Goal: Task Accomplishment & Management: Manage account settings

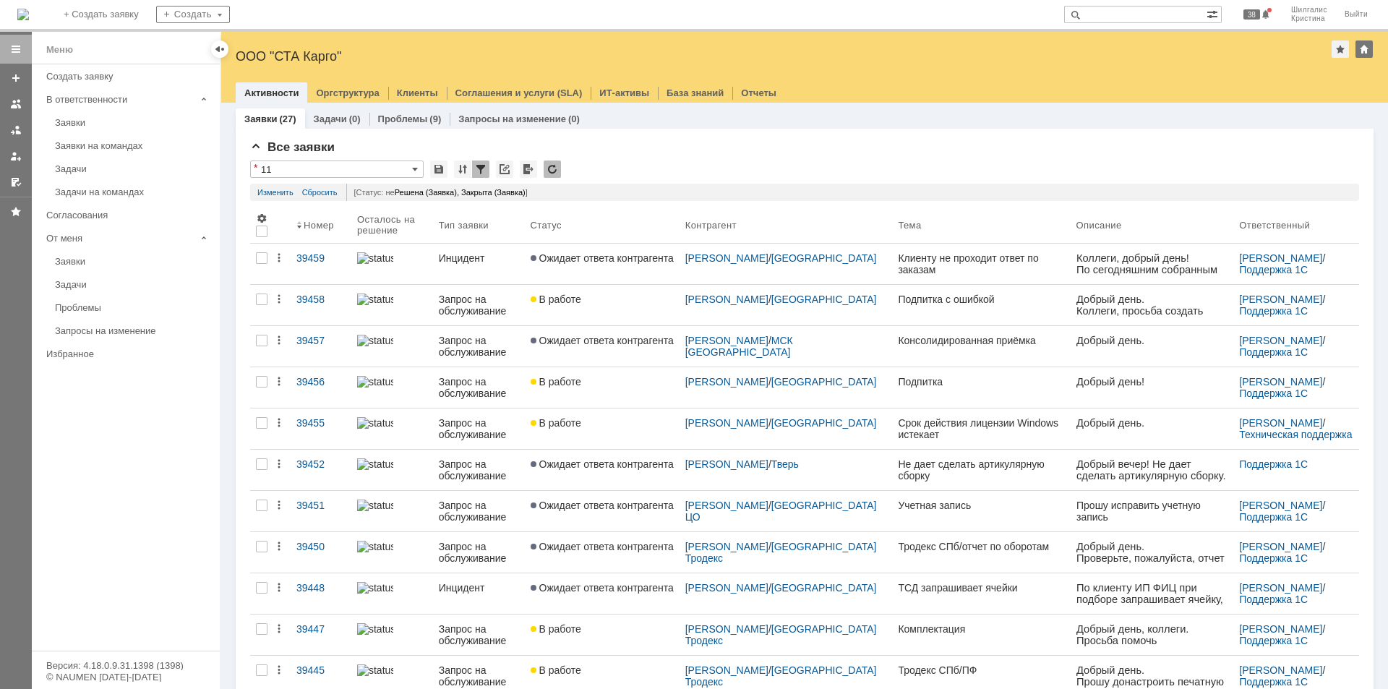
click at [91, 116] on link "Заявки" at bounding box center [133, 122] width 168 height 22
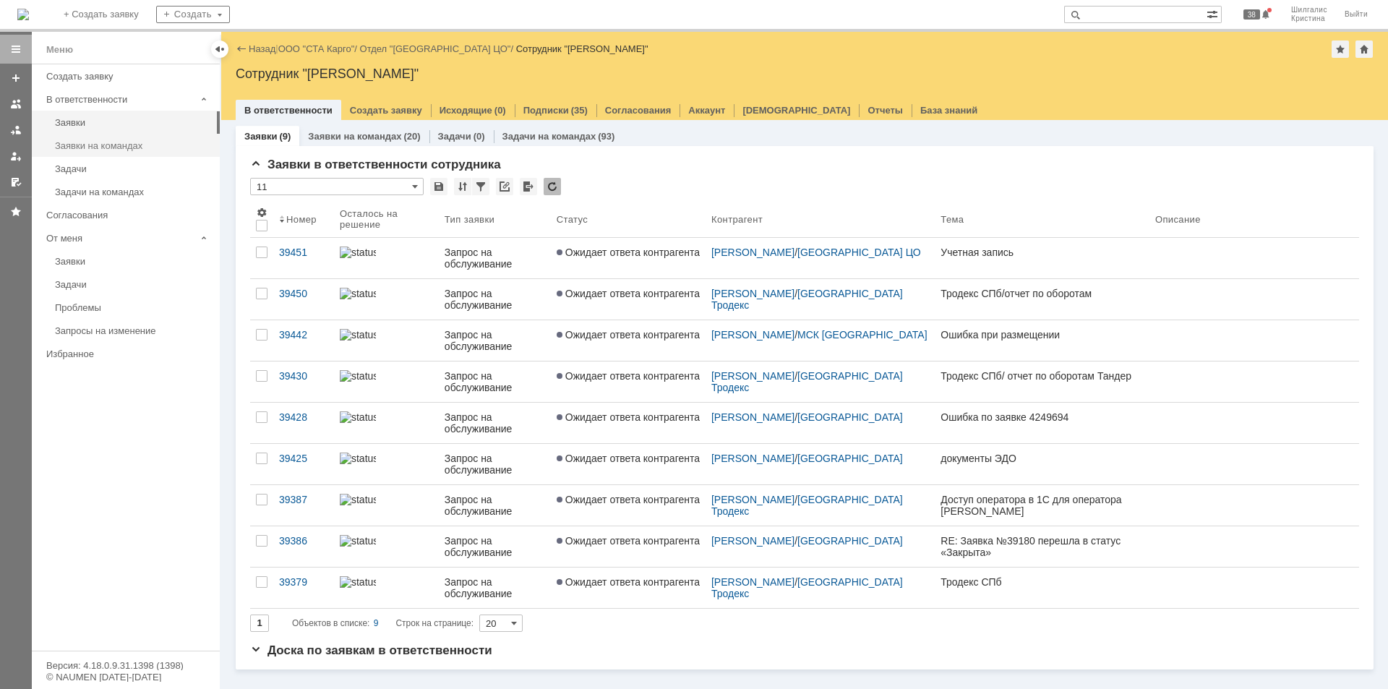
click at [88, 151] on link "Заявки на командах" at bounding box center [133, 145] width 168 height 22
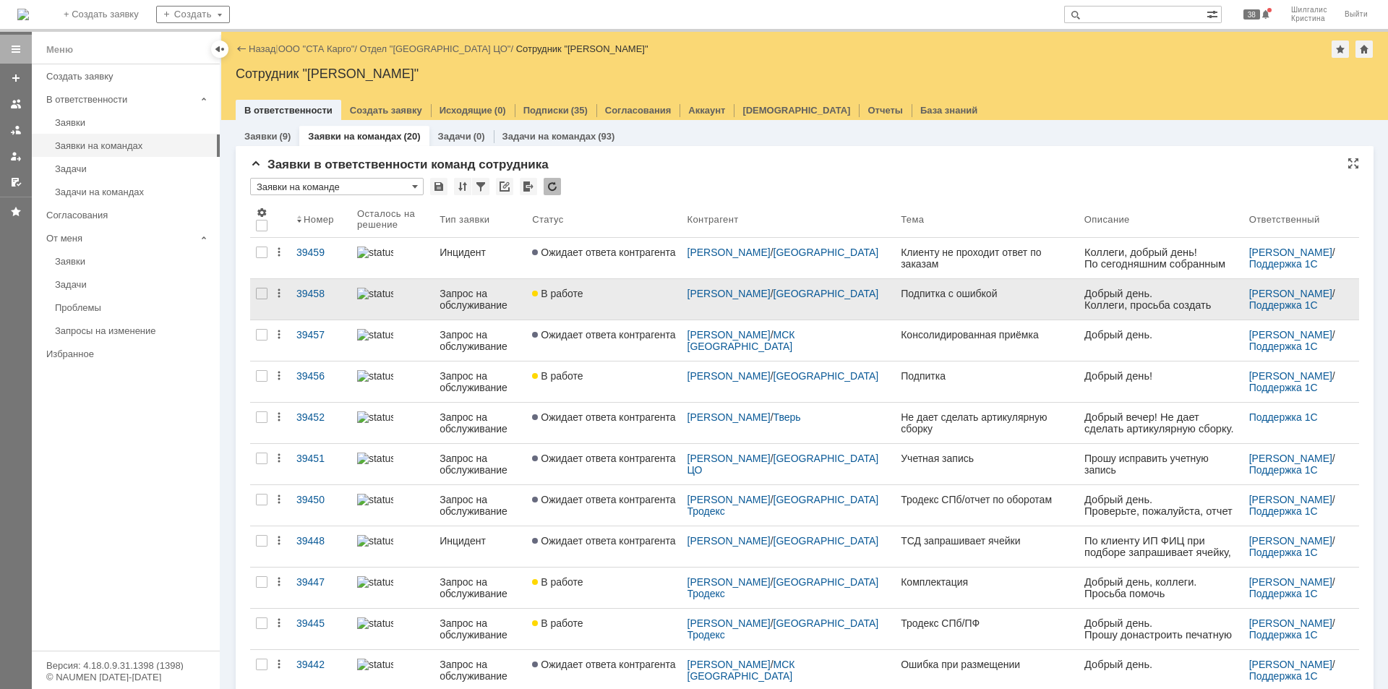
click at [595, 293] on div "В работе" at bounding box center [603, 294] width 143 height 12
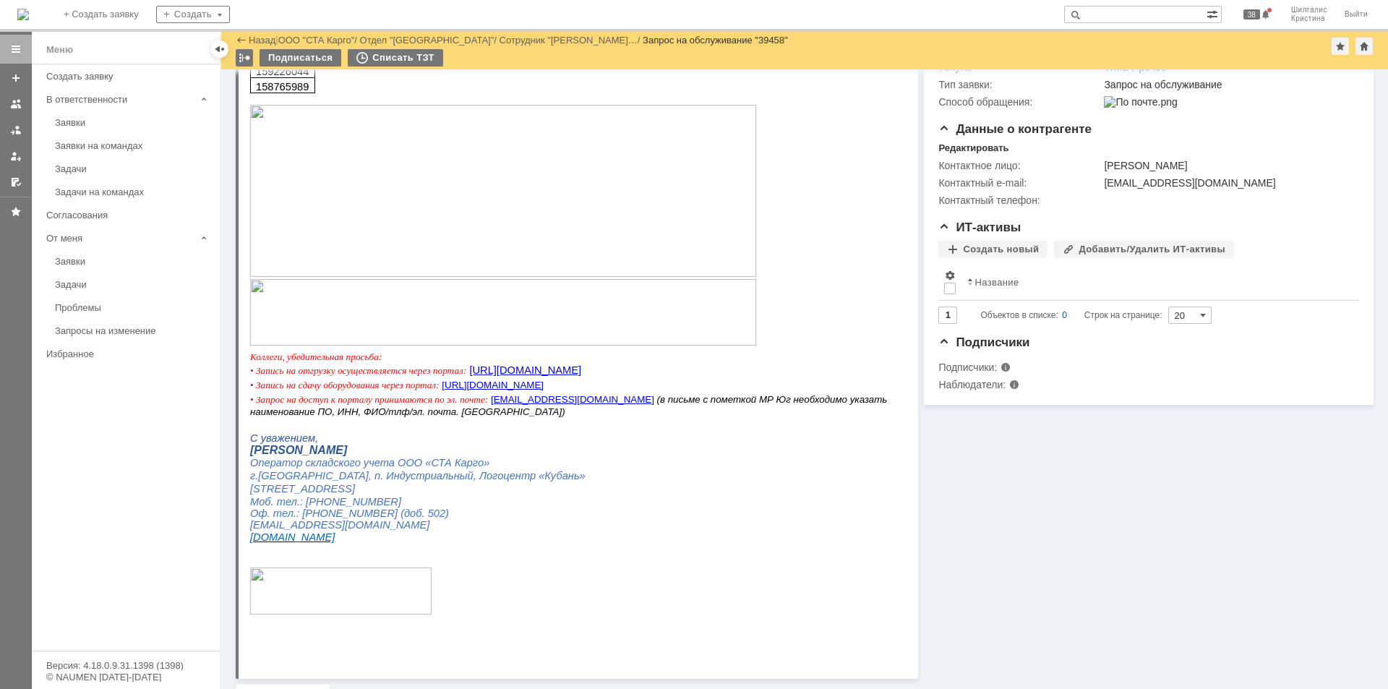
click at [477, 233] on img at bounding box center [503, 191] width 506 height 172
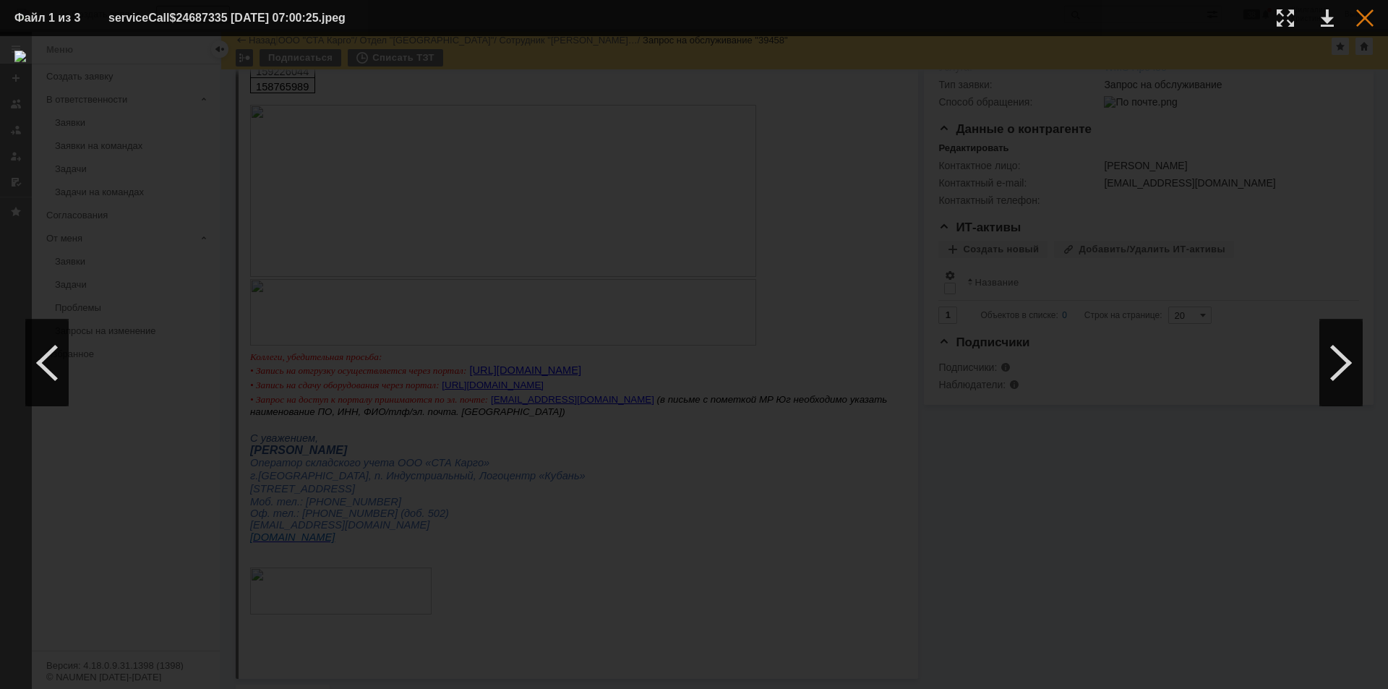
click at [1365, 20] on div at bounding box center [1364, 17] width 17 height 17
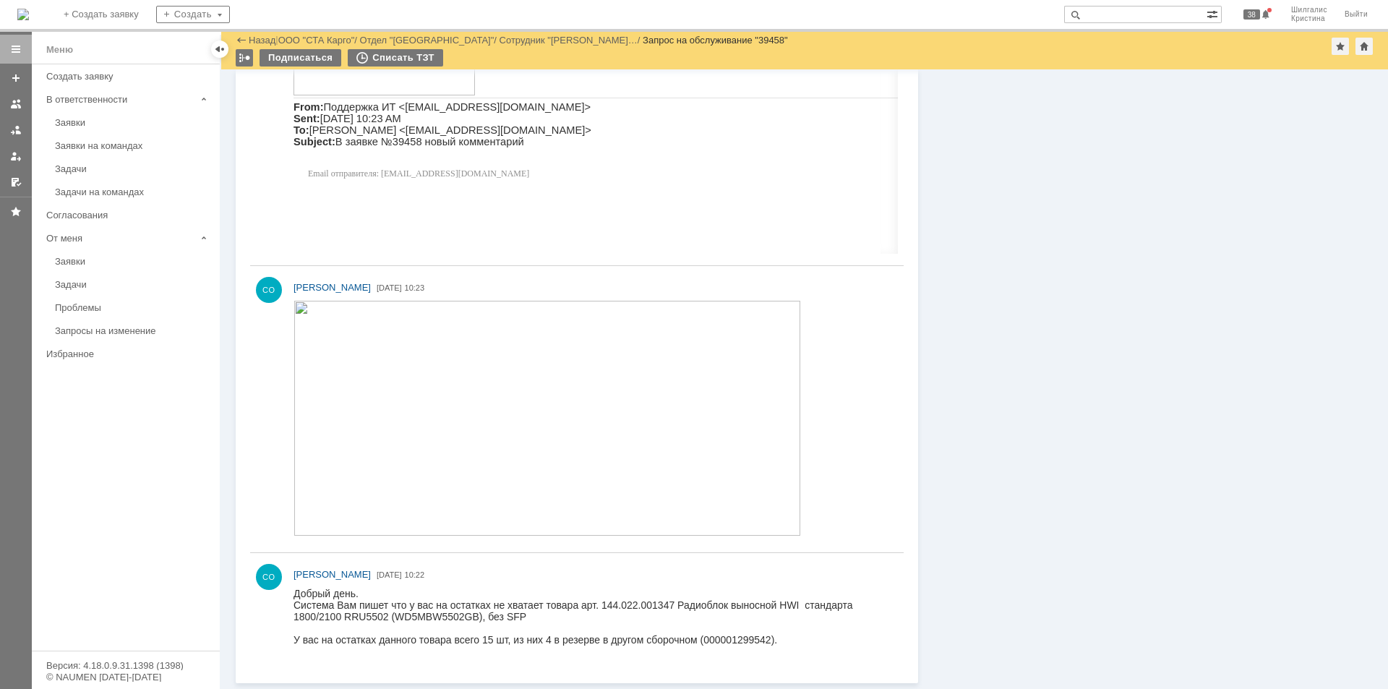
click at [370, 403] on img at bounding box center [546, 418] width 507 height 235
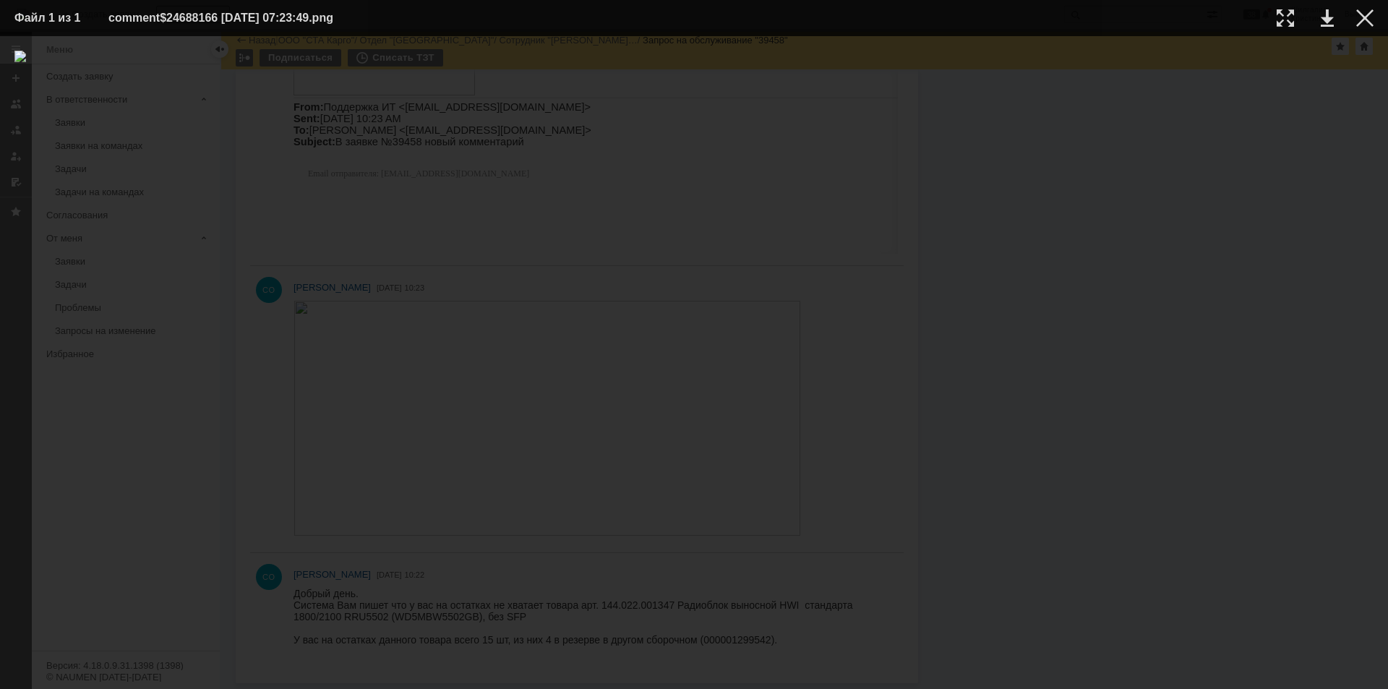
click at [1373, 18] on table "Файл 1 из 1 comment$24688166 [DATE] 07:23:49.png" at bounding box center [694, 18] width 1388 height 36
click at [1362, 27] on td at bounding box center [1353, 18] width 40 height 22
click at [1364, 18] on div at bounding box center [1364, 17] width 17 height 17
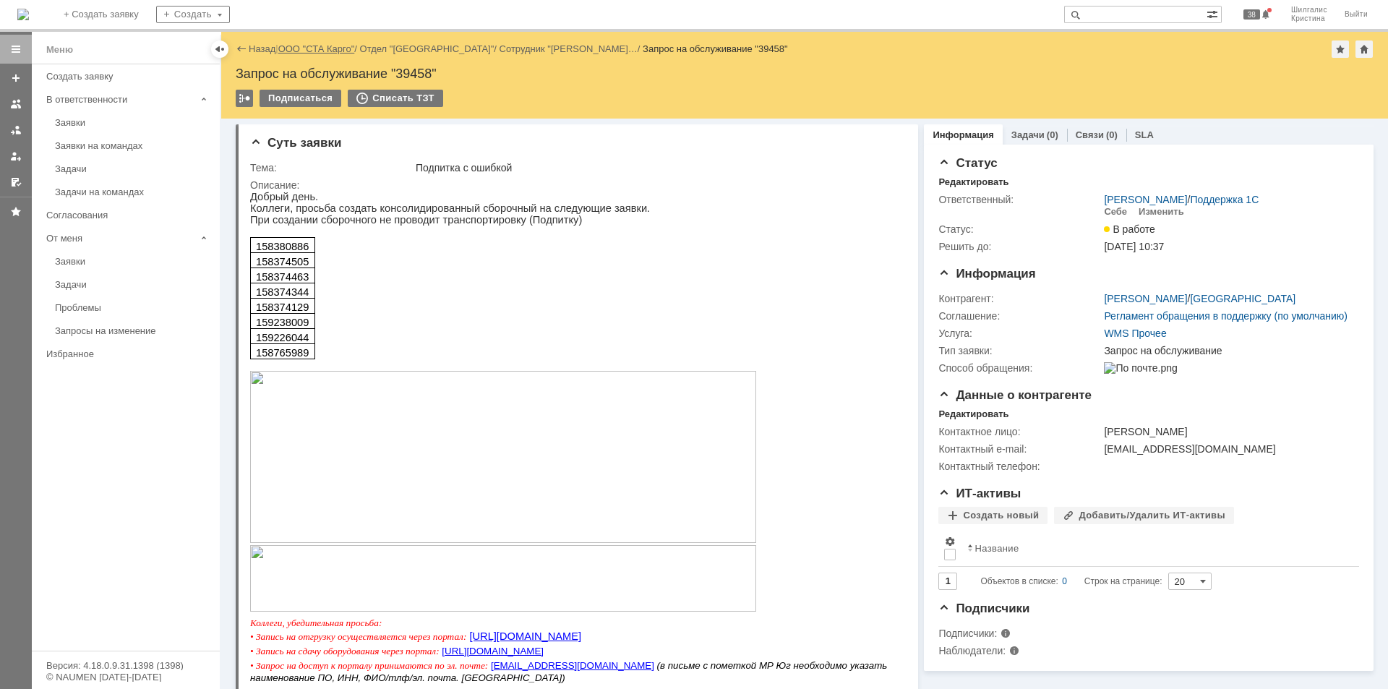
click at [319, 48] on link "ООО "СТА Карго"" at bounding box center [316, 48] width 77 height 11
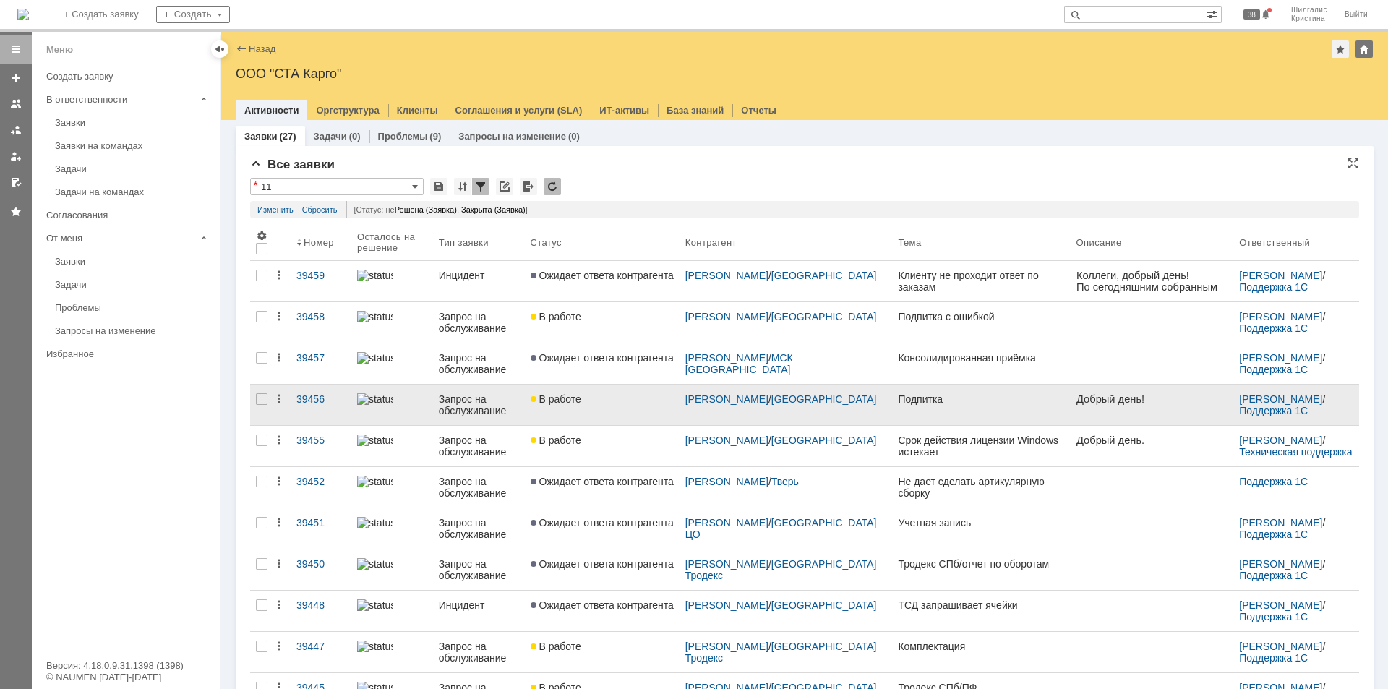
click at [581, 403] on span "В работе" at bounding box center [555, 399] width 51 height 12
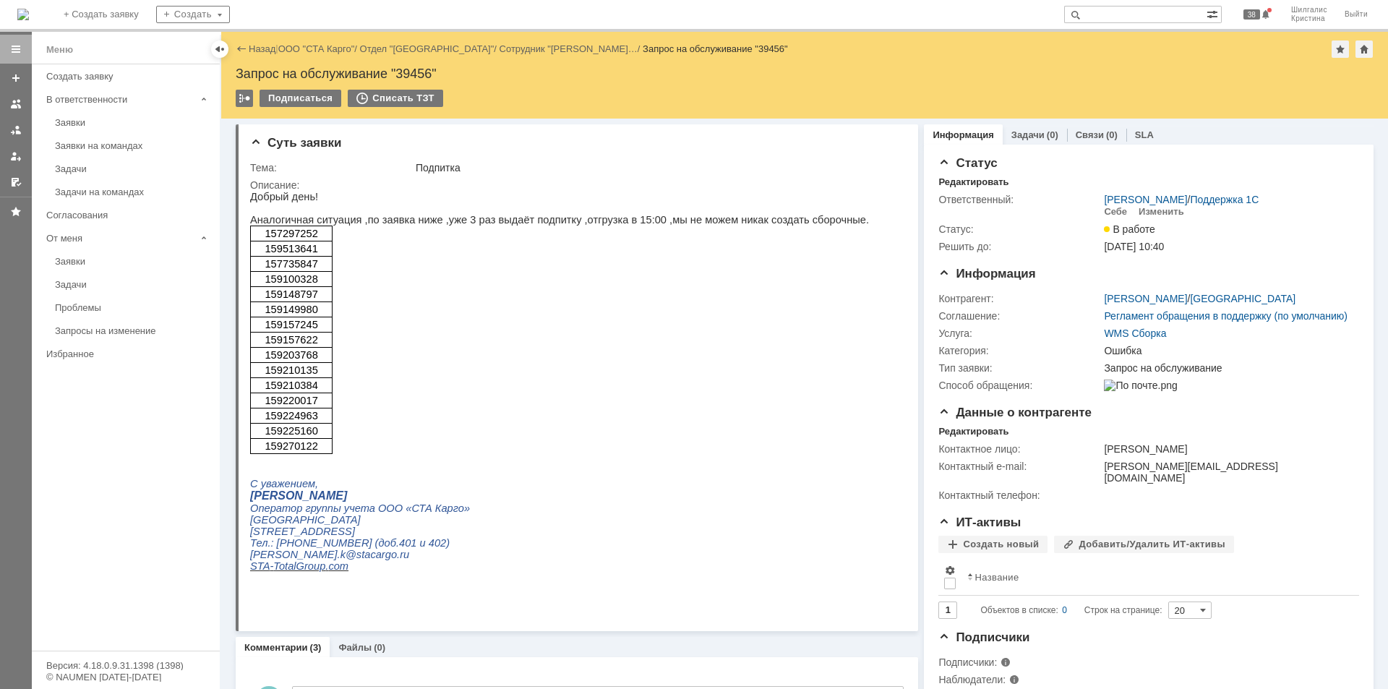
click at [320, 51] on link "ООО "СТА Карго"" at bounding box center [316, 48] width 77 height 11
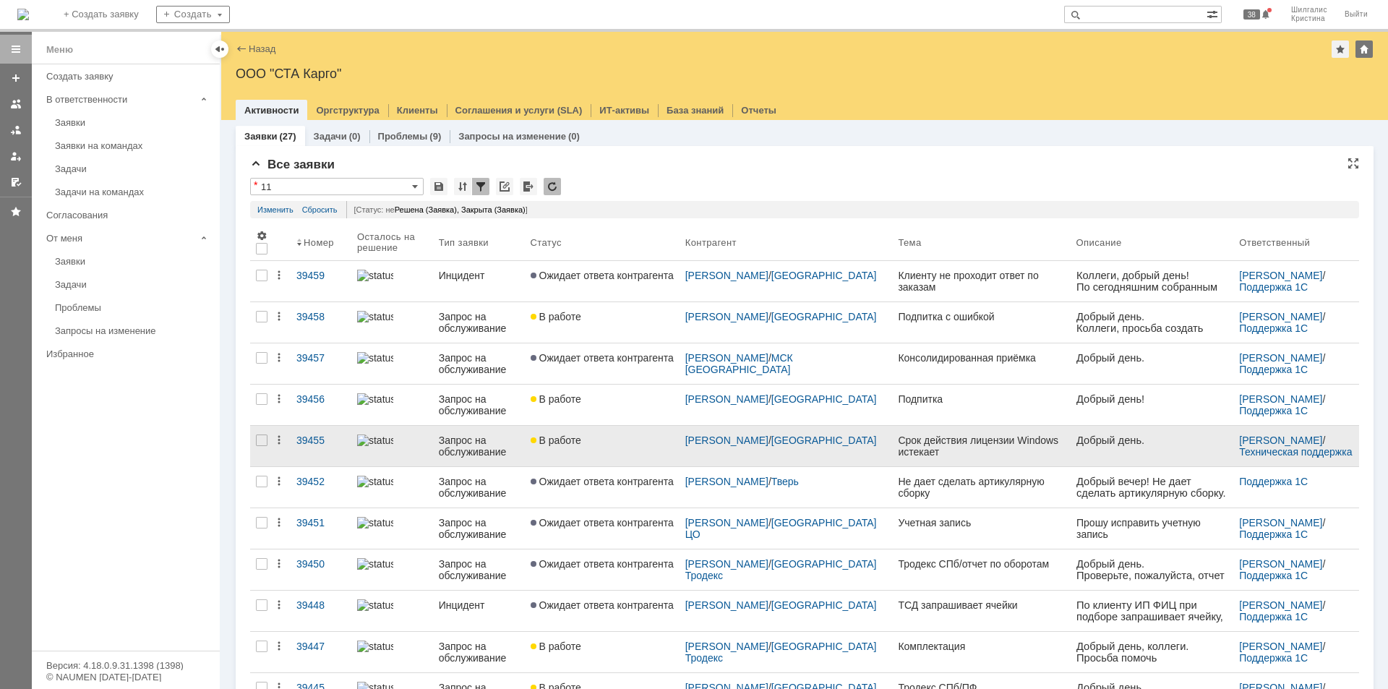
click at [570, 434] on span "В работе" at bounding box center [555, 440] width 51 height 12
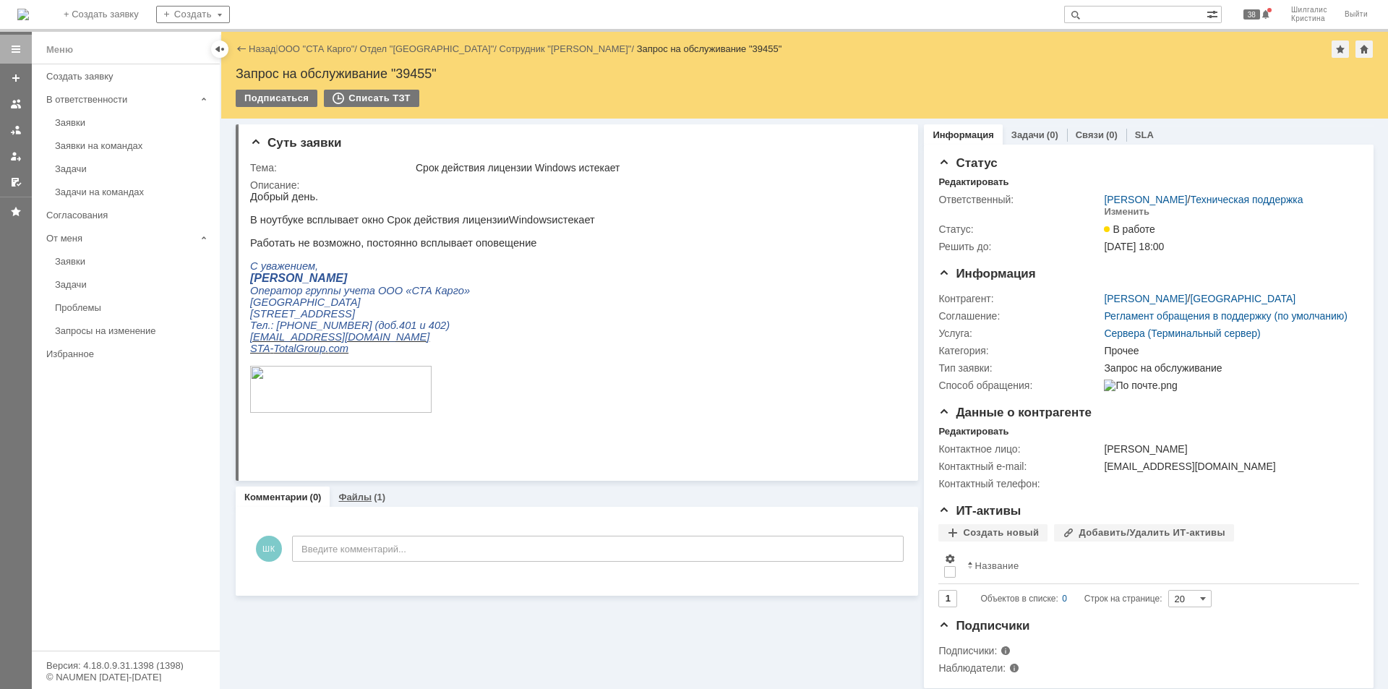
click at [364, 493] on link "Файлы" at bounding box center [354, 496] width 33 height 11
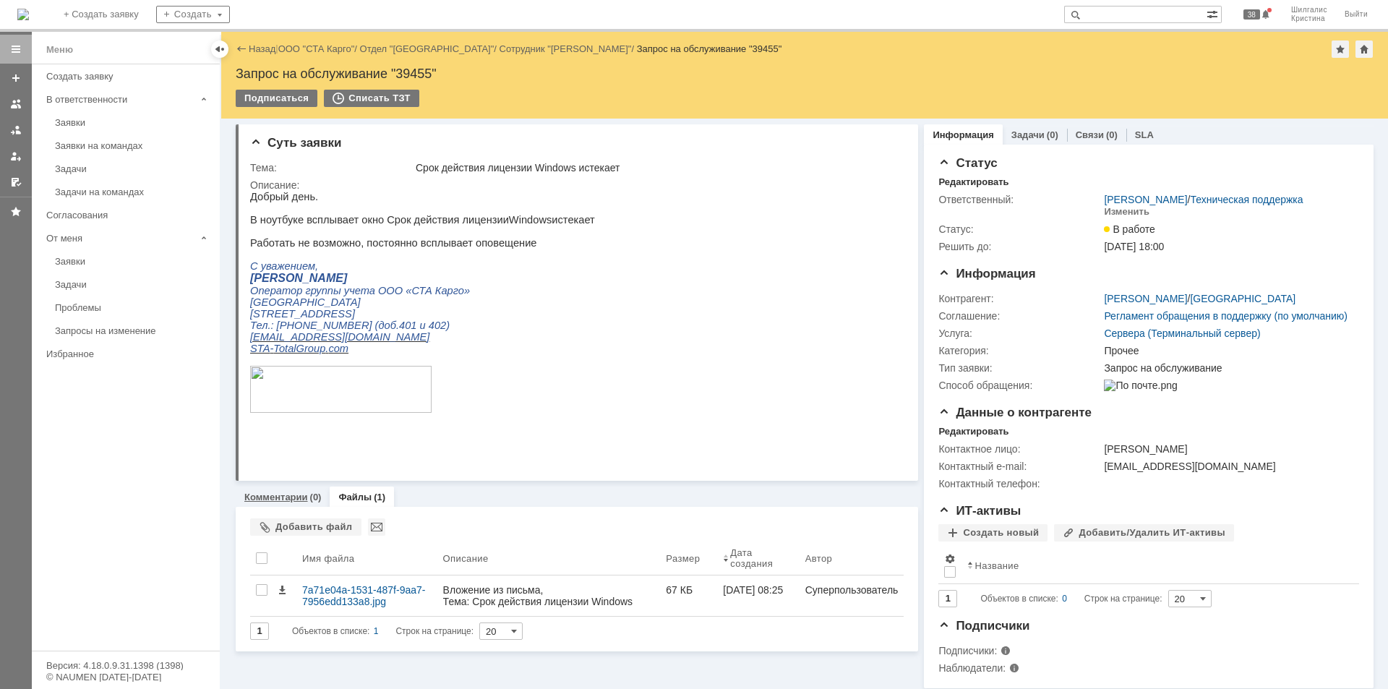
click at [271, 494] on link "Комментарии" at bounding box center [276, 496] width 64 height 11
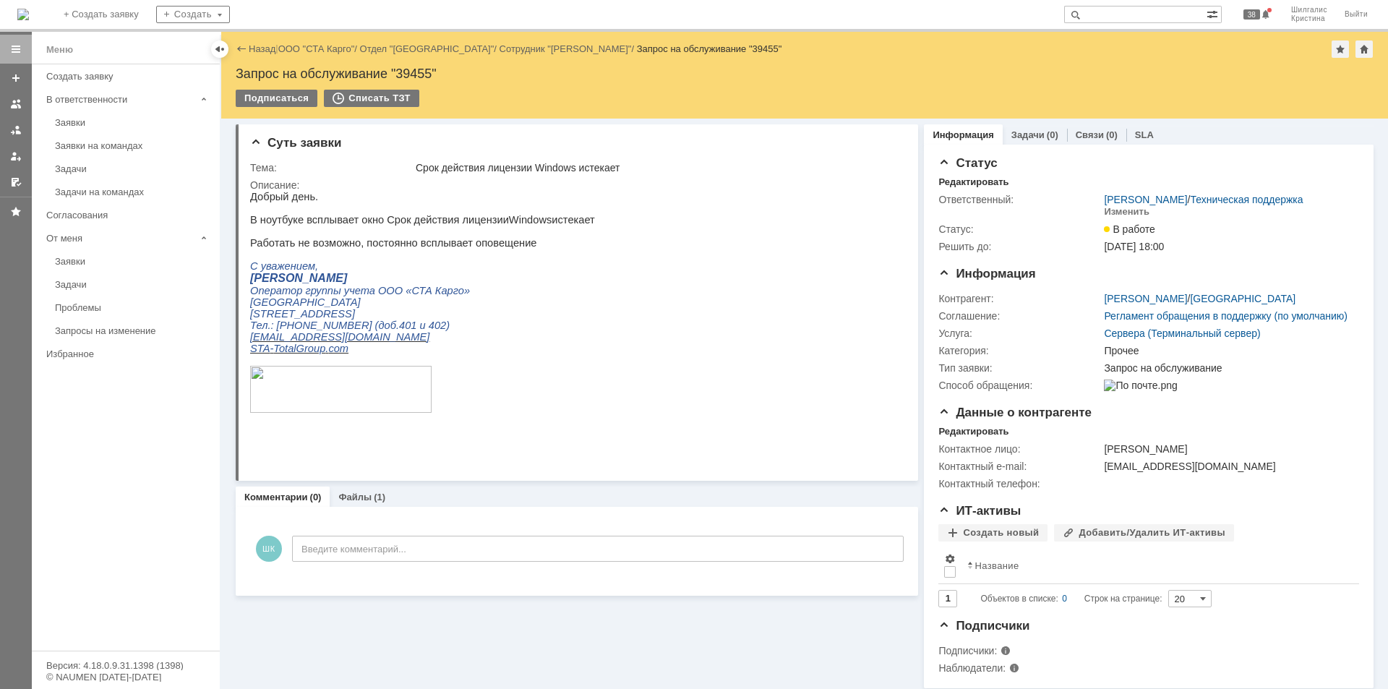
click at [340, 48] on link "ООО "СТА Карго"" at bounding box center [316, 48] width 77 height 11
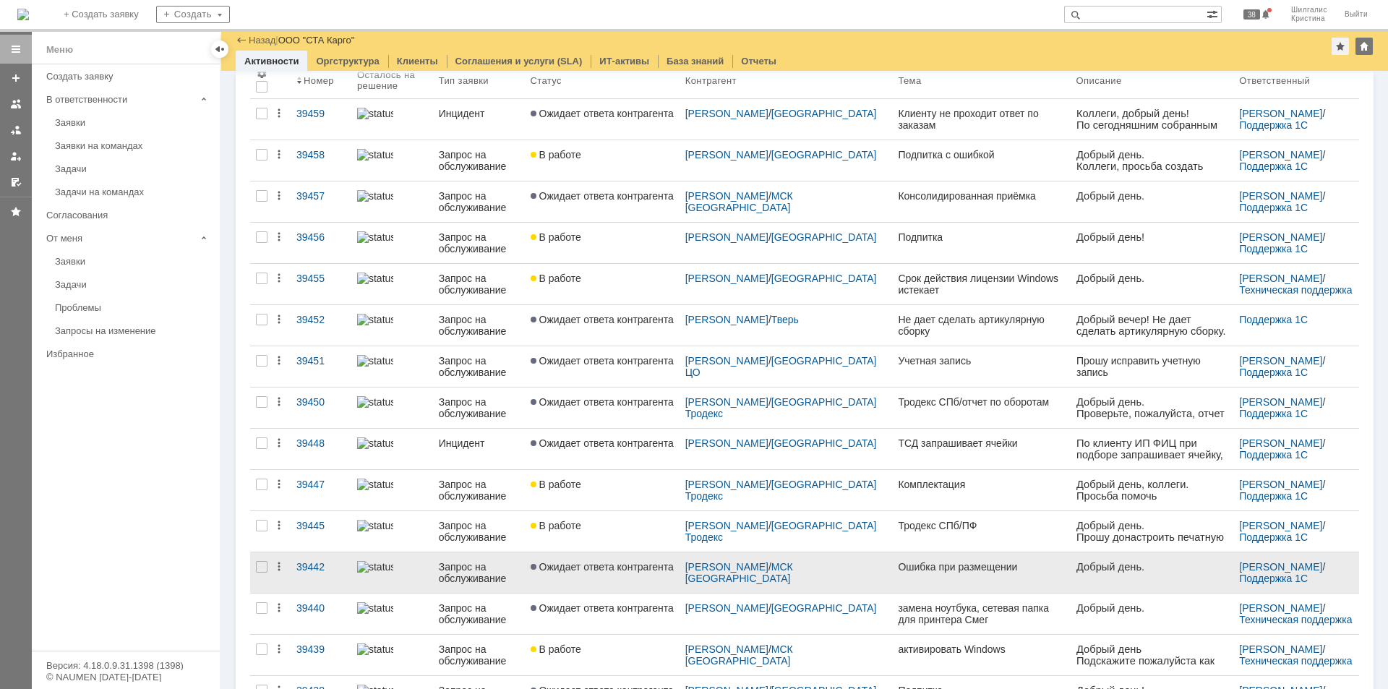
scroll to position [217, 0]
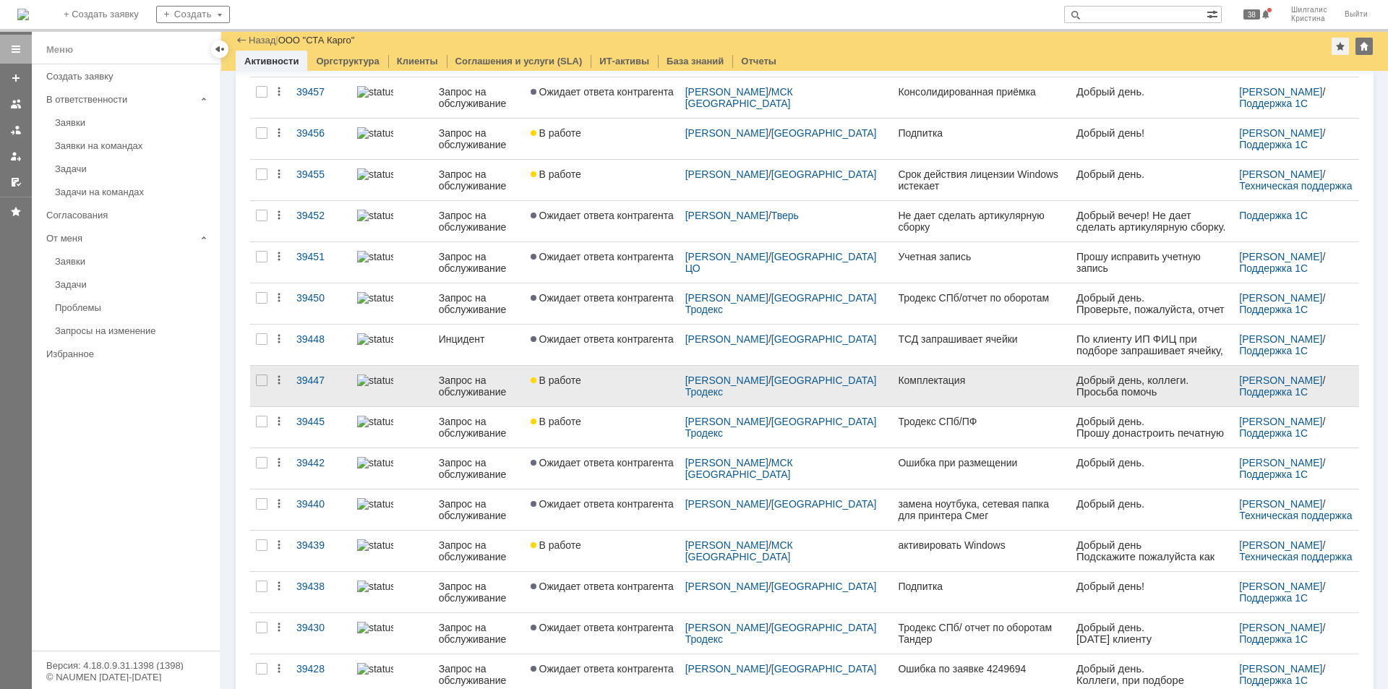
click at [631, 383] on div "В работе" at bounding box center [601, 380] width 143 height 12
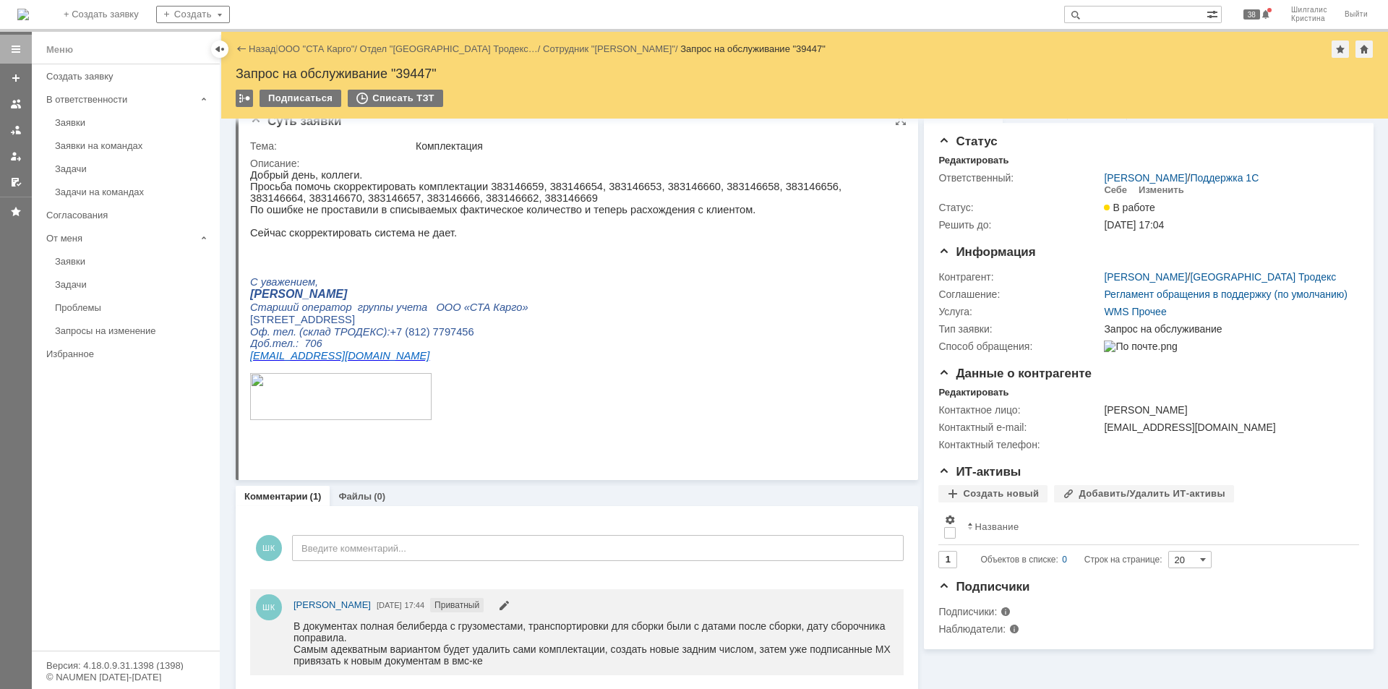
scroll to position [32, 0]
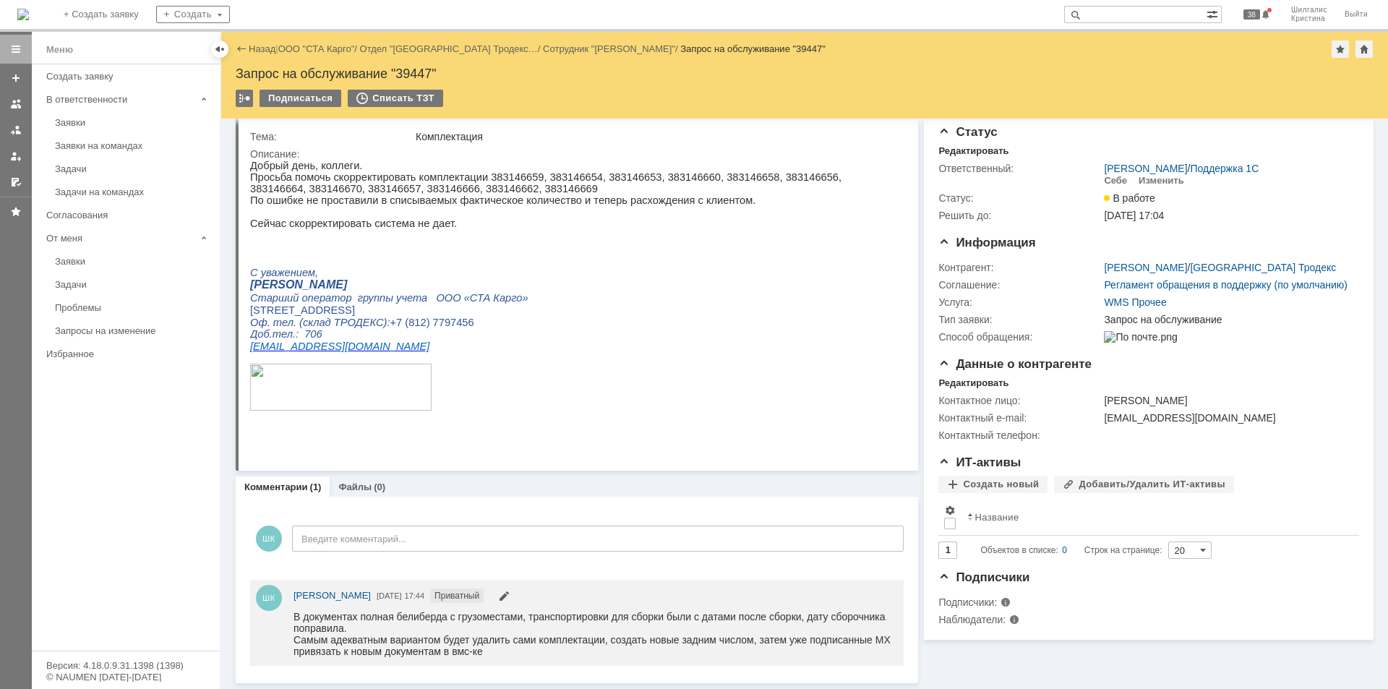
click at [429, 71] on div "Запрос на обслуживание "39447"" at bounding box center [805, 73] width 1138 height 14
click at [429, 72] on div "Запрос на обслуживание "39447"" at bounding box center [805, 73] width 1138 height 14
copy div "39447"
click at [328, 52] on link "ООО "СТА Карго"" at bounding box center [316, 48] width 77 height 11
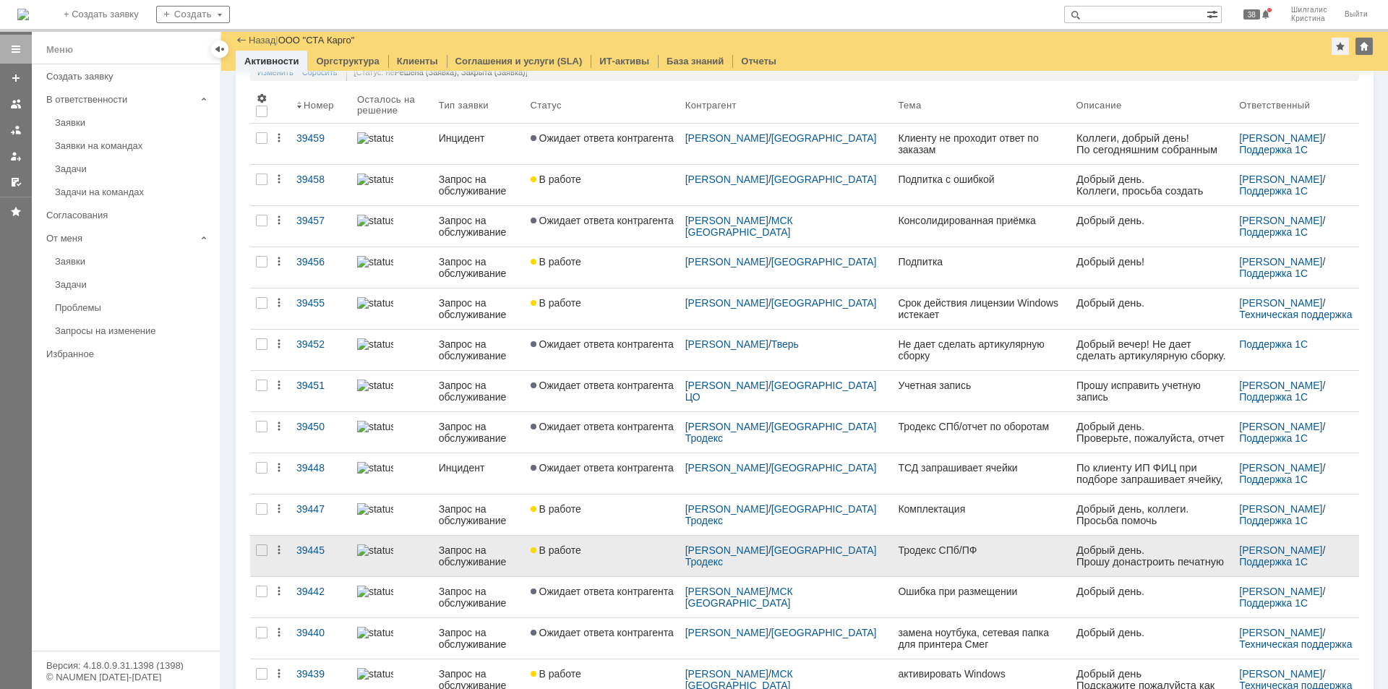
scroll to position [145, 0]
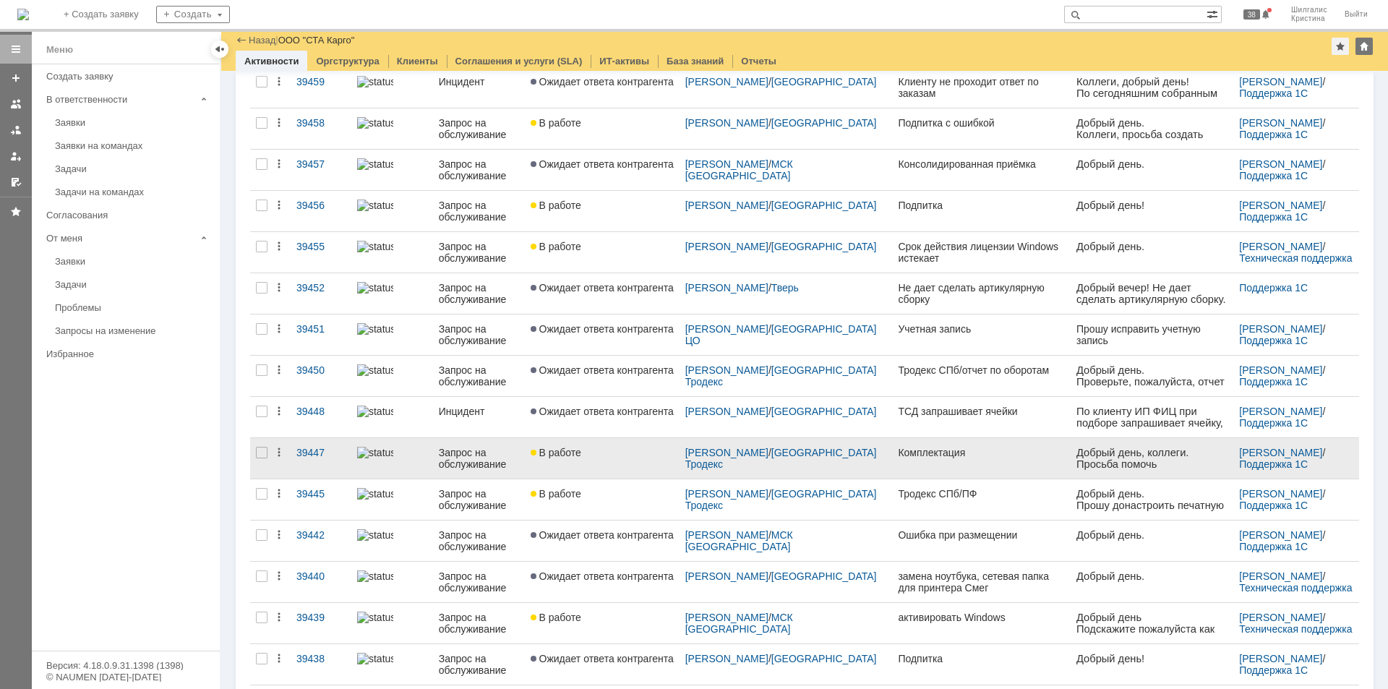
click at [597, 453] on div "В работе" at bounding box center [601, 453] width 143 height 12
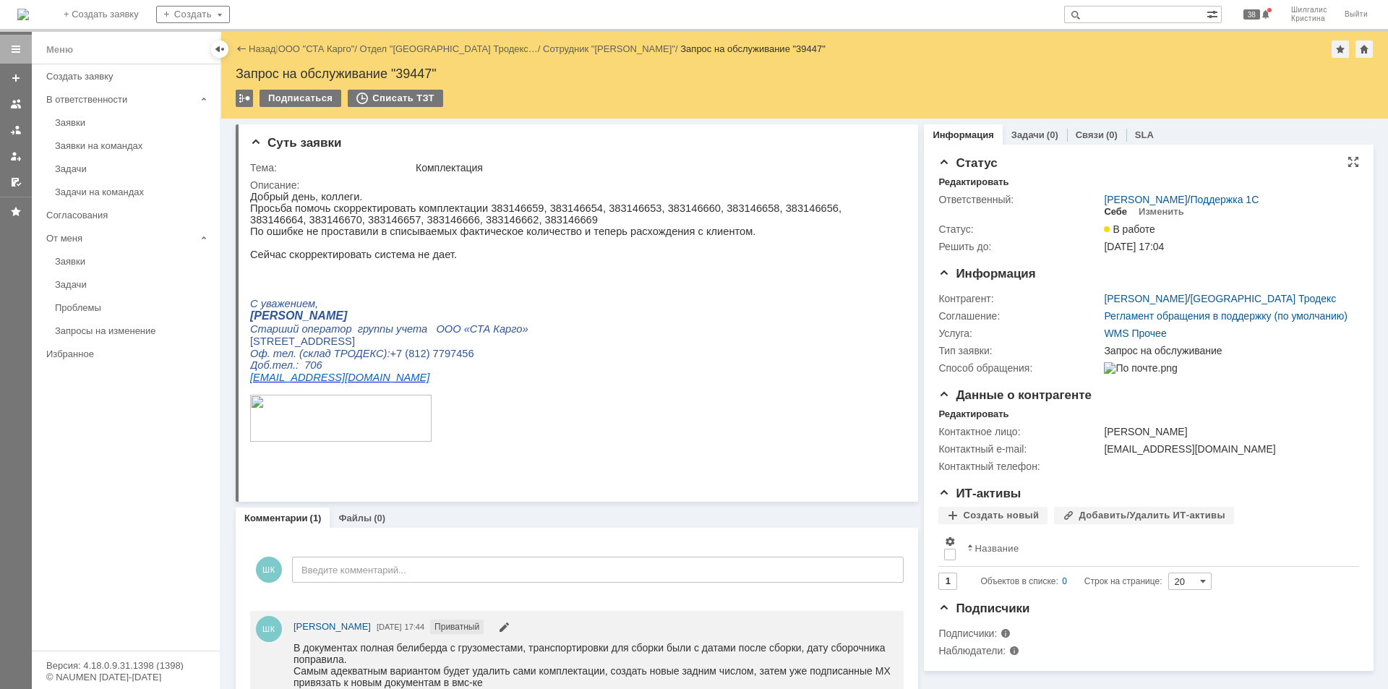
click at [1105, 209] on div "Себе" at bounding box center [1115, 212] width 23 height 12
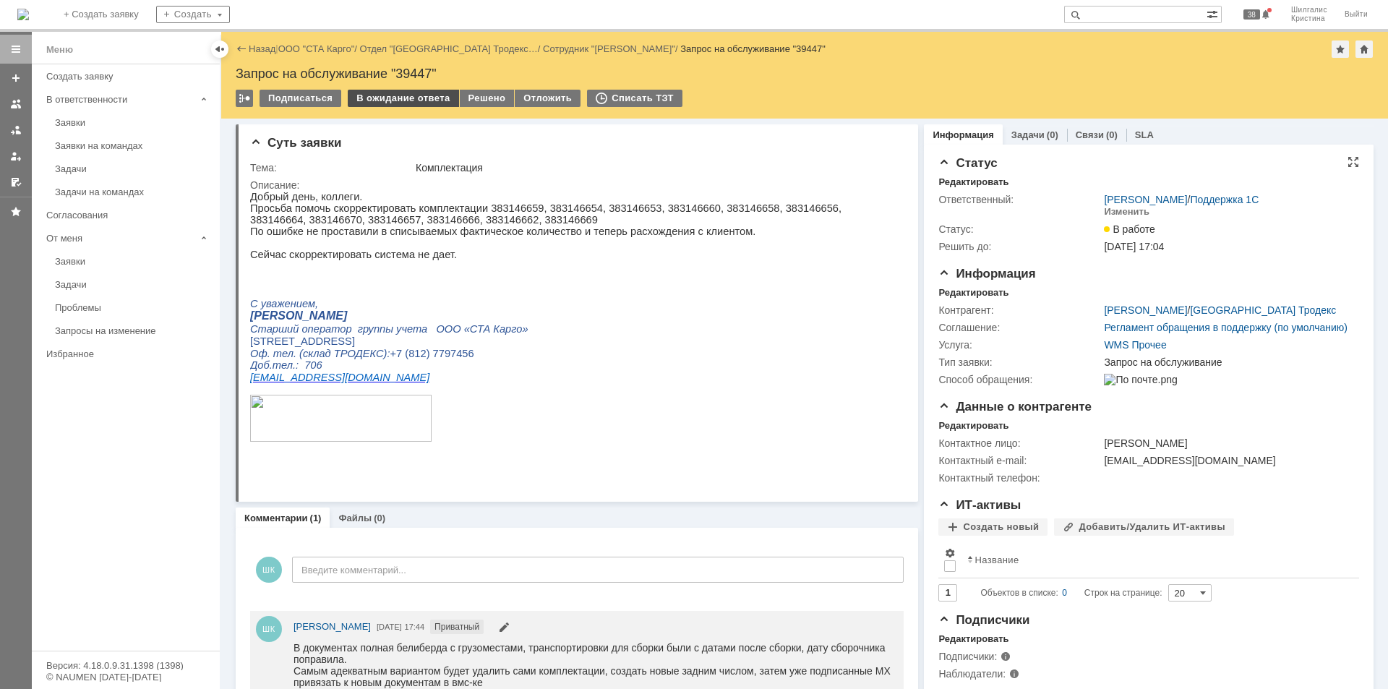
click at [407, 95] on div "В ожидание ответа" at bounding box center [403, 98] width 111 height 17
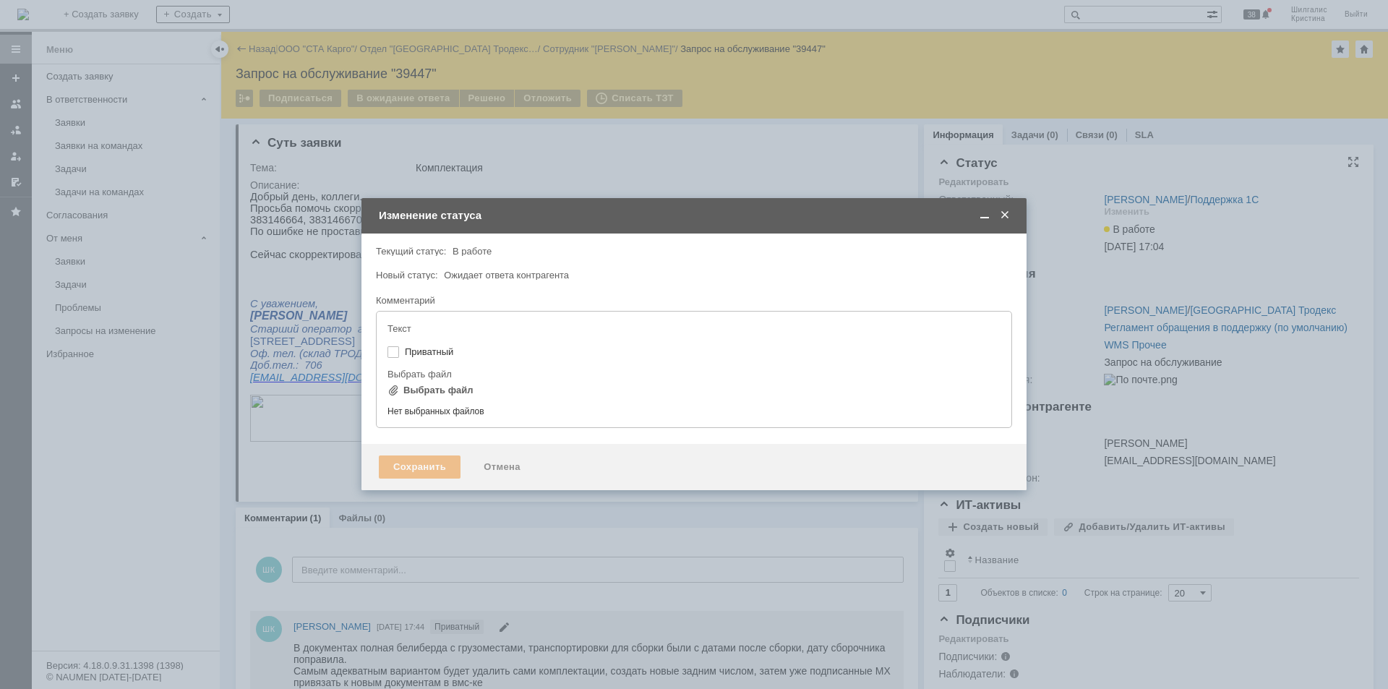
type input "[не указано]"
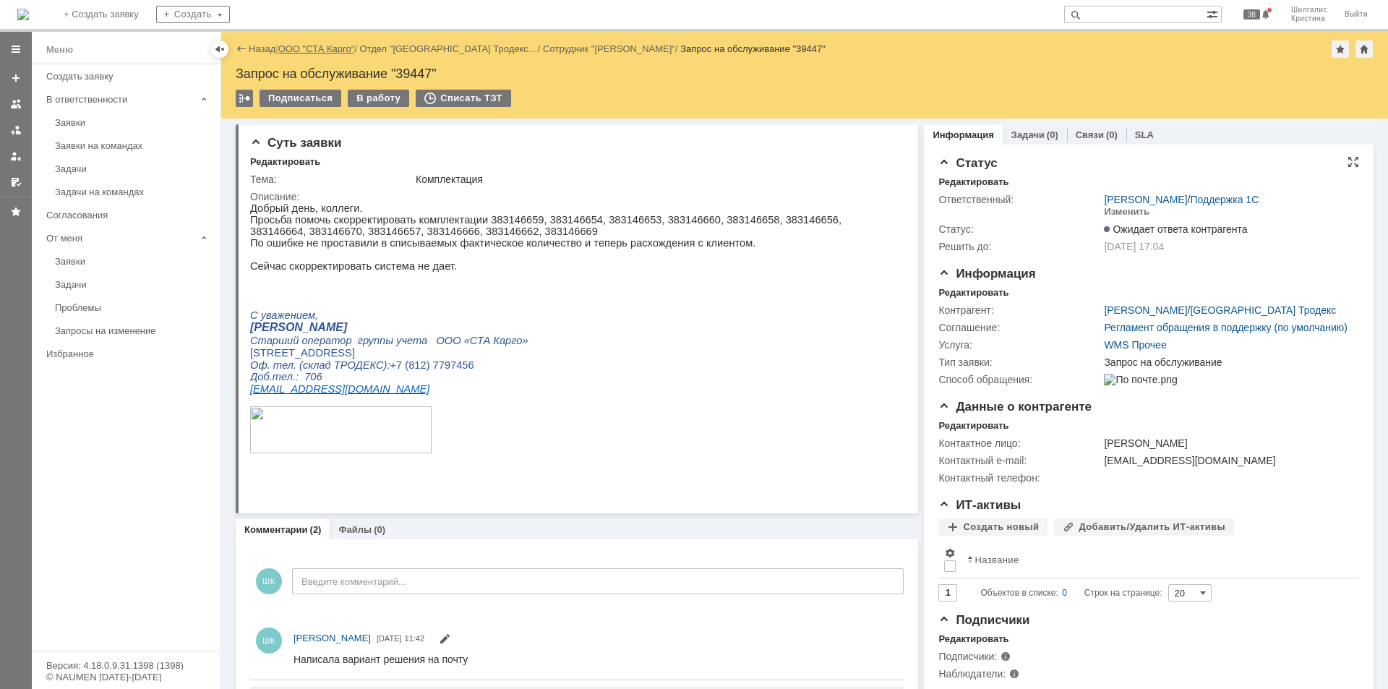
click at [308, 55] on div "Назад | ООО "СТА Карго" / Отдел "Санкт-Петербург Тродекс… / Сотрудник "Швецова …" at bounding box center [805, 48] width 1138 height 17
click at [309, 44] on link "ООО "СТА Карго"" at bounding box center [316, 48] width 77 height 11
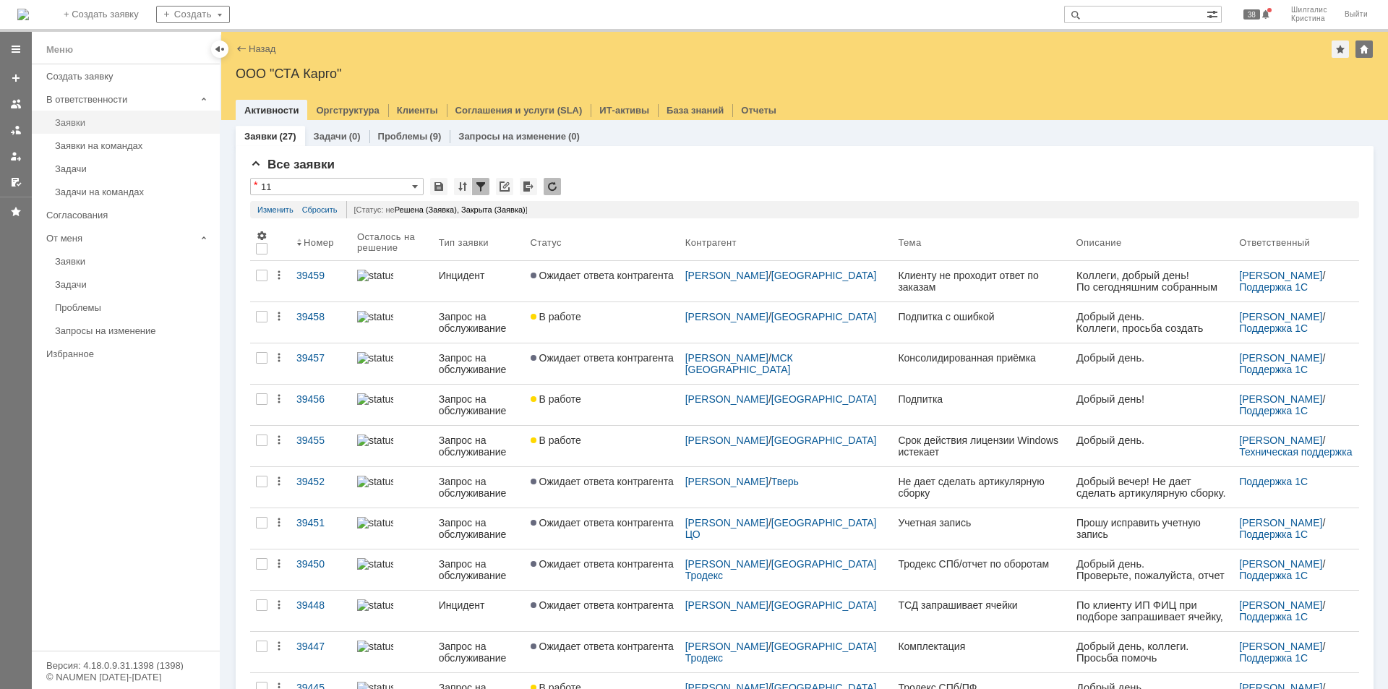
click at [116, 126] on div "Заявки" at bounding box center [133, 122] width 156 height 11
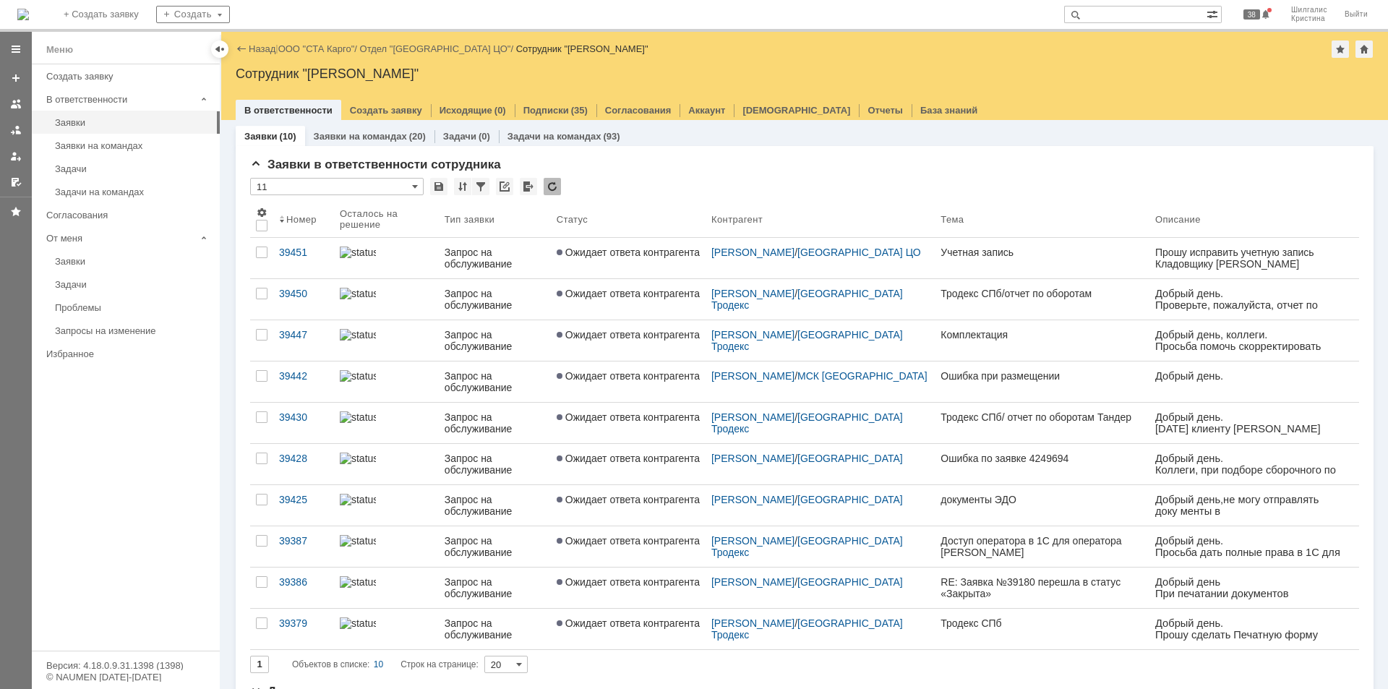
click at [330, 58] on div "Назад | ООО "СТА Карго" / Отдел "Санкт-Петербург ЦО" / Сотрудник "Шилгалис Крис…" at bounding box center [804, 76] width 1167 height 88
click at [325, 46] on div "Назад | ООО "СТА Карго" / Отдел "Санкт-Петербург ЦО" / Сотрудник "Шилгалис Крис…" at bounding box center [805, 48] width 1138 height 17
click at [330, 44] on link "ООО "СТА Карго"" at bounding box center [316, 48] width 77 height 11
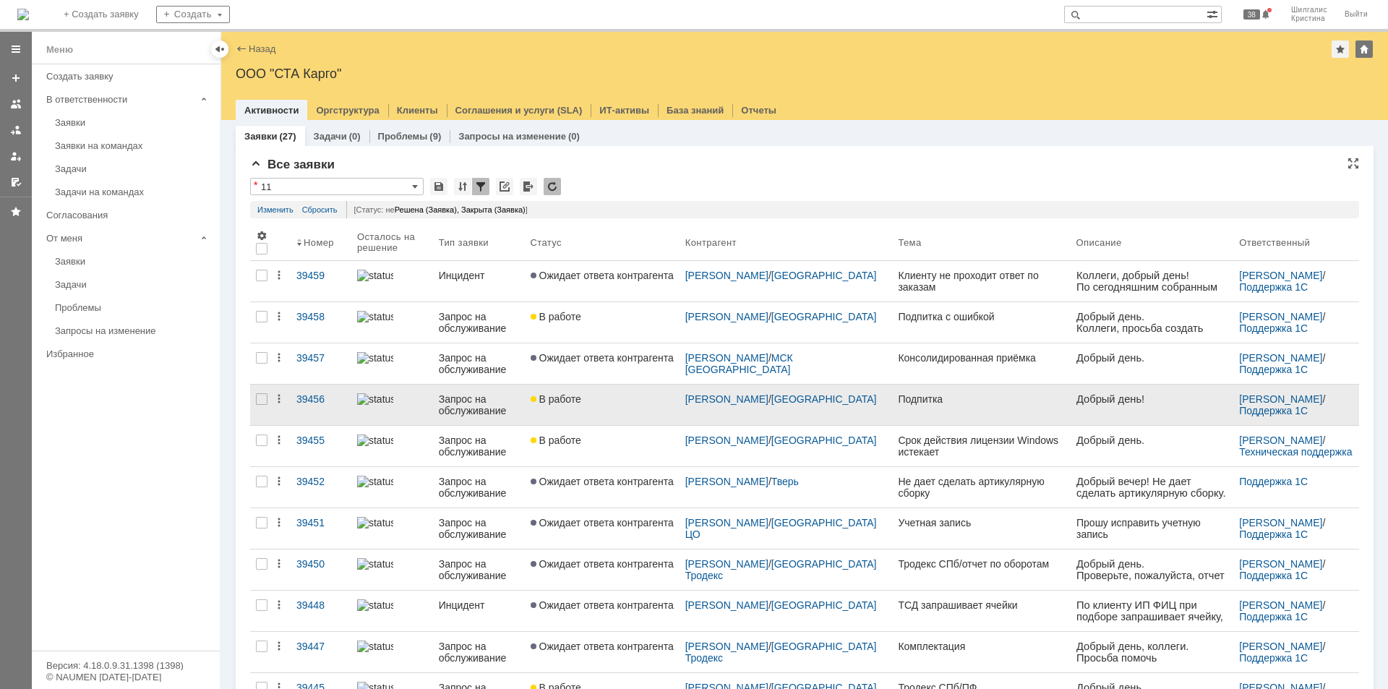
click at [603, 409] on link "В работе" at bounding box center [602, 405] width 155 height 40
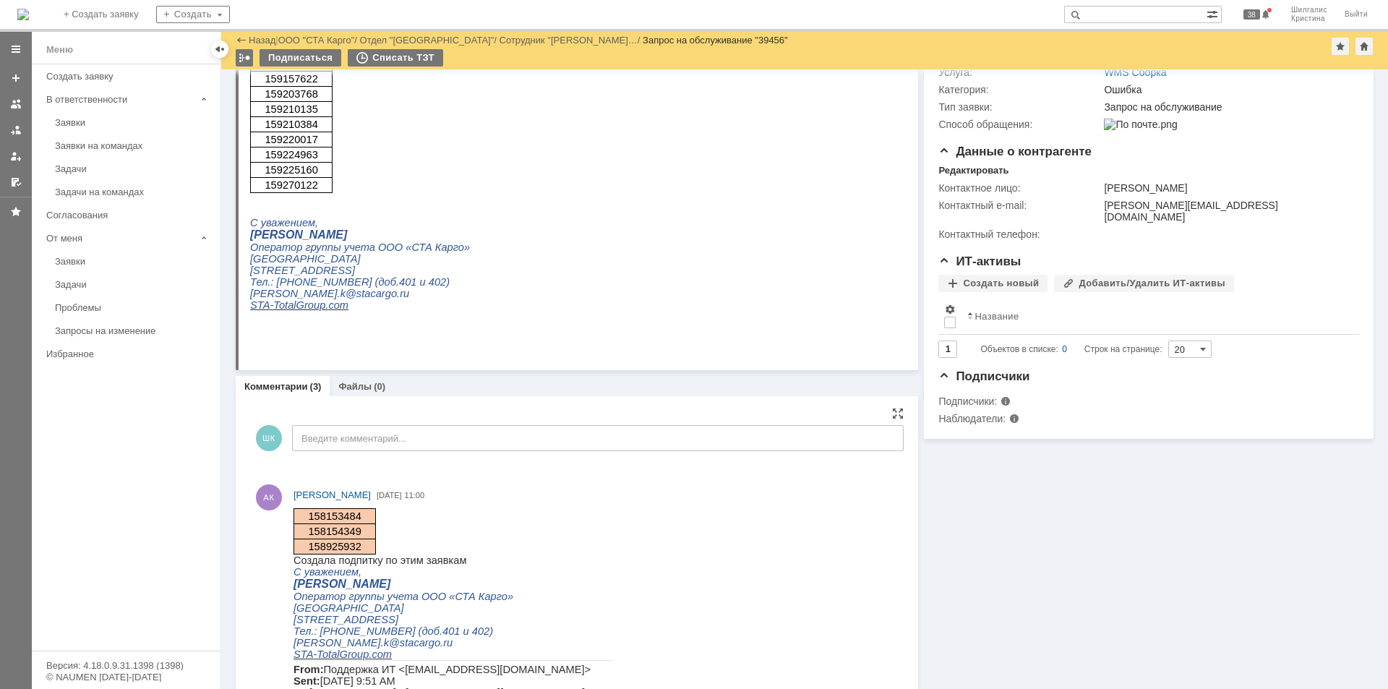
scroll to position [217, 0]
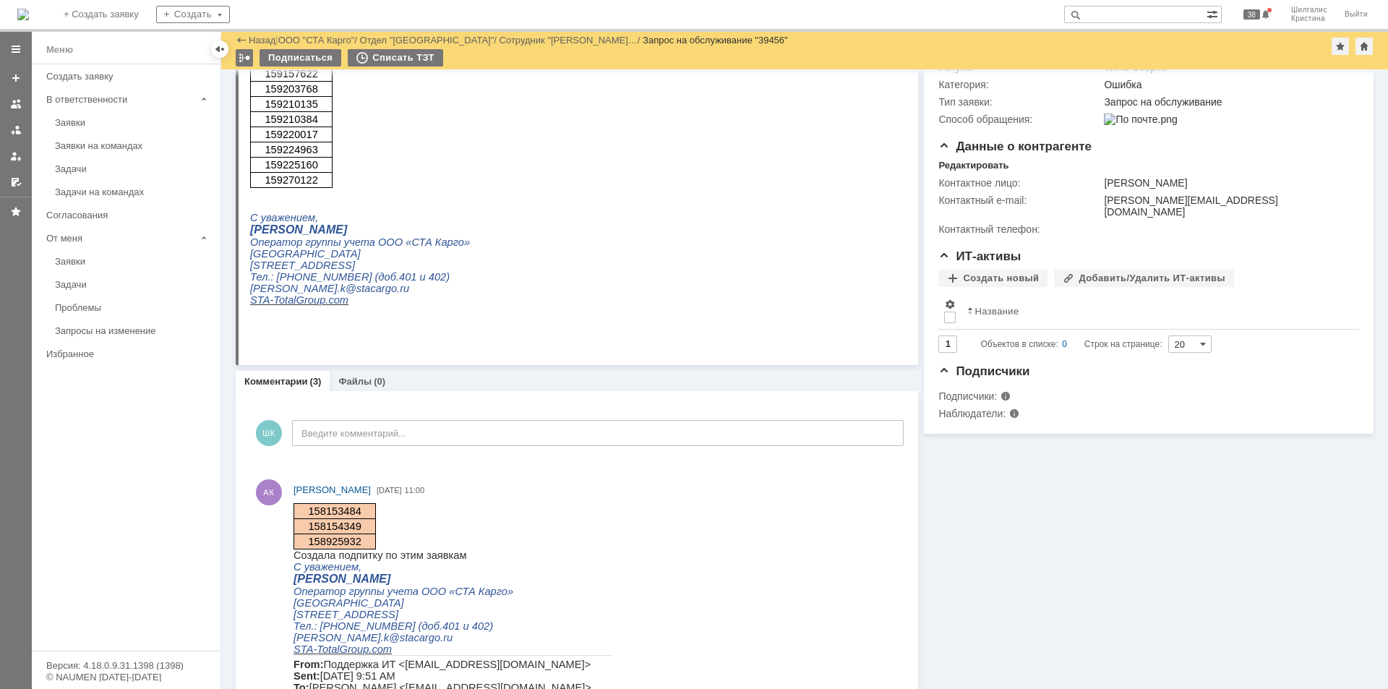
click at [1039, 507] on div "Информация Задачи (0) Связи (0) SLA Статус Редактировать Ответственный: Смирнов…" at bounding box center [1145, 400] width 455 height 1094
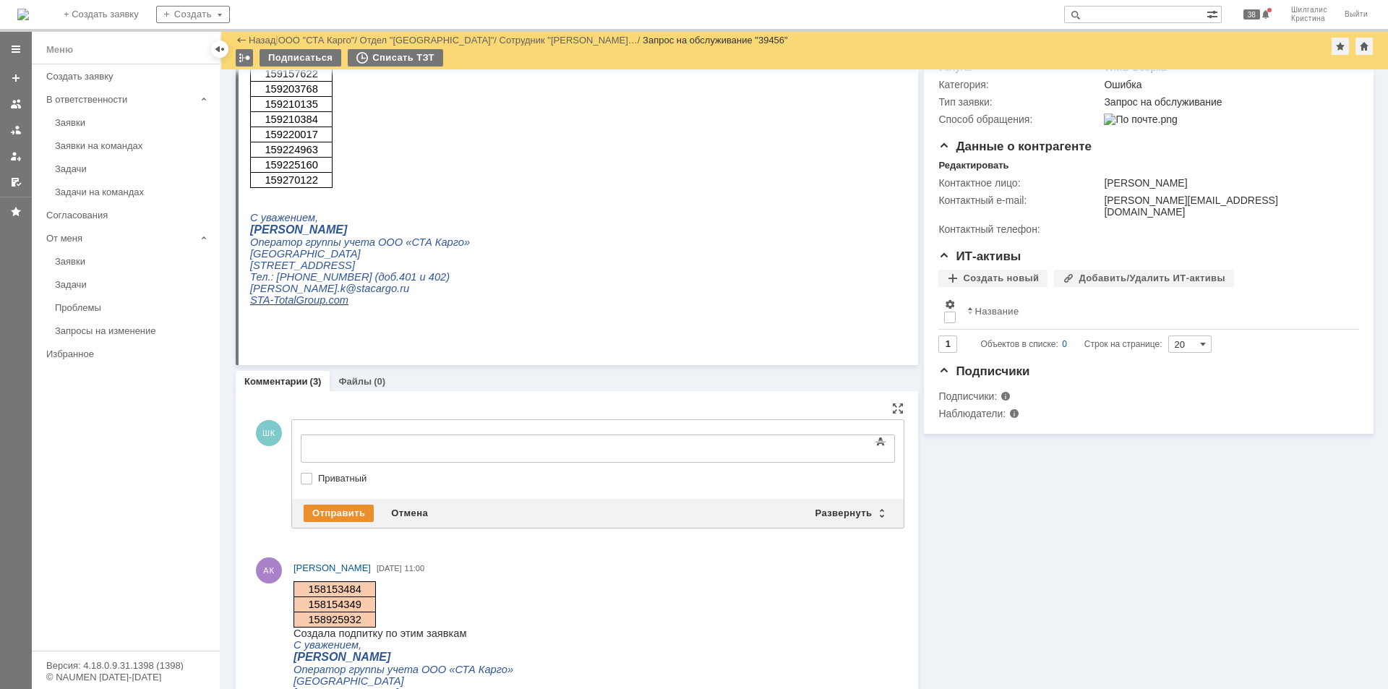
scroll to position [0, 0]
click at [318, 476] on label "Приватный" at bounding box center [605, 479] width 574 height 12
checkbox input "true"
click at [354, 452] on body at bounding box center [418, 447] width 217 height 25
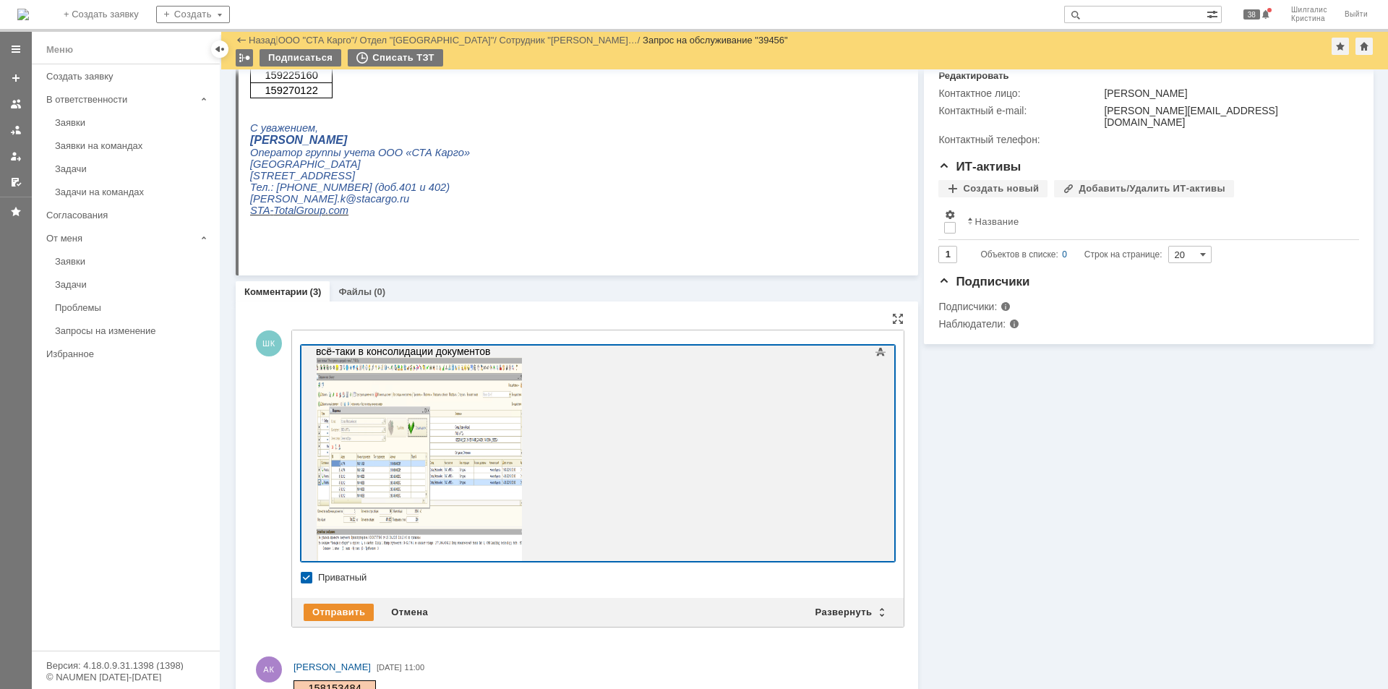
scroll to position [434, 0]
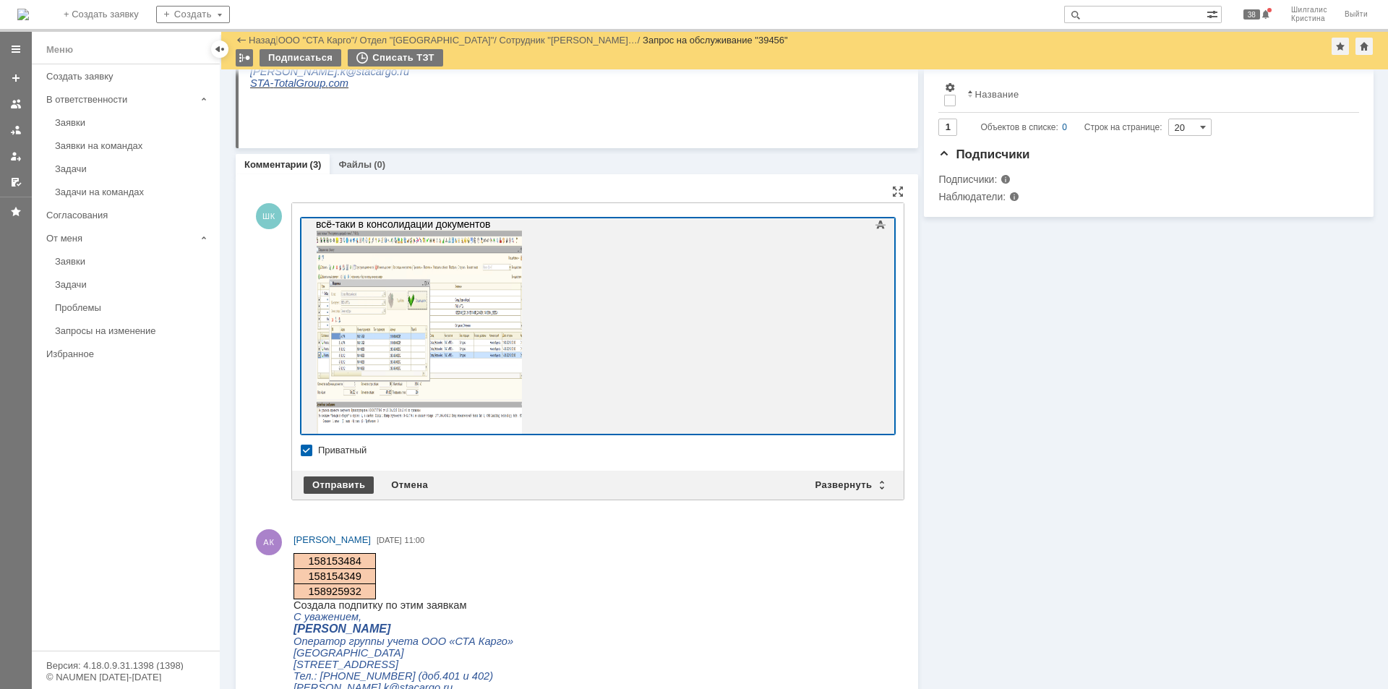
click at [340, 488] on div "Отправить" at bounding box center [339, 484] width 70 height 17
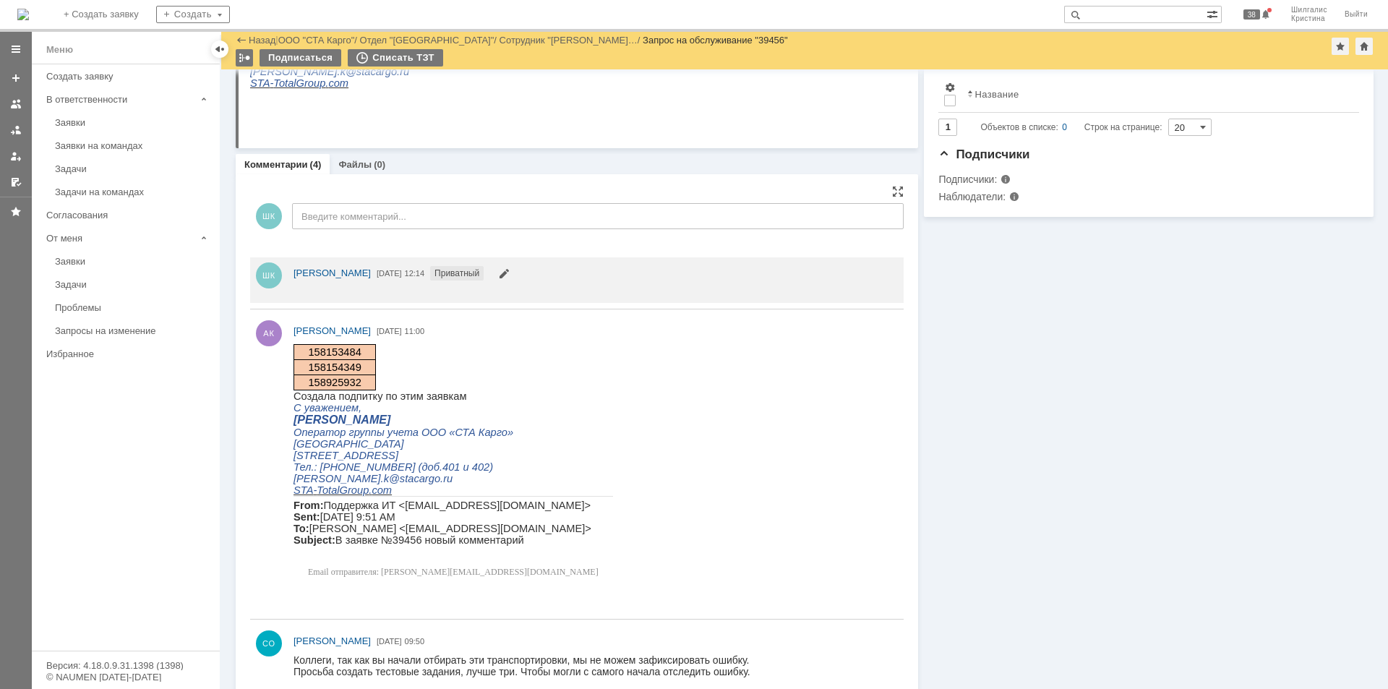
scroll to position [0, 0]
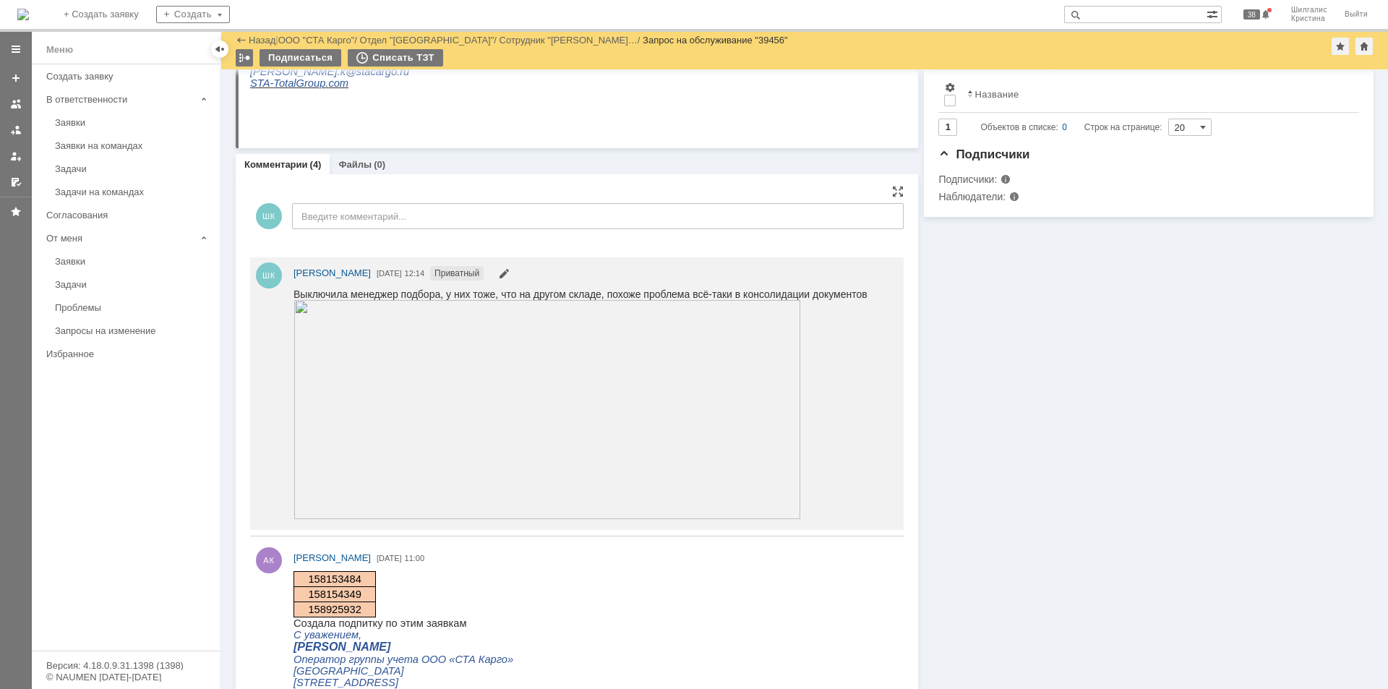
click at [1063, 317] on div "Информация Задачи (0) Связи (0) SLA Статус Редактировать Ответственный: Смирнов…" at bounding box center [1145, 325] width 455 height 1379
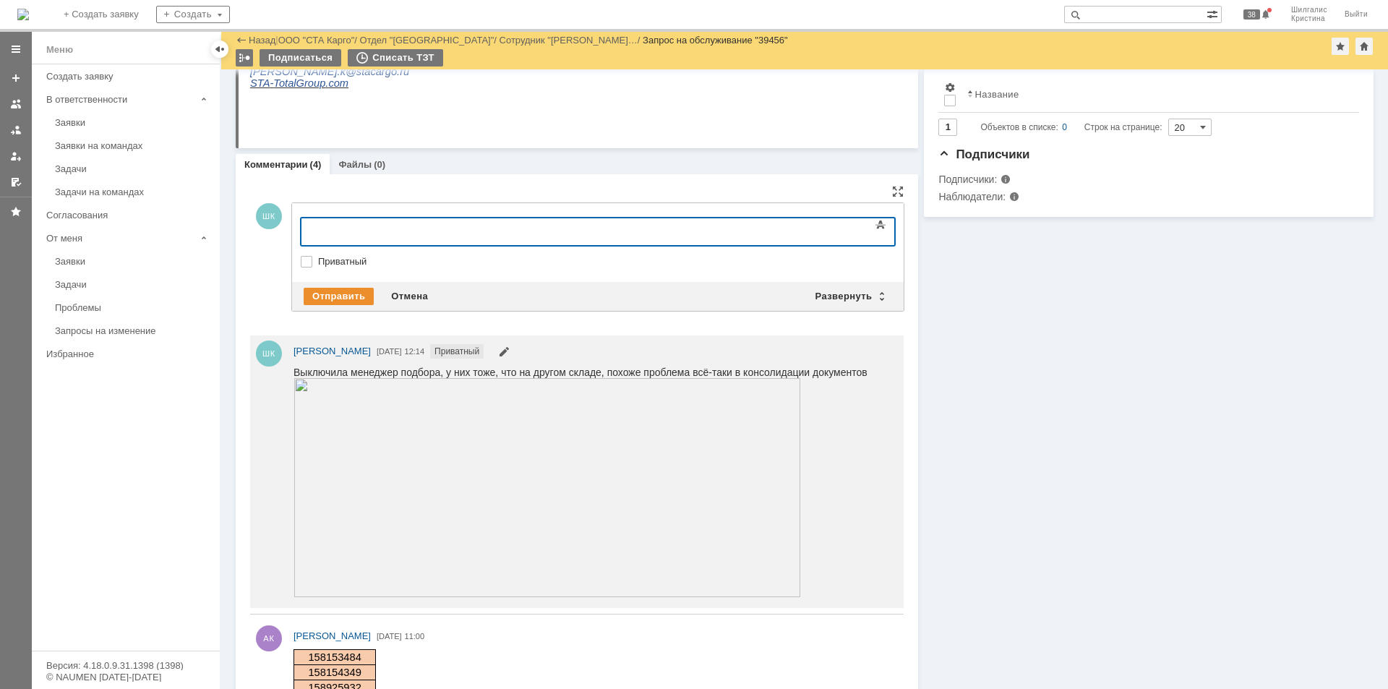
click at [318, 260] on label "Приватный" at bounding box center [605, 262] width 574 height 12
checkbox input "true"
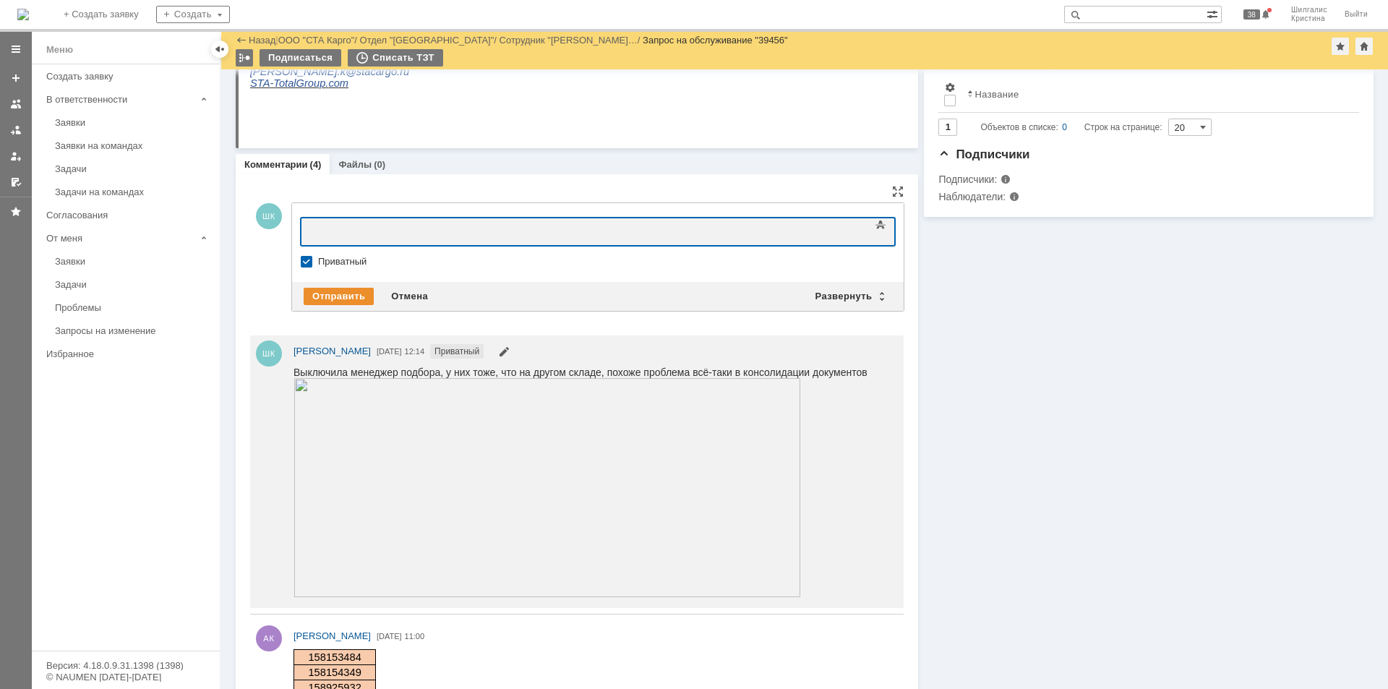
click at [351, 225] on div at bounding box center [418, 230] width 205 height 12
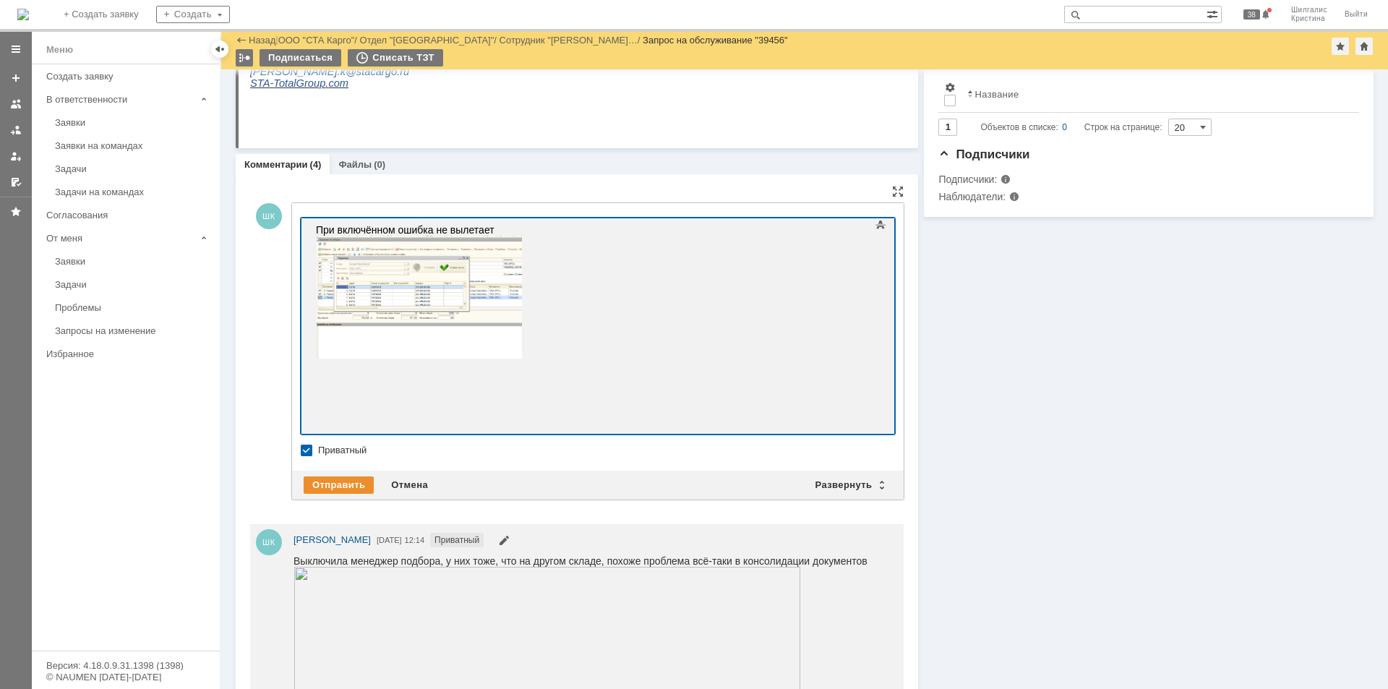
scroll to position [17, 0]
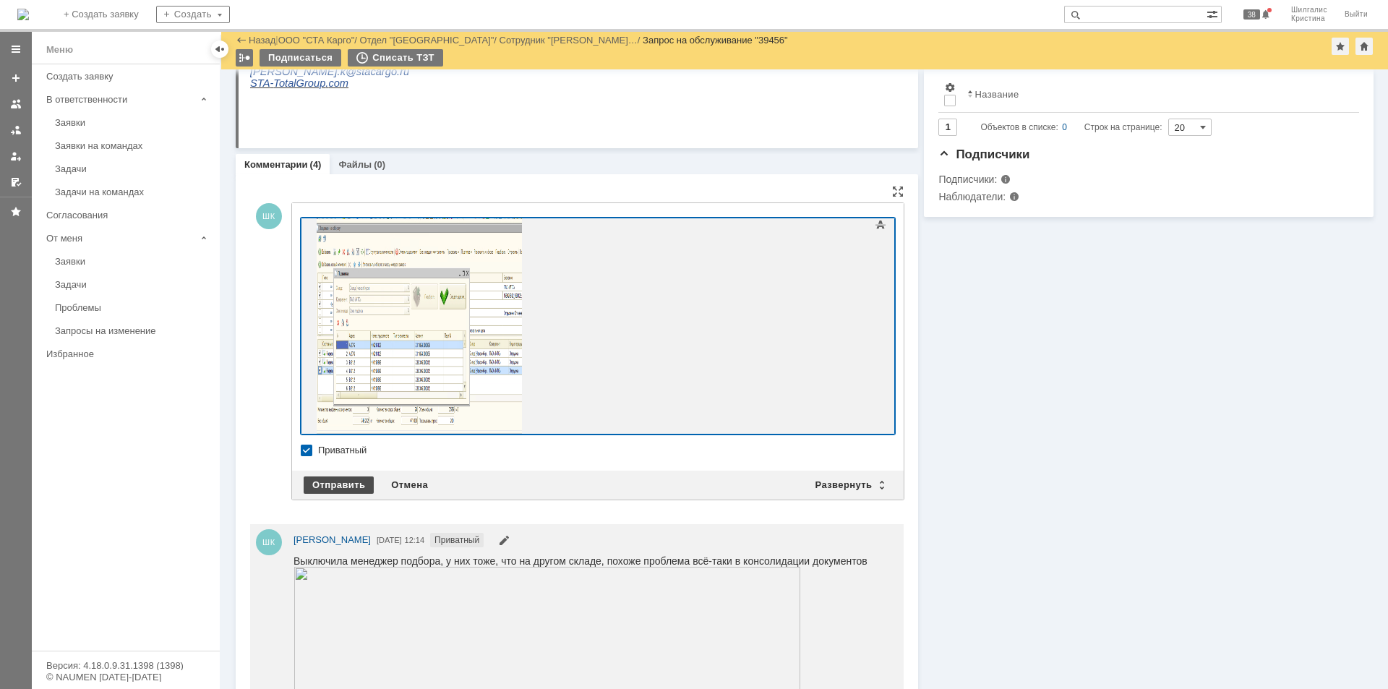
click at [330, 486] on div "Отправить" at bounding box center [339, 484] width 70 height 17
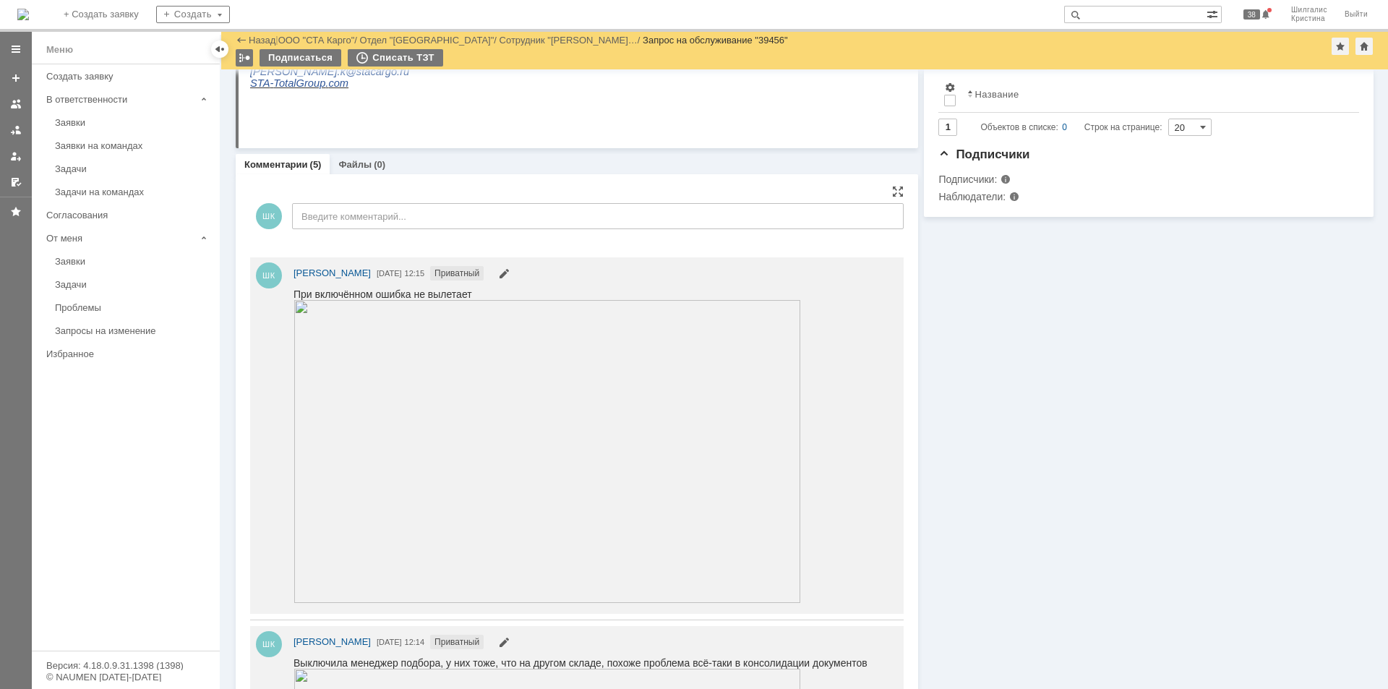
scroll to position [0, 0]
click at [510, 272] on span at bounding box center [504, 276] width 12 height 12
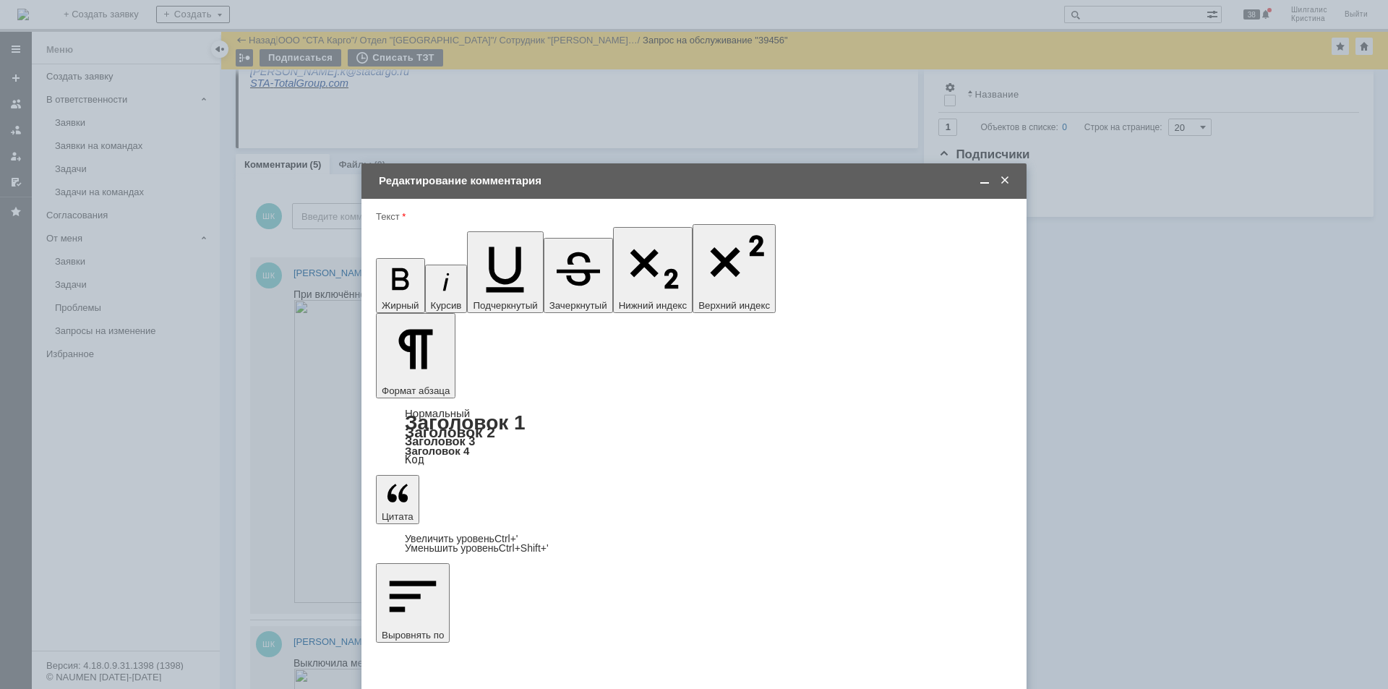
drag, startPoint x: 932, startPoint y: 4267, endPoint x: 472, endPoint y: 4091, distance: 492.3
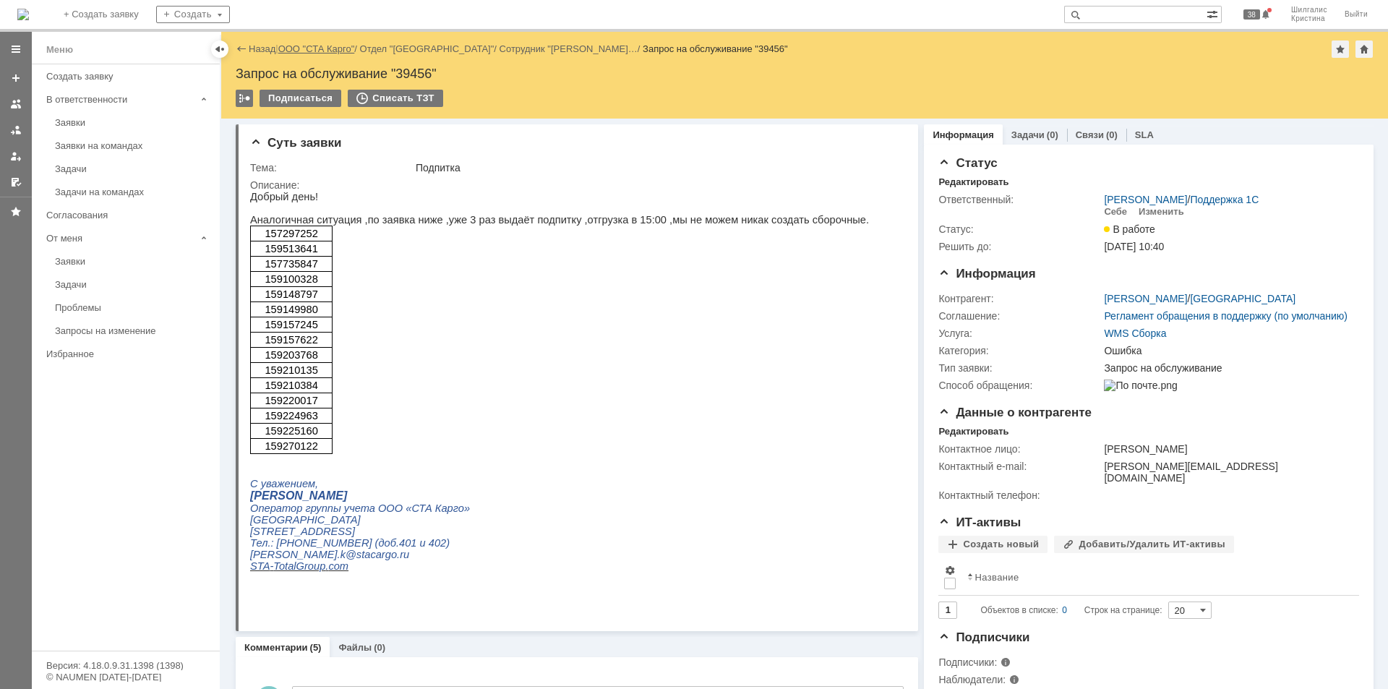
click at [323, 49] on link "ООО "СТА Карго"" at bounding box center [316, 48] width 77 height 11
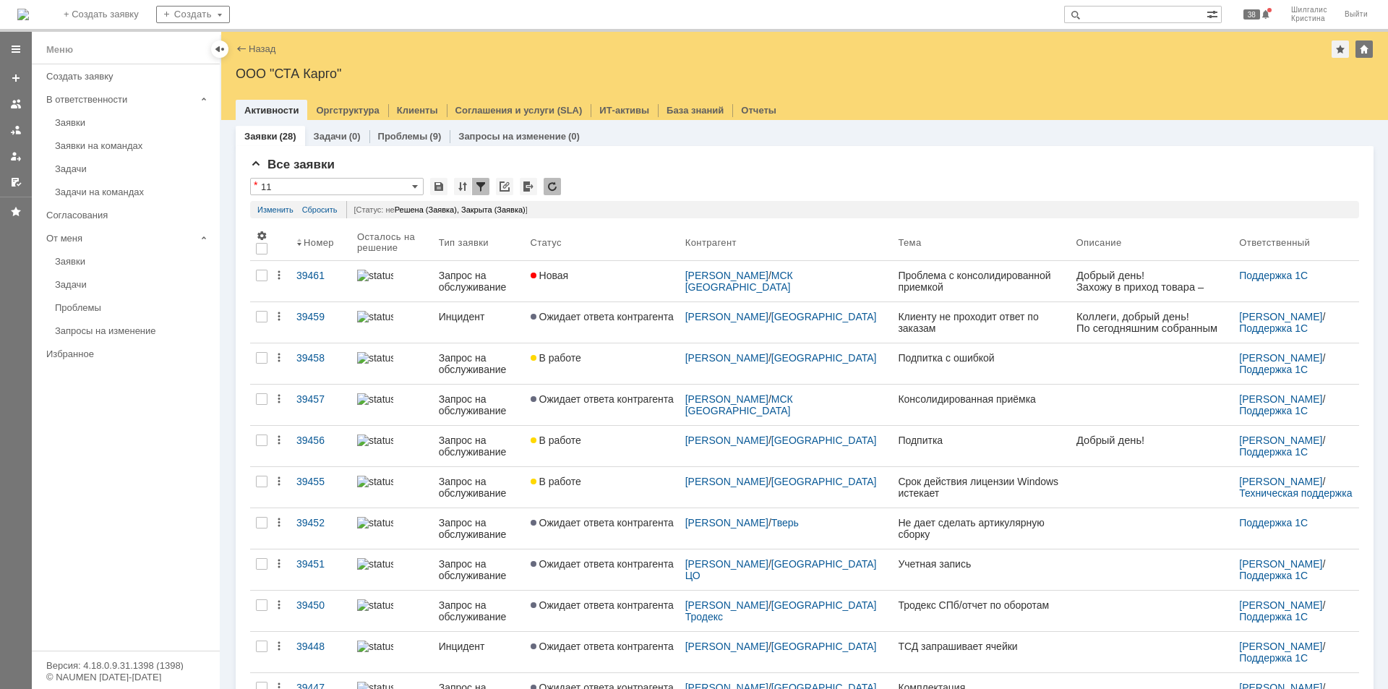
click at [595, 279] on div "Новая" at bounding box center [601, 276] width 143 height 12
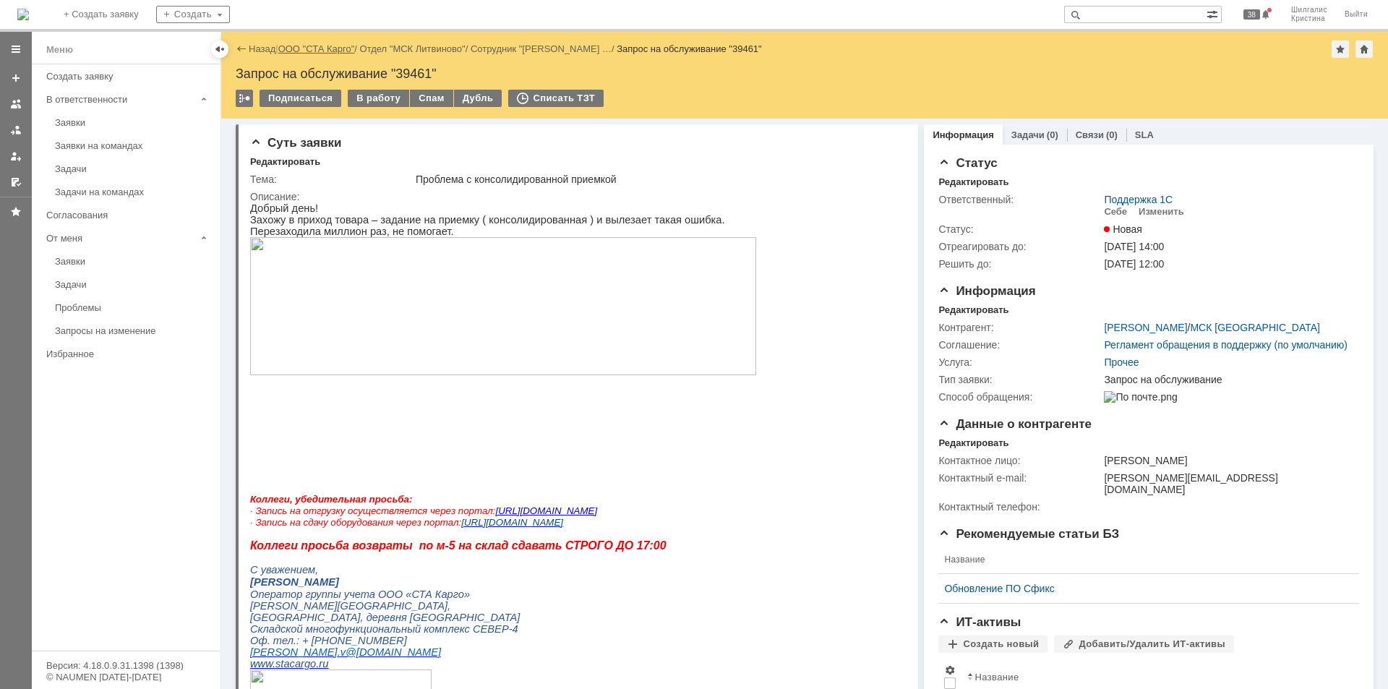
click at [314, 47] on link "ООО "СТА Карго"" at bounding box center [316, 48] width 77 height 11
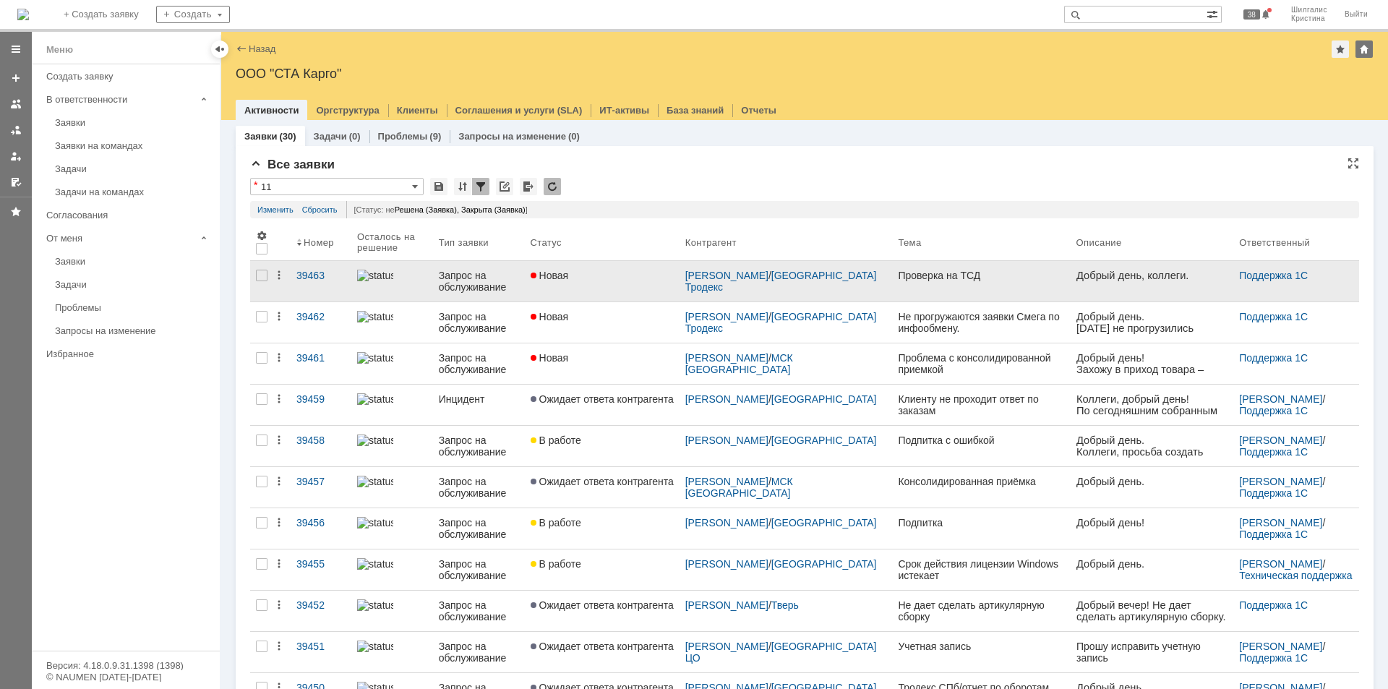
click at [612, 280] on div "Новая" at bounding box center [601, 276] width 143 height 12
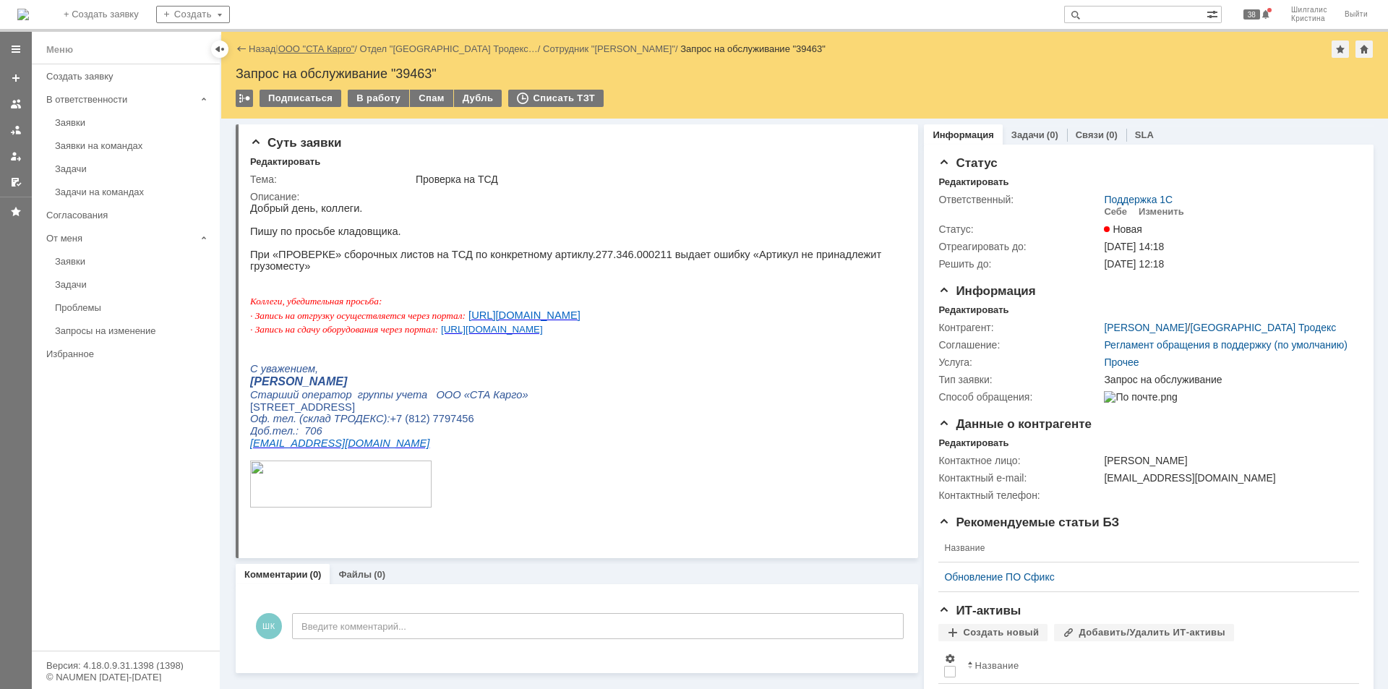
click at [307, 51] on link "ООО "СТА Карго"" at bounding box center [316, 48] width 77 height 11
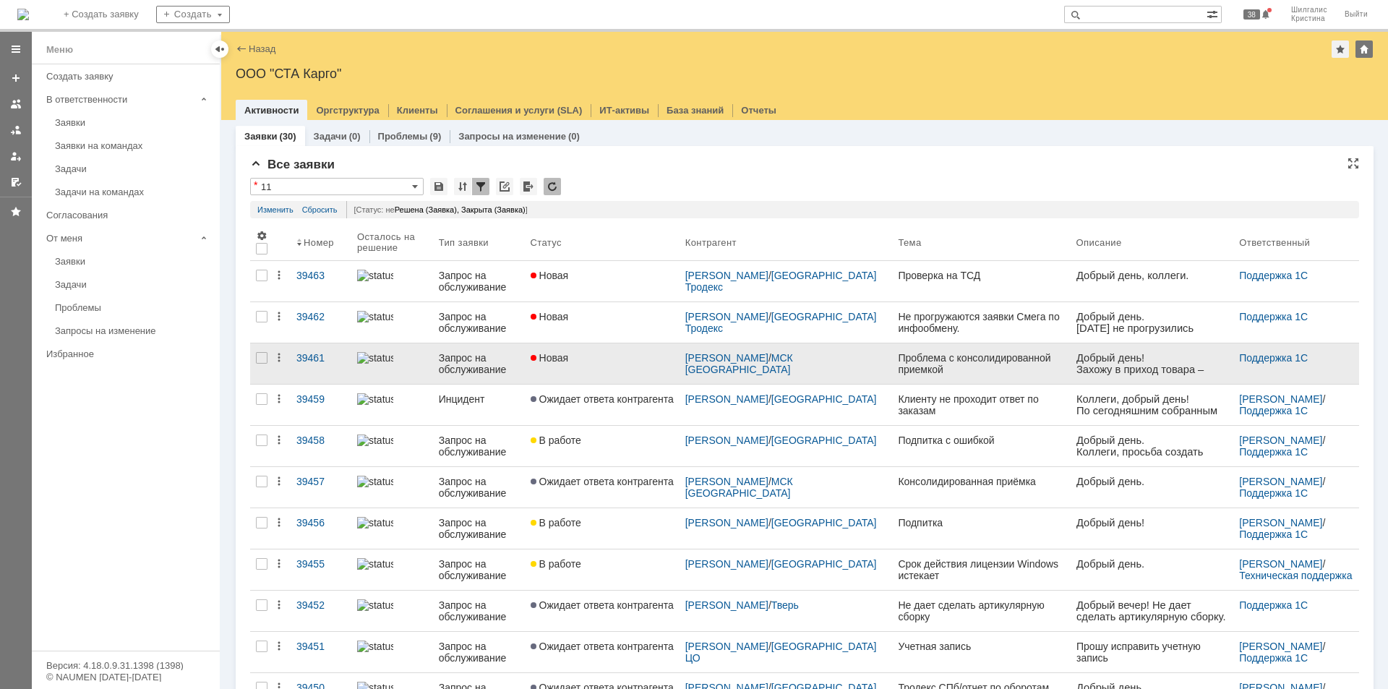
click at [602, 358] on div "Новая" at bounding box center [601, 358] width 143 height 12
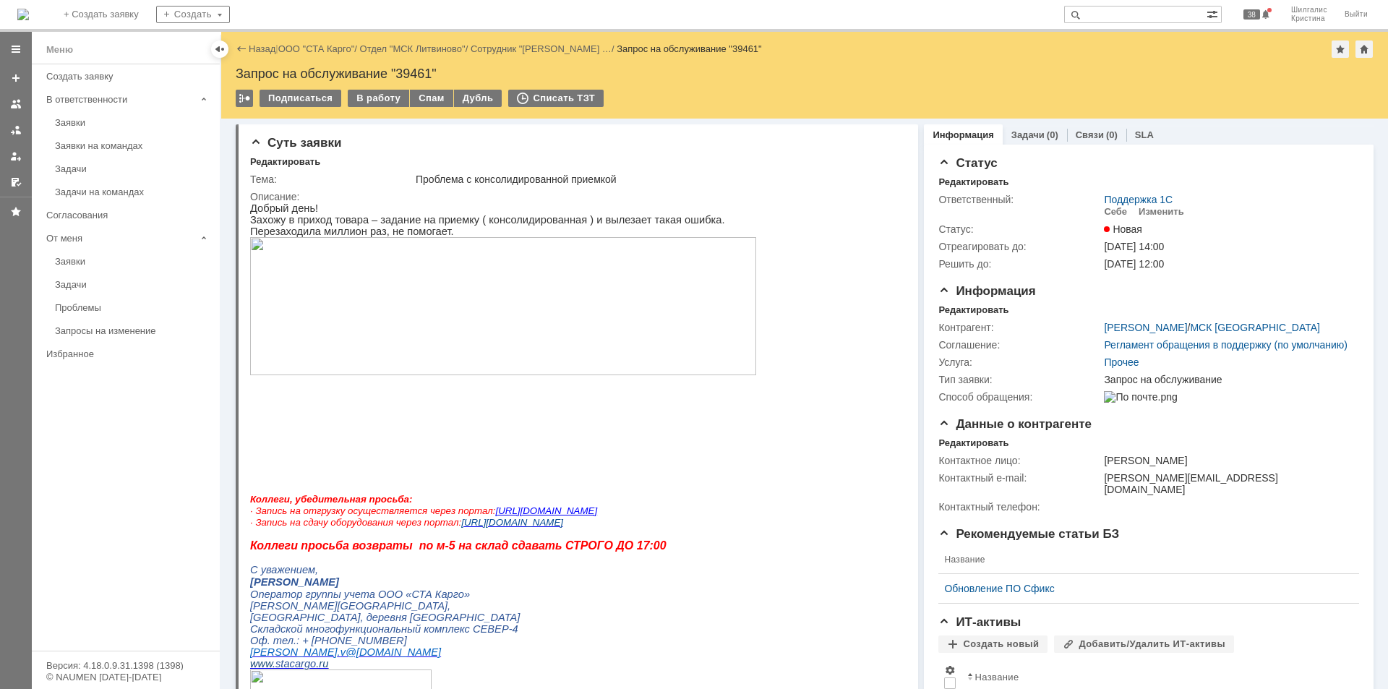
click at [507, 338] on img at bounding box center [503, 306] width 506 height 138
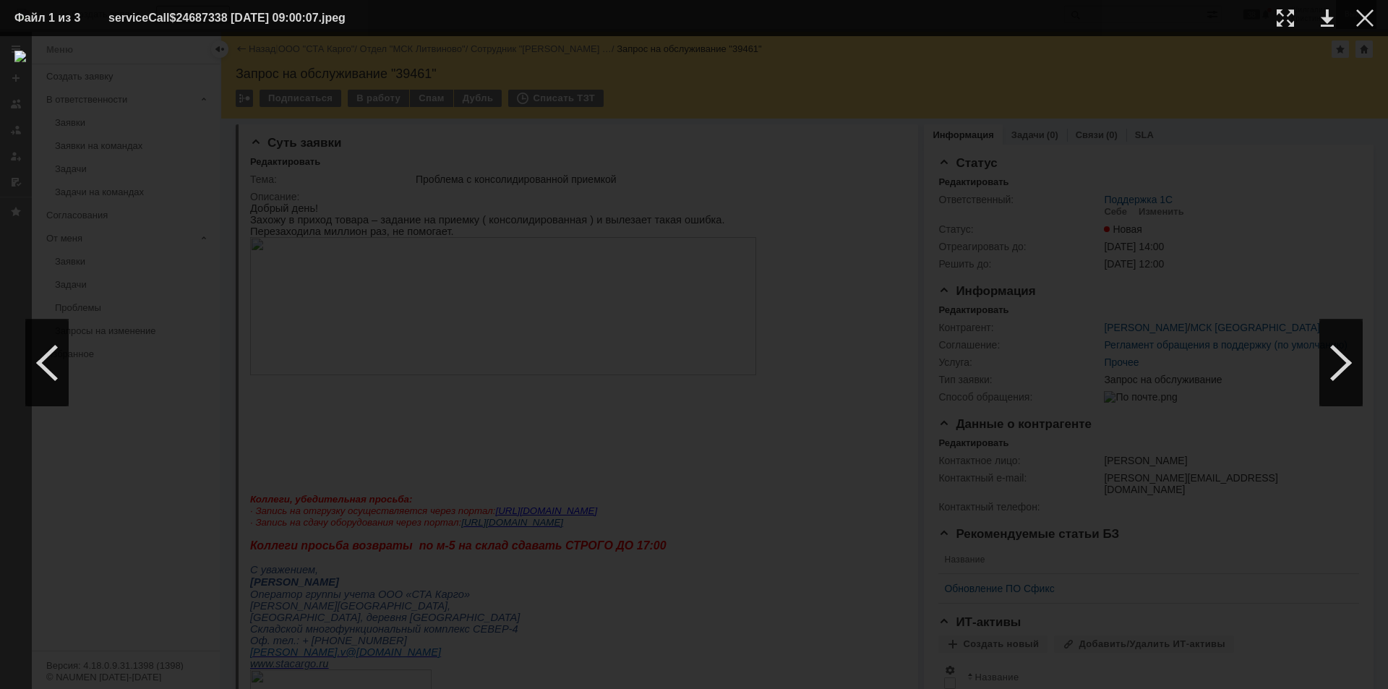
drag, startPoint x: 1364, startPoint y: 11, endPoint x: 1361, endPoint y: 18, distance: 7.8
click at [1362, 18] on div at bounding box center [1364, 17] width 17 height 17
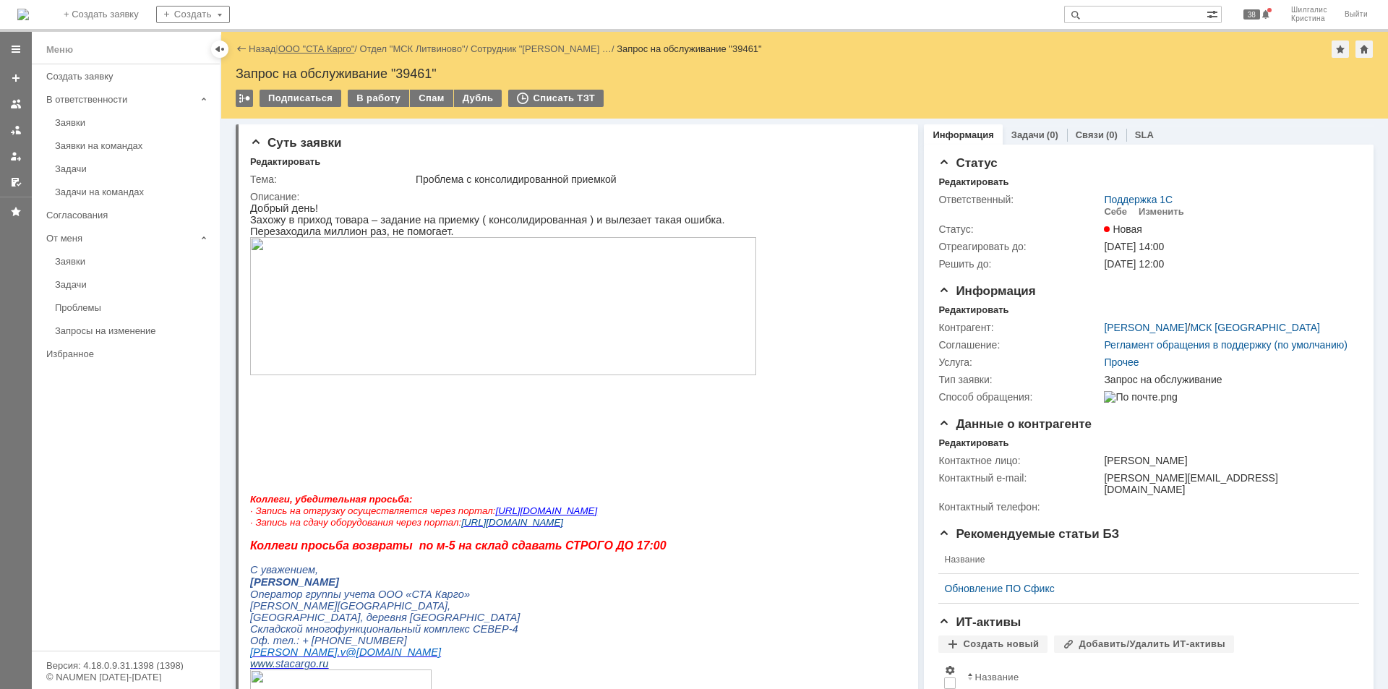
click at [318, 48] on link "ООО "СТА Карго"" at bounding box center [316, 48] width 77 height 11
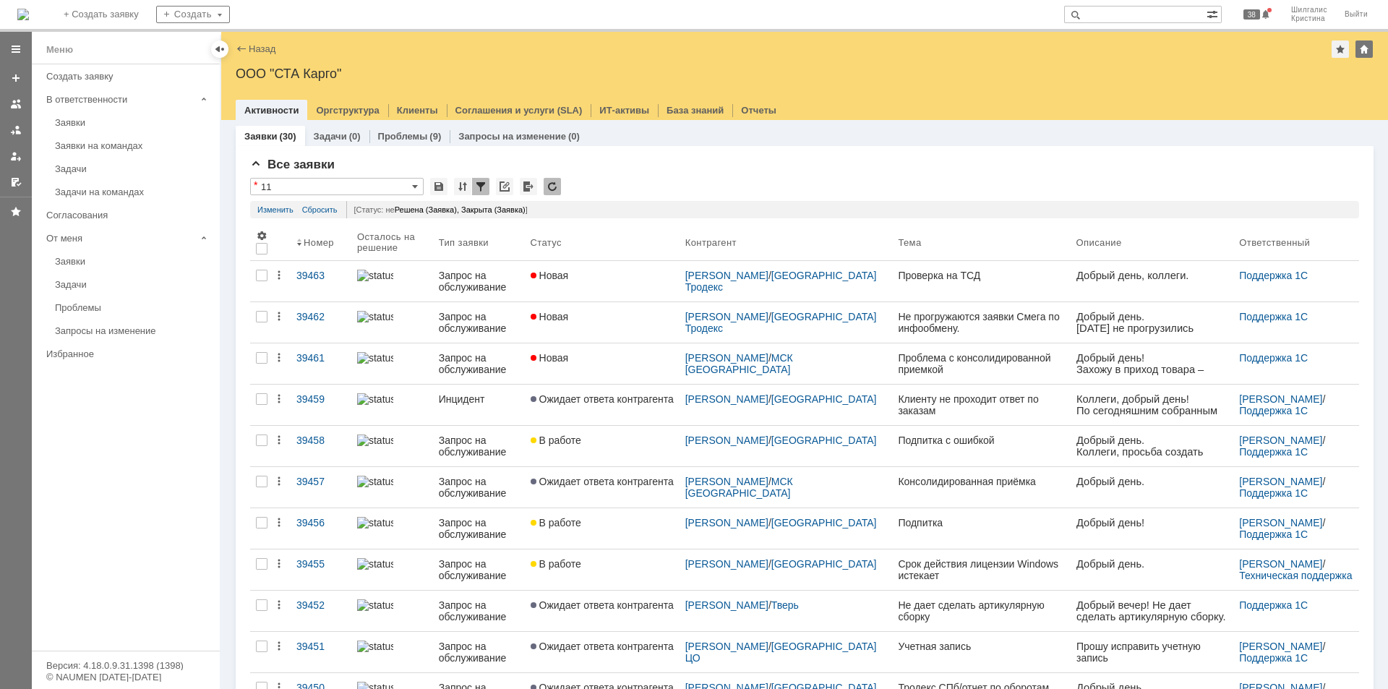
click at [587, 319] on div "Новая" at bounding box center [601, 317] width 143 height 12
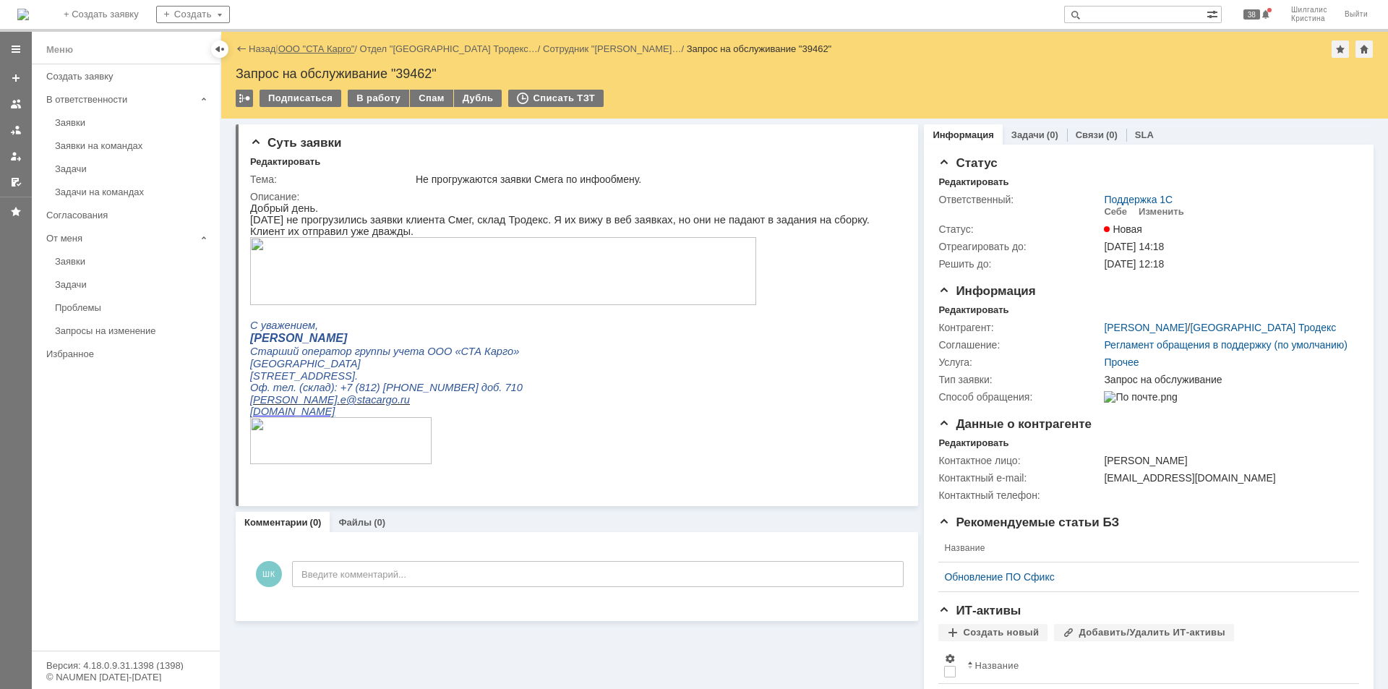
click at [309, 50] on link "ООО "СТА Карго"" at bounding box center [316, 48] width 77 height 11
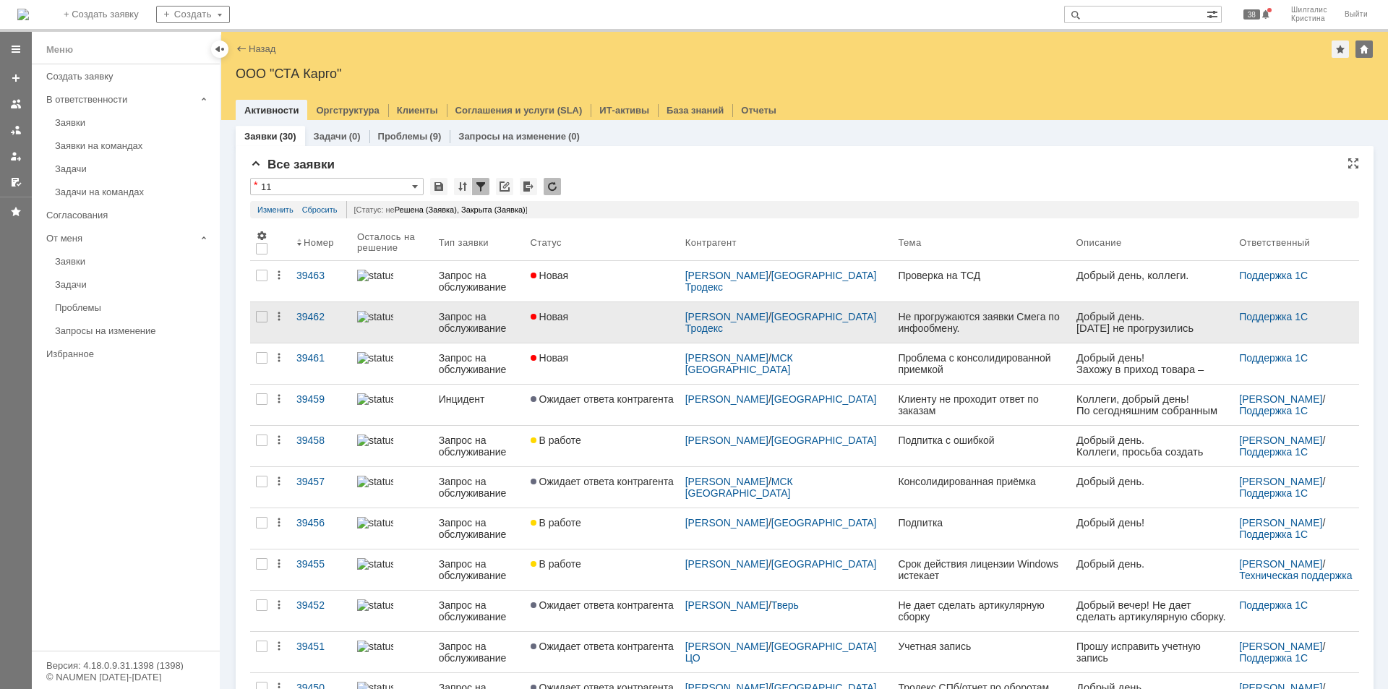
click at [583, 325] on link "Новая" at bounding box center [602, 322] width 155 height 40
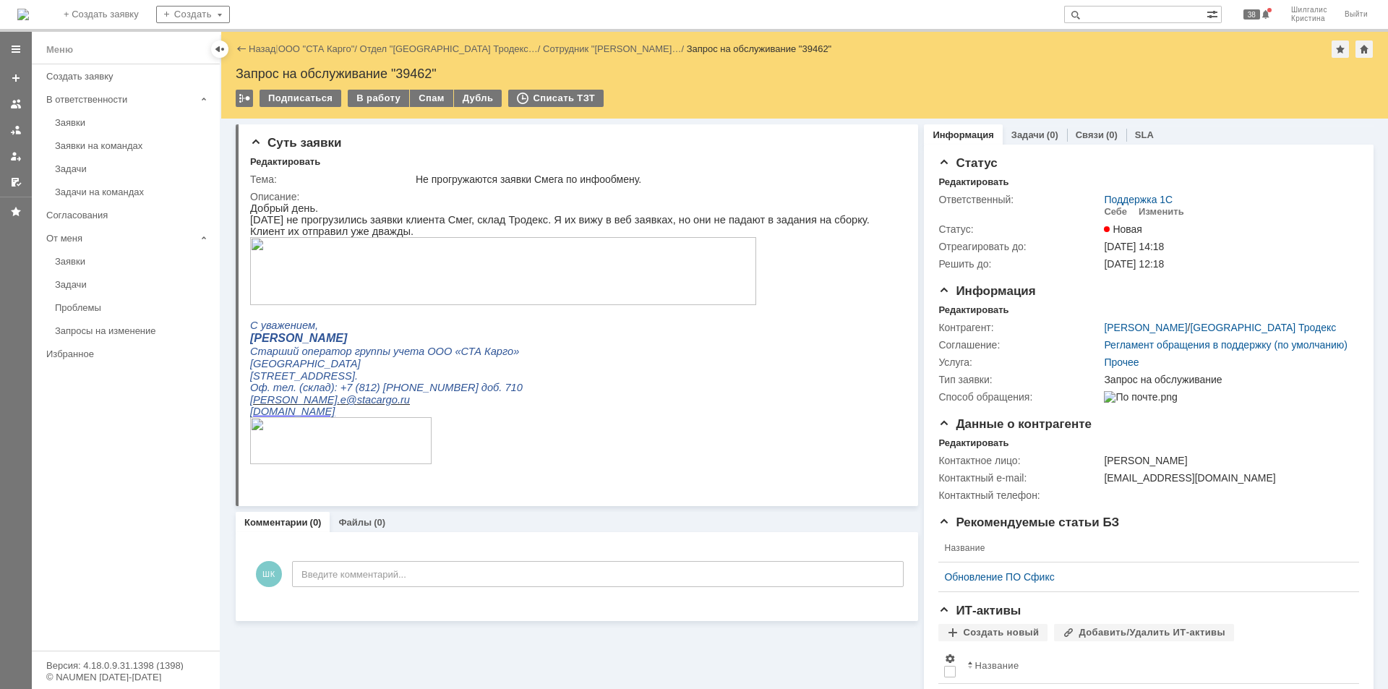
drag, startPoint x: 332, startPoint y: 47, endPoint x: 346, endPoint y: 57, distance: 17.1
click at [332, 48] on link "ООО "СТА Карго"" at bounding box center [316, 48] width 77 height 11
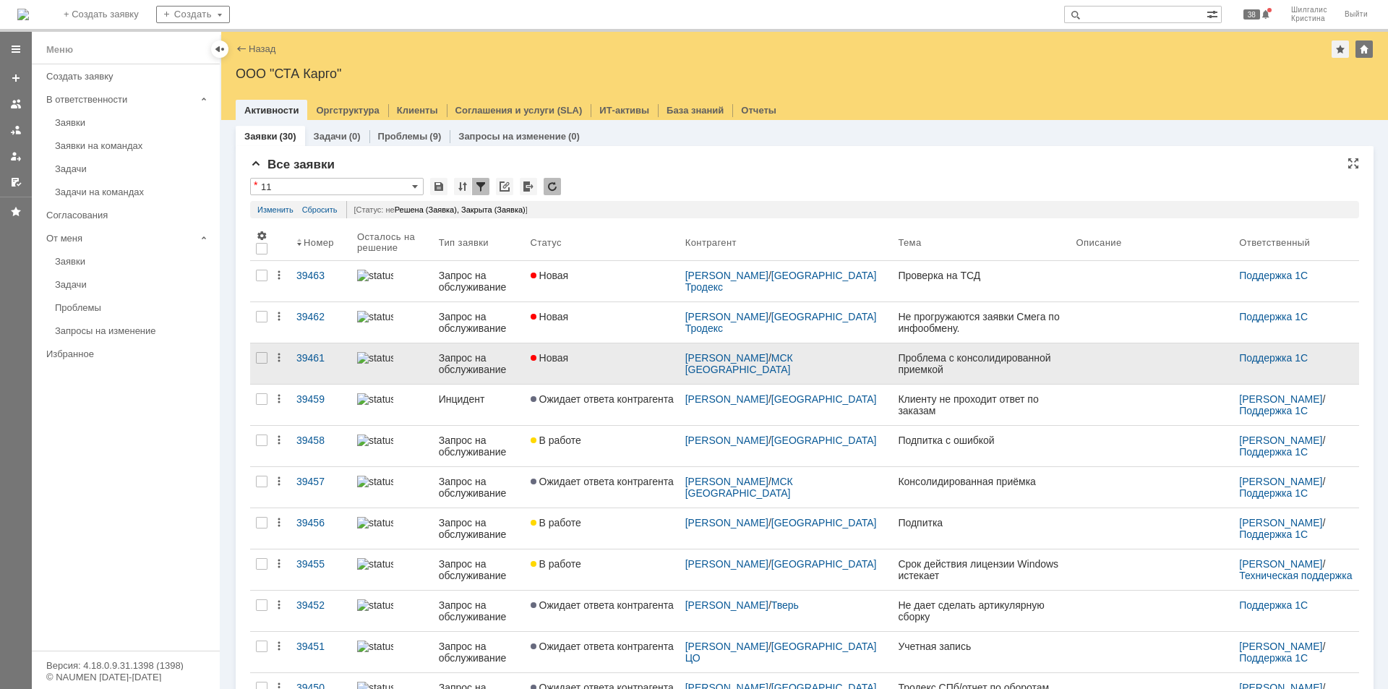
click at [591, 360] on div "Новая" at bounding box center [601, 358] width 143 height 12
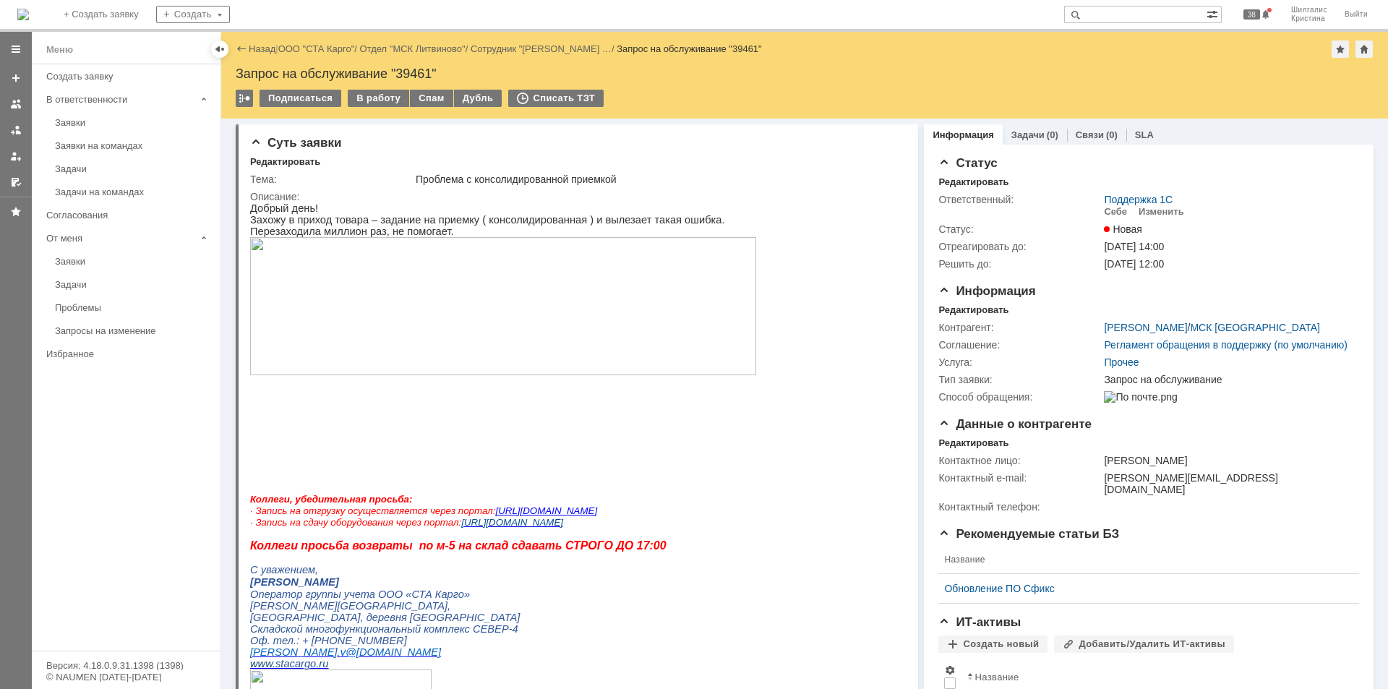
click at [505, 298] on img at bounding box center [503, 306] width 506 height 138
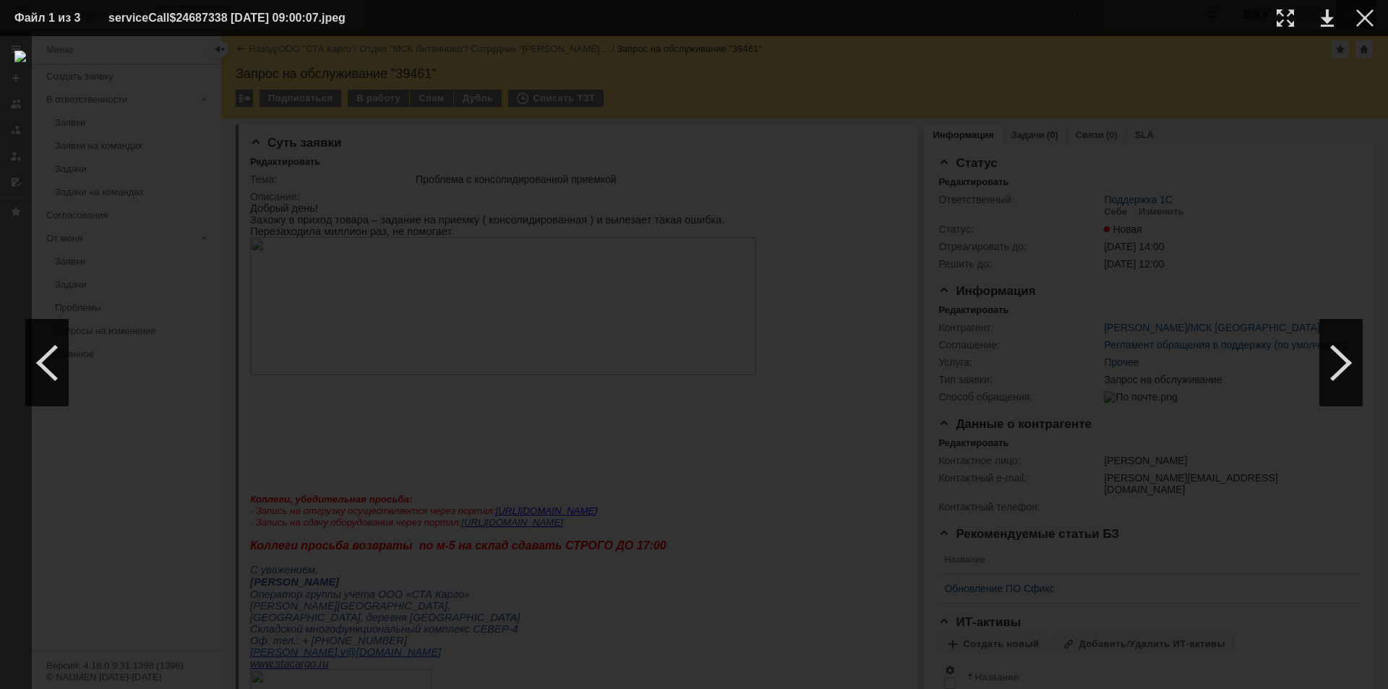
click at [1365, 21] on div at bounding box center [1364, 17] width 17 height 17
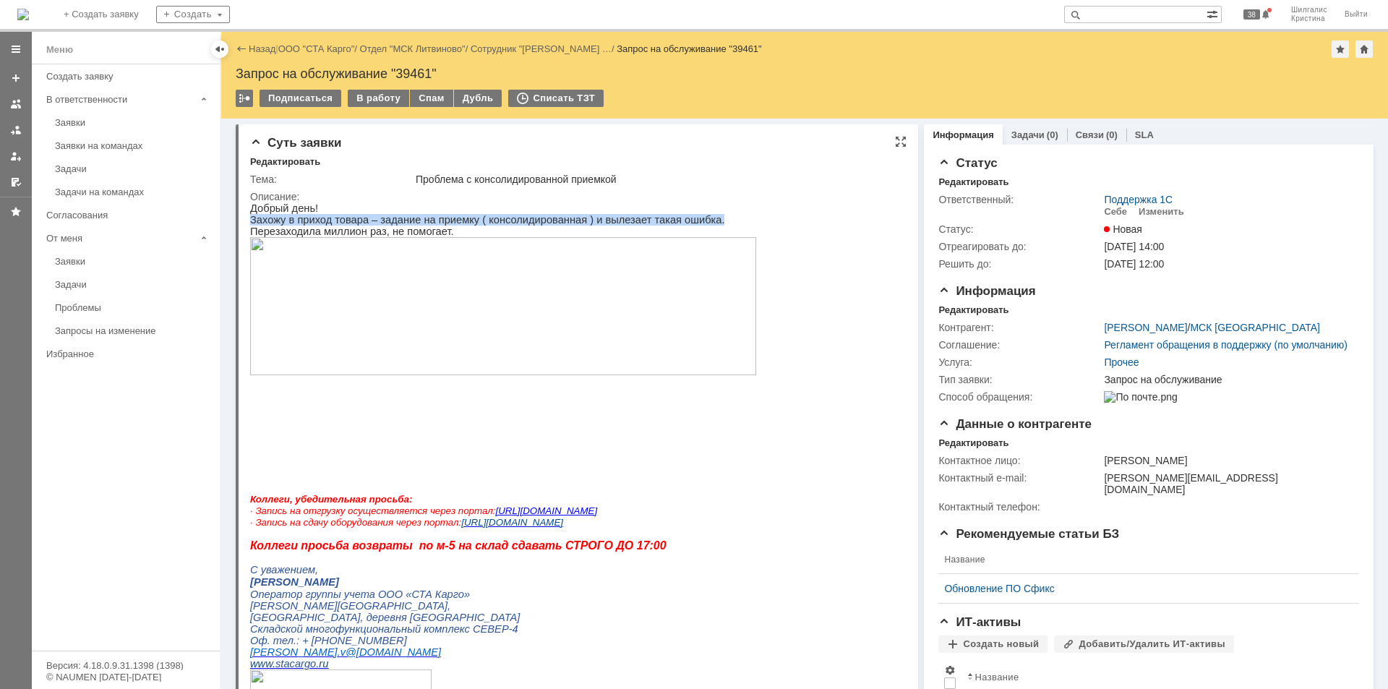
drag, startPoint x: 250, startPoint y: 218, endPoint x: 690, endPoint y: 224, distance: 440.2
click at [690, 224] on p "Захожу в приход товара – задание на приемку ( консолидированная ) и вылезает та…" at bounding box center [503, 220] width 506 height 12
click at [682, 270] on img at bounding box center [503, 306] width 506 height 138
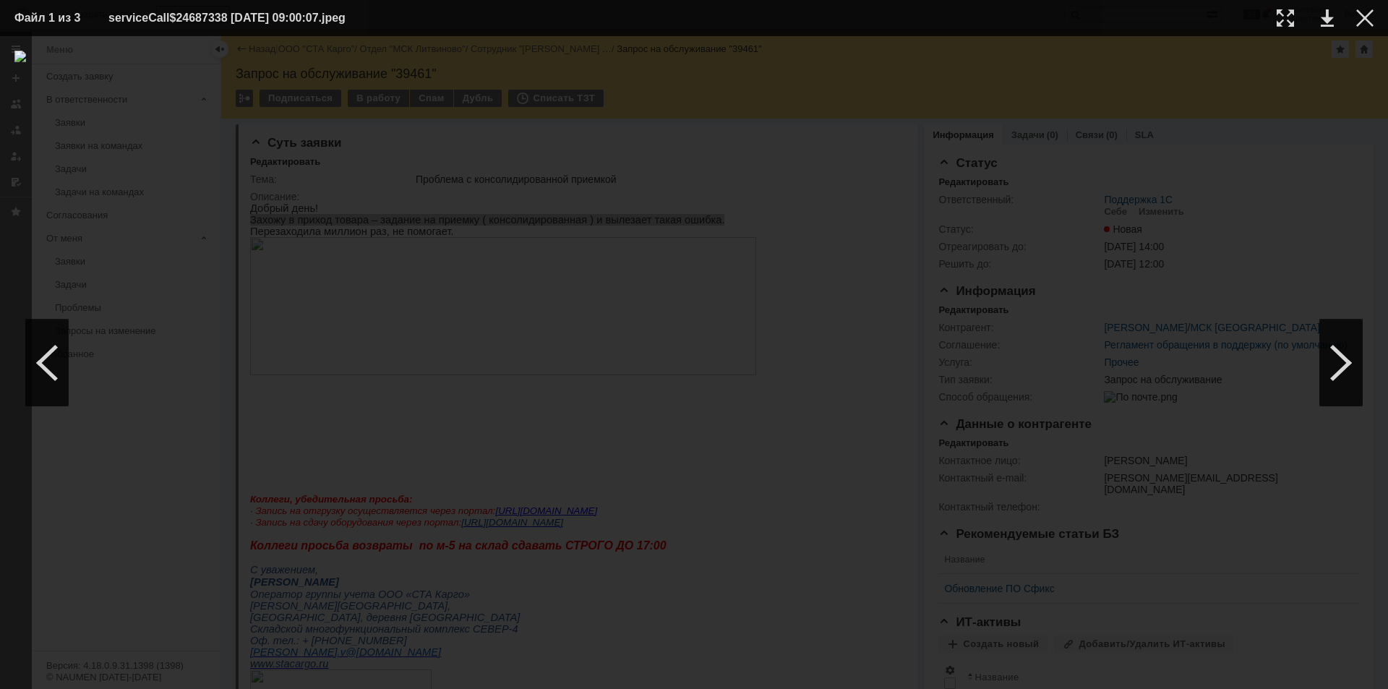
click at [1276, 72] on div at bounding box center [693, 363] width 1359 height 624
click at [1369, 15] on div at bounding box center [1364, 17] width 17 height 17
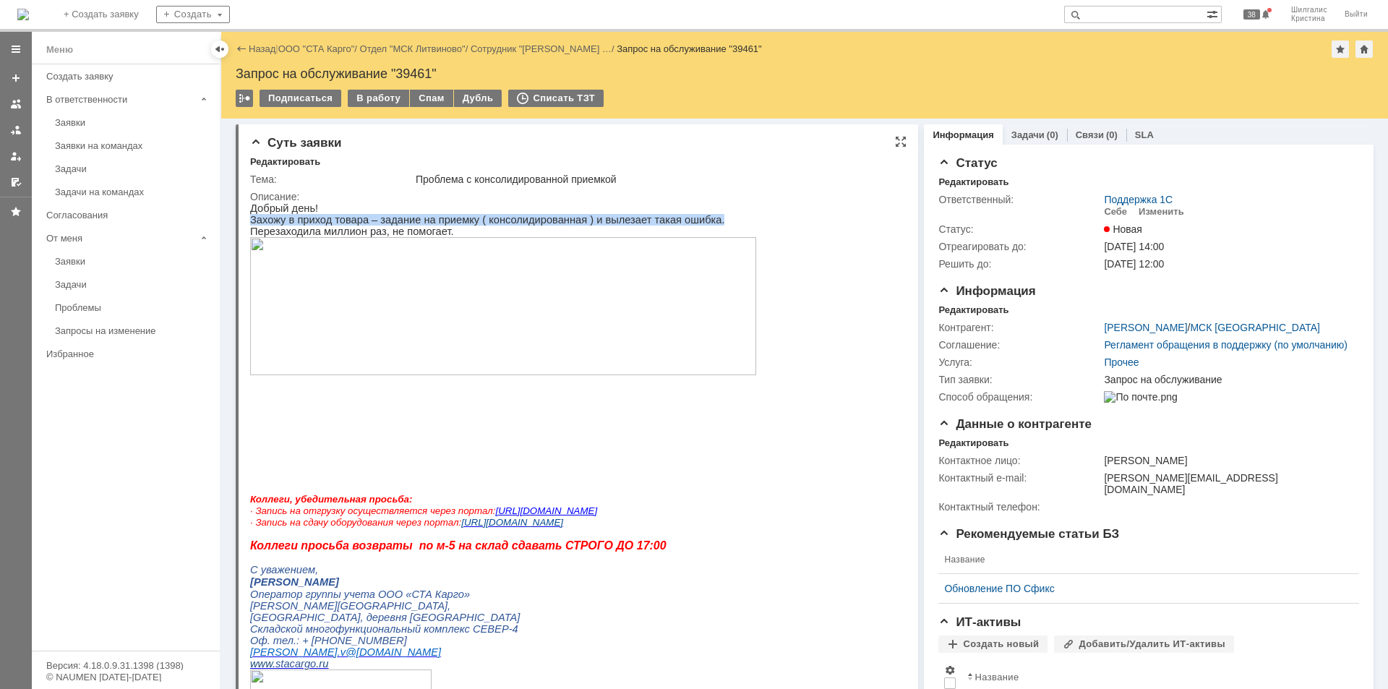
click at [422, 219] on p "Захожу в приход товара – задание на приемку ( консолидированная ) и вылезает та…" at bounding box center [503, 220] width 506 height 12
click at [707, 192] on div "Описание:" at bounding box center [575, 197] width 650 height 12
click at [387, 288] on img at bounding box center [503, 306] width 506 height 138
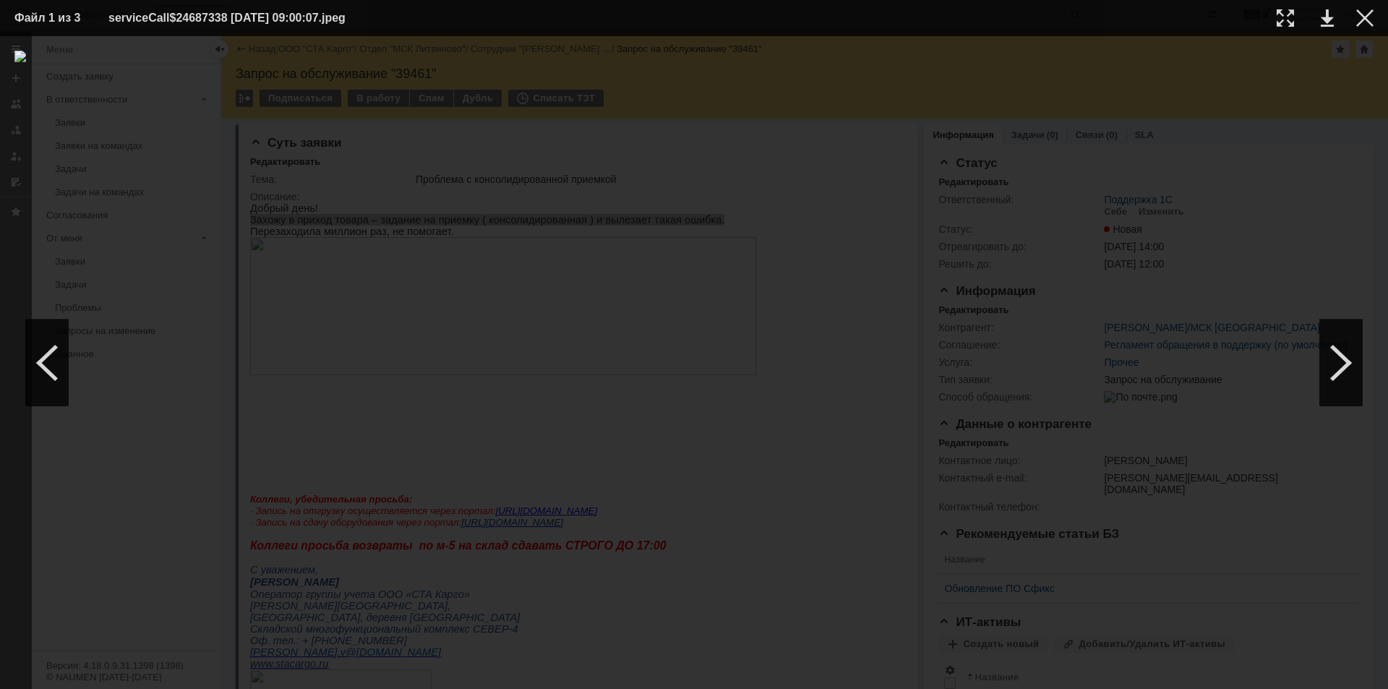
drag, startPoint x: 1134, startPoint y: 84, endPoint x: 1135, endPoint y: 91, distance: 7.3
click at [1135, 90] on div at bounding box center [693, 363] width 1359 height 624
click at [1367, 20] on div at bounding box center [1364, 17] width 17 height 17
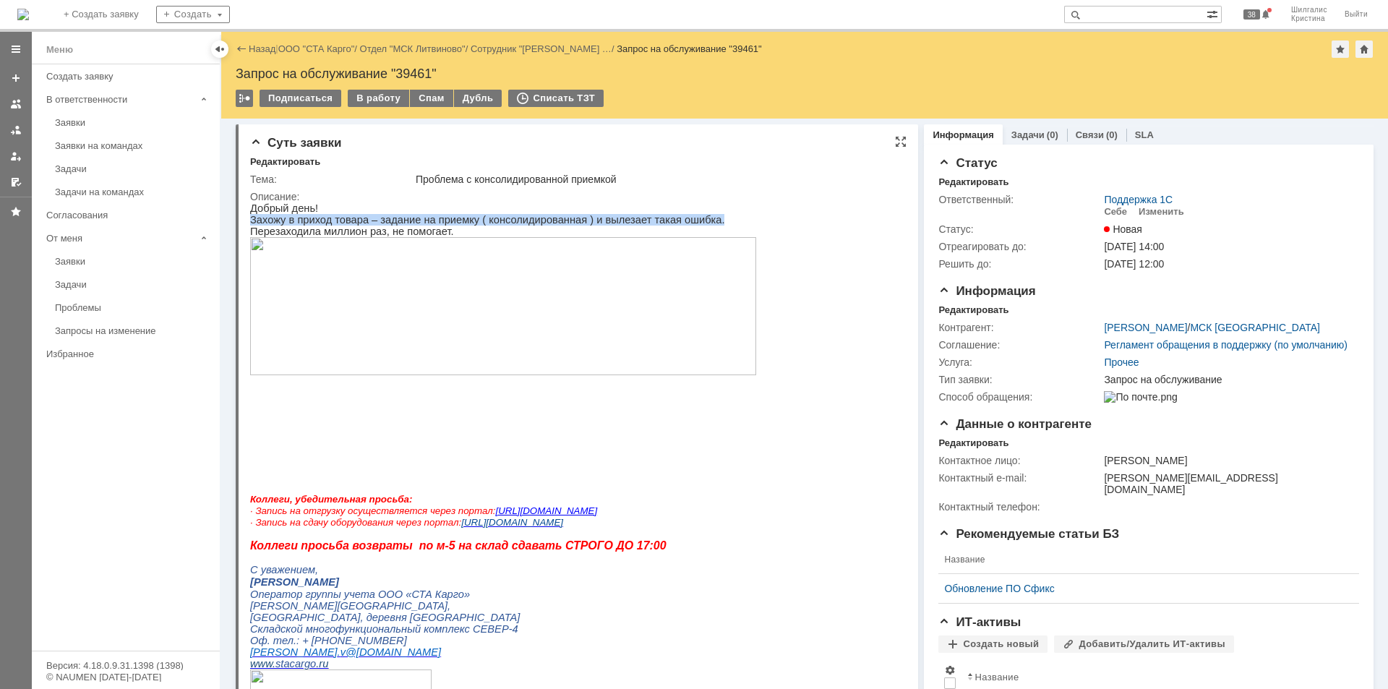
click at [499, 323] on img at bounding box center [503, 306] width 506 height 138
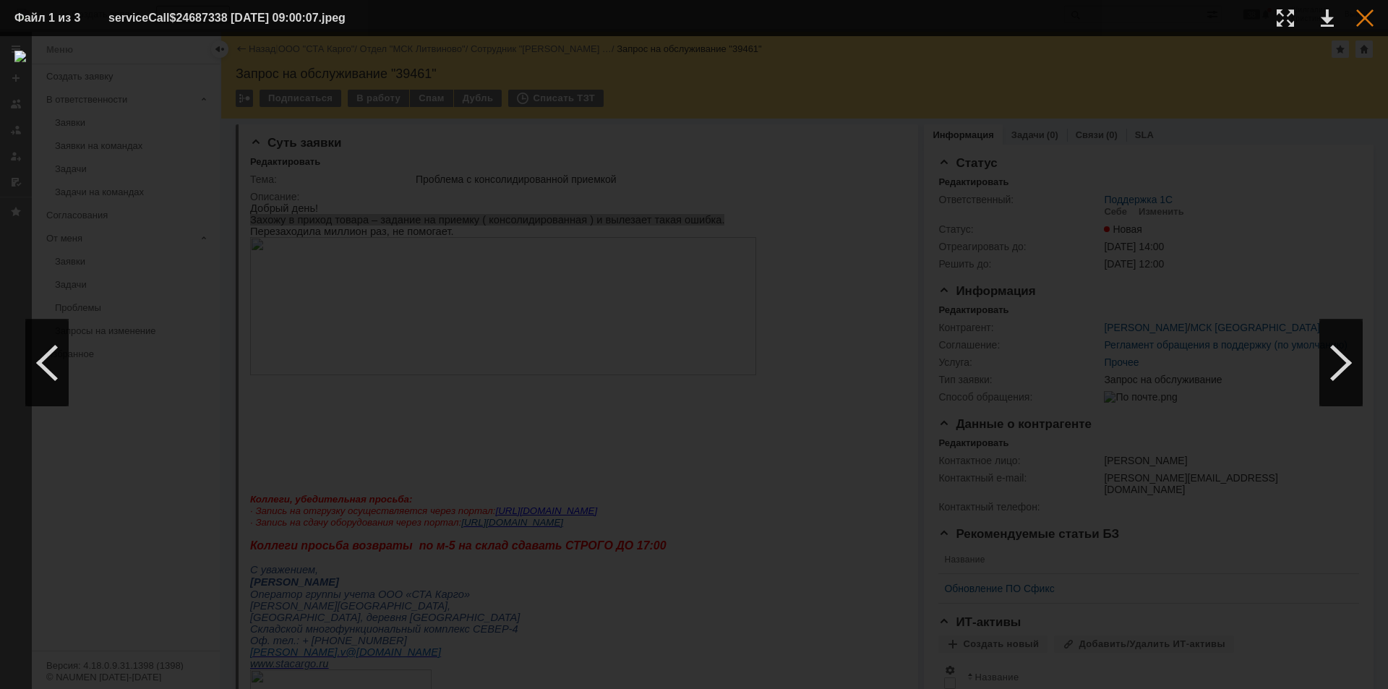
click at [1370, 20] on div at bounding box center [1364, 17] width 17 height 17
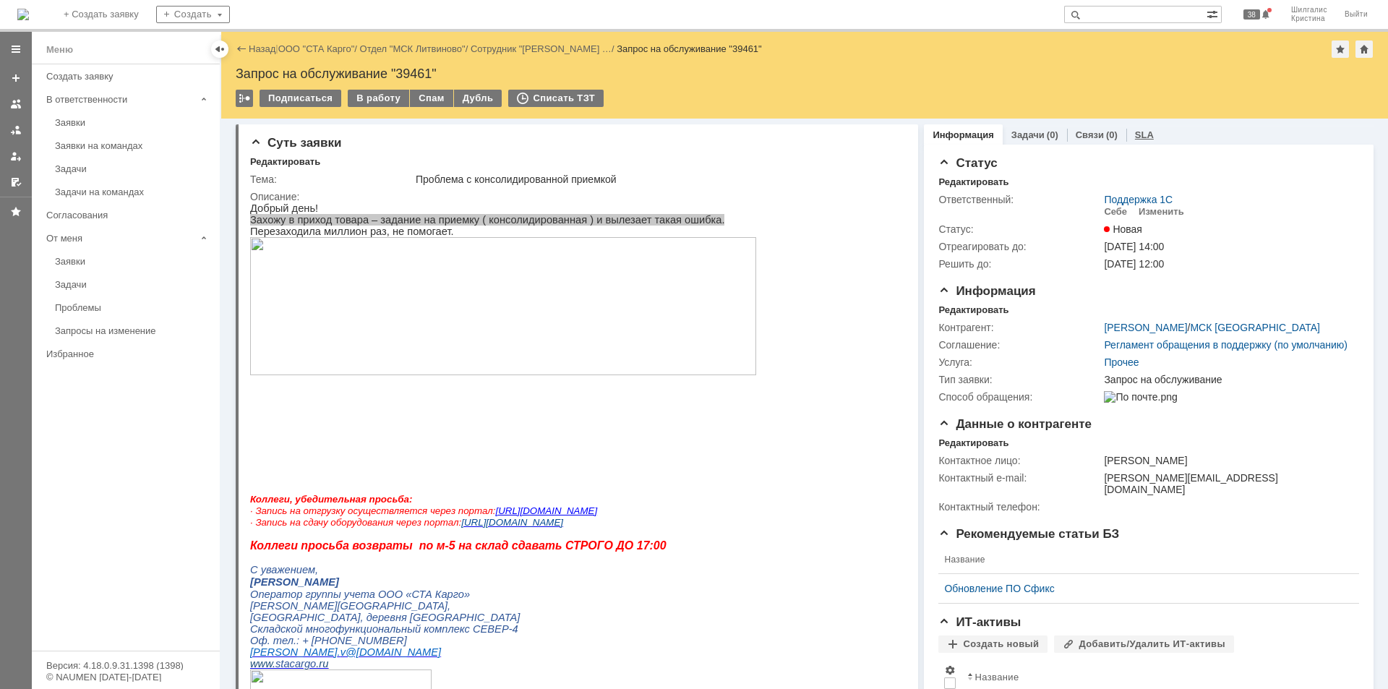
click at [1134, 141] on div "SLA" at bounding box center [1144, 134] width 36 height 21
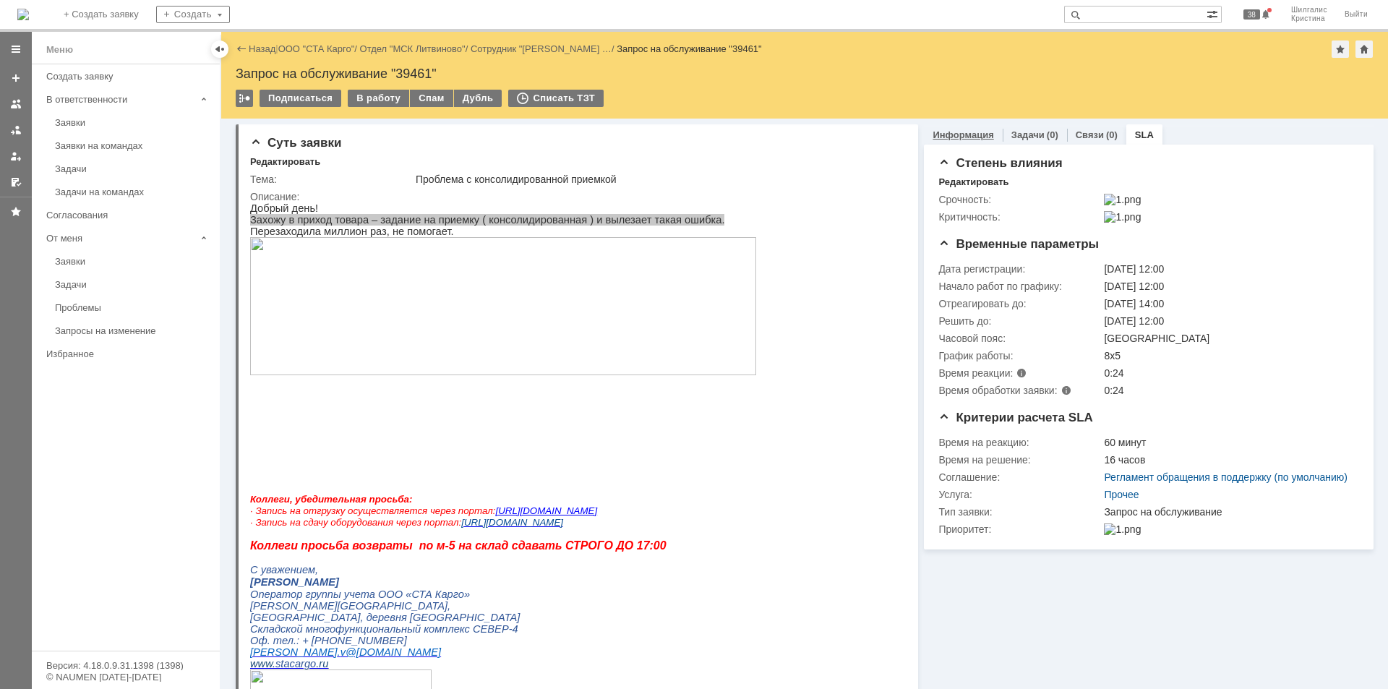
click at [949, 131] on link "Информация" at bounding box center [962, 134] width 61 height 11
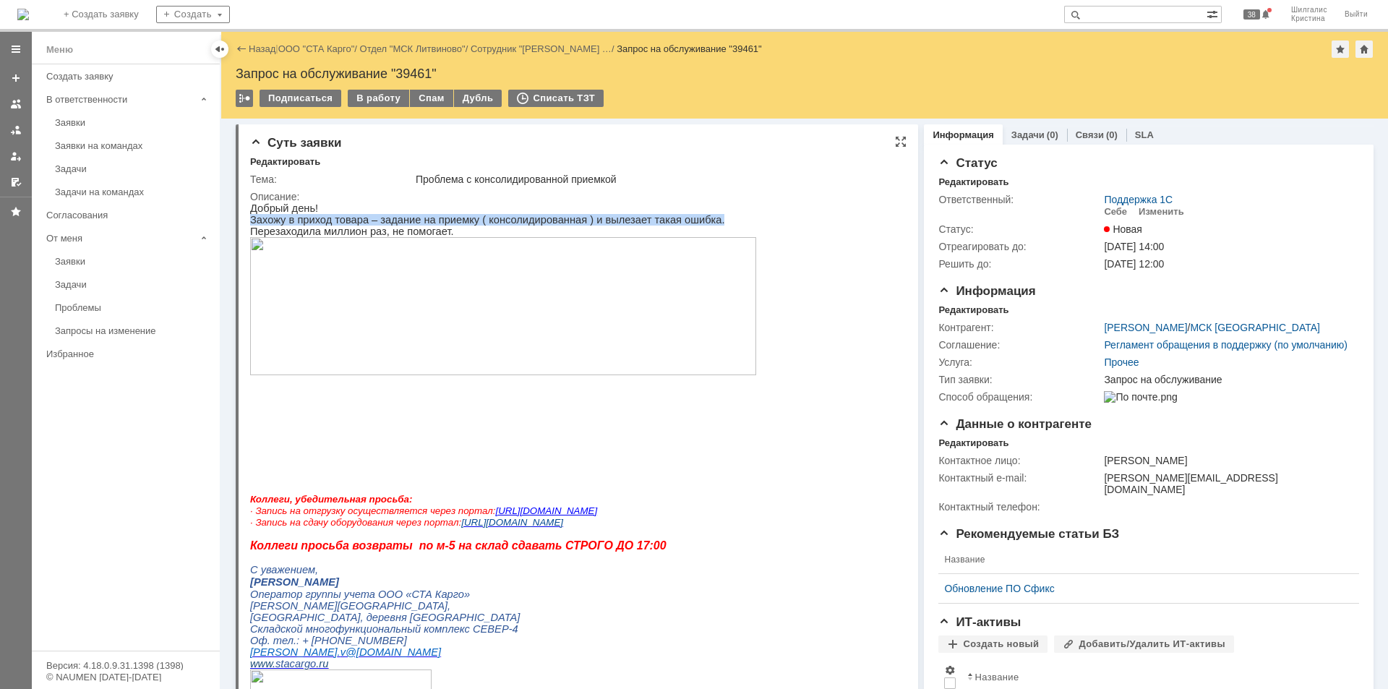
click at [512, 277] on img at bounding box center [503, 306] width 506 height 138
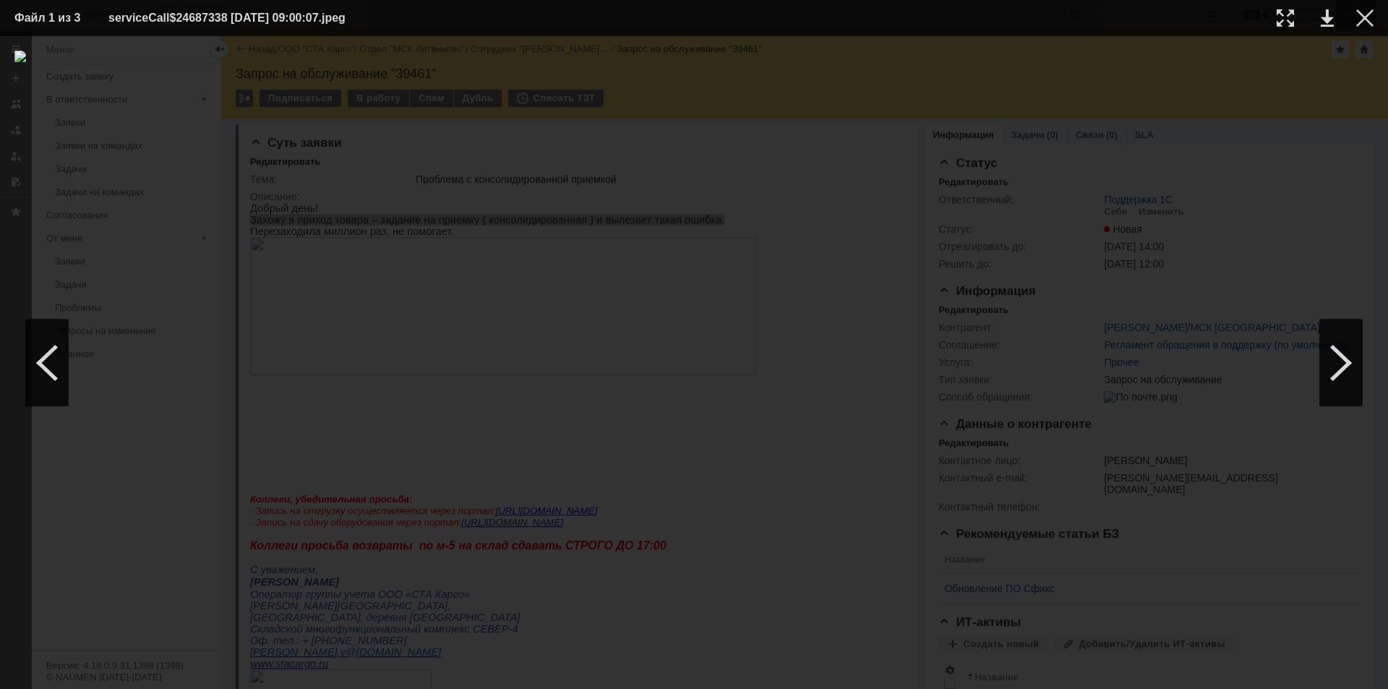
click at [1359, 22] on div at bounding box center [1364, 17] width 17 height 17
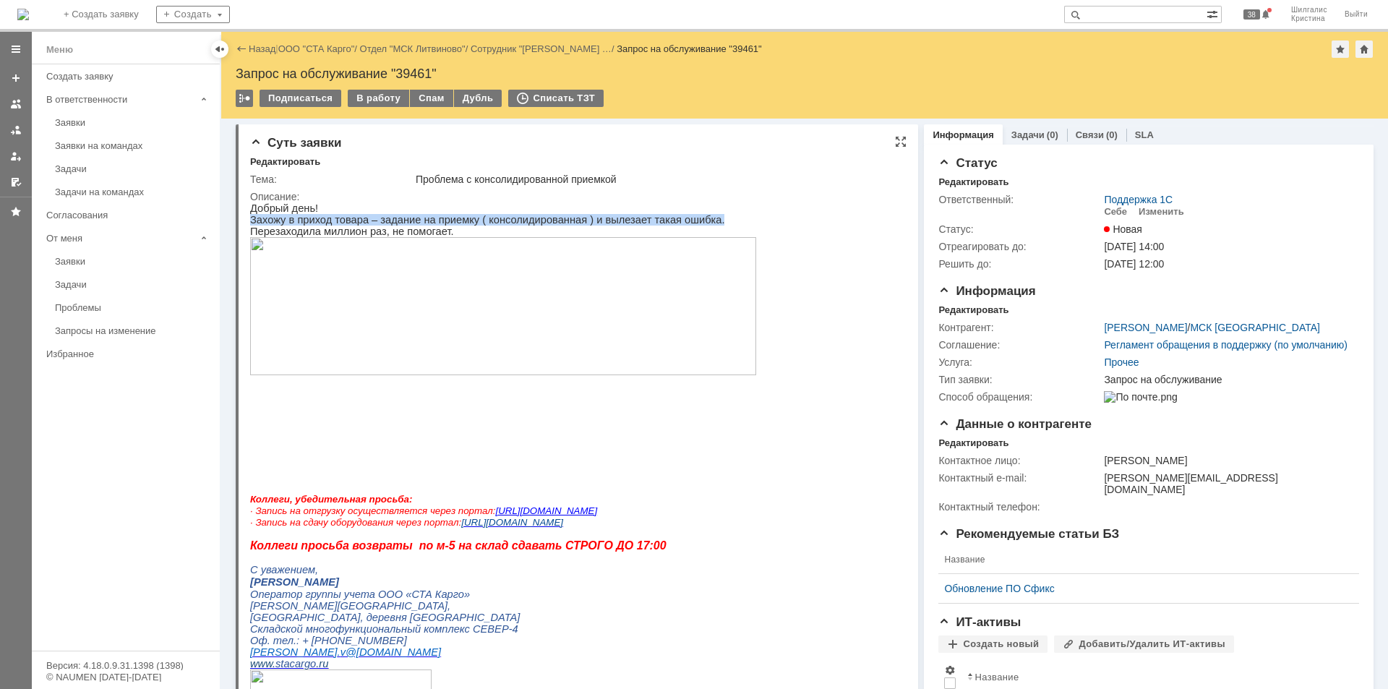
click at [564, 314] on img at bounding box center [503, 306] width 506 height 138
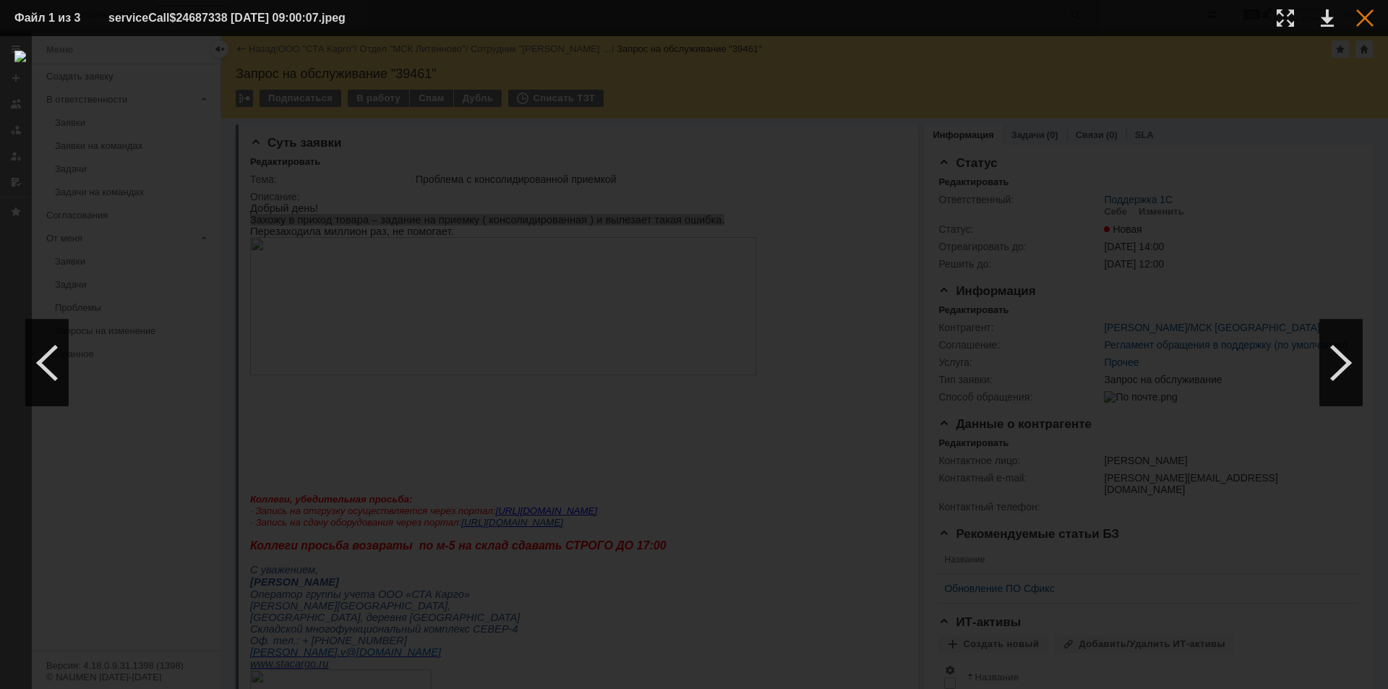
click at [1362, 19] on div at bounding box center [1364, 17] width 17 height 17
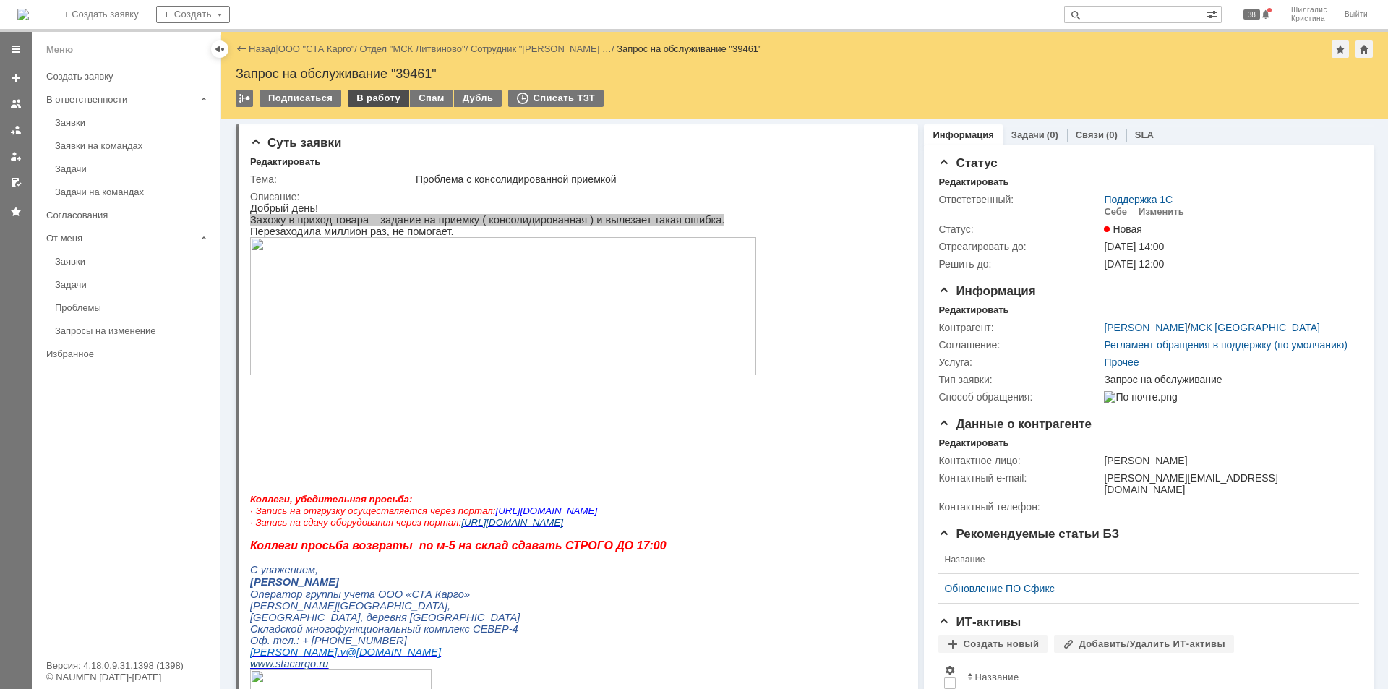
click at [378, 95] on div "В работу" at bounding box center [378, 98] width 61 height 17
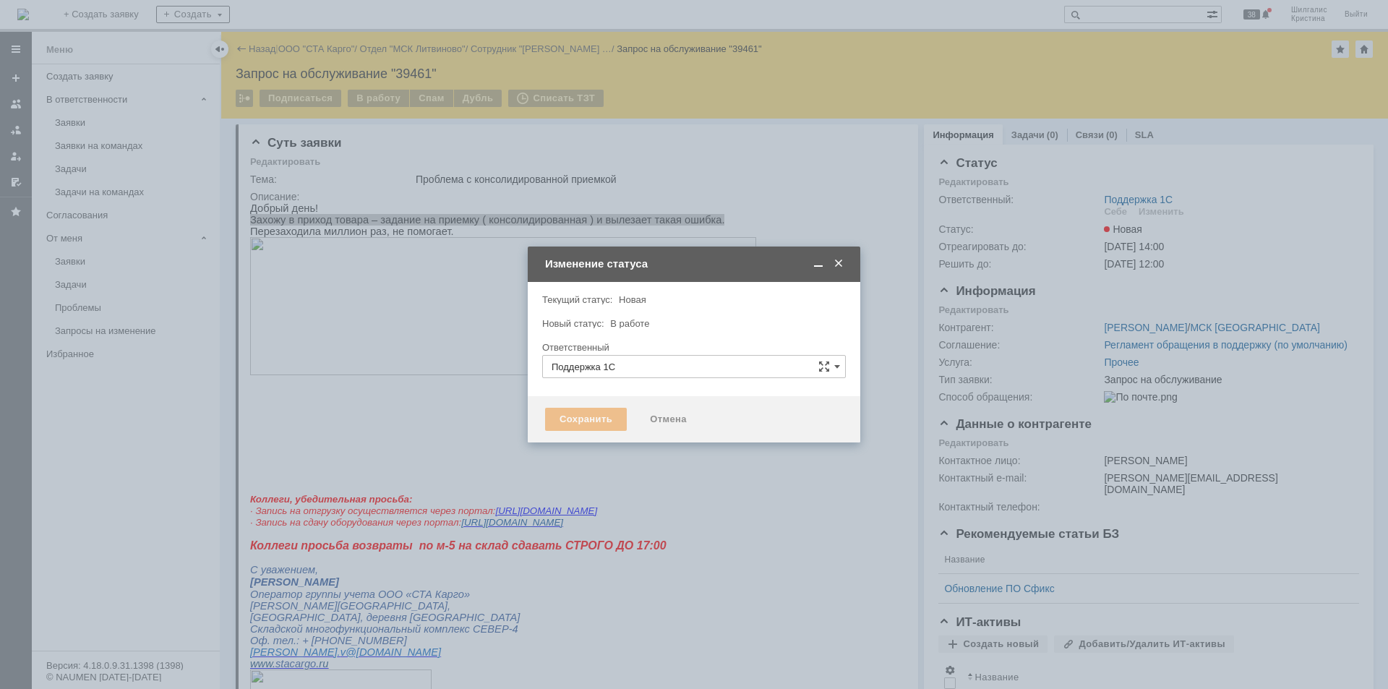
type input "[PERSON_NAME]"
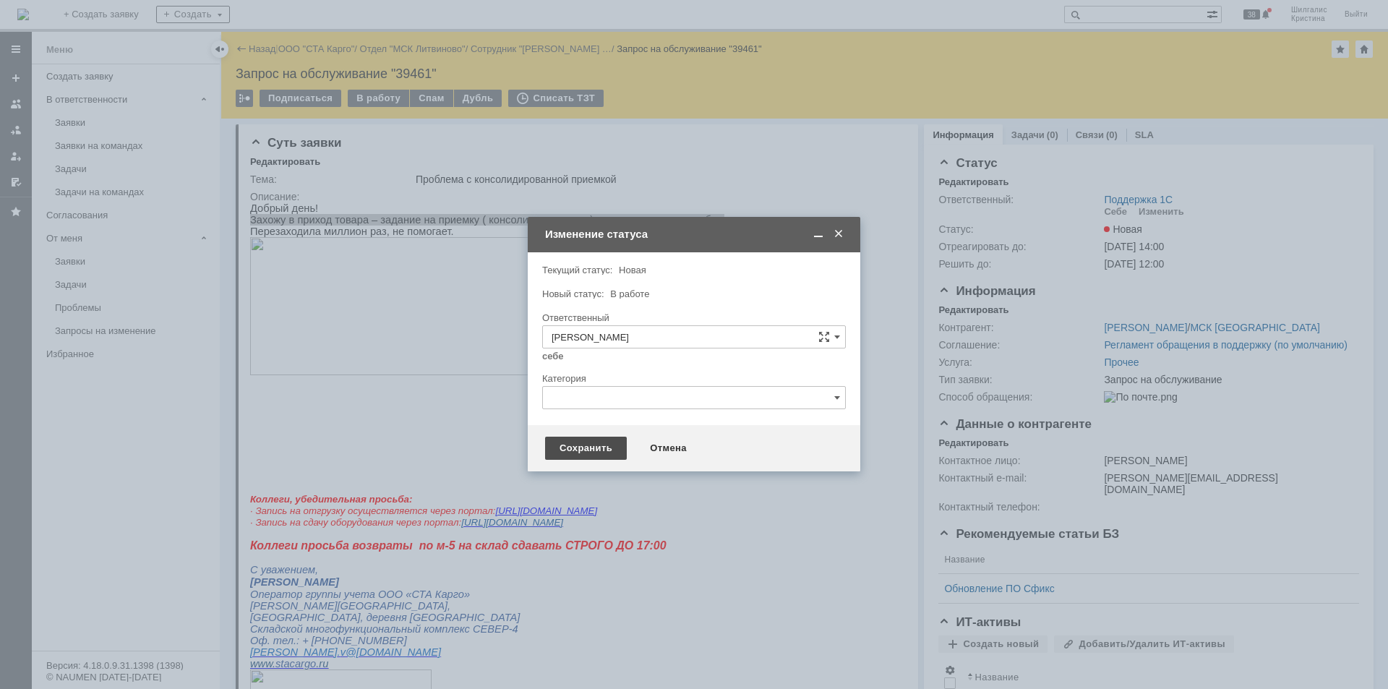
click at [595, 444] on div "Сохранить" at bounding box center [586, 448] width 82 height 23
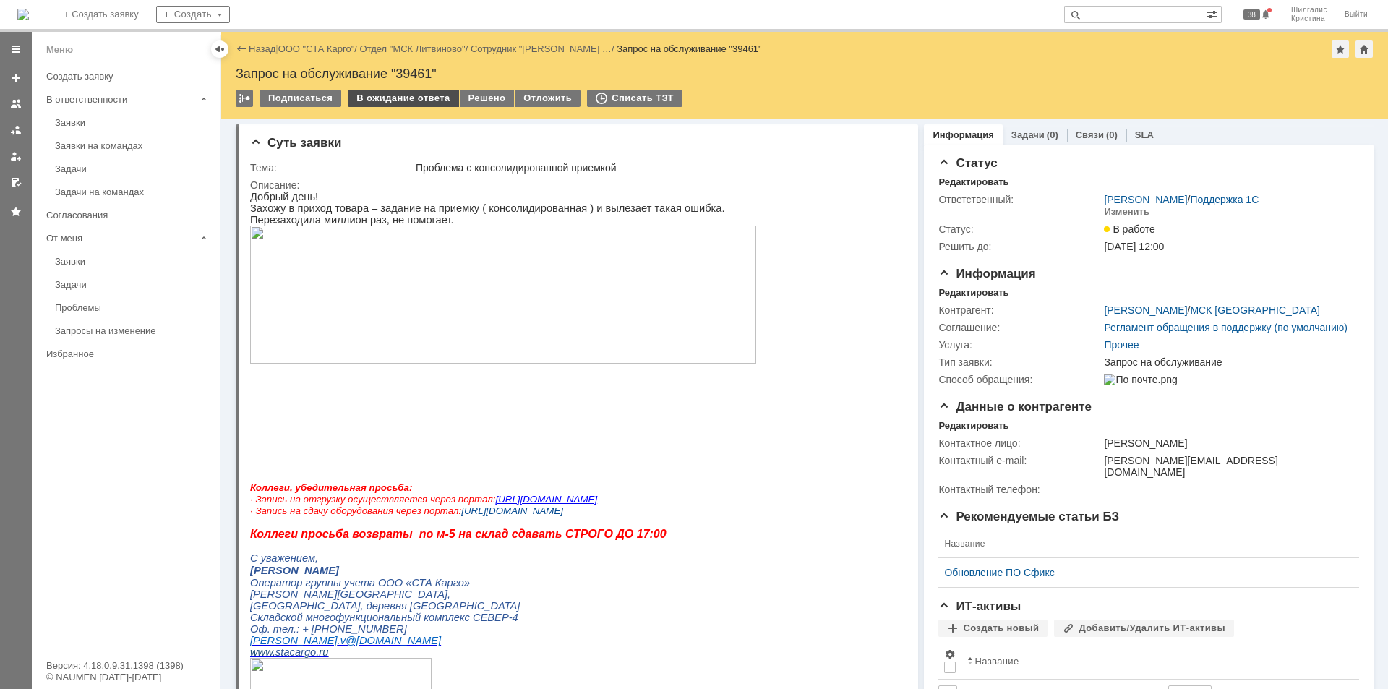
click at [424, 100] on div "В ожидание ответа" at bounding box center [403, 98] width 111 height 17
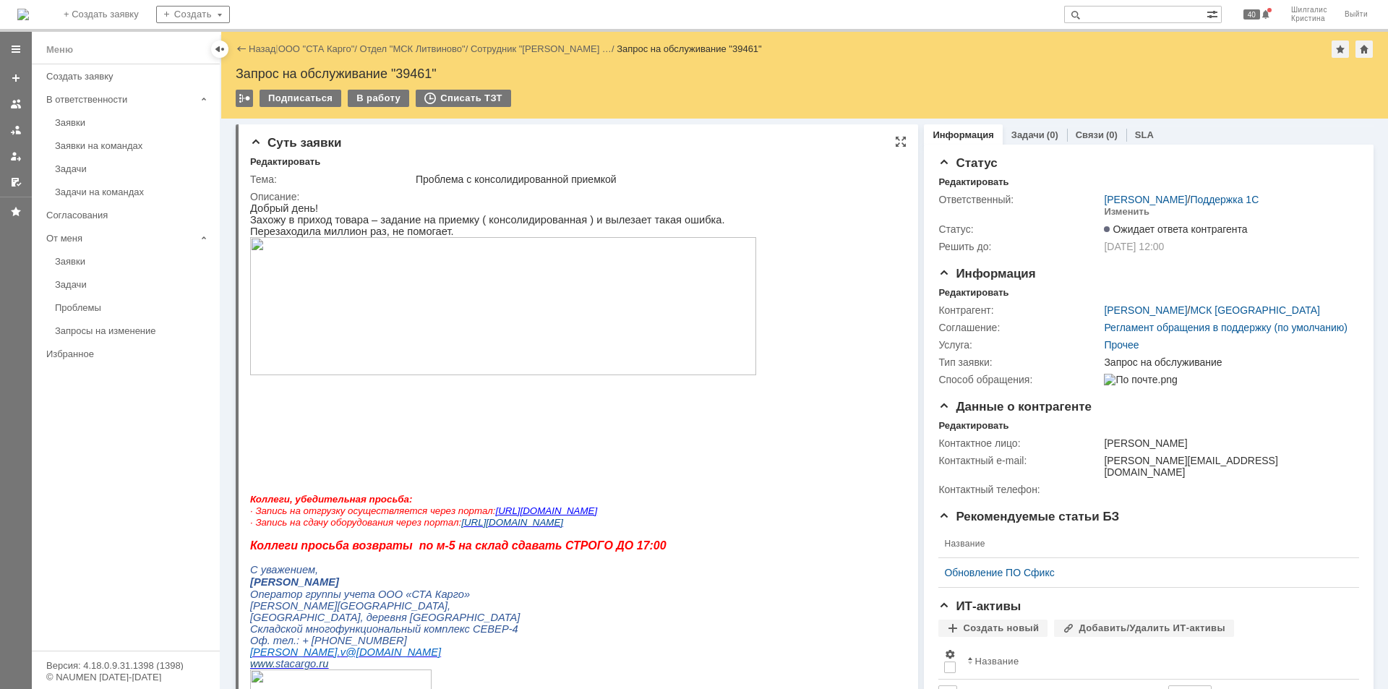
click at [770, 155] on div "Суть заявки Редактировать Тема: Проблема с консолидированной приемкой Описание:" at bounding box center [577, 479] width 682 height 710
click at [974, 291] on div "Редактировать" at bounding box center [973, 293] width 70 height 12
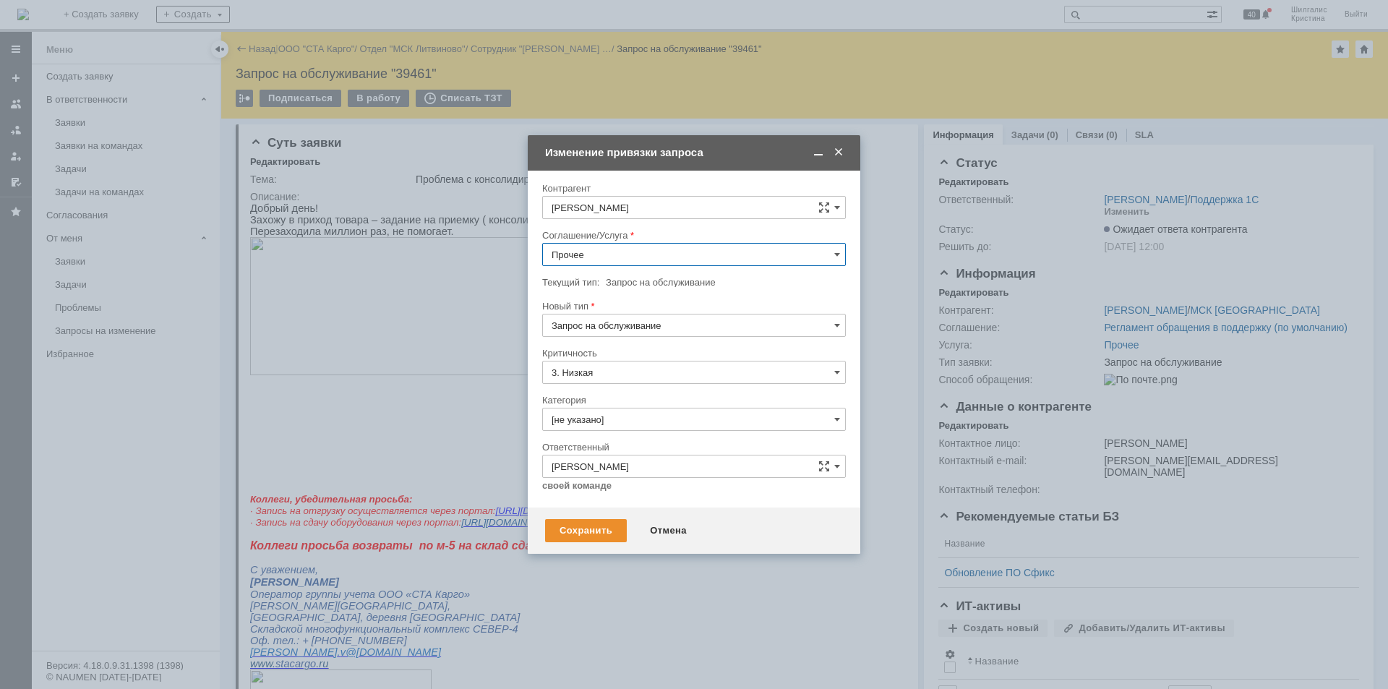
click at [579, 251] on input "Прочее" at bounding box center [694, 254] width 304 height 23
click at [630, 378] on span "WMS Прочее" at bounding box center [693, 382] width 285 height 12
type input "WMS Прочее"
click at [627, 411] on input "[не указано]" at bounding box center [694, 419] width 304 height 23
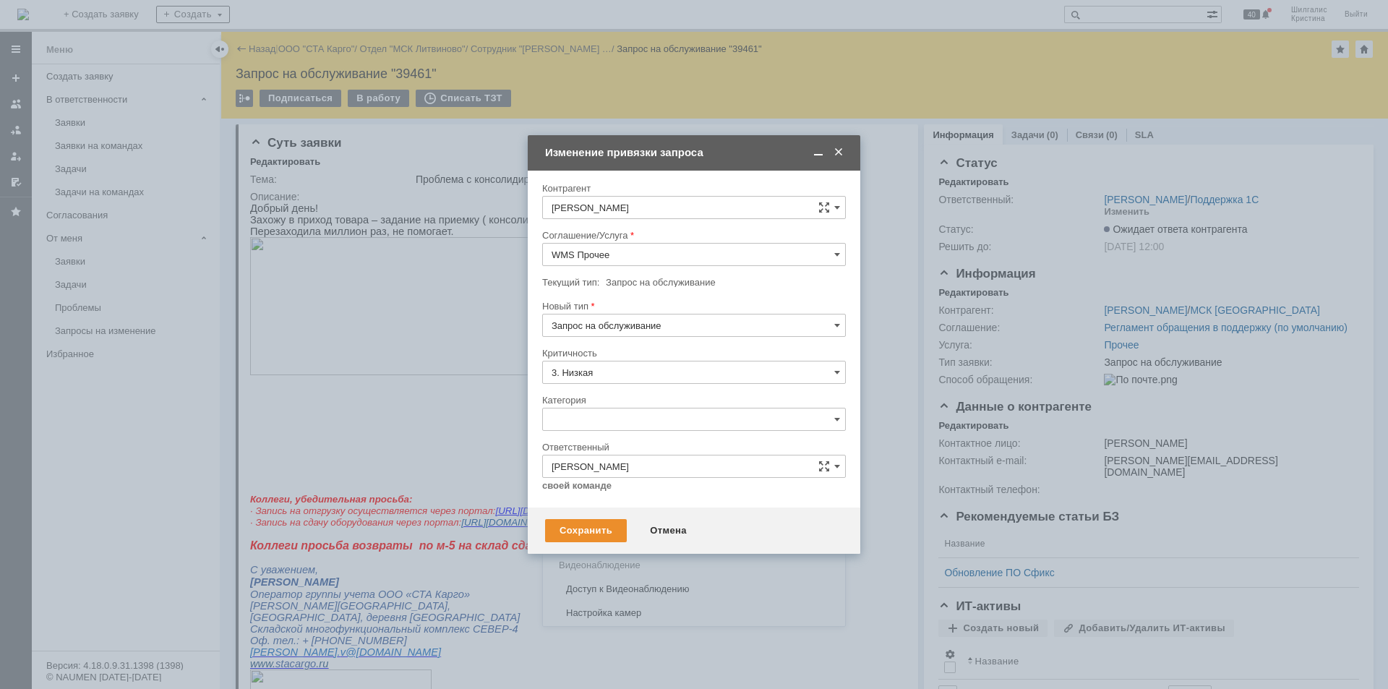
click at [611, 542] on span "Ошибка" at bounding box center [693, 542] width 285 height 12
type input "Ошибка"
click at [595, 529] on div "Сохранить" at bounding box center [586, 530] width 82 height 23
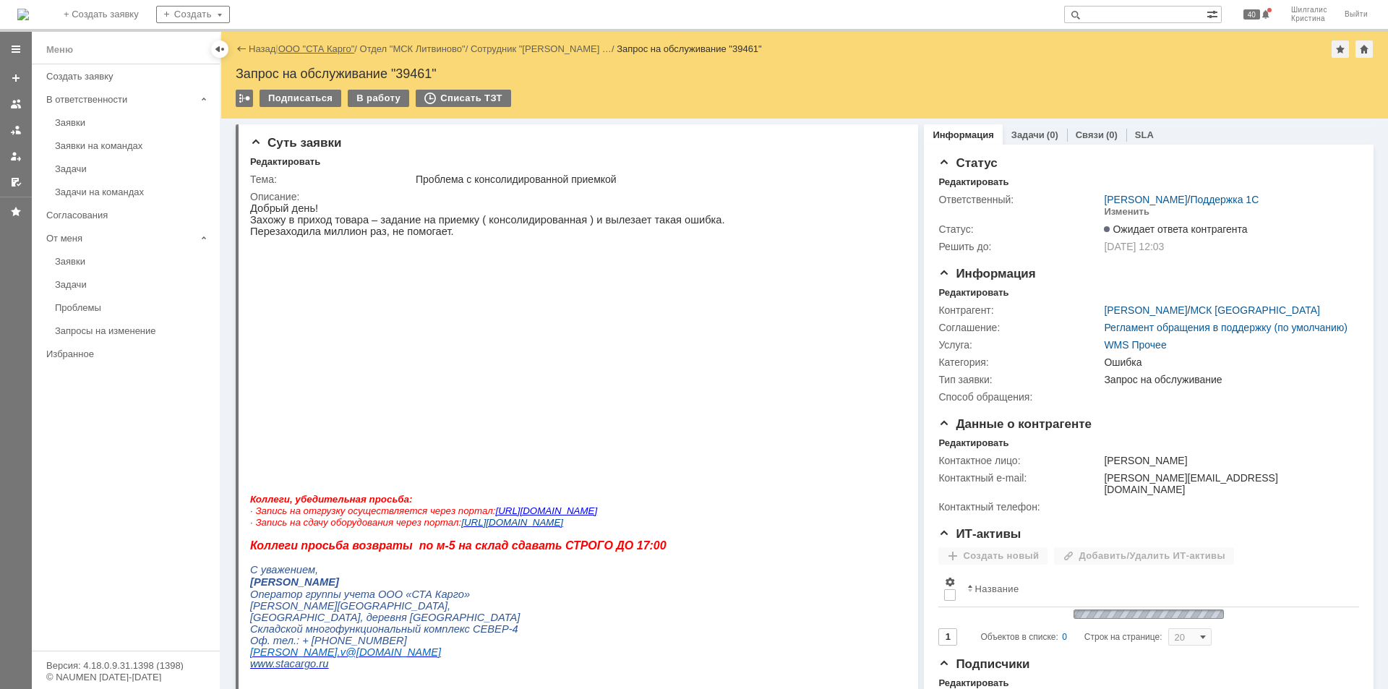
scroll to position [0, 0]
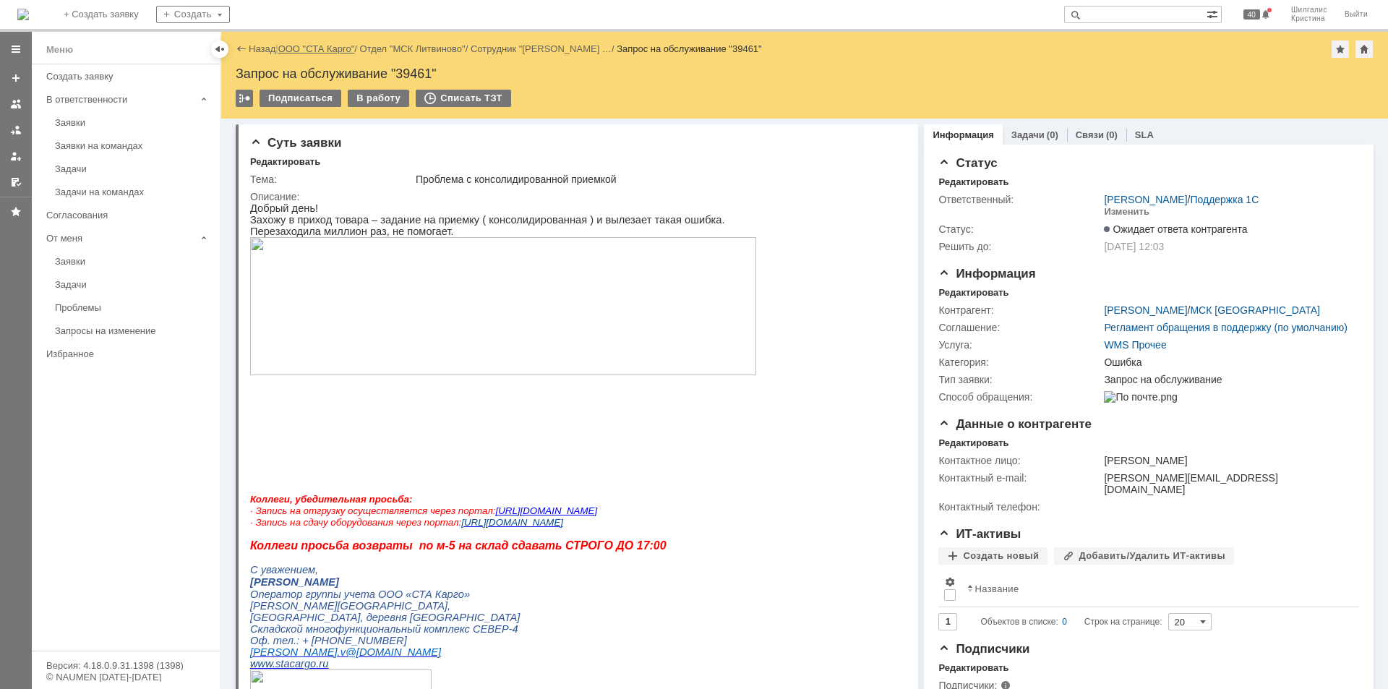
click at [320, 43] on link "ООО "СТА Карго"" at bounding box center [316, 48] width 77 height 11
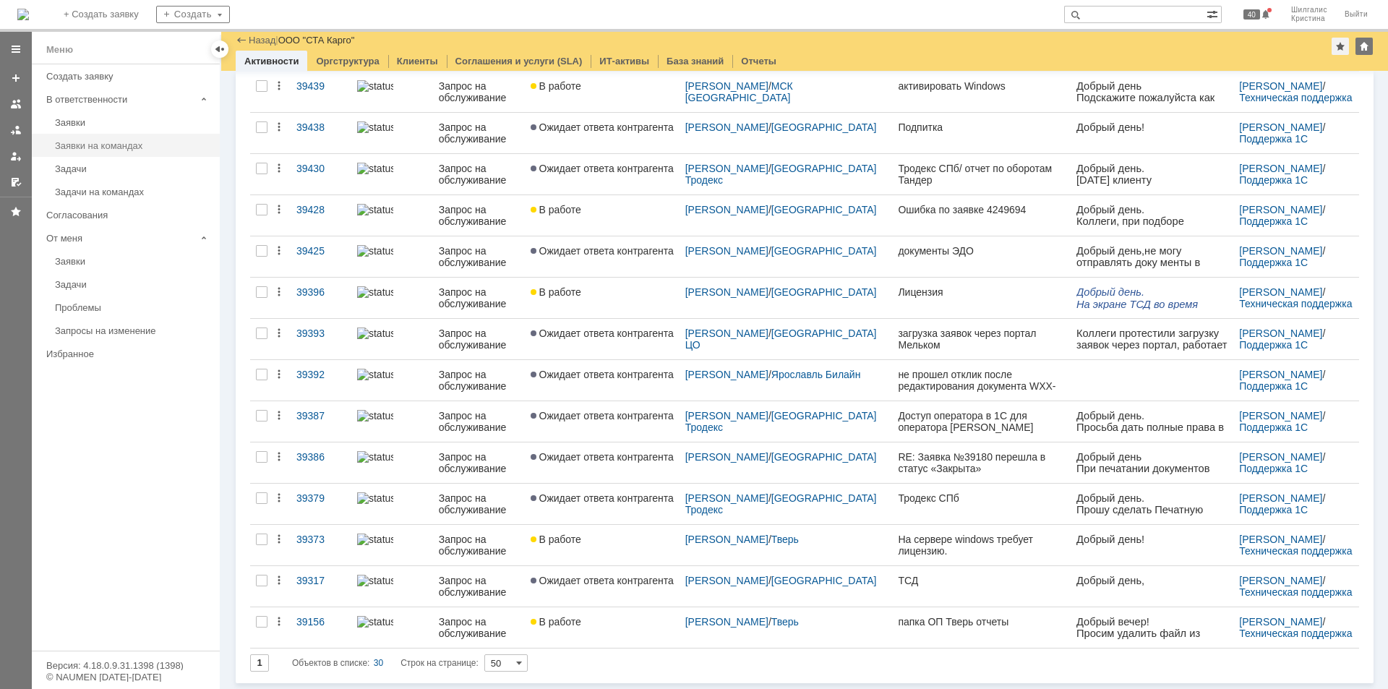
click at [93, 144] on div "Заявки на командах" at bounding box center [133, 145] width 156 height 11
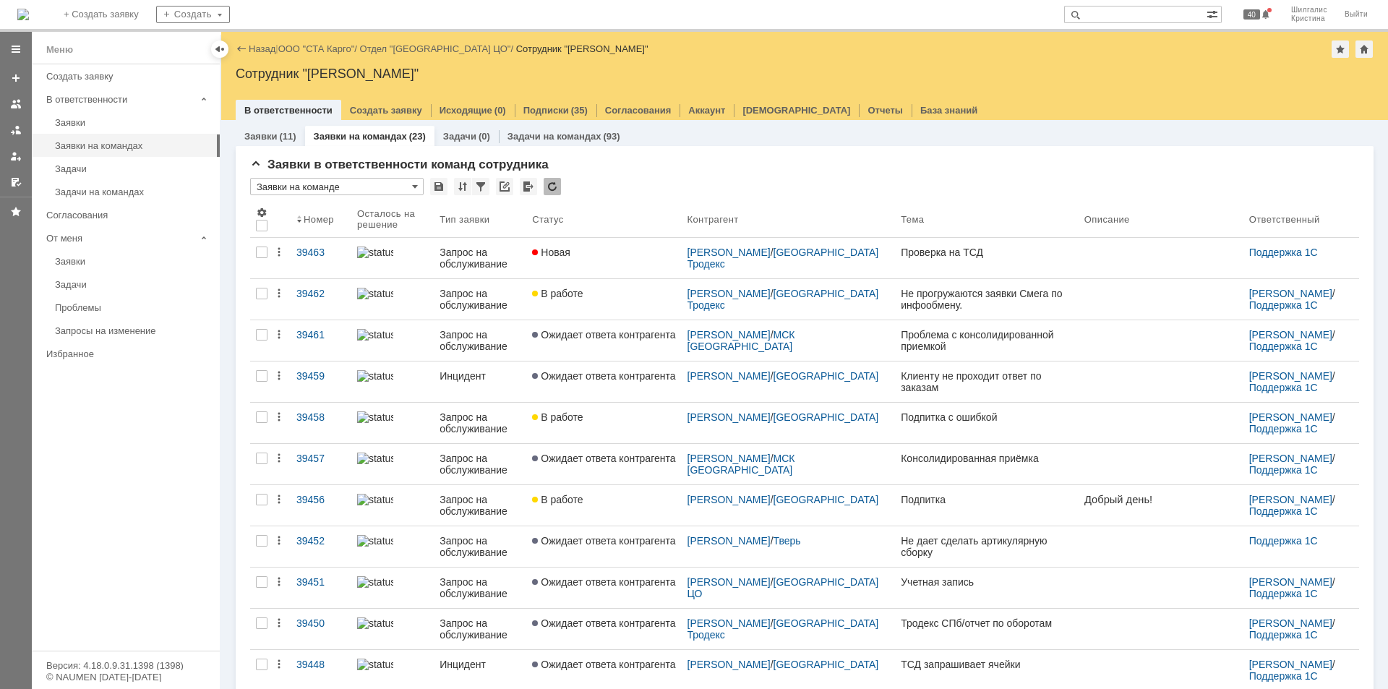
click at [598, 262] on link "Новая" at bounding box center [603, 258] width 155 height 40
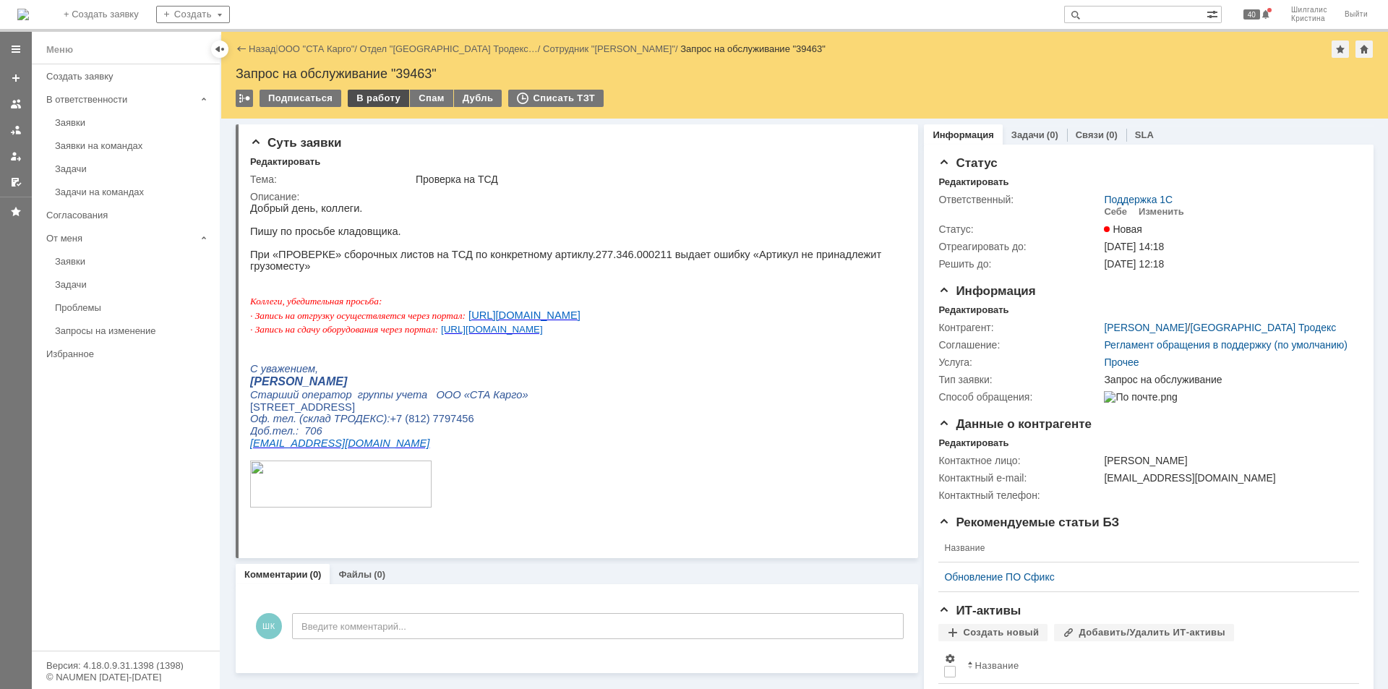
click at [367, 100] on div "В работу" at bounding box center [378, 98] width 61 height 17
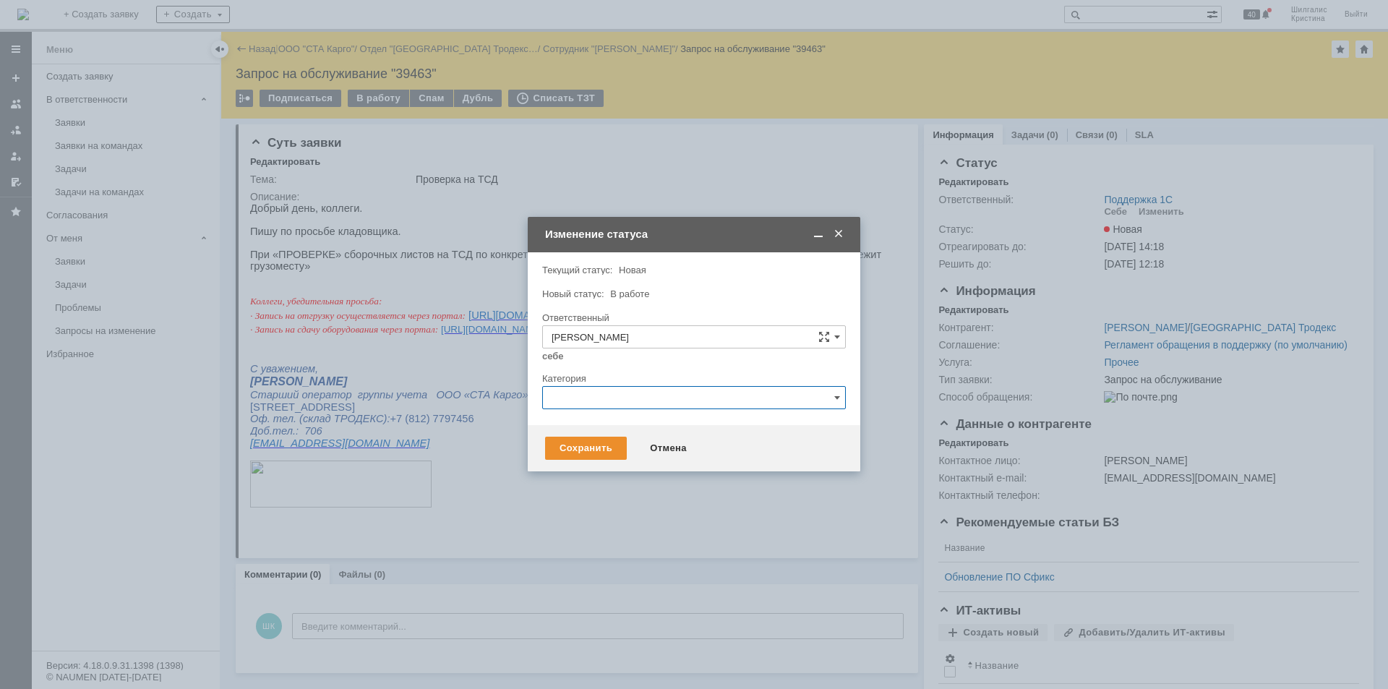
click at [625, 388] on input "text" at bounding box center [694, 397] width 304 height 23
click at [608, 511] on div "Ошибка" at bounding box center [694, 519] width 302 height 23
click at [630, 399] on input "Ошибка" at bounding box center [694, 397] width 304 height 23
click at [585, 511] on div "Ошибка" at bounding box center [694, 519] width 302 height 23
type input "Ошибка"
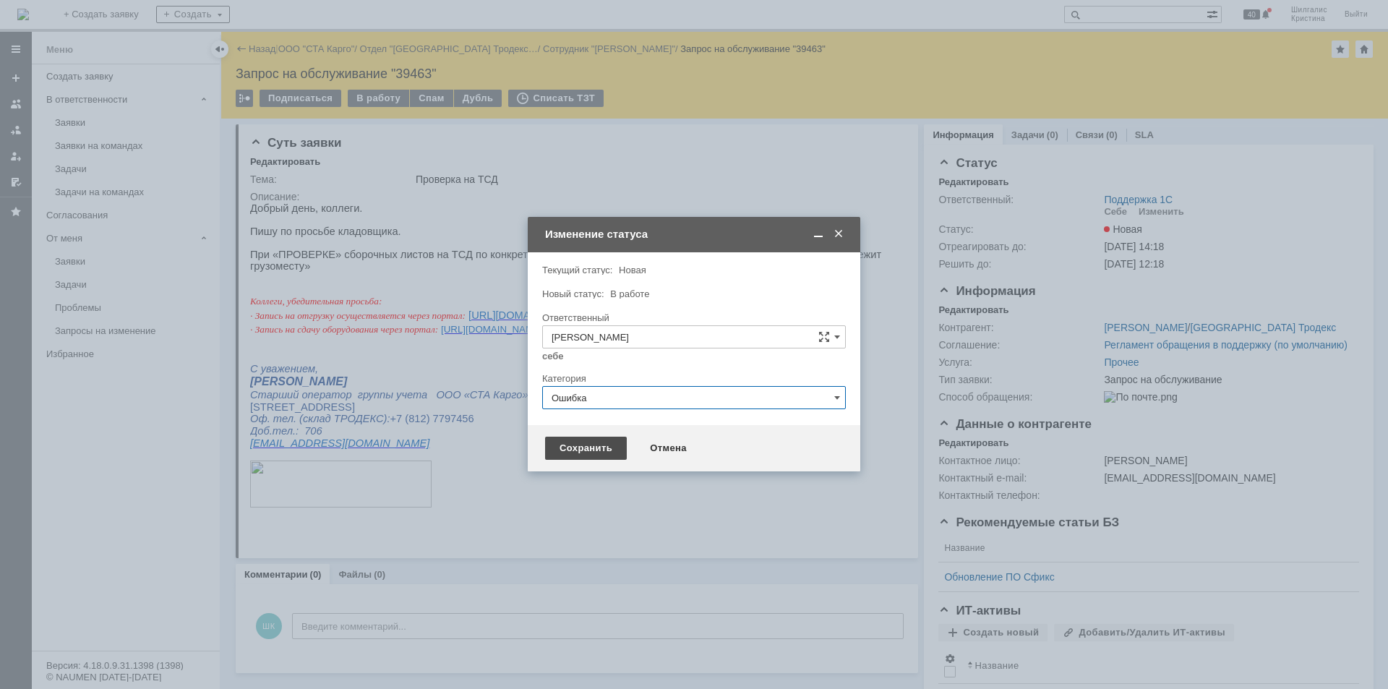
click at [596, 450] on div "Сохранить" at bounding box center [586, 448] width 82 height 23
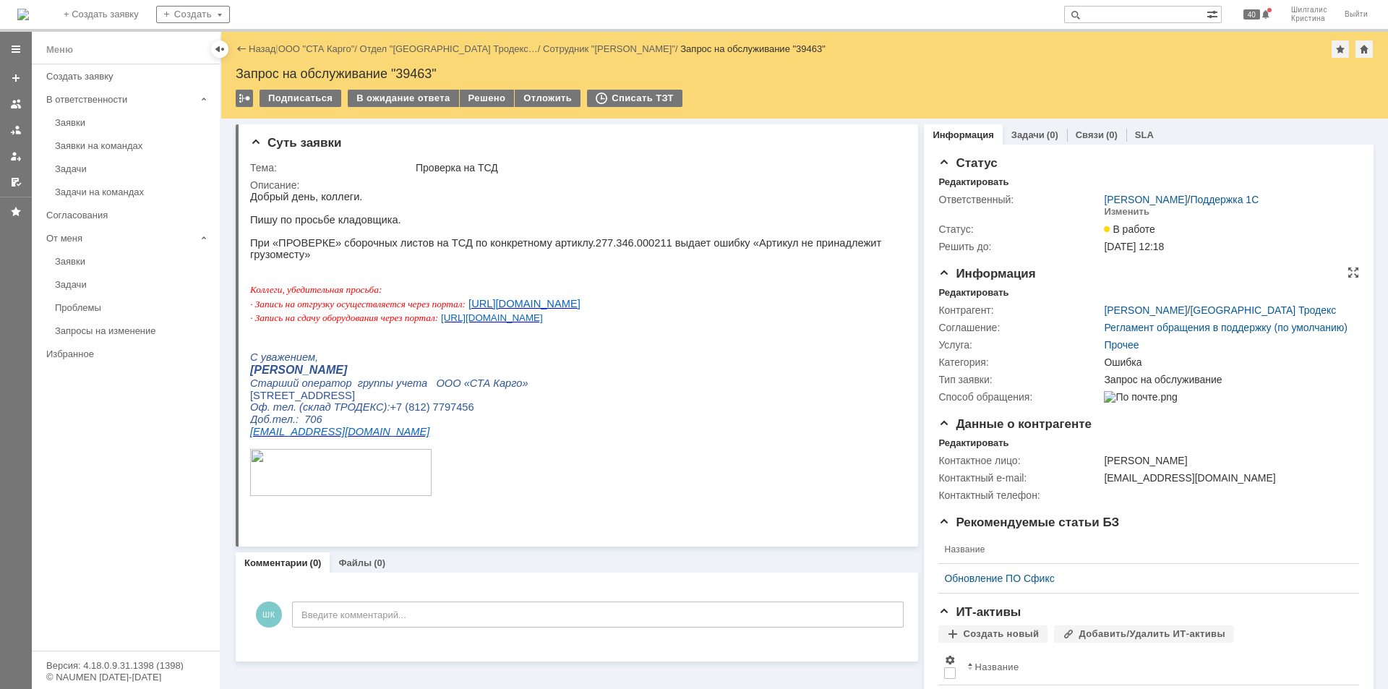
click at [982, 300] on div "Контрагент: Швецова Елена / Санкт-Петербург Тродекс Соглашение: Регламент обращ…" at bounding box center [1148, 351] width 421 height 107
click at [980, 293] on div "Редактировать" at bounding box center [973, 293] width 70 height 12
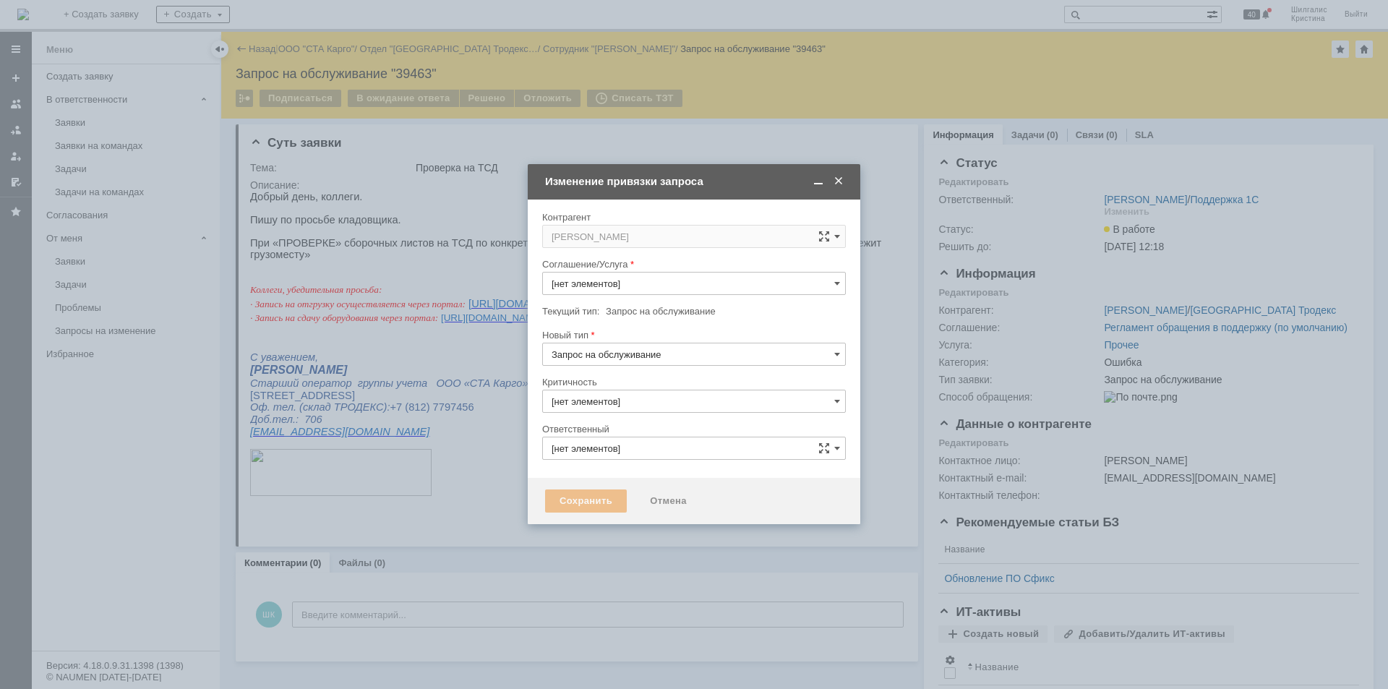
type input "3. Низкая"
type input "[PERSON_NAME]"
type input "Прочее"
type input "Ошибка"
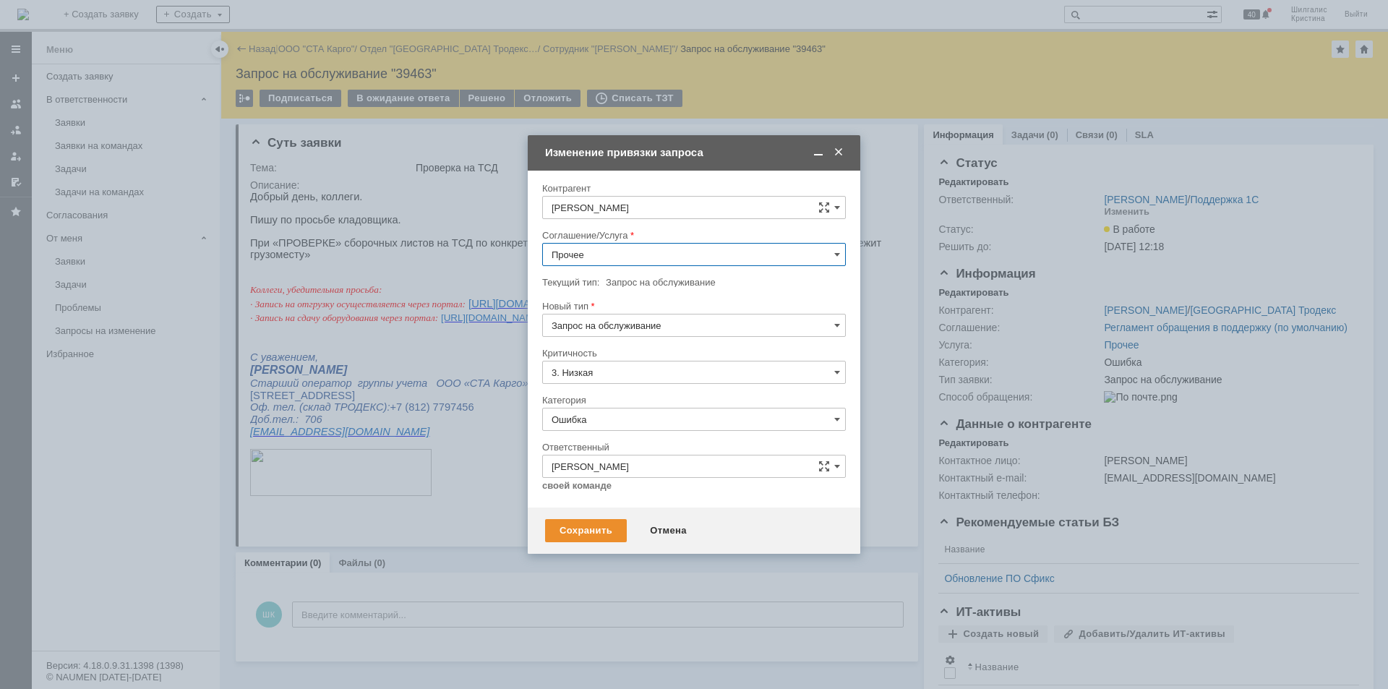
click at [589, 254] on input "Прочее" at bounding box center [694, 254] width 304 height 23
click at [624, 382] on span "WMS Прочее" at bounding box center [693, 382] width 285 height 12
type input "WMS Прочее"
click at [614, 413] on input "Ошибка" at bounding box center [694, 419] width 304 height 23
click at [621, 413] on input "Ошибка" at bounding box center [694, 419] width 304 height 23
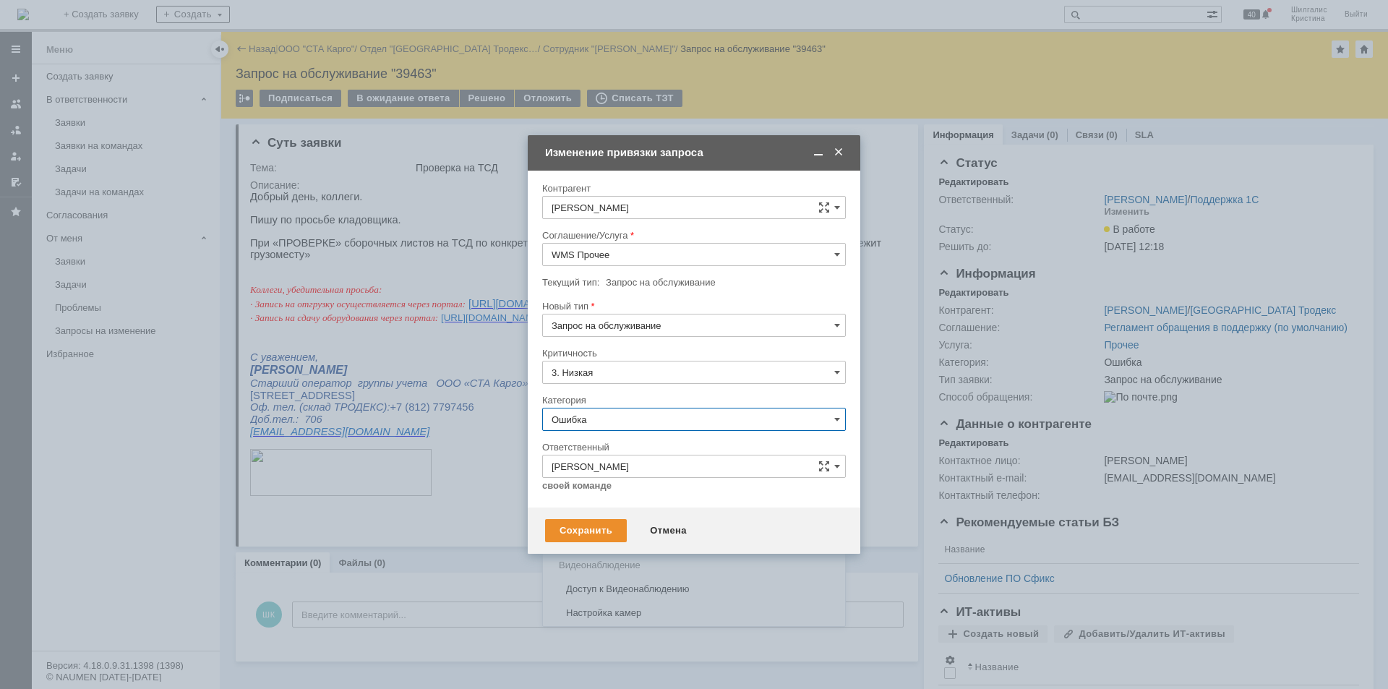
click at [622, 396] on div "Категория" at bounding box center [692, 399] width 301 height 9
type input "Ошибка"
click at [592, 521] on div "Сохранить" at bounding box center [586, 530] width 82 height 23
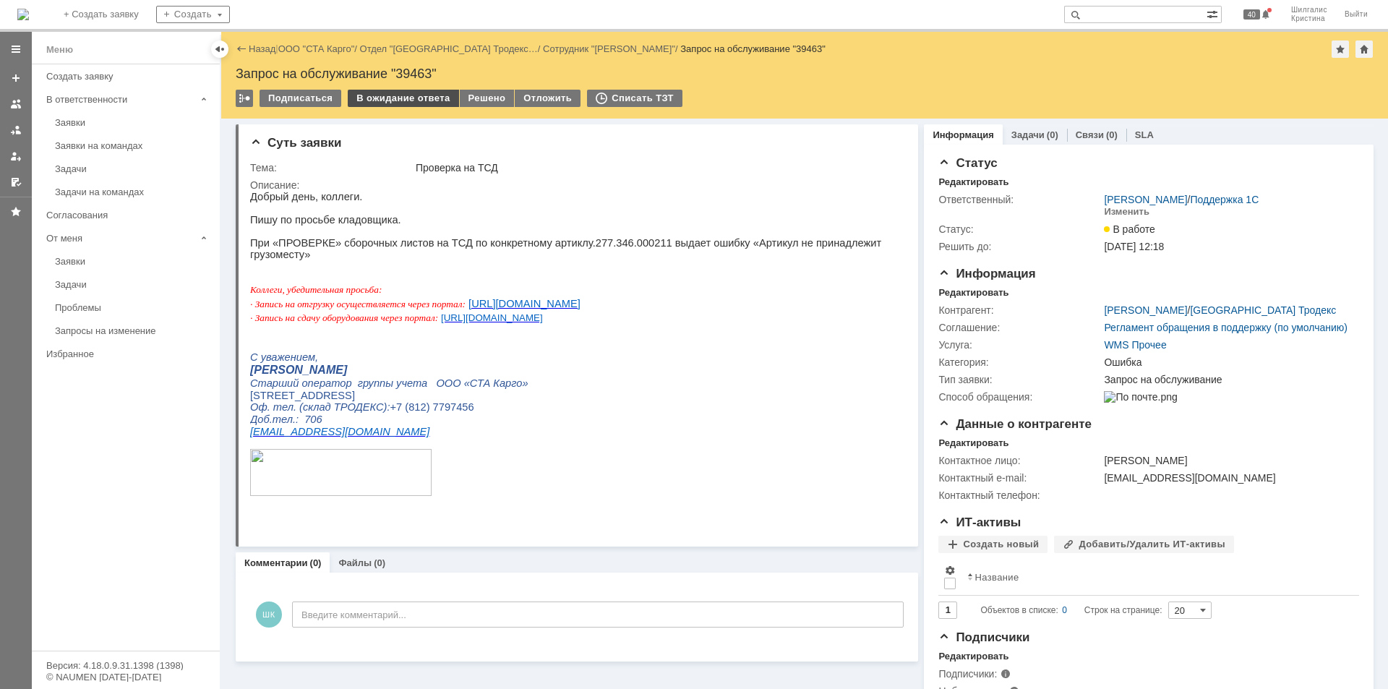
click at [400, 97] on div "В ожидание ответа" at bounding box center [403, 98] width 111 height 17
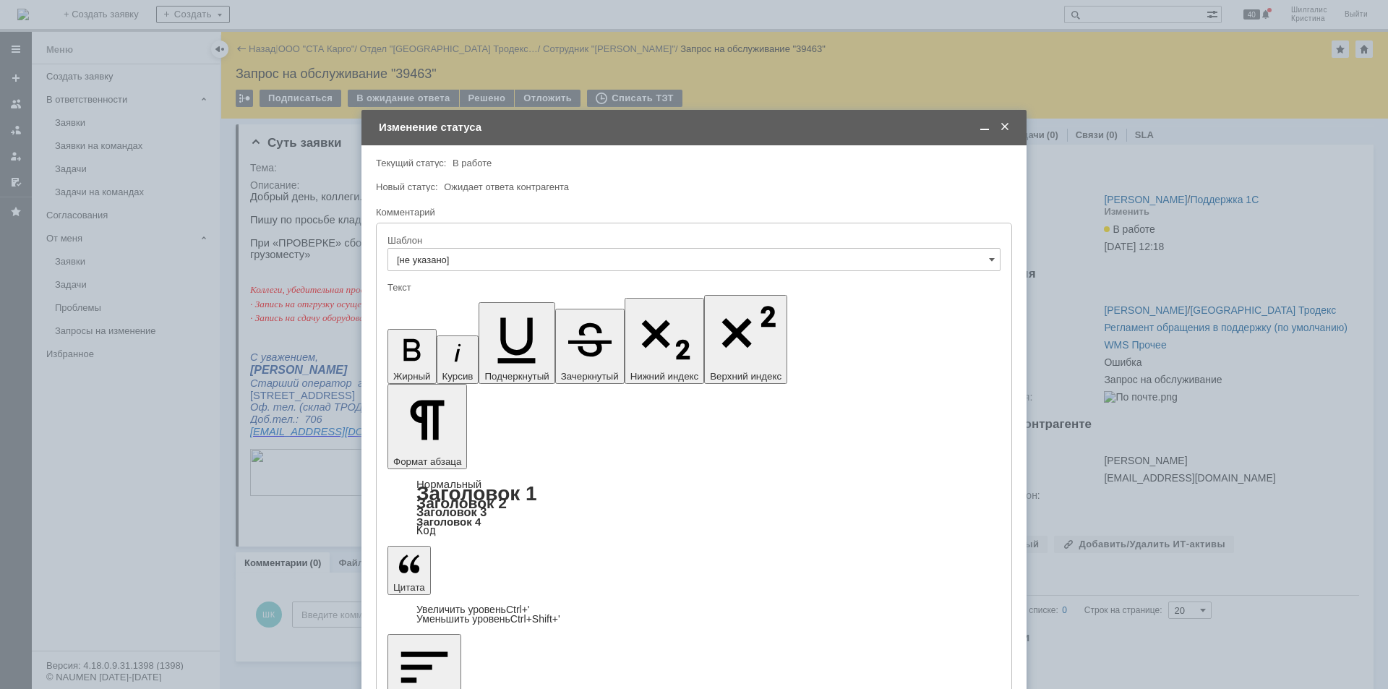
drag, startPoint x: 606, startPoint y: 4083, endPoint x: 723, endPoint y: 4073, distance: 116.8
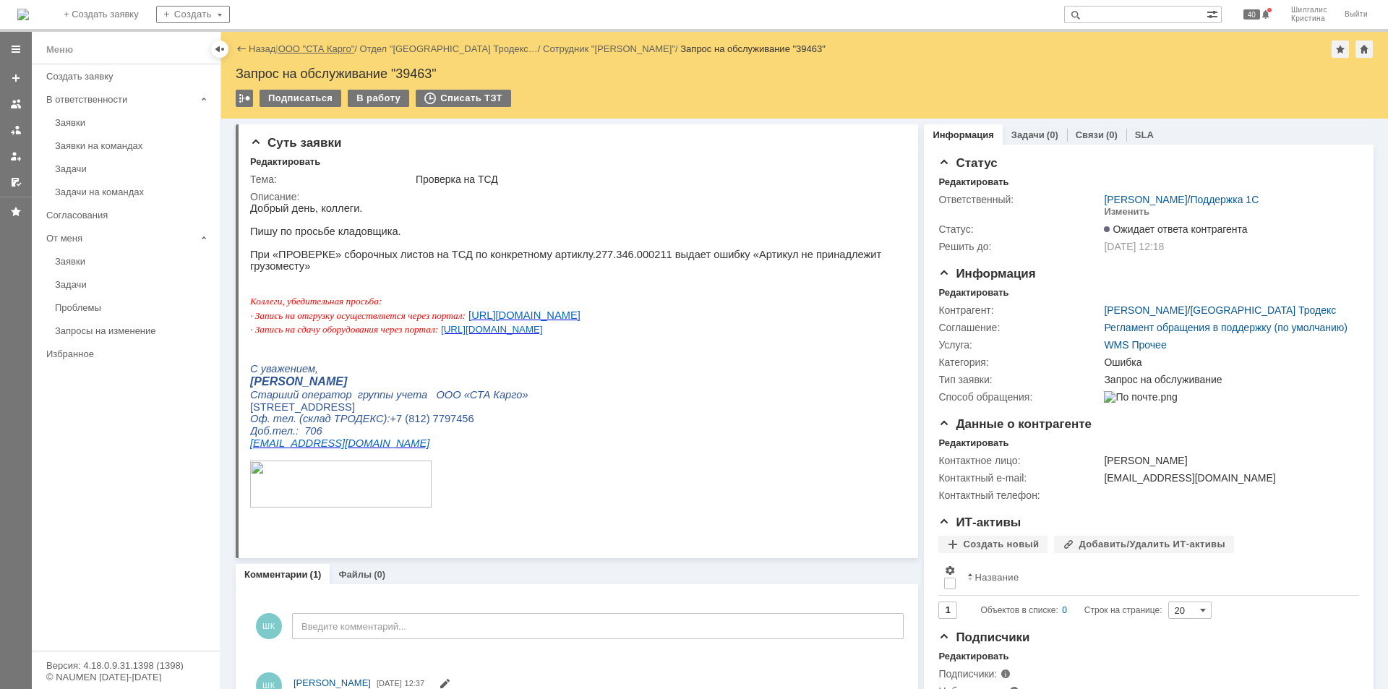
click at [319, 45] on link "ООО "СТА Карго"" at bounding box center [316, 48] width 77 height 11
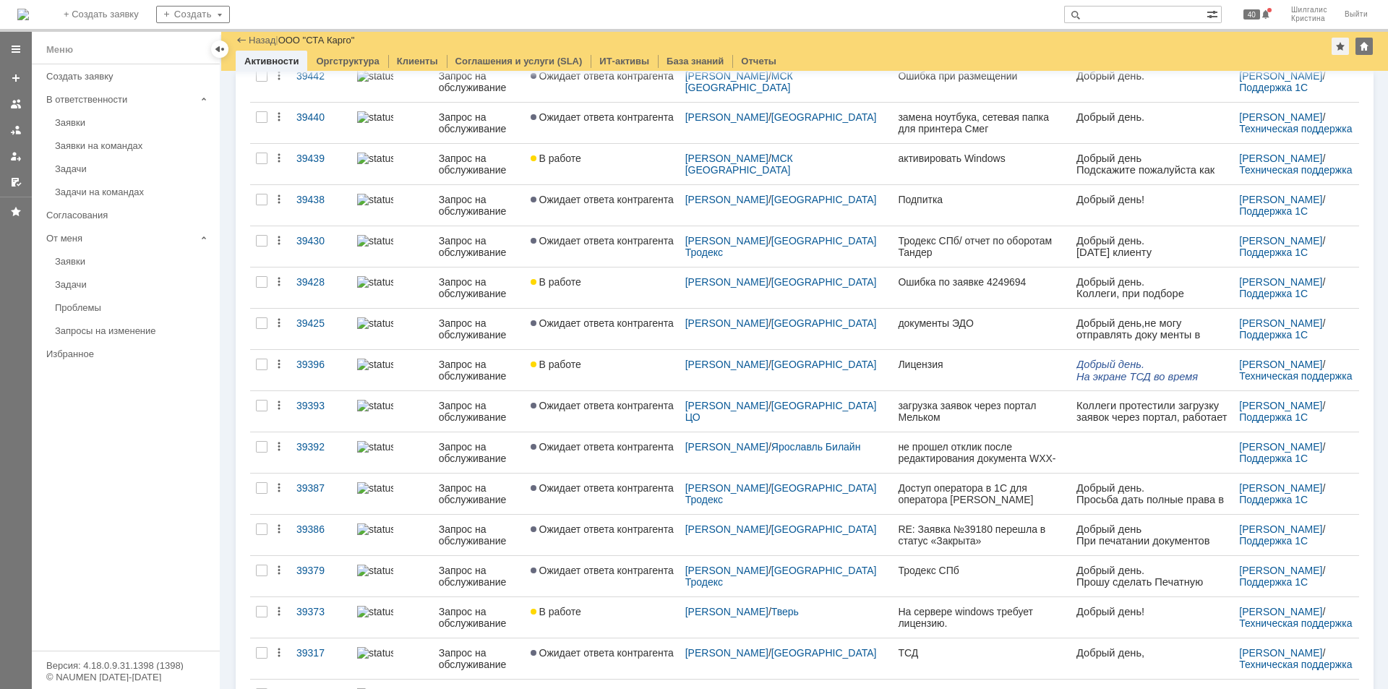
click at [604, 368] on div "В работе" at bounding box center [601, 364] width 143 height 12
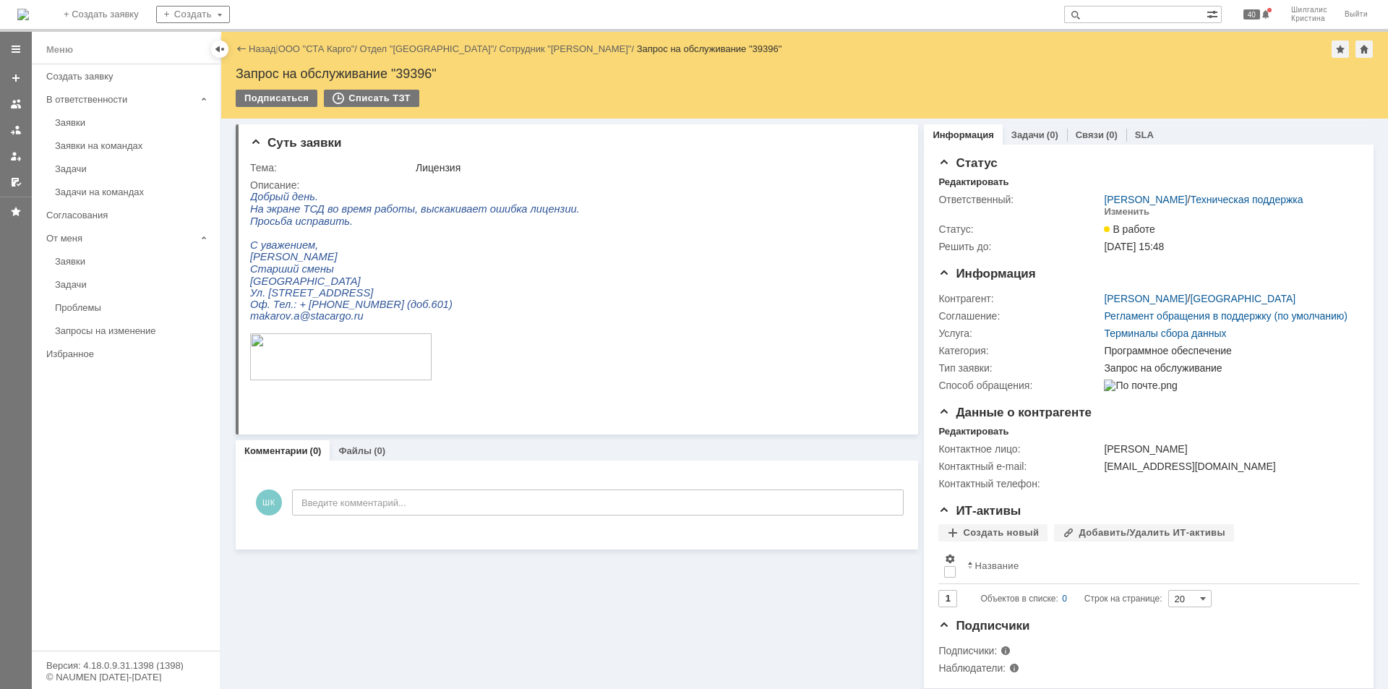
click at [327, 48] on link "ООО "СТА Карго"" at bounding box center [316, 48] width 77 height 11
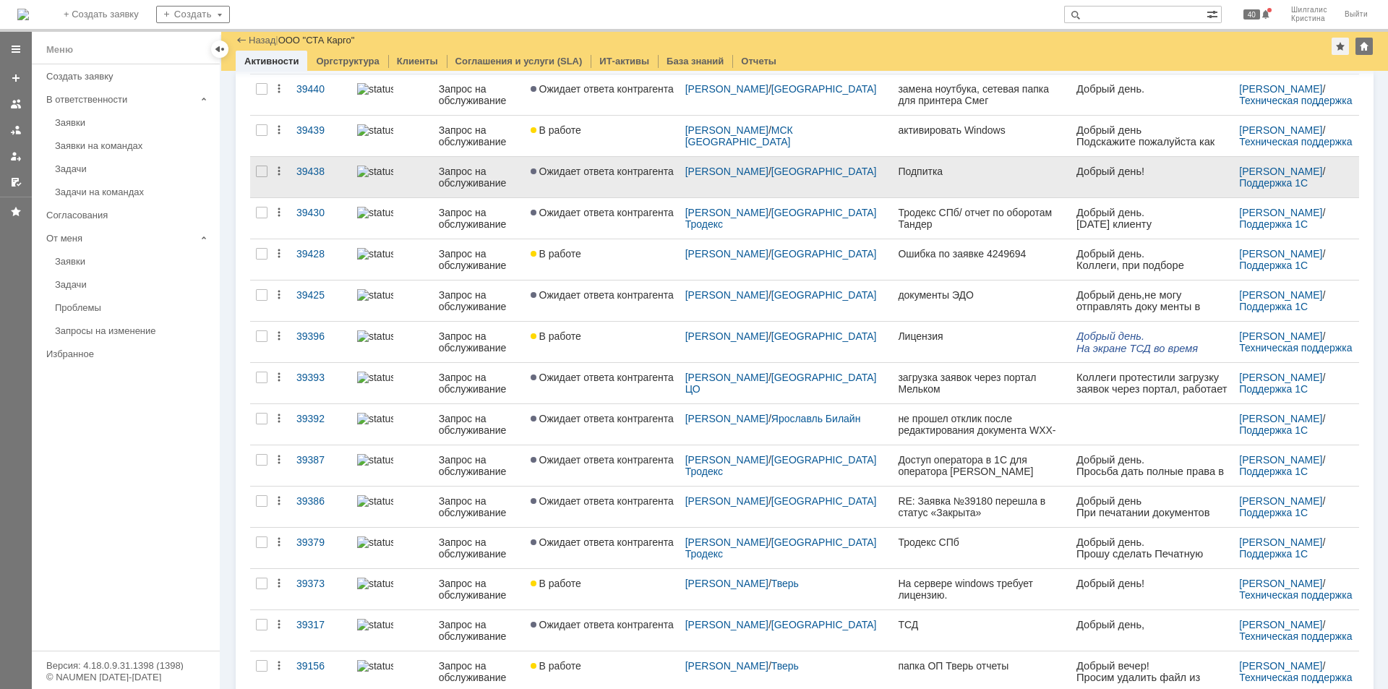
scroll to position [799, 0]
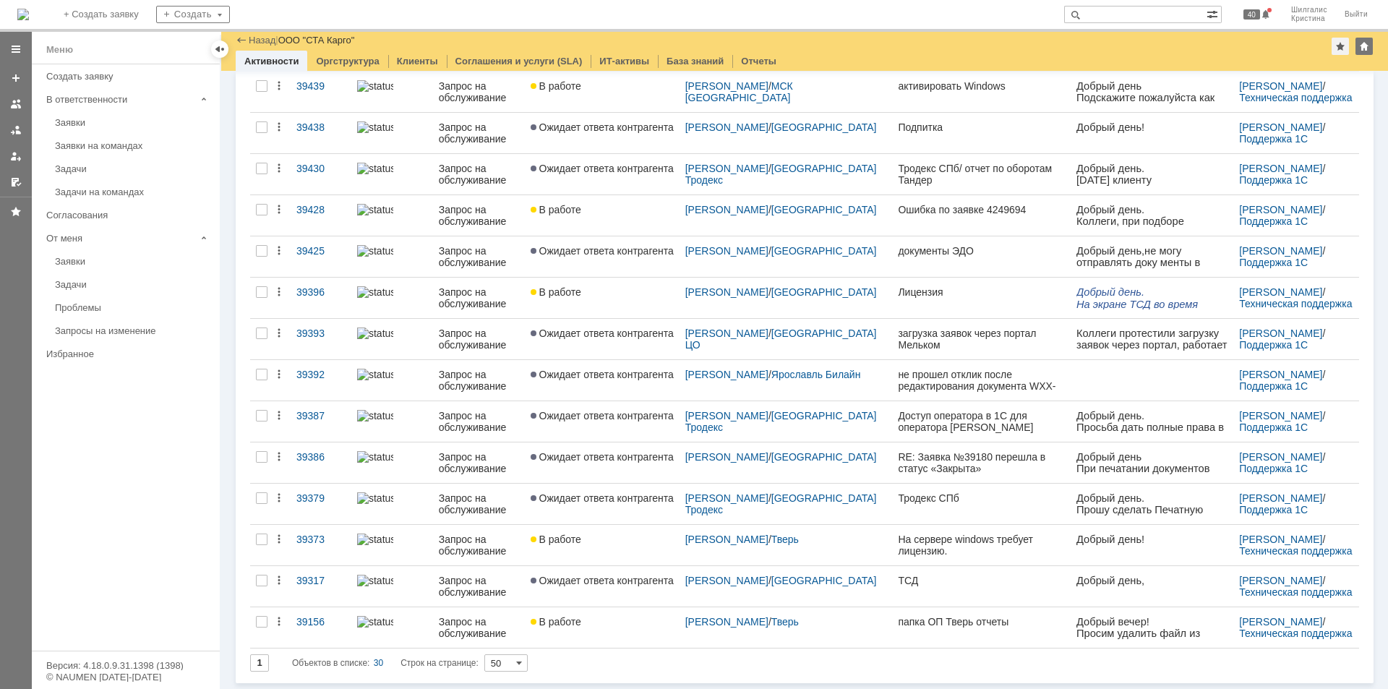
click at [111, 141] on div "Заявки на командах" at bounding box center [133, 145] width 156 height 11
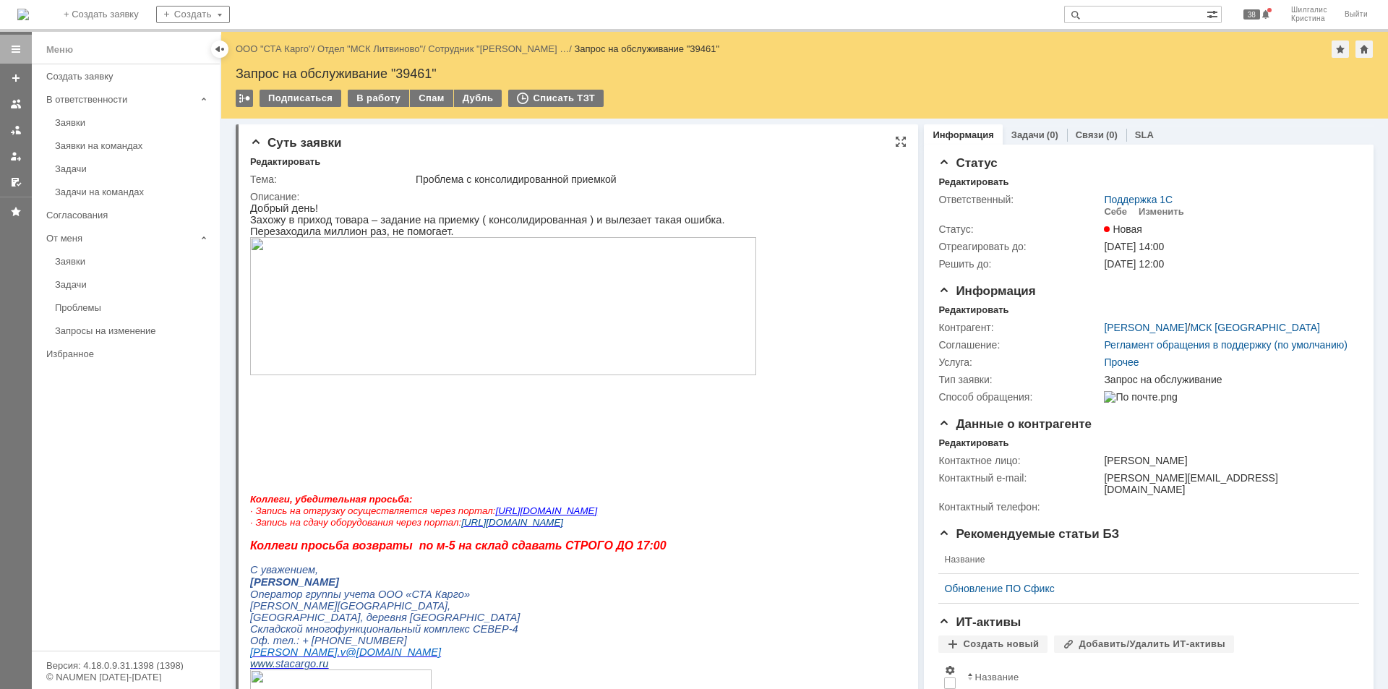
click at [493, 352] on img at bounding box center [503, 306] width 506 height 138
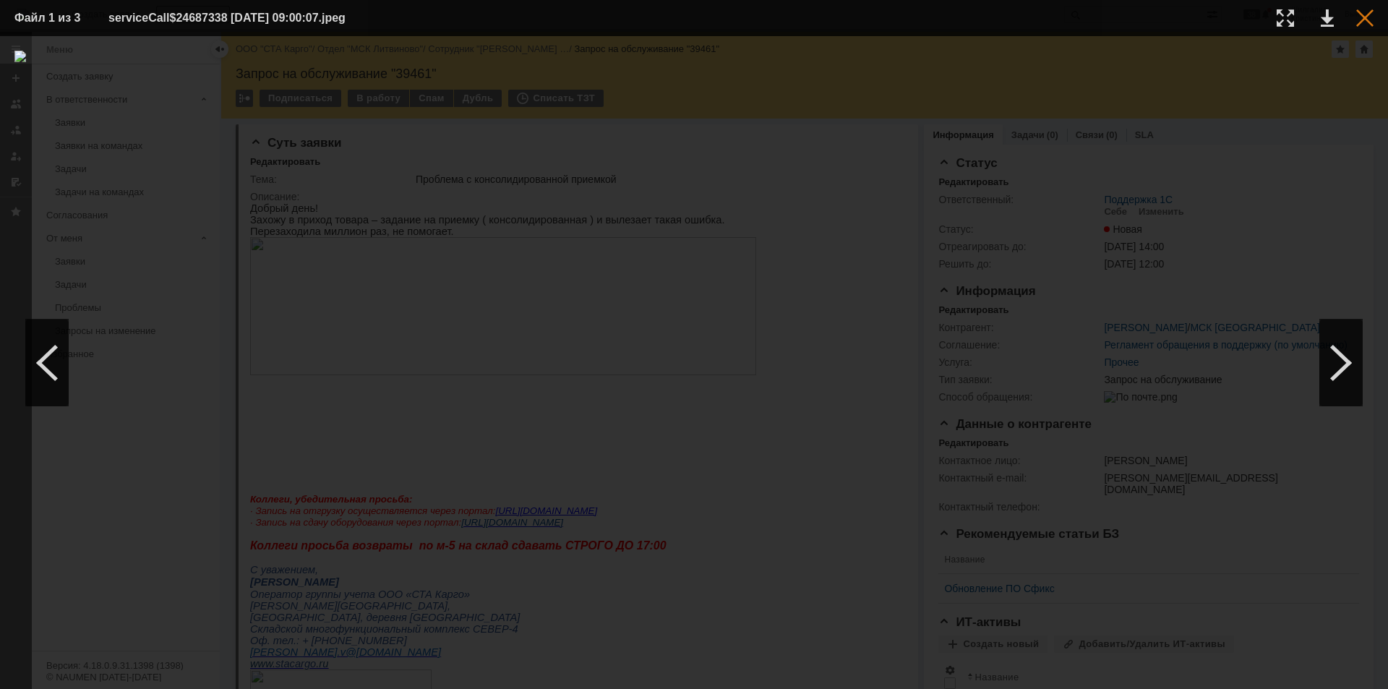
click at [1357, 17] on div at bounding box center [1364, 17] width 17 height 17
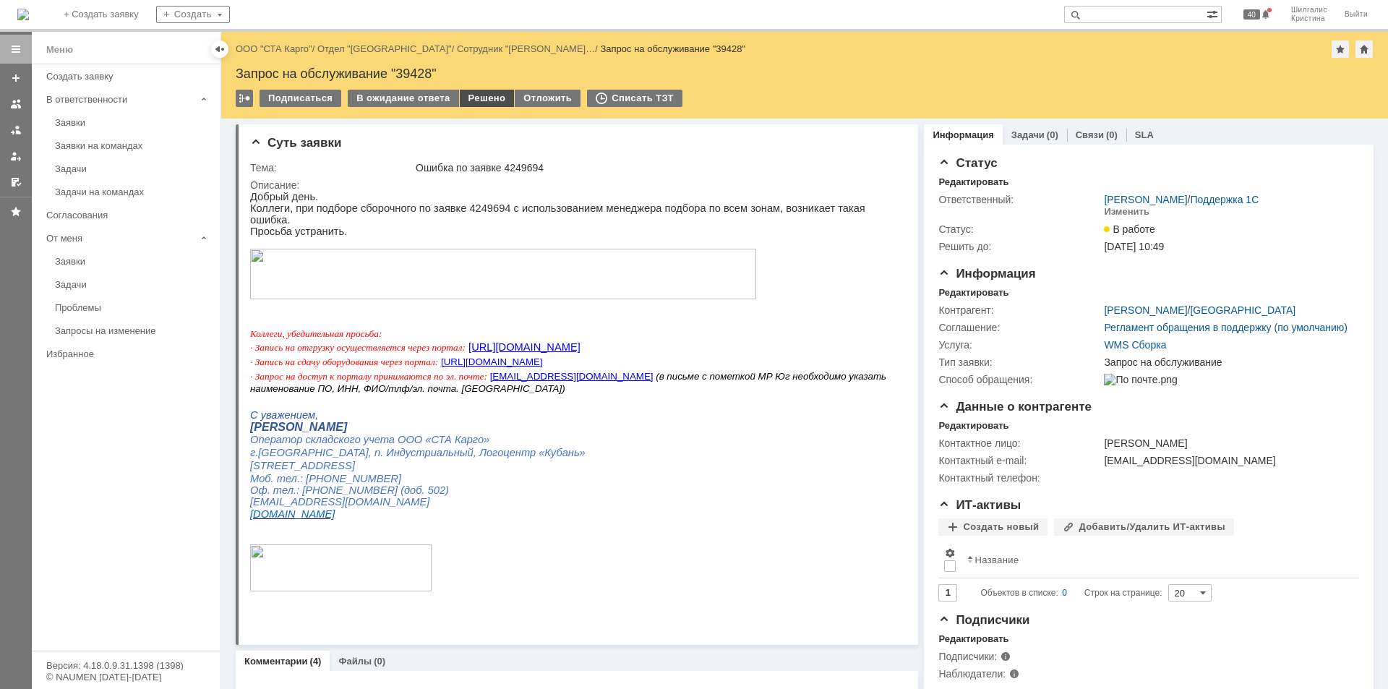
click at [487, 98] on div "Решено" at bounding box center [487, 98] width 55 height 17
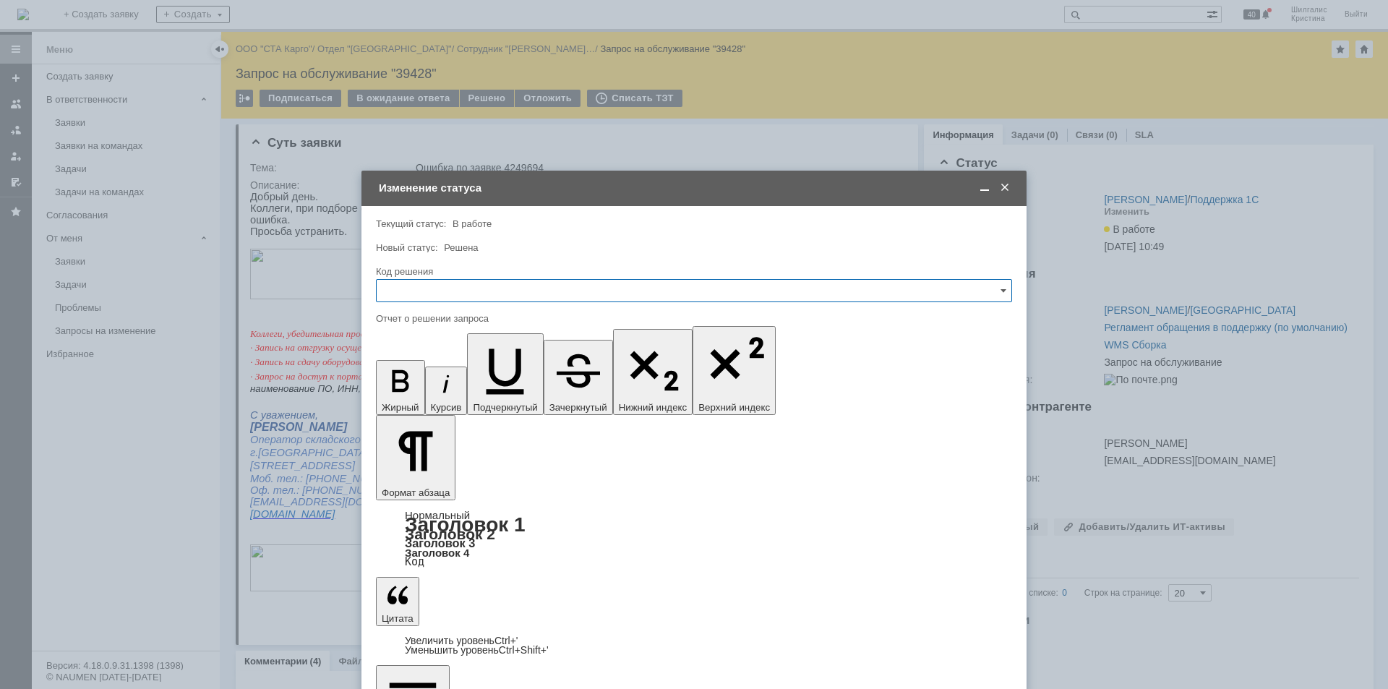
click at [468, 278] on div "Код решения" at bounding box center [694, 272] width 636 height 14
click at [469, 292] on input "text" at bounding box center [694, 290] width 636 height 23
click at [439, 480] on span "Решено" at bounding box center [693, 484] width 617 height 12
type input "Решено"
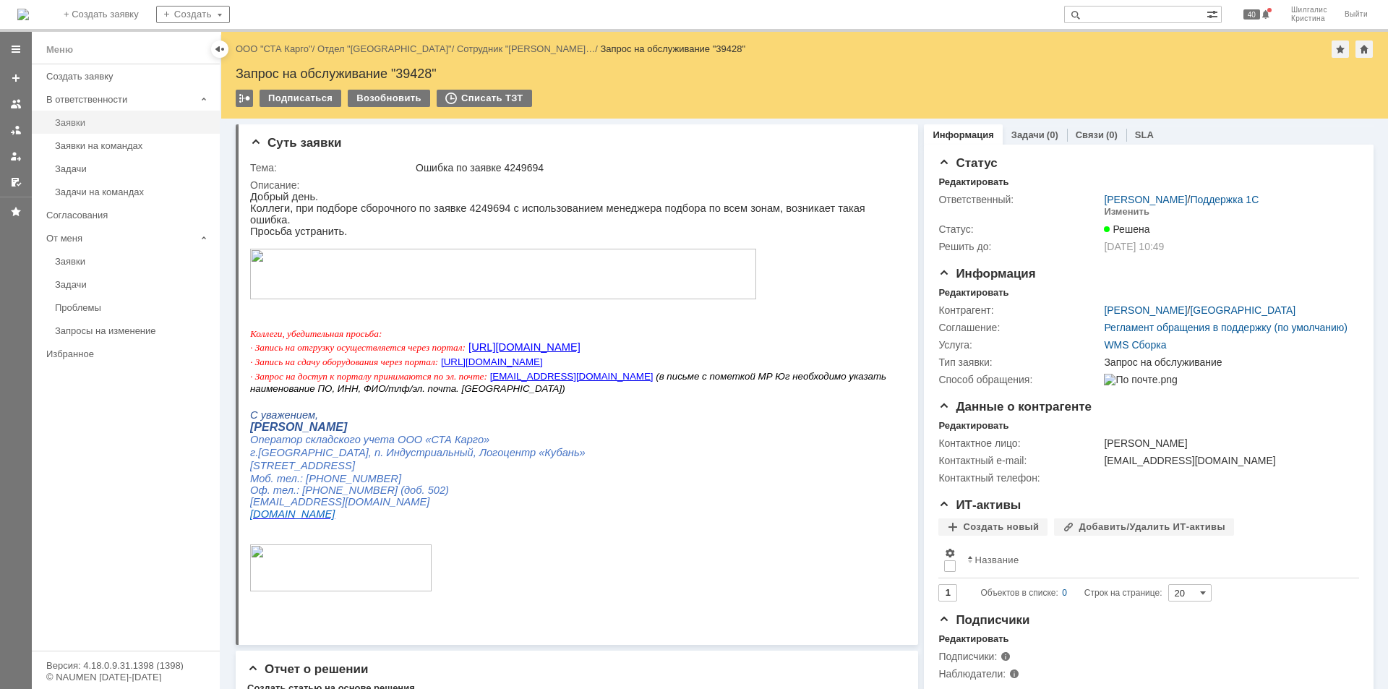
click at [95, 119] on div "Заявки" at bounding box center [133, 122] width 156 height 11
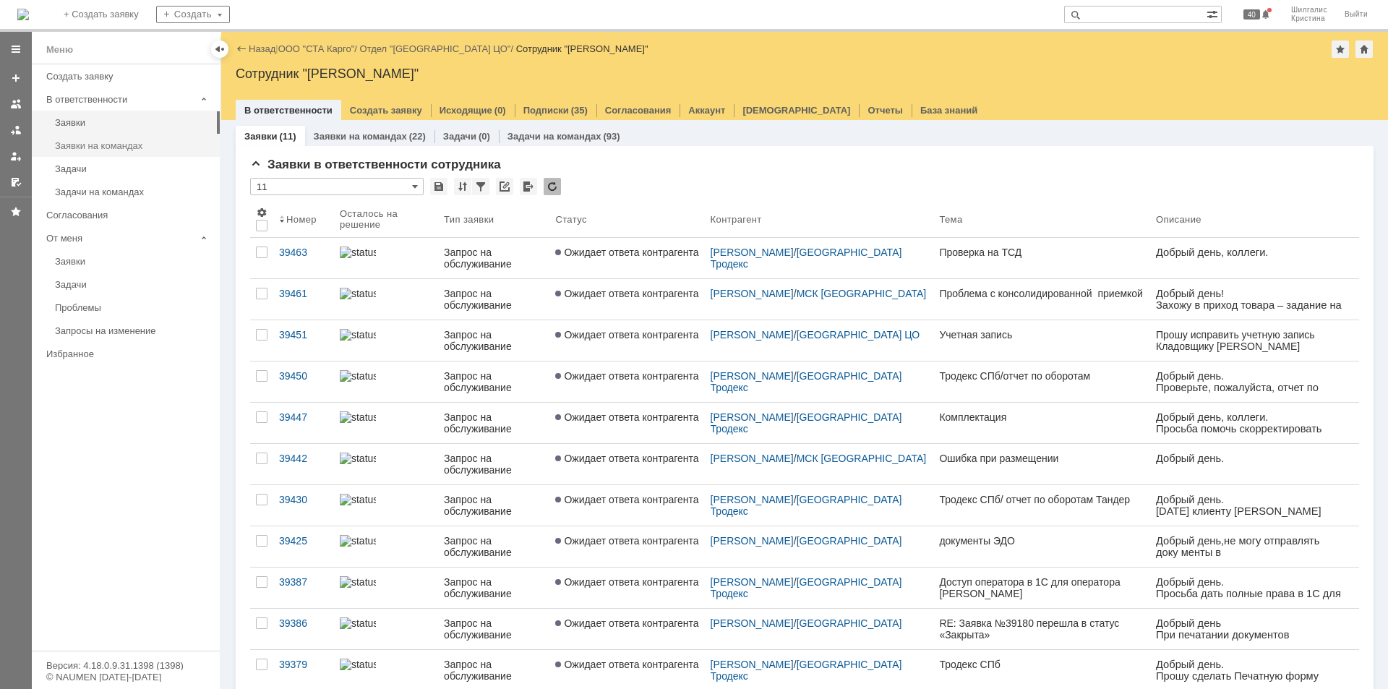
click at [117, 141] on div "Заявки на командах" at bounding box center [133, 145] width 156 height 11
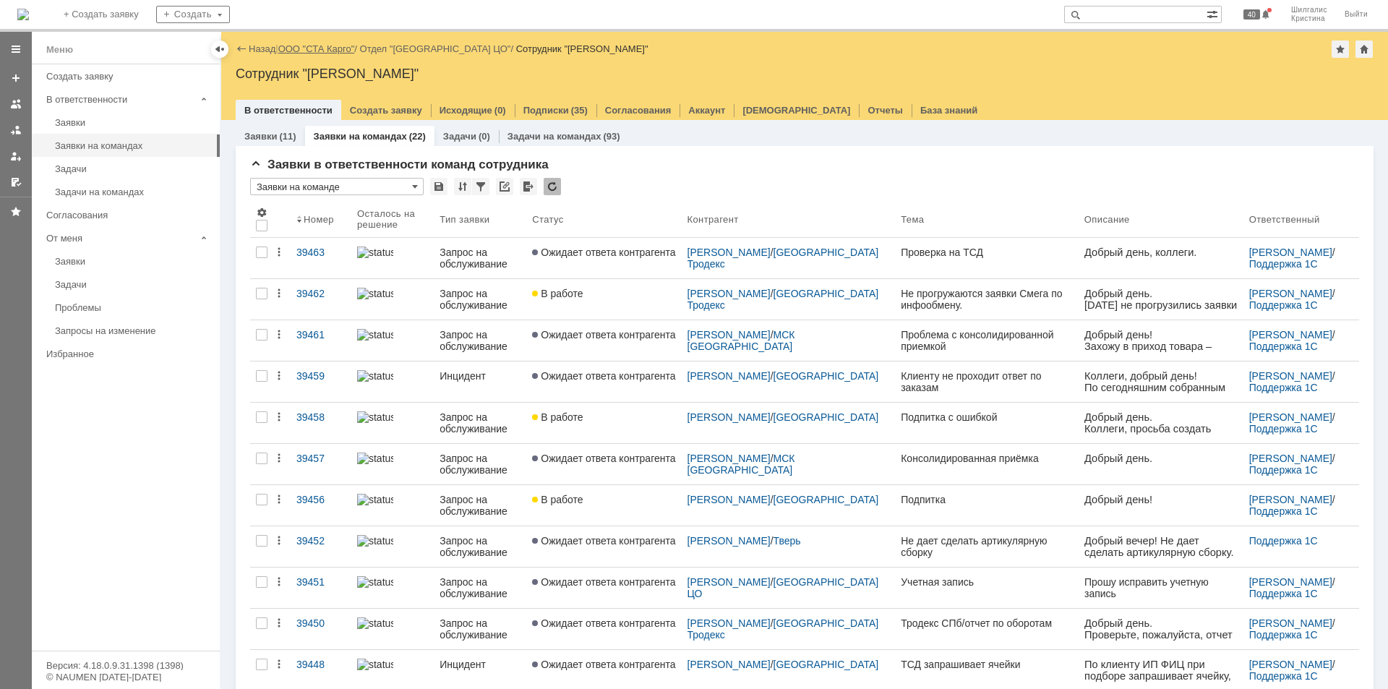
click at [303, 51] on link "ООО "СТА Карго"" at bounding box center [316, 48] width 77 height 11
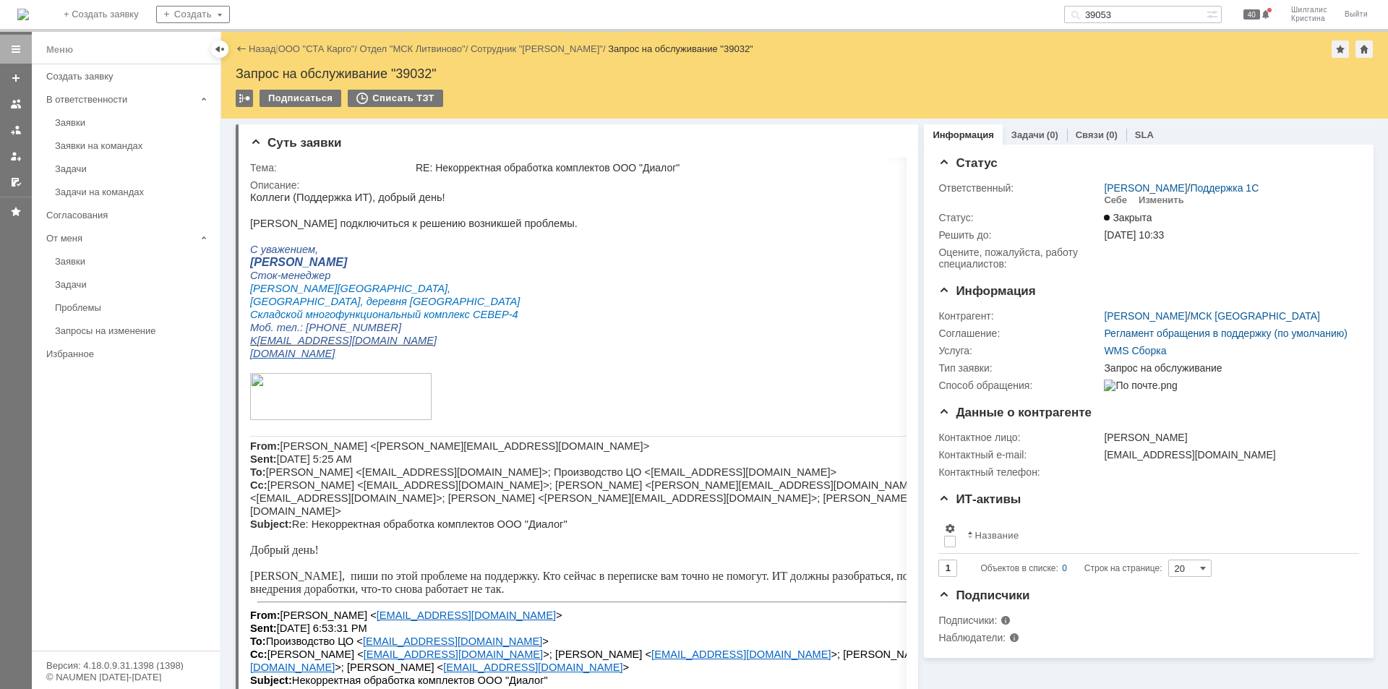
type input "39053"
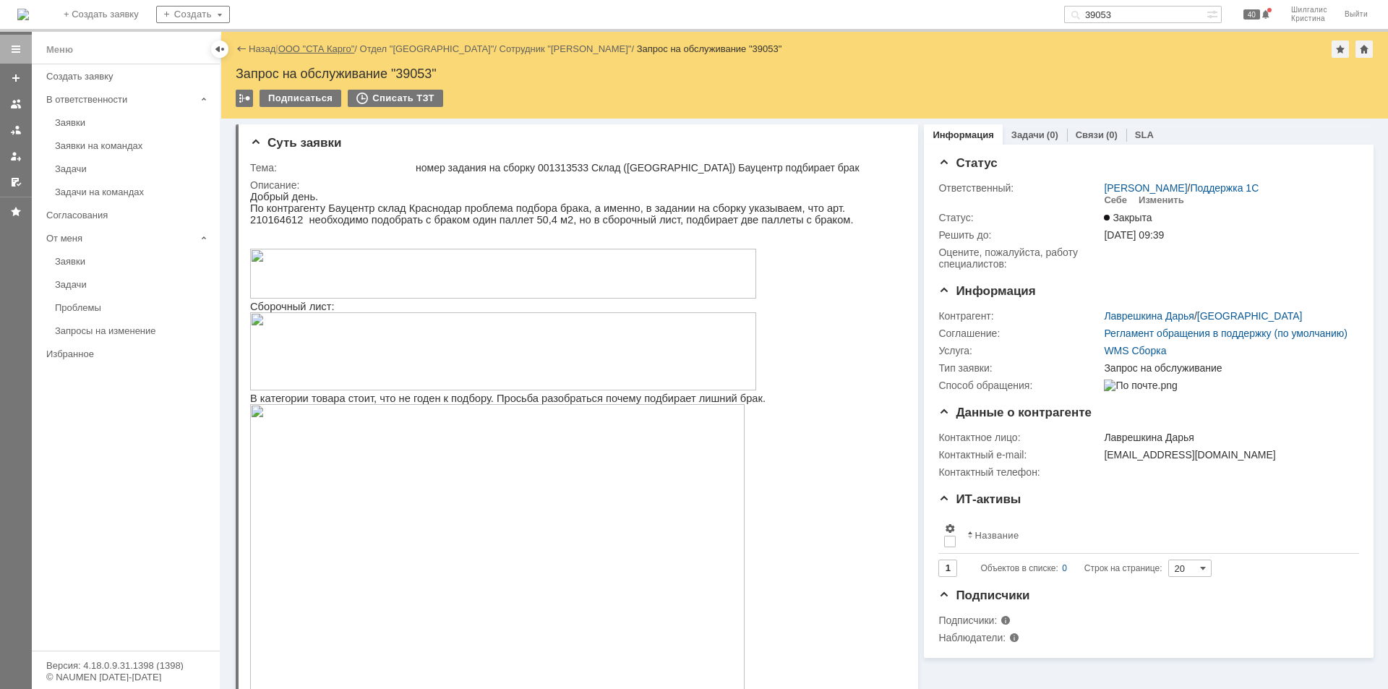
click at [307, 51] on link "ООО "СТА Карго"" at bounding box center [316, 48] width 77 height 11
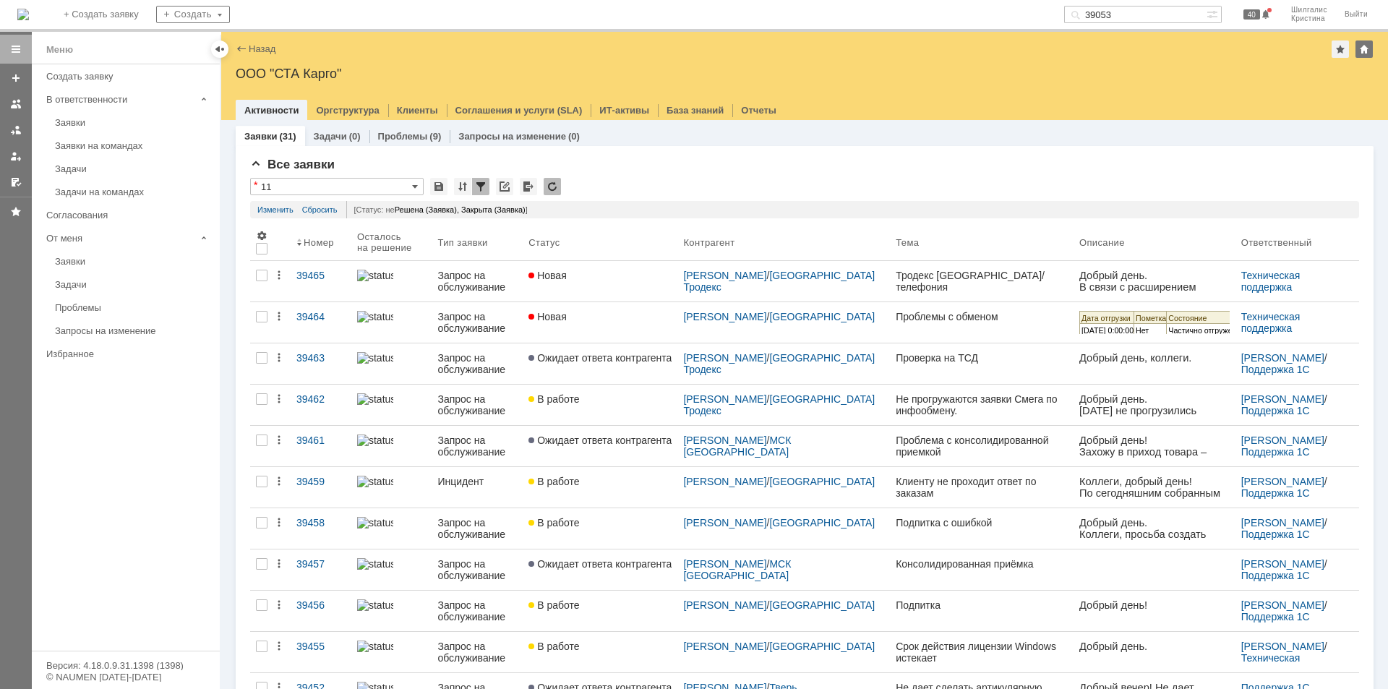
click at [587, 287] on link "Новая" at bounding box center [600, 281] width 155 height 40
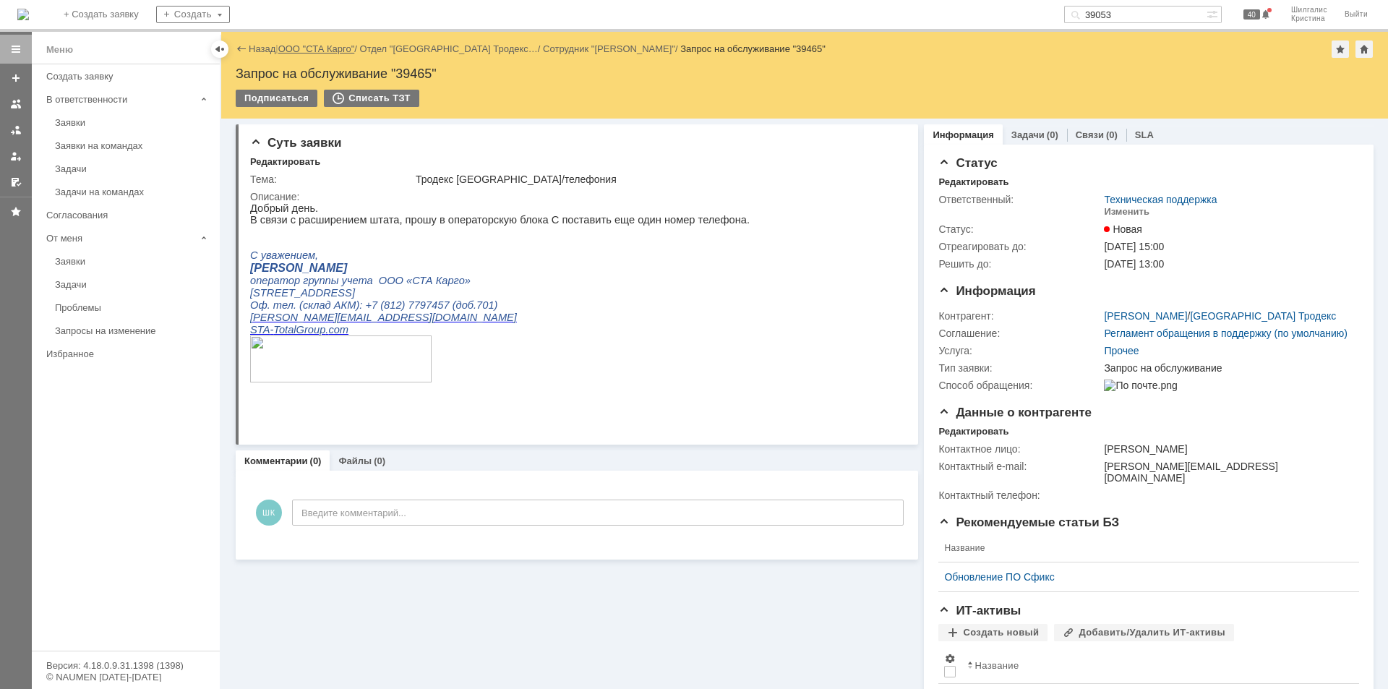
click at [322, 44] on div "Назад | ООО "СТА Карго" / Отдел "Санкт-Петербург Тродекс… / Сотрудник "Радченко…" at bounding box center [805, 48] width 1138 height 17
click at [321, 50] on link "ООО "СТА Карго"" at bounding box center [316, 48] width 77 height 11
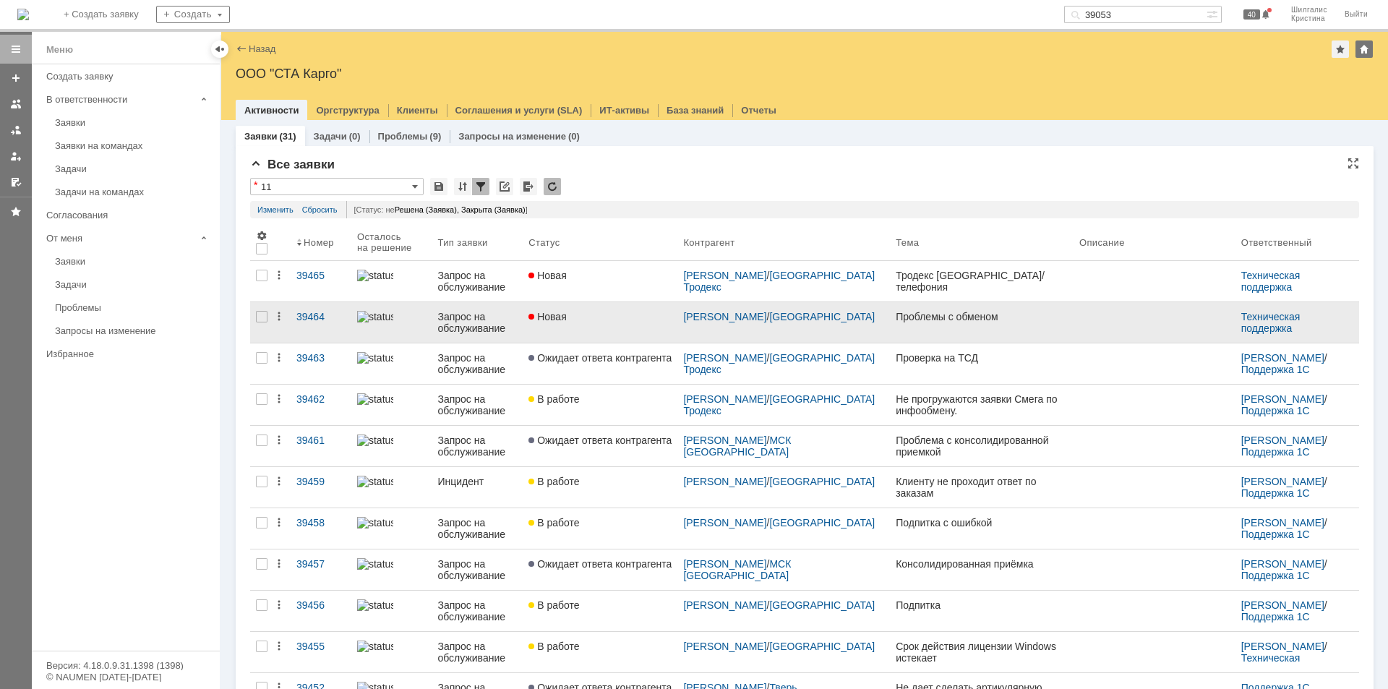
click at [591, 315] on div "Новая" at bounding box center [599, 317] width 143 height 12
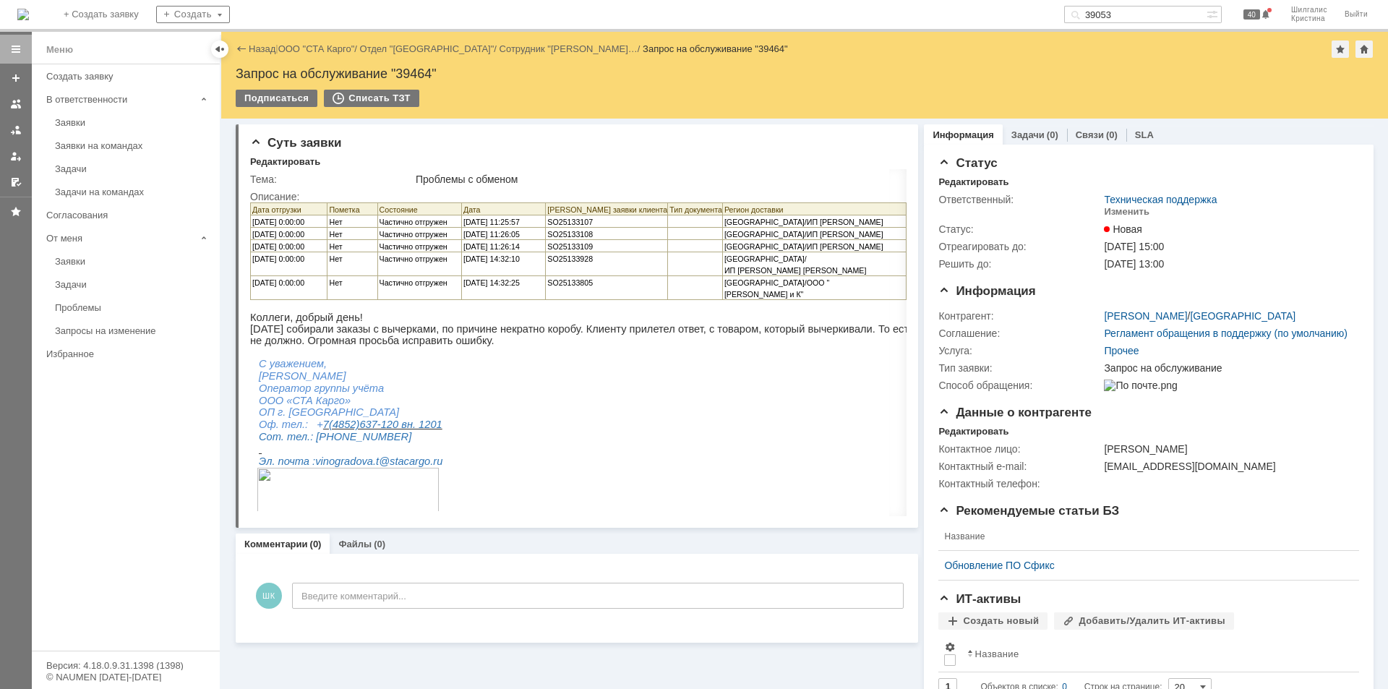
click at [312, 47] on link "ООО "СТА Карго"" at bounding box center [316, 48] width 77 height 11
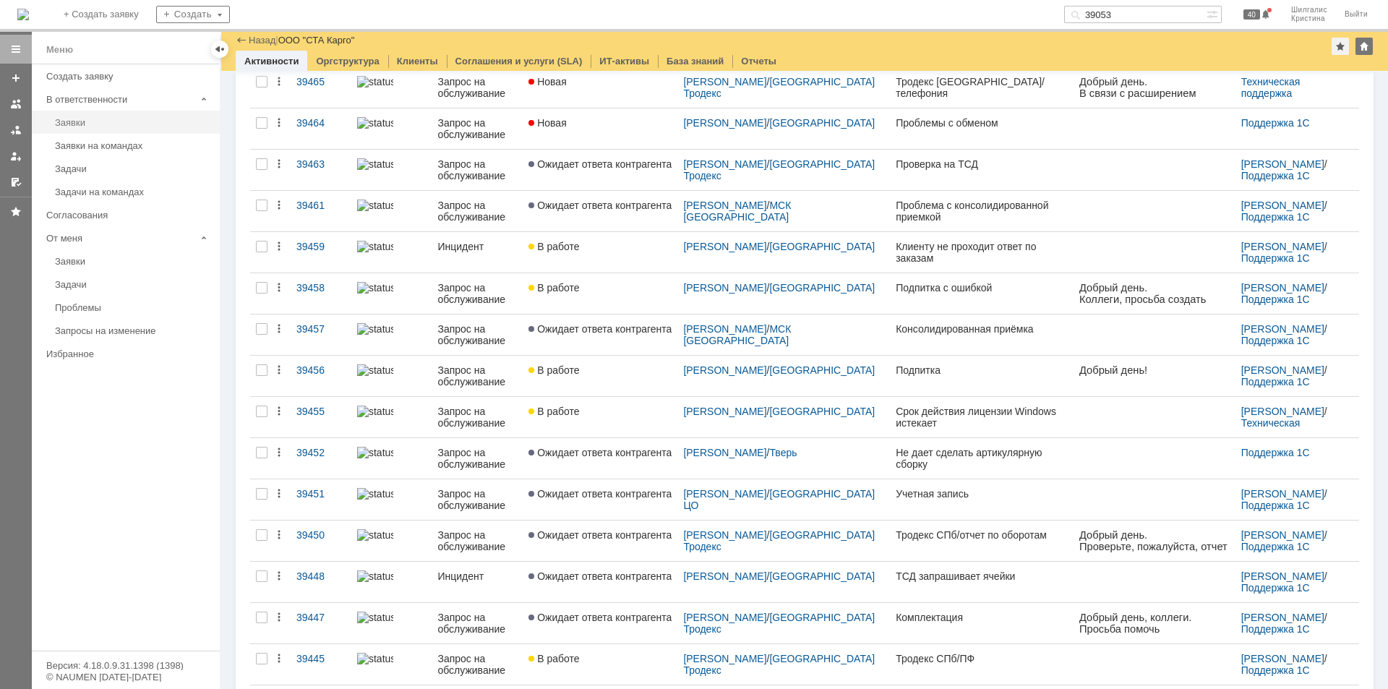
click at [133, 120] on div "Заявки" at bounding box center [133, 122] width 156 height 11
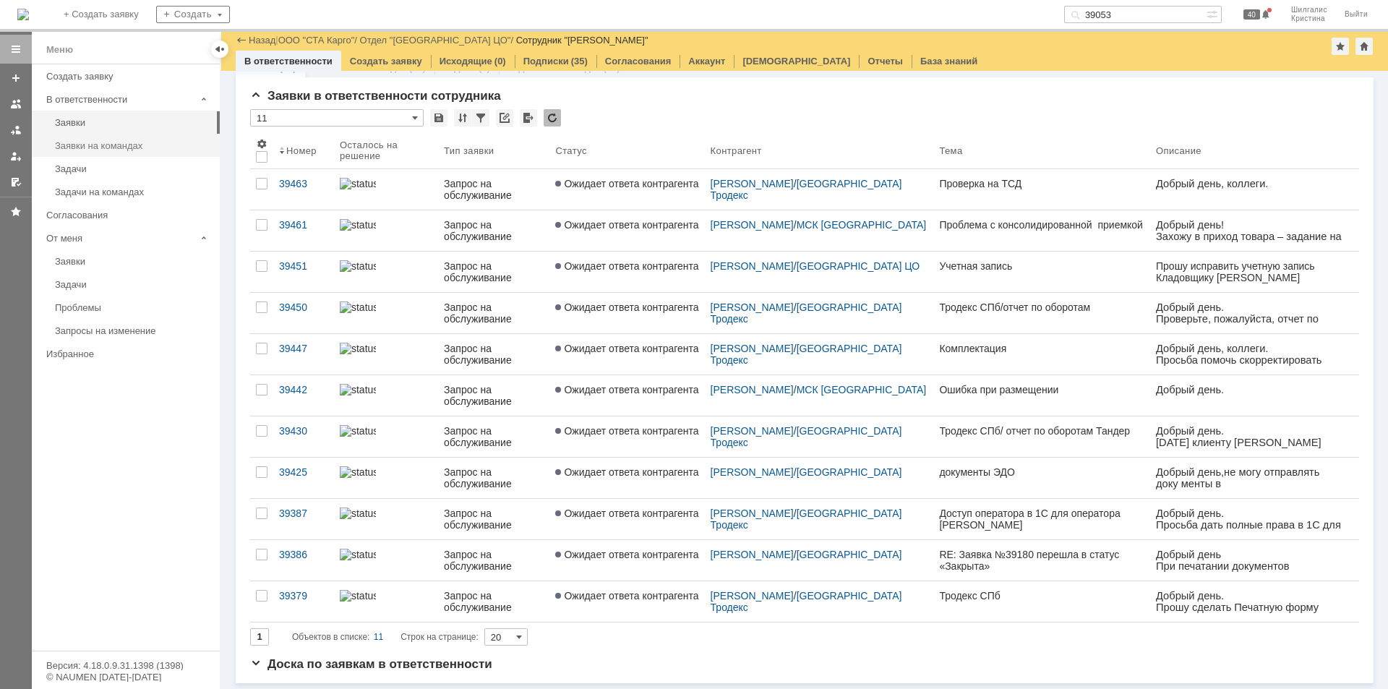
click at [117, 145] on div "Заявки на командах" at bounding box center [133, 145] width 156 height 11
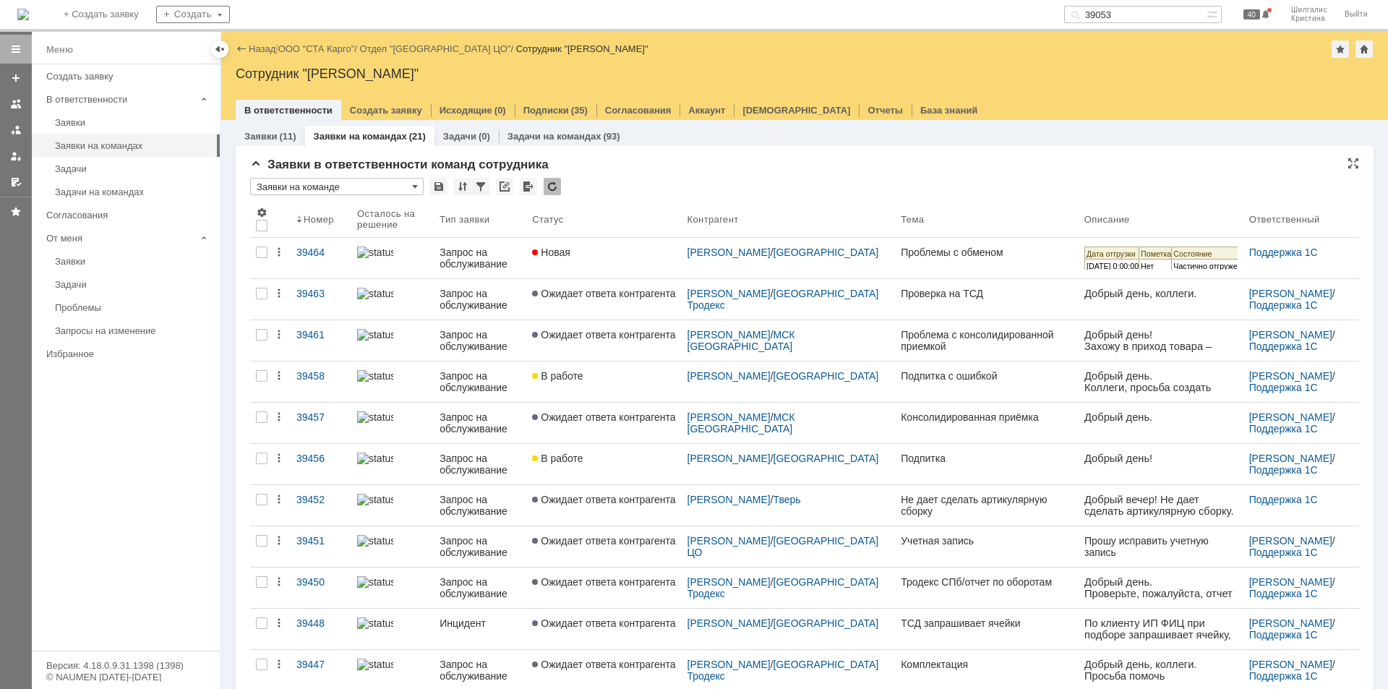
click at [648, 170] on div "Заявки в ответственности команд сотрудника" at bounding box center [804, 165] width 1109 height 14
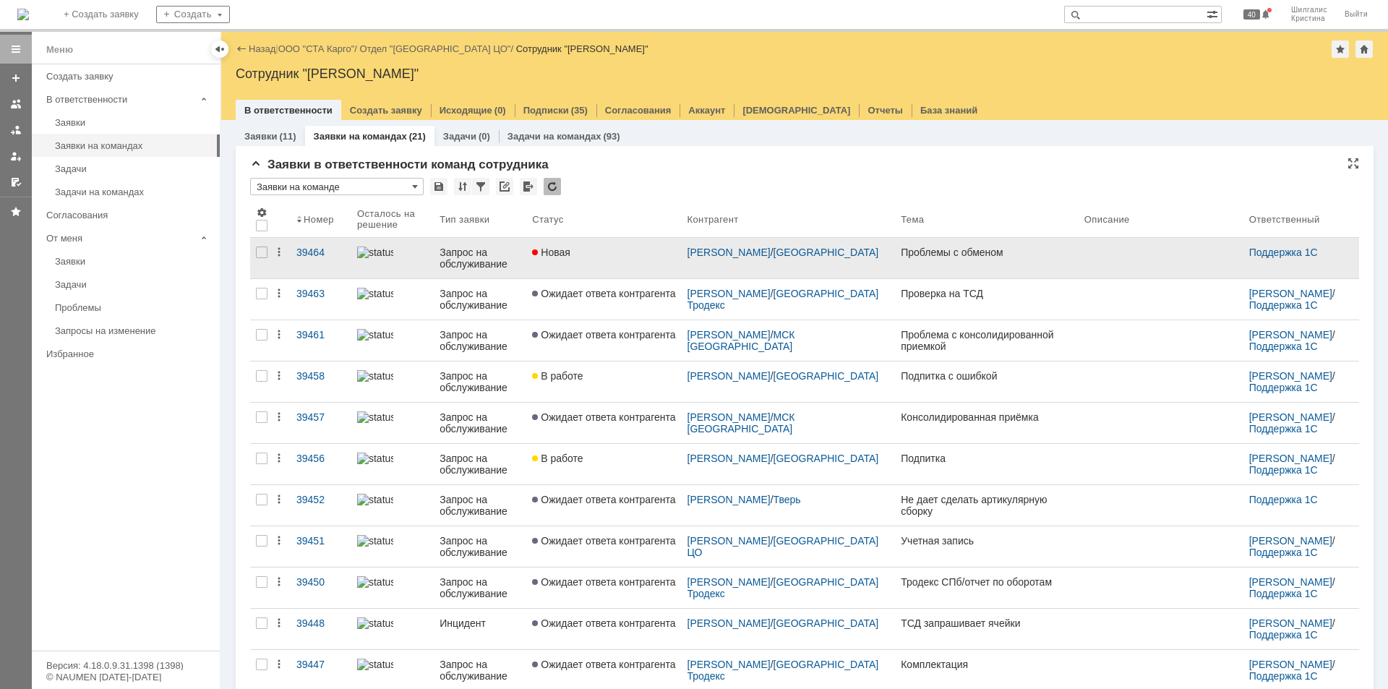
click at [609, 254] on div "Новая" at bounding box center [603, 252] width 143 height 12
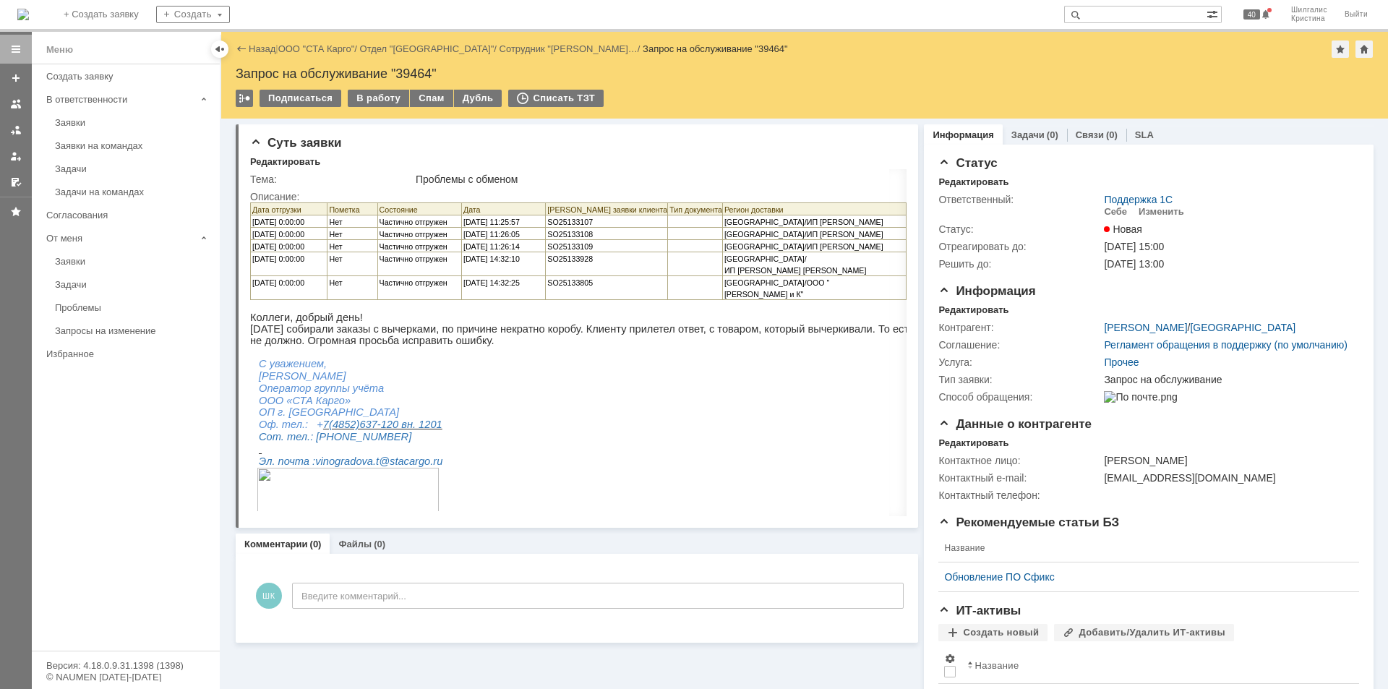
click at [895, 142] on div at bounding box center [901, 142] width 12 height 12
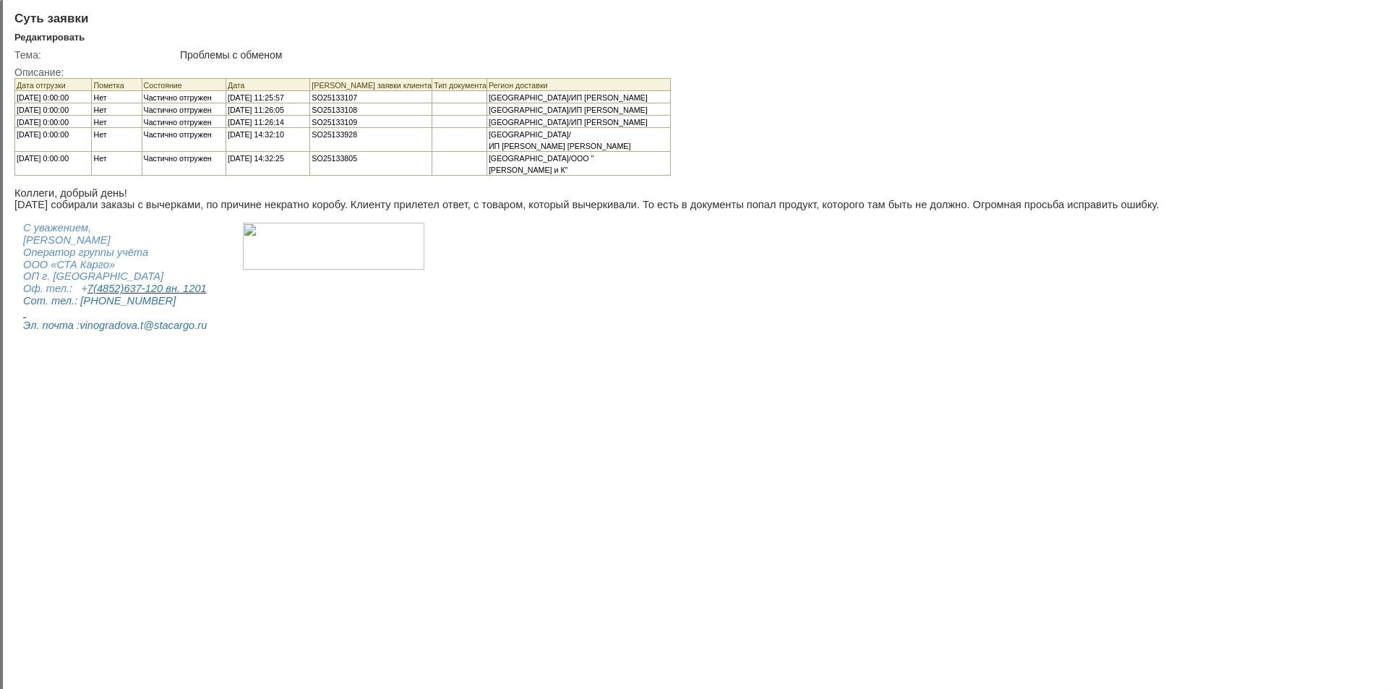
click at [1367, 15] on div at bounding box center [1365, 18] width 12 height 12
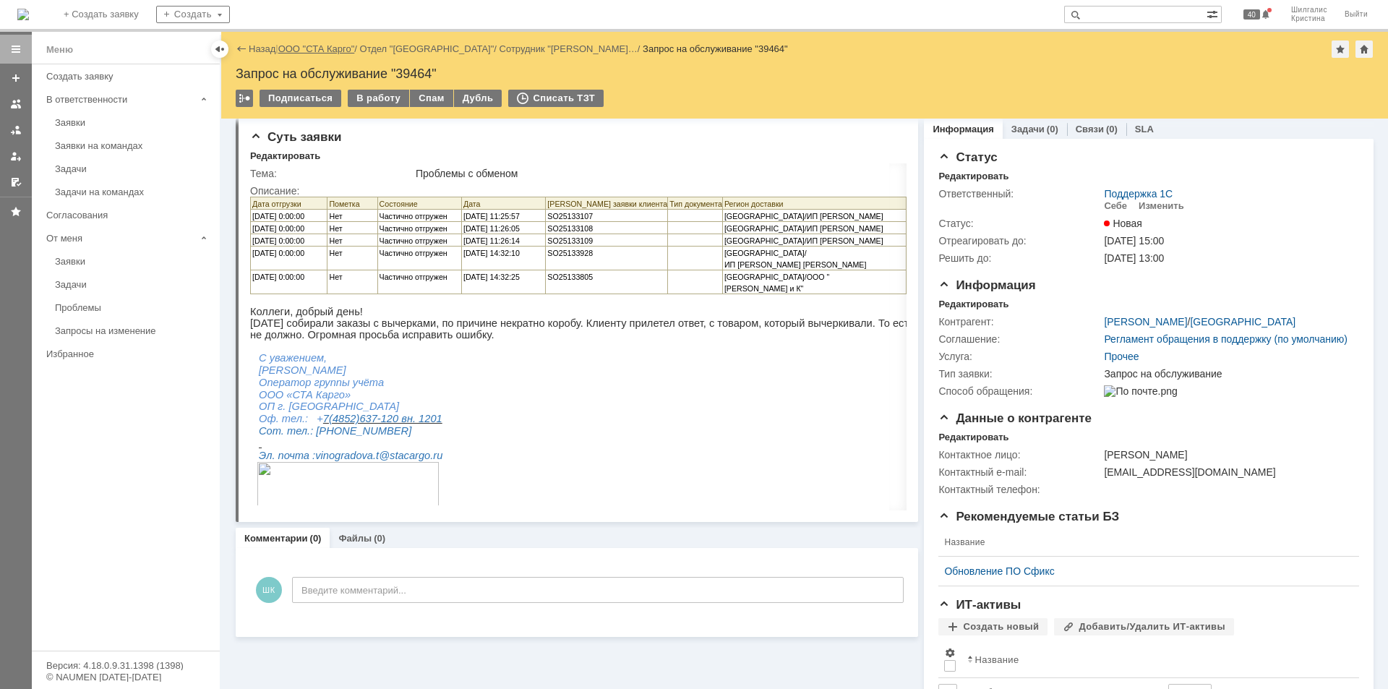
click at [316, 48] on link "ООО "СТА Карго"" at bounding box center [316, 48] width 77 height 11
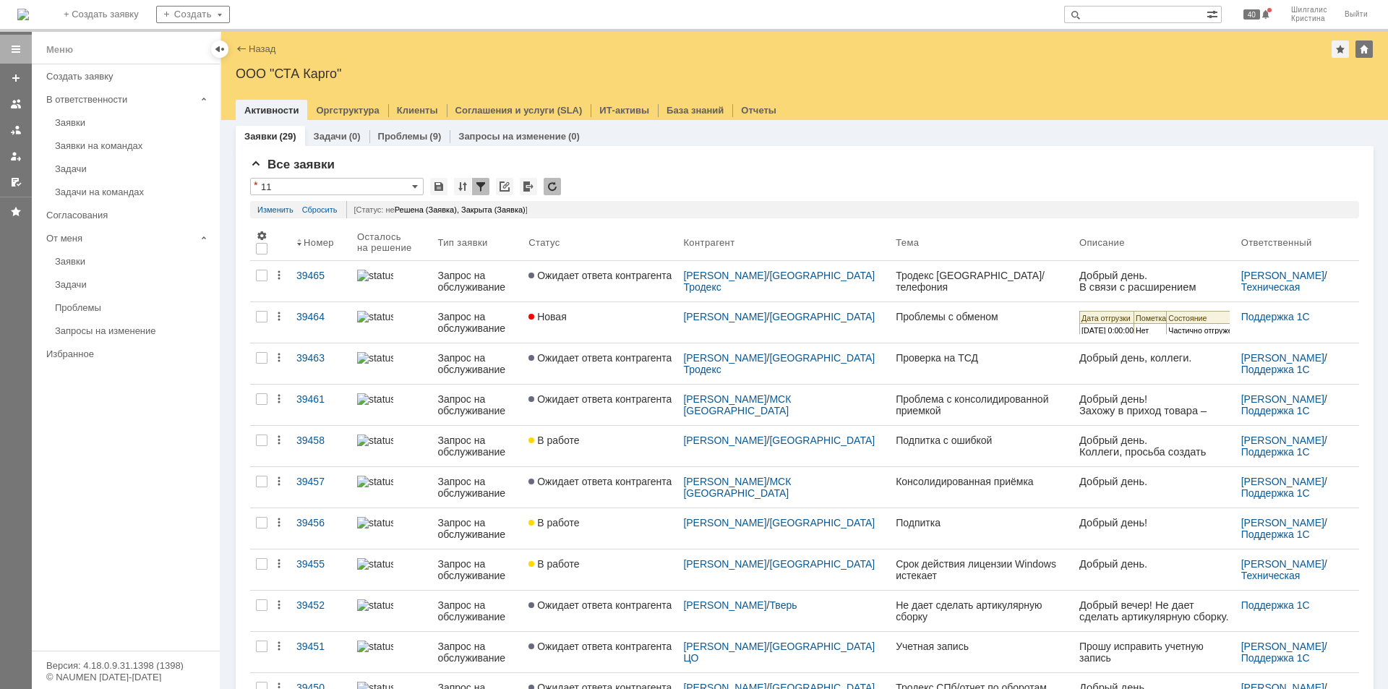
click at [116, 142] on div "Заявки на командах" at bounding box center [133, 145] width 156 height 11
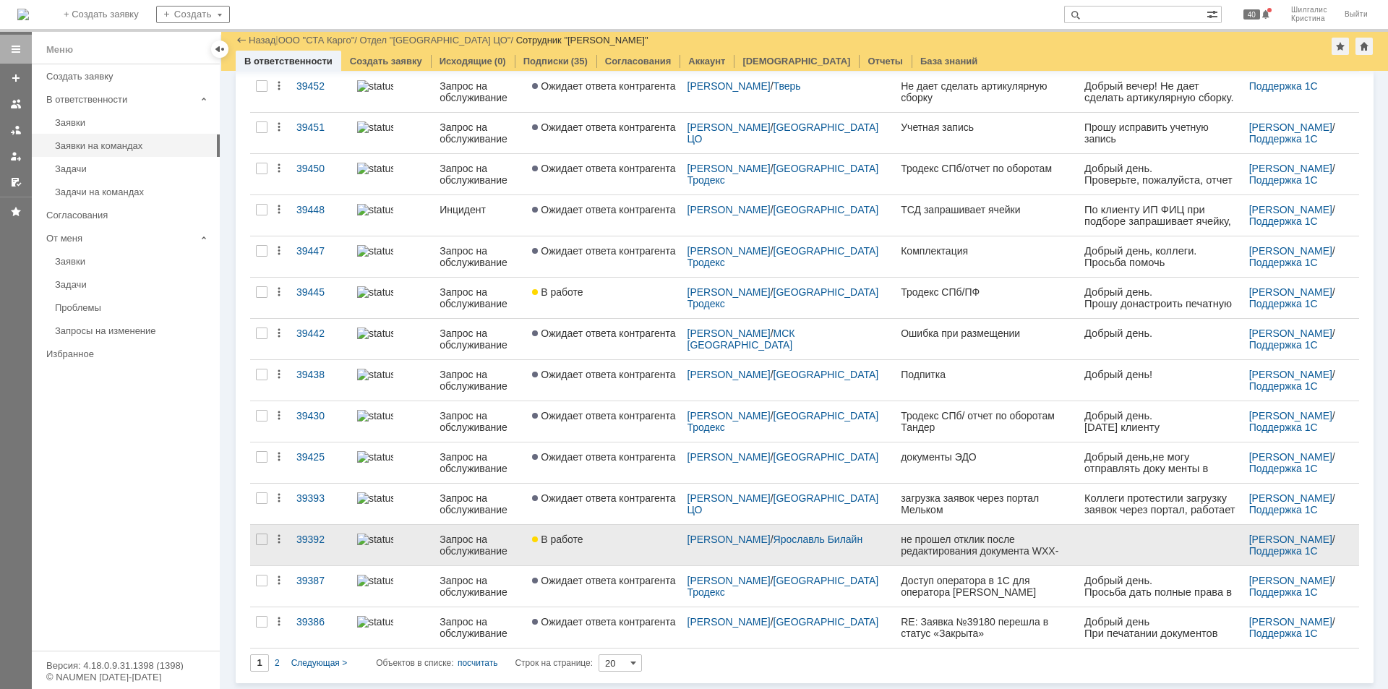
click at [583, 537] on span "В работе" at bounding box center [557, 539] width 51 height 12
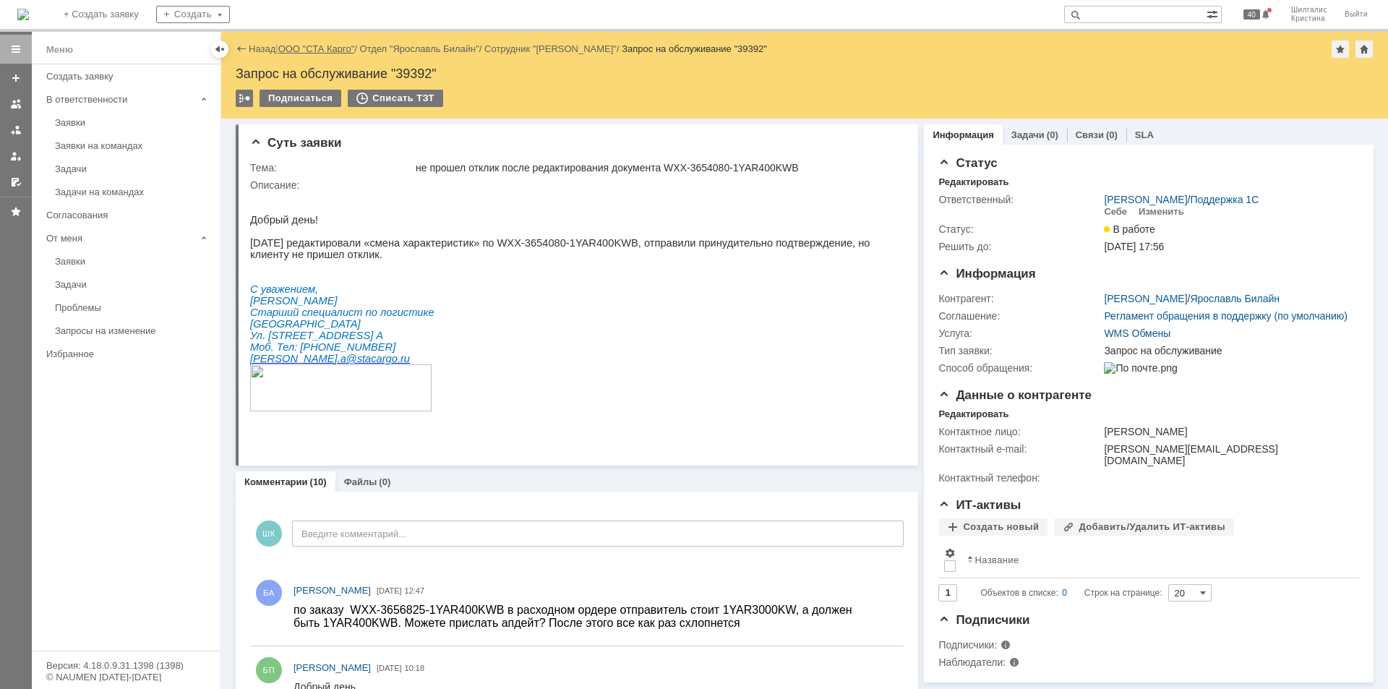
click at [327, 46] on link "ООО "СТА Карго"" at bounding box center [316, 48] width 77 height 11
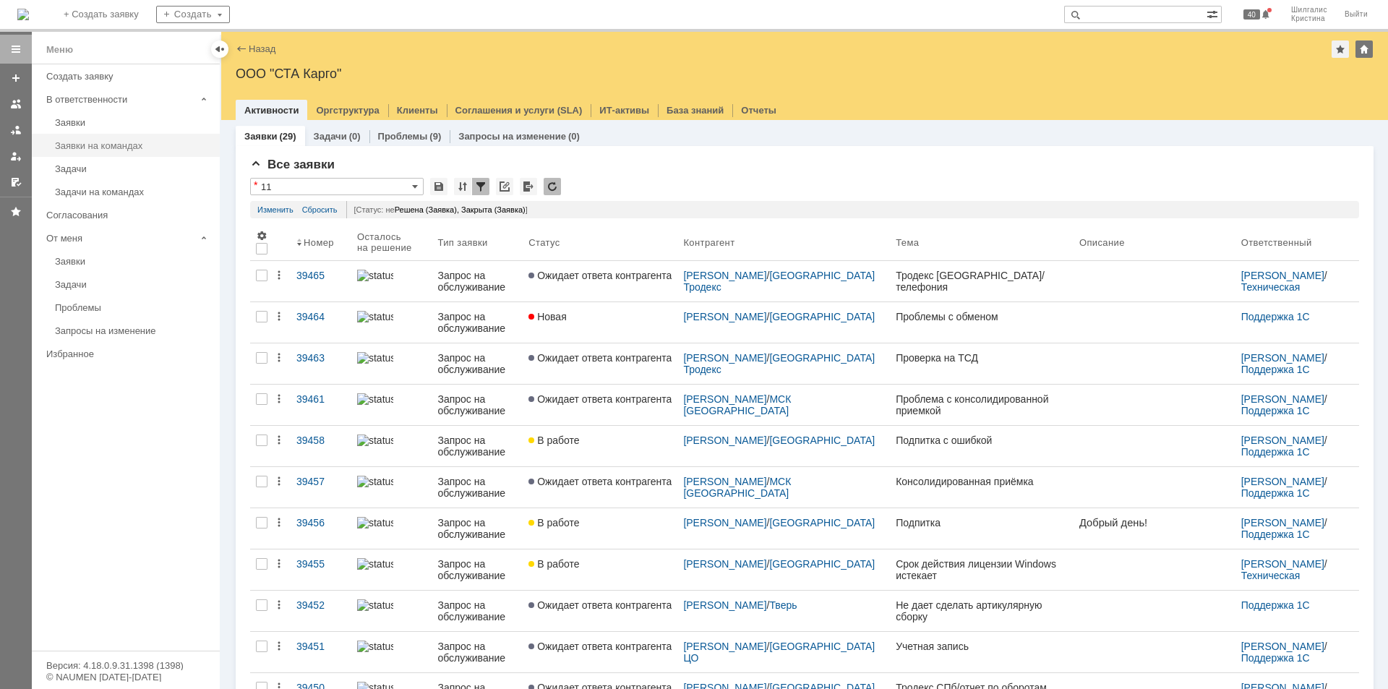
click at [122, 140] on div "Заявки на командах" at bounding box center [133, 145] width 156 height 11
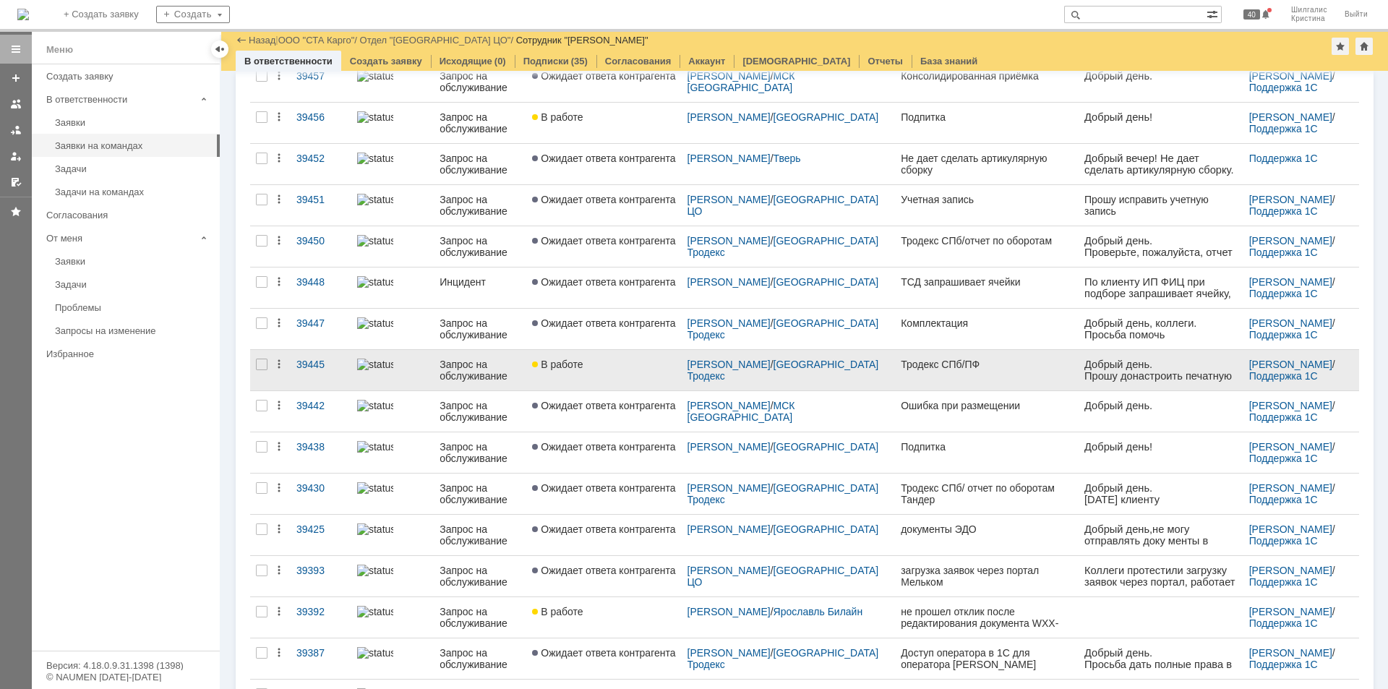
drag, startPoint x: 575, startPoint y: 364, endPoint x: 564, endPoint y: 361, distance: 11.9
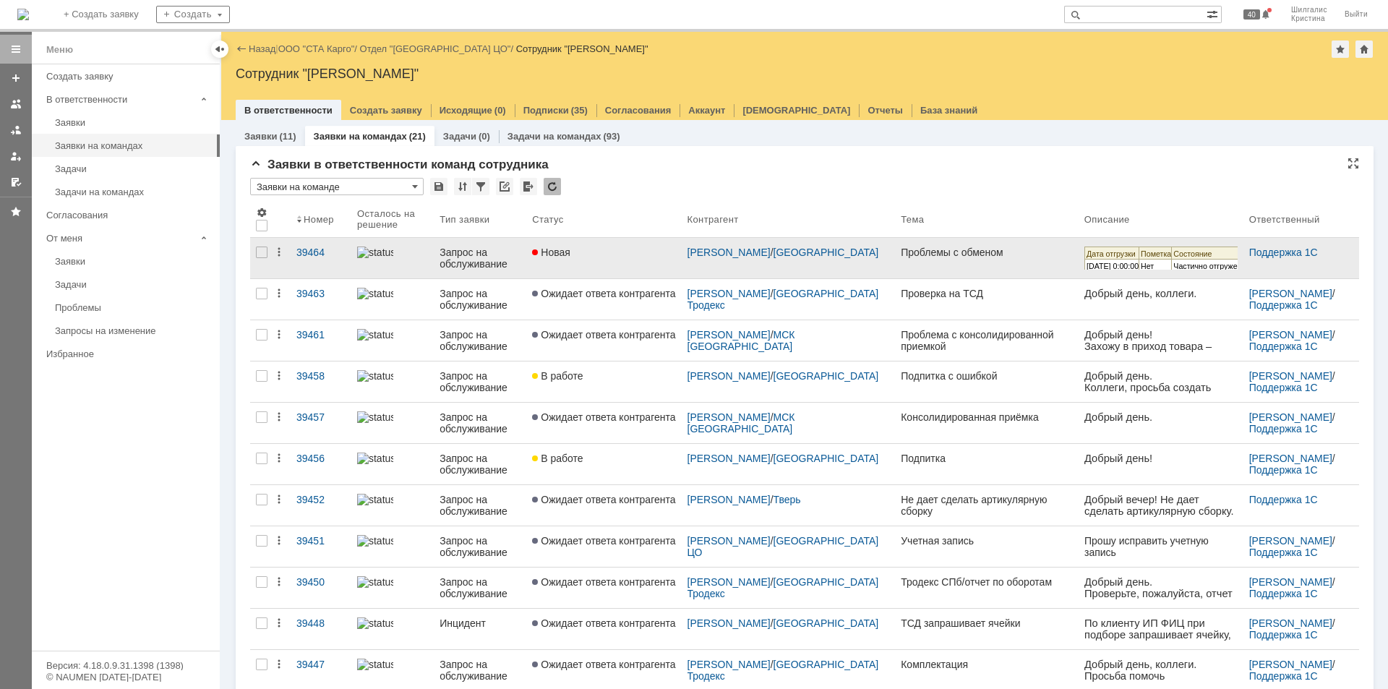
click at [591, 270] on link "Новая" at bounding box center [603, 258] width 155 height 40
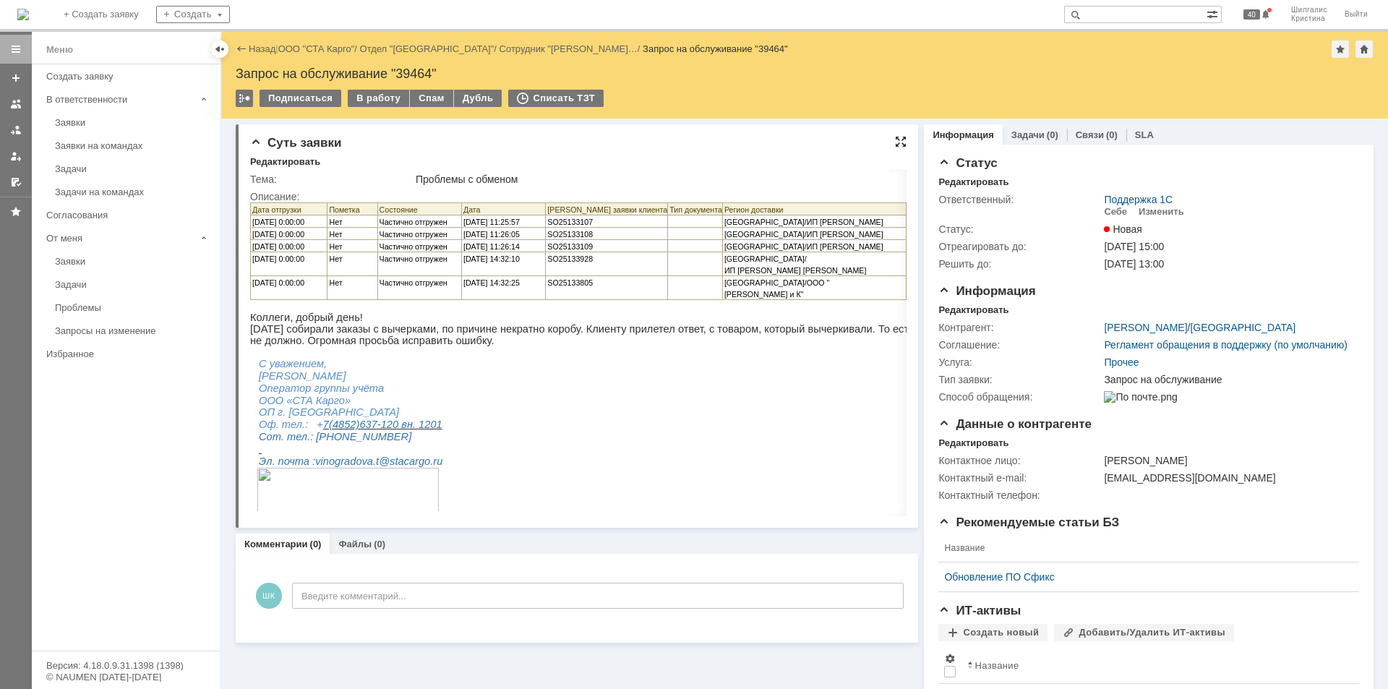
drag, startPoint x: 892, startPoint y: 141, endPoint x: 867, endPoint y: 71, distance: 74.5
click at [895, 141] on div at bounding box center [901, 142] width 12 height 12
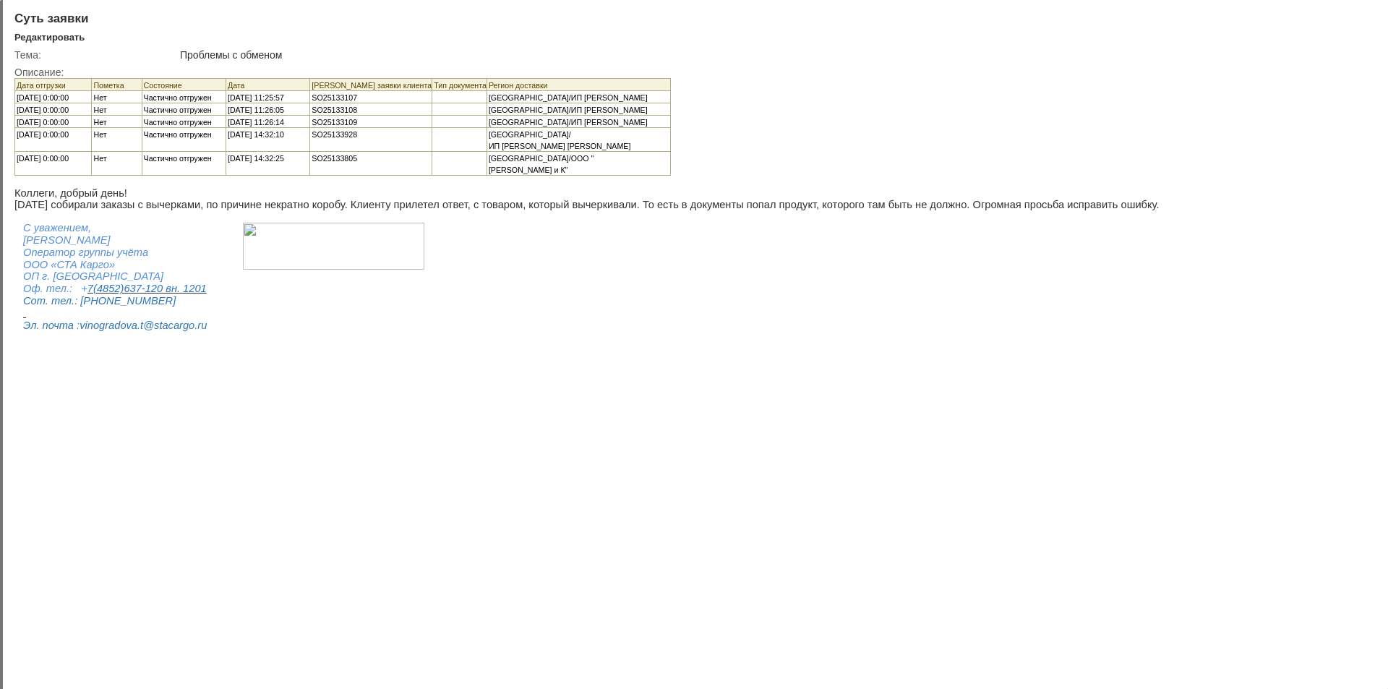
click at [1368, 20] on div at bounding box center [1365, 18] width 12 height 12
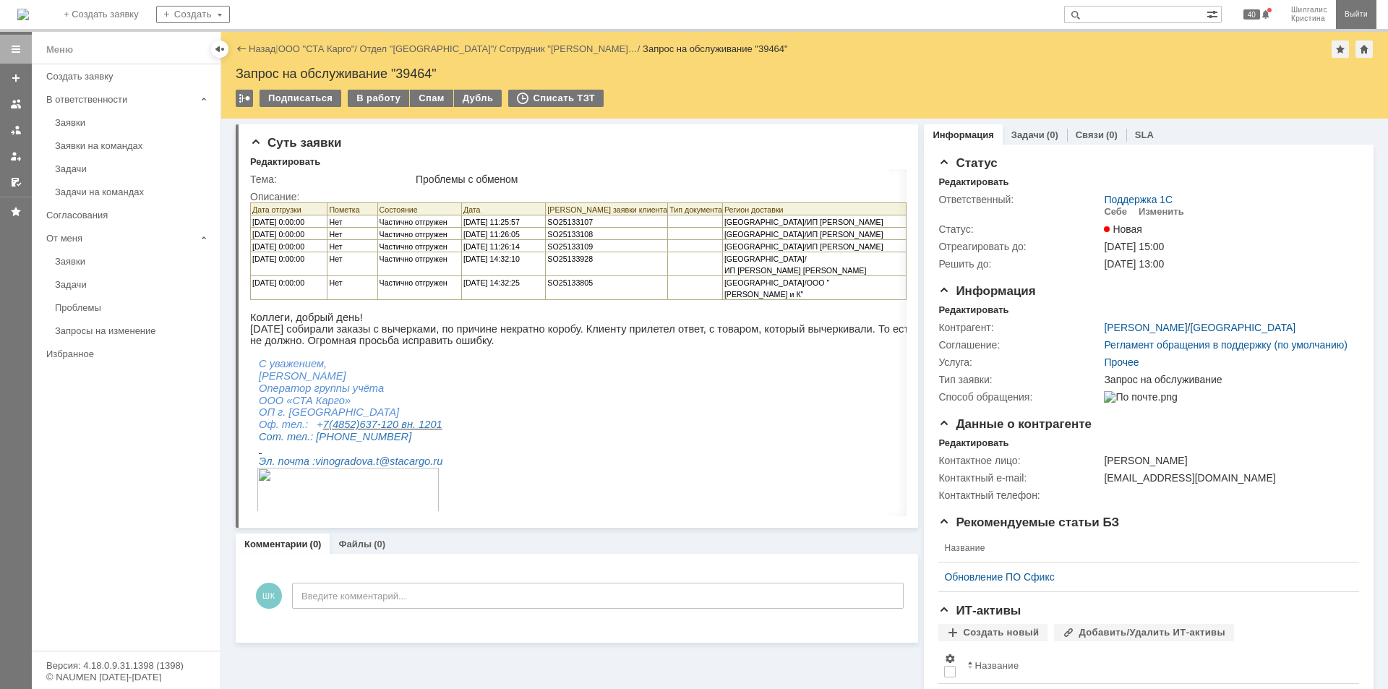
scroll to position [6, 0]
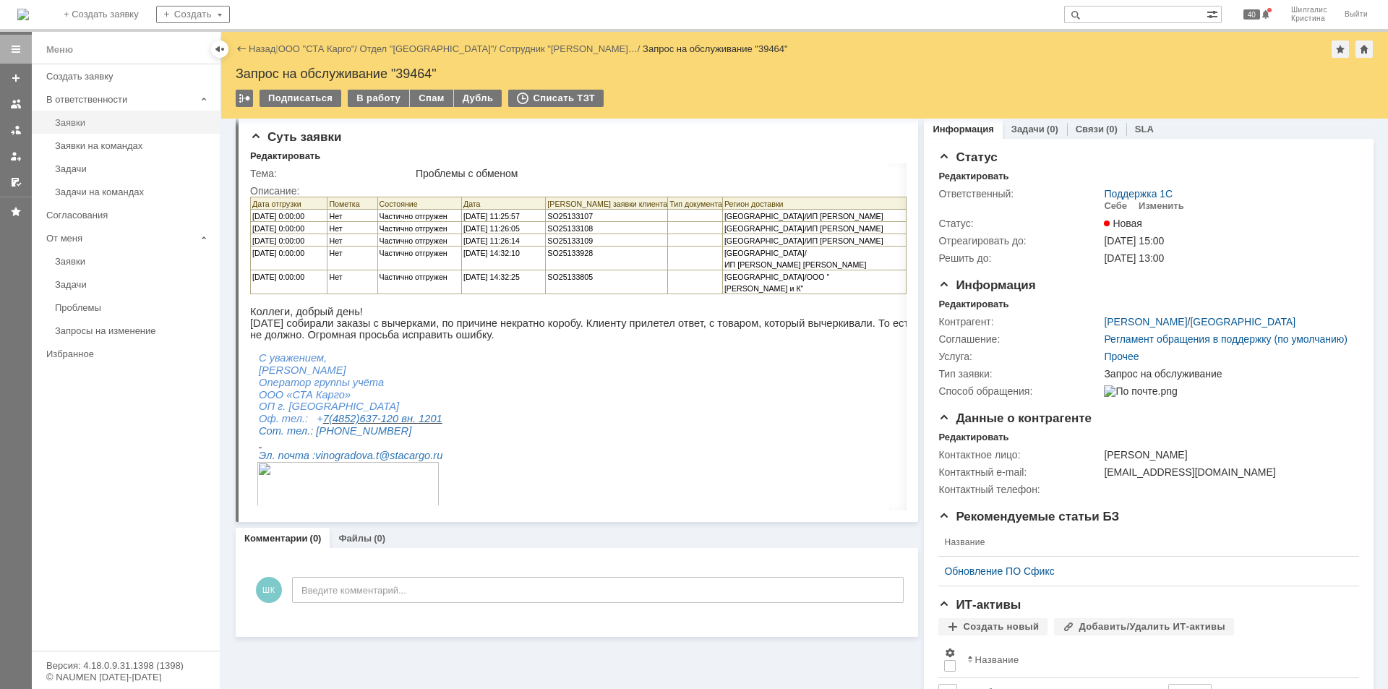
click at [81, 128] on link "Заявки" at bounding box center [133, 122] width 168 height 22
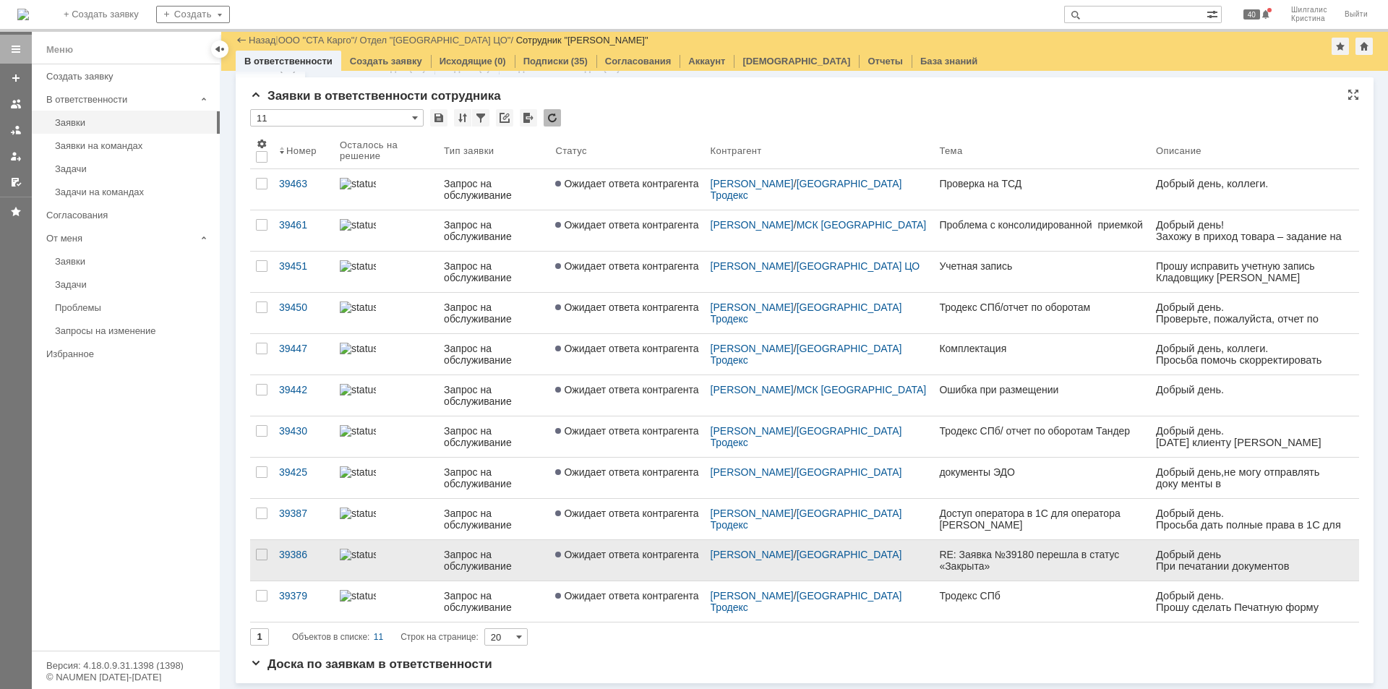
click at [619, 568] on link "Ожидает ответа контрагента" at bounding box center [626, 560] width 155 height 40
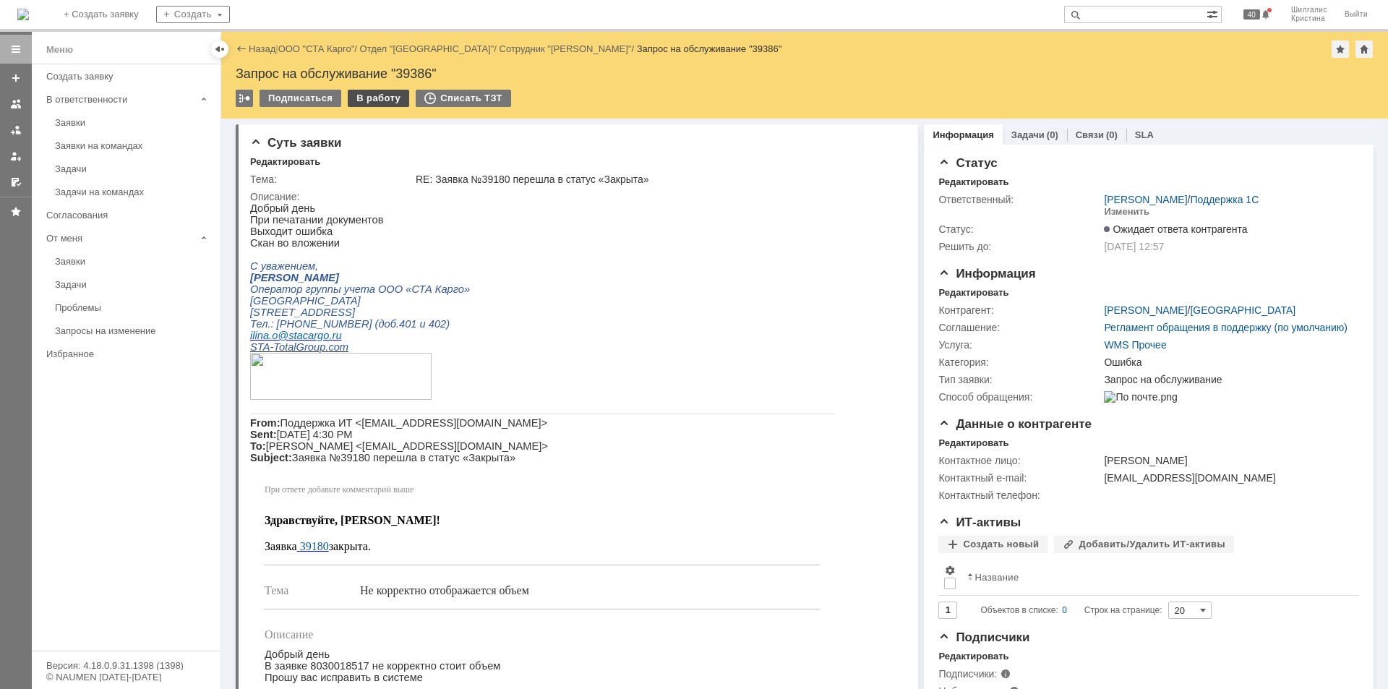
click at [361, 98] on div "В работу" at bounding box center [378, 98] width 61 height 17
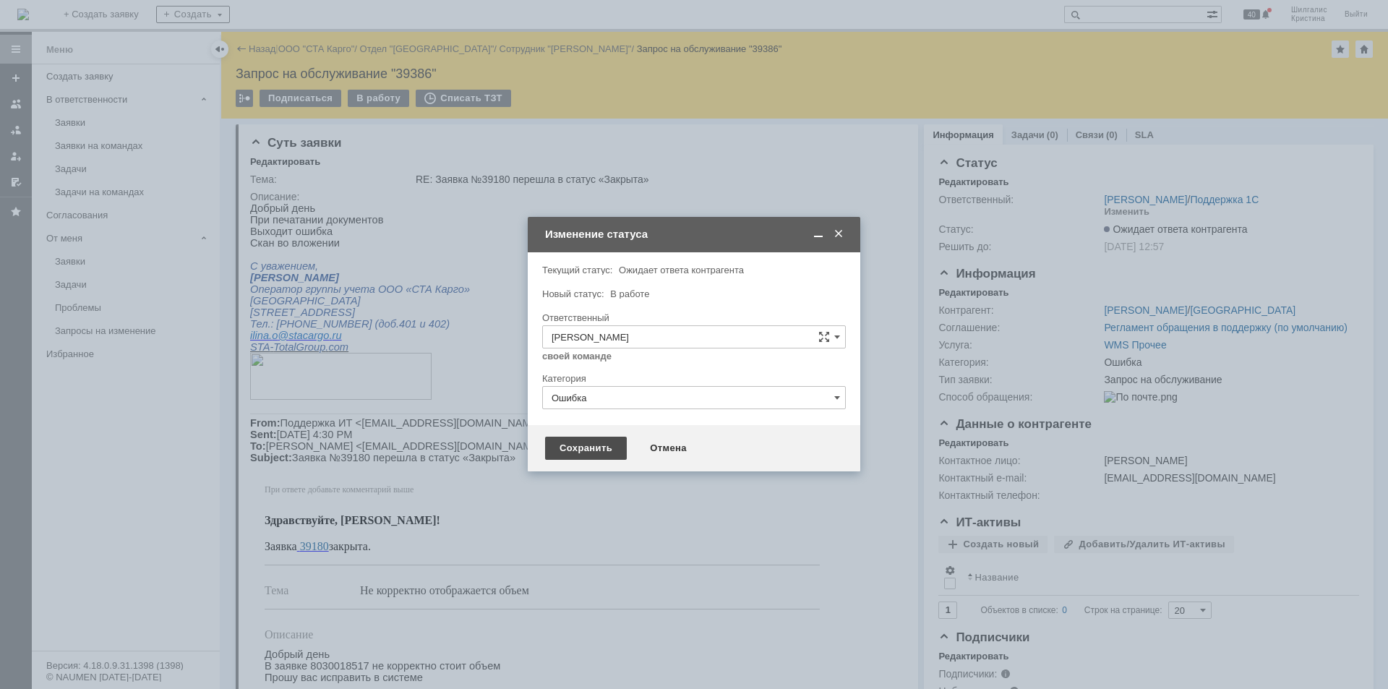
click at [580, 448] on div "Сохранить" at bounding box center [586, 448] width 82 height 23
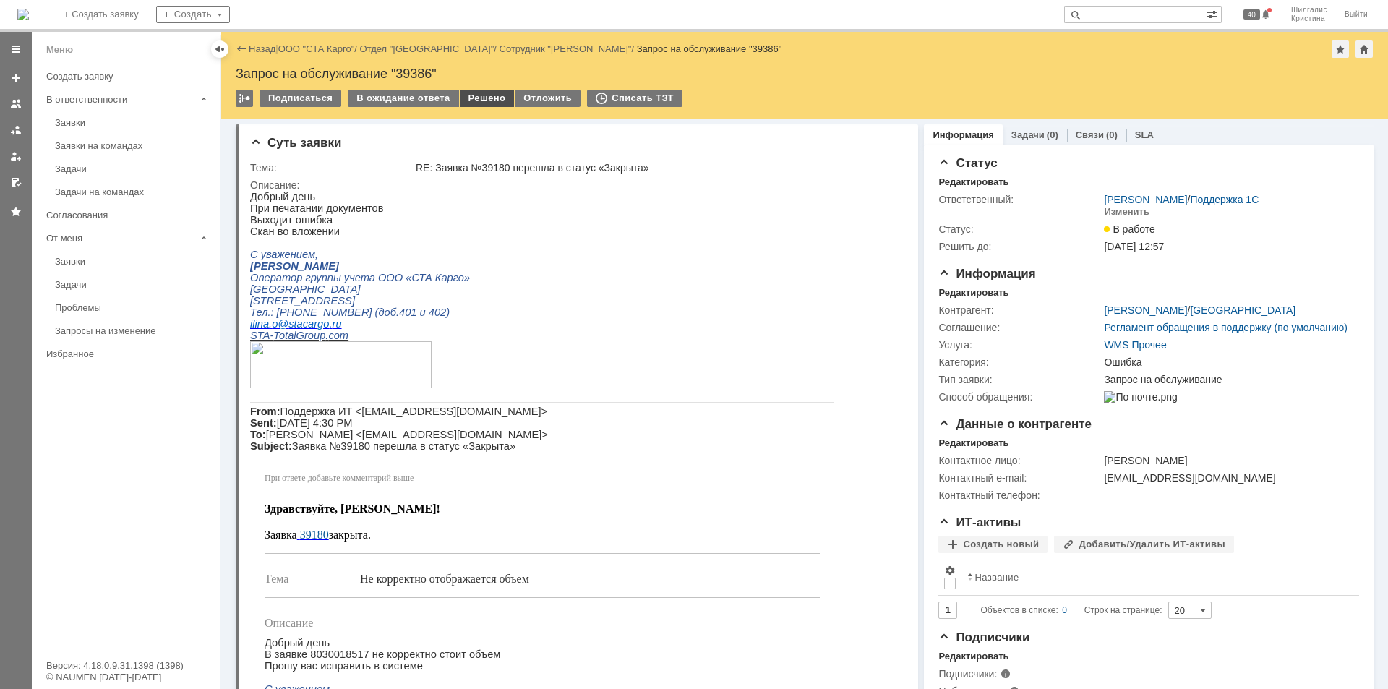
click at [481, 96] on div "Решено" at bounding box center [487, 98] width 55 height 17
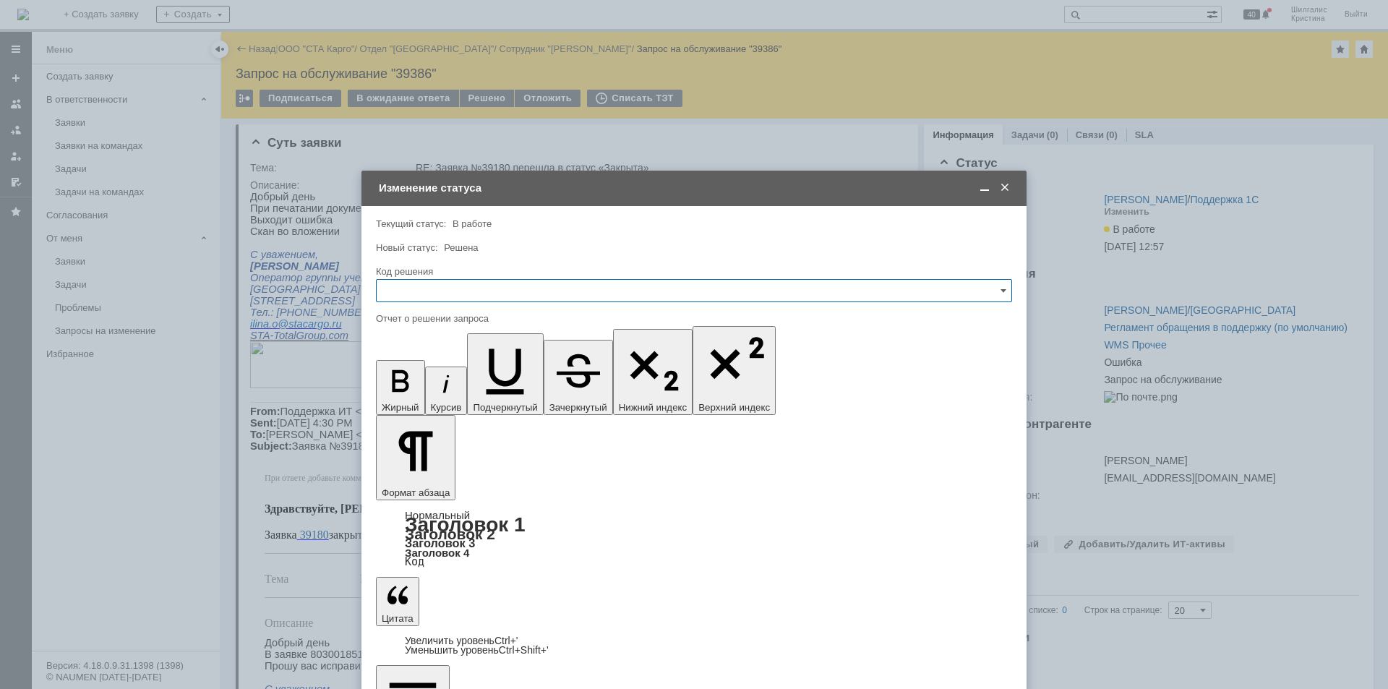
click at [443, 291] on input "text" at bounding box center [694, 290] width 636 height 23
click at [416, 484] on span "Решено" at bounding box center [693, 484] width 617 height 12
type input "Решено"
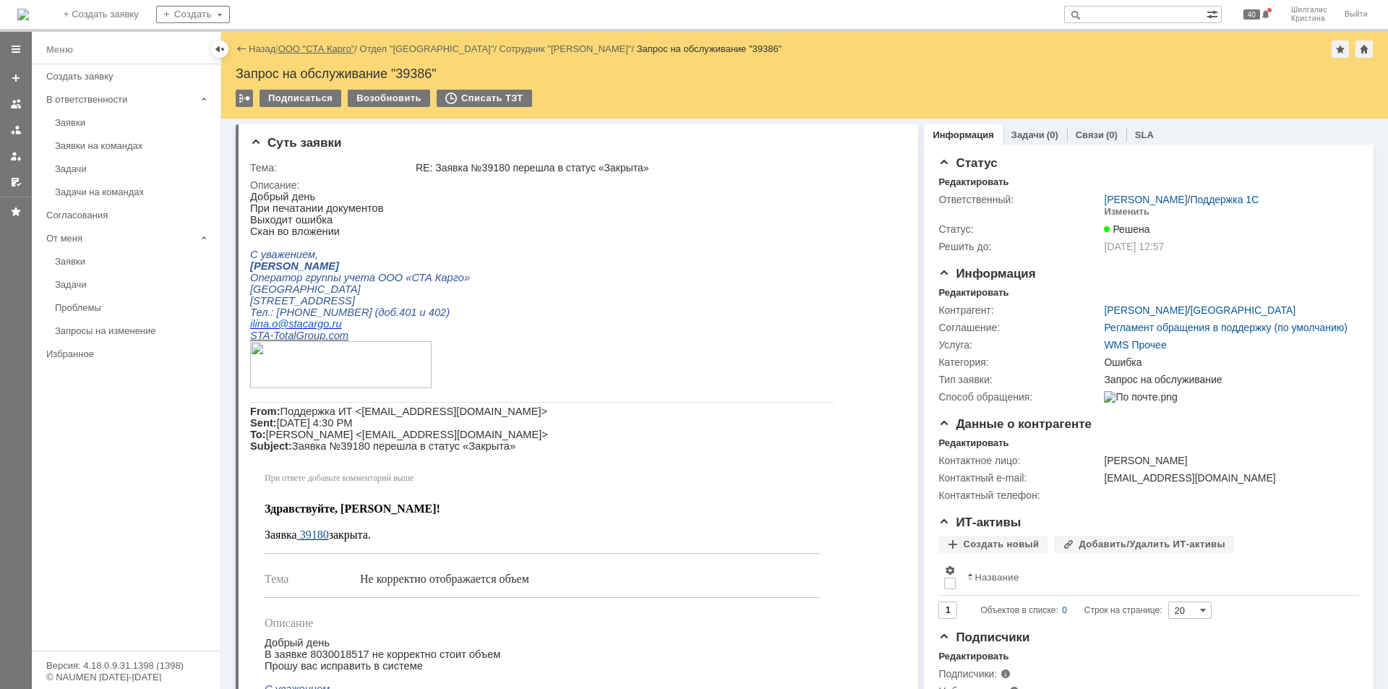
click at [320, 51] on link "ООО "СТА Карго"" at bounding box center [316, 48] width 77 height 11
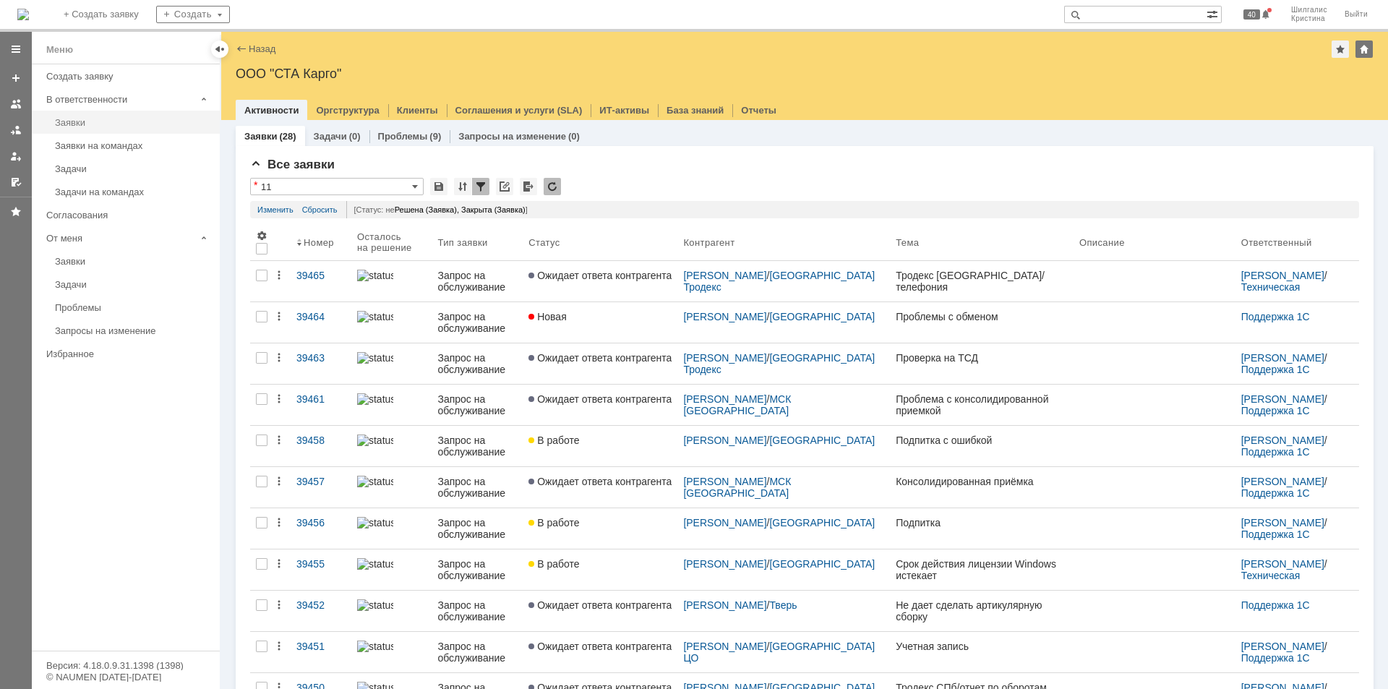
click at [93, 116] on link "Заявки" at bounding box center [133, 122] width 168 height 22
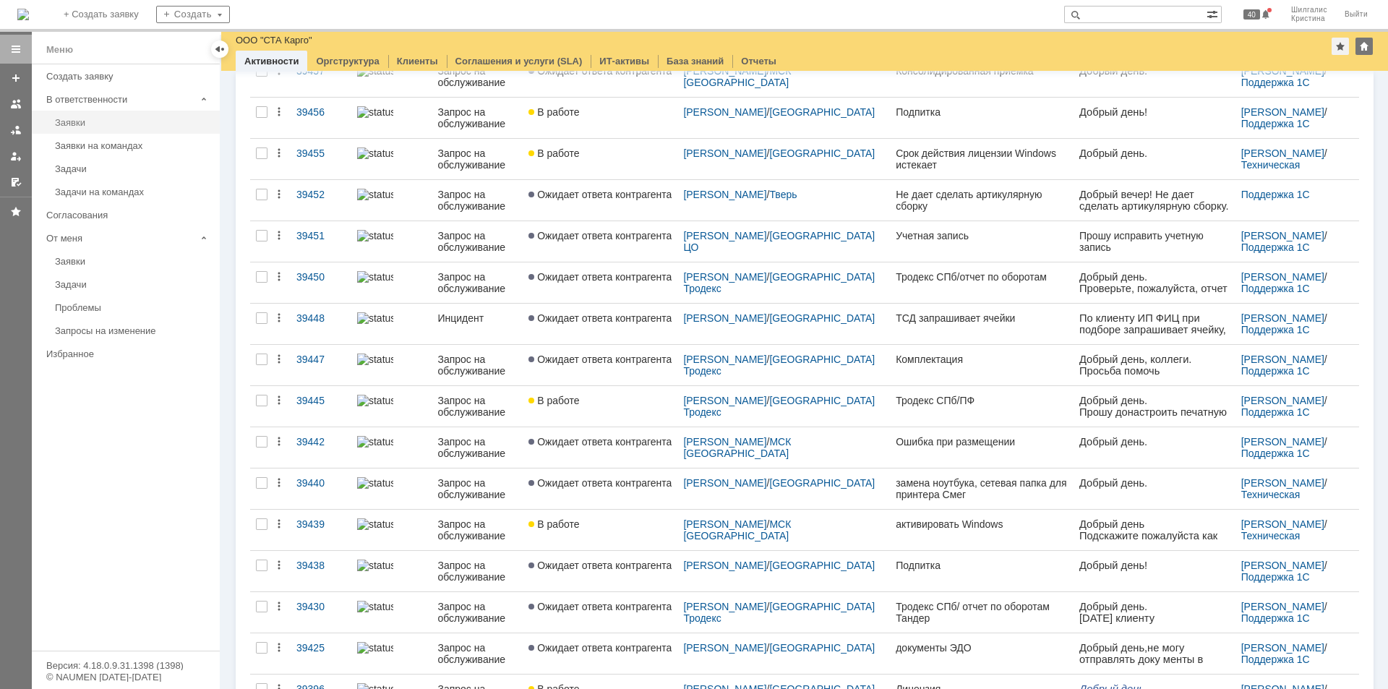
click at [81, 124] on div "Заявки" at bounding box center [133, 122] width 156 height 11
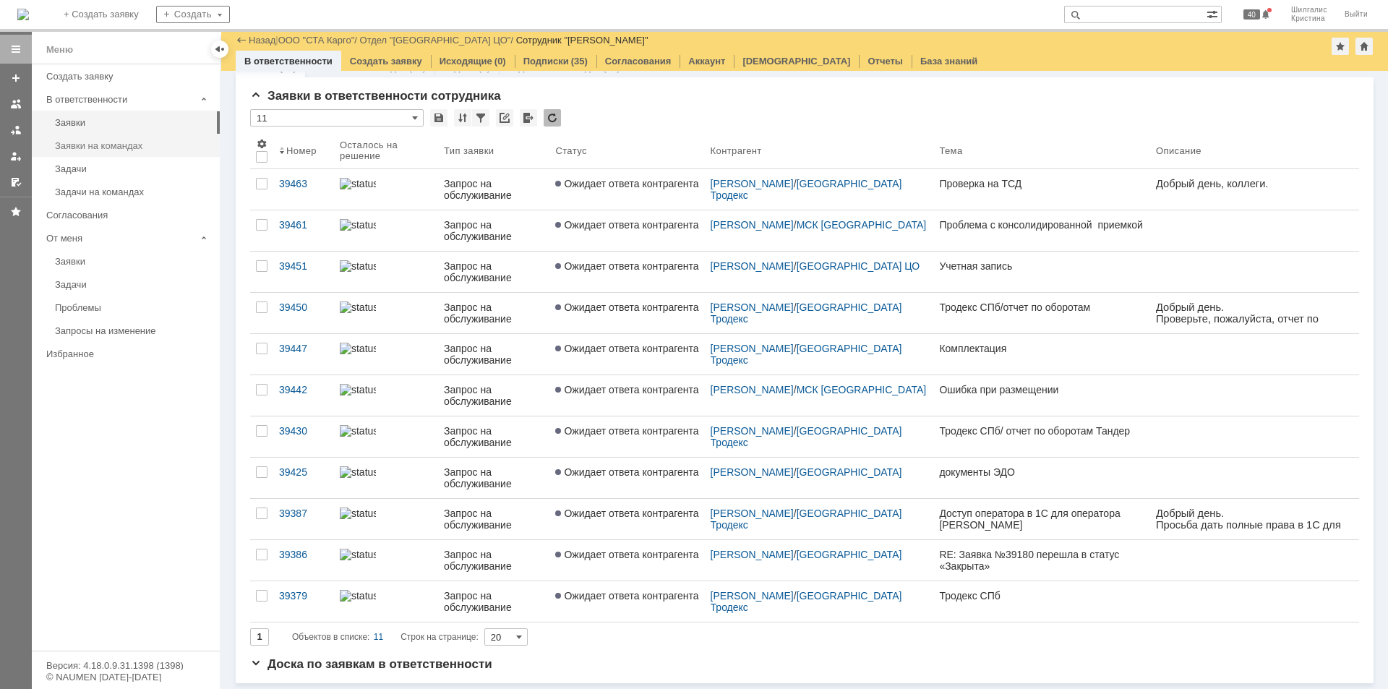
click at [136, 138] on link "Заявки на командах" at bounding box center [133, 145] width 168 height 22
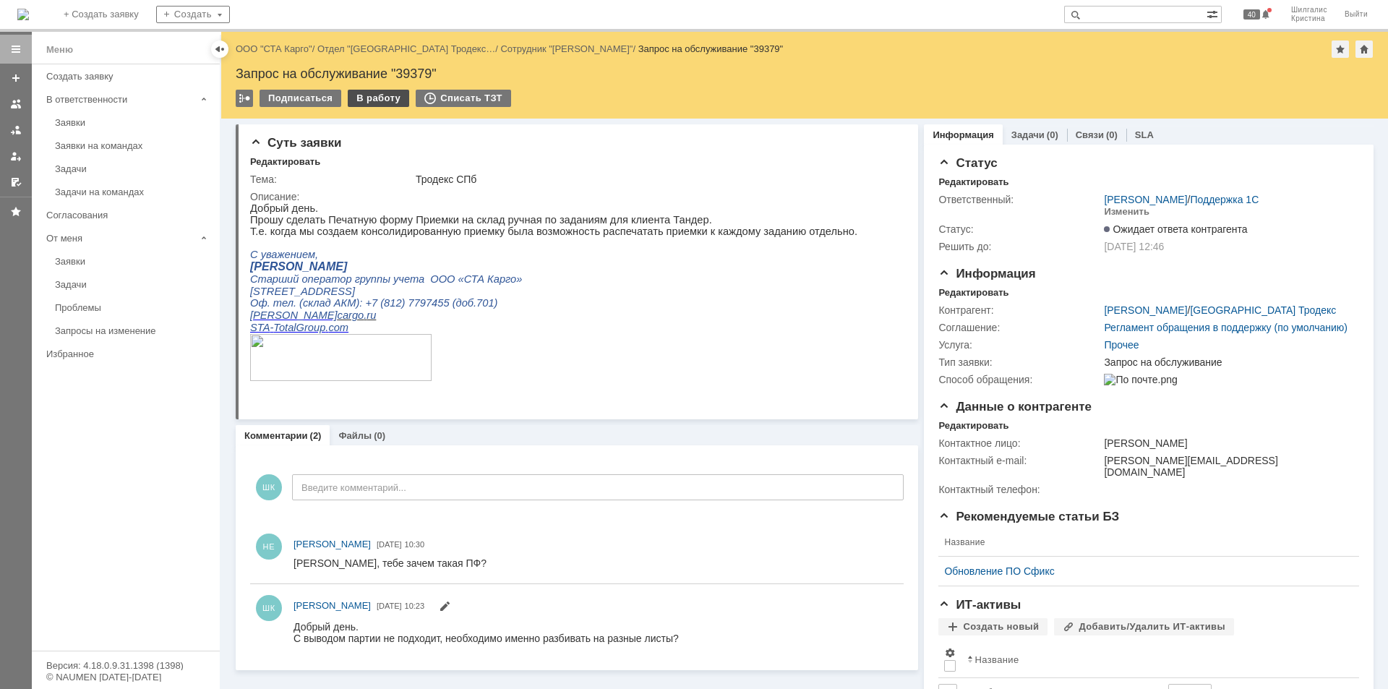
click at [368, 96] on div "В работу" at bounding box center [378, 98] width 61 height 17
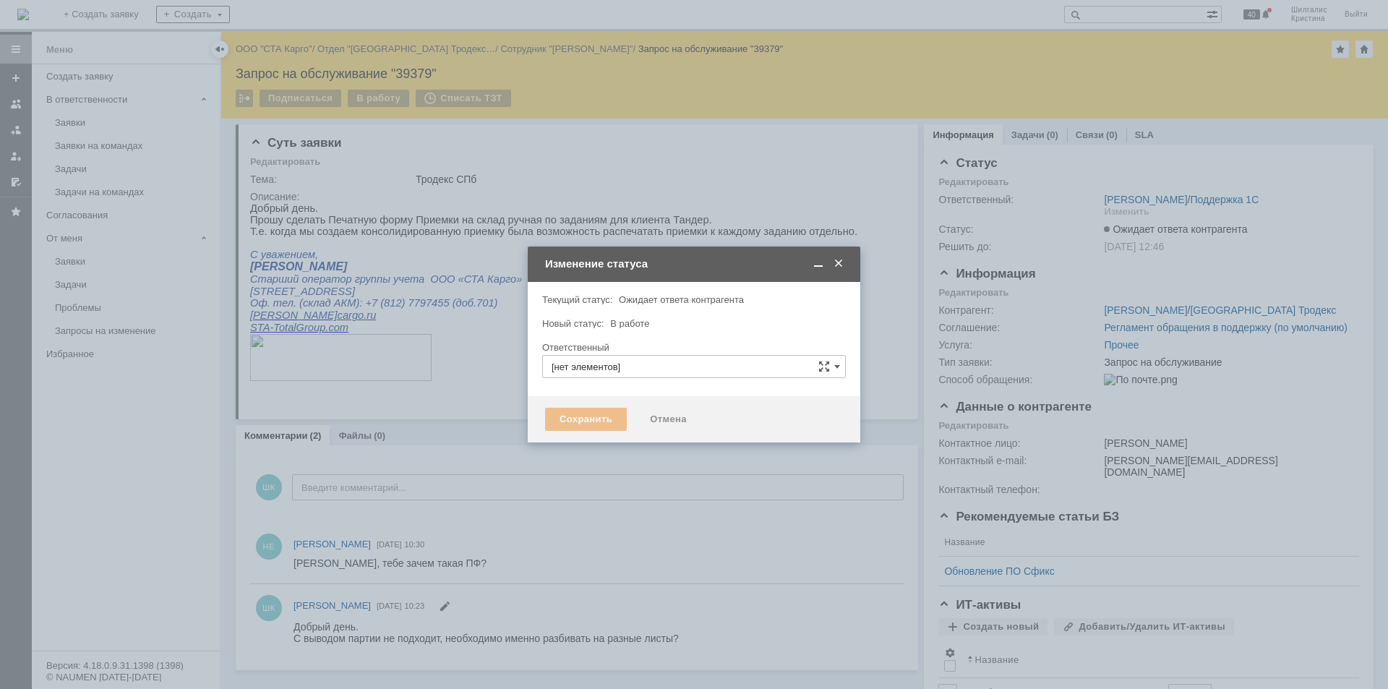
type input "[PERSON_NAME]"
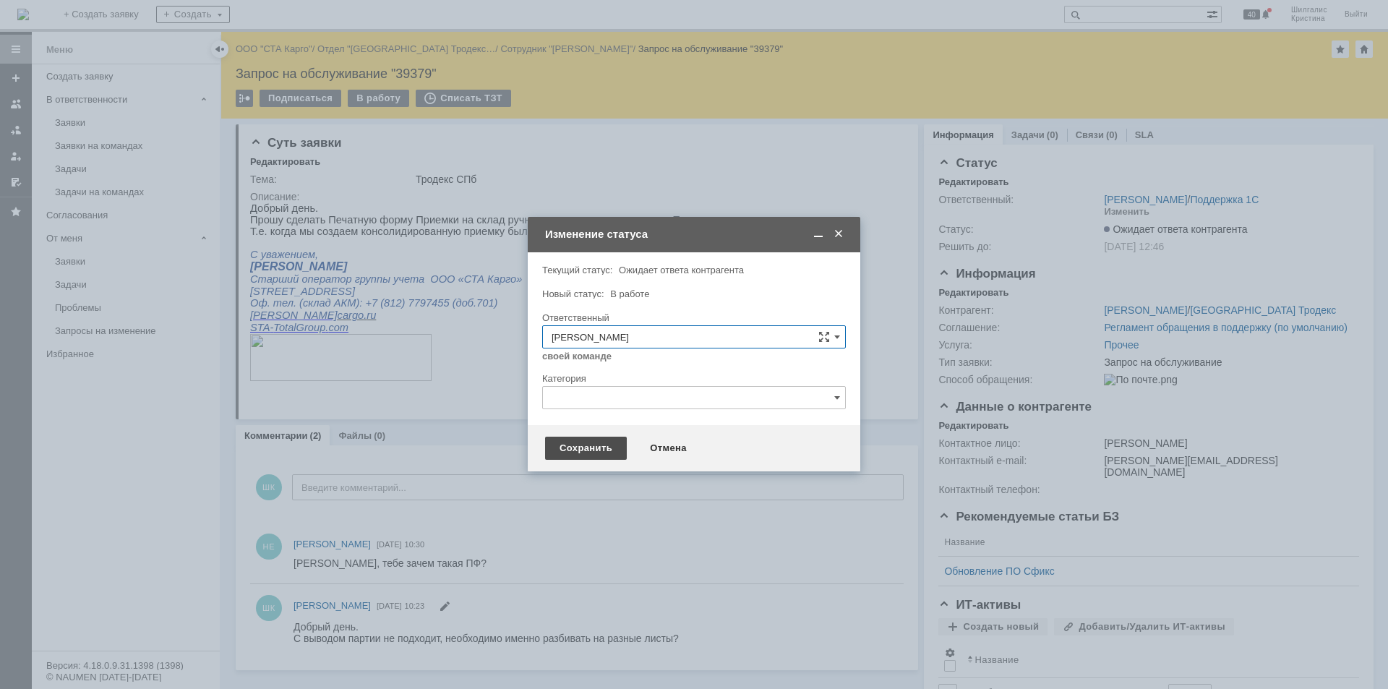
click at [585, 442] on div "Сохранить" at bounding box center [586, 448] width 82 height 23
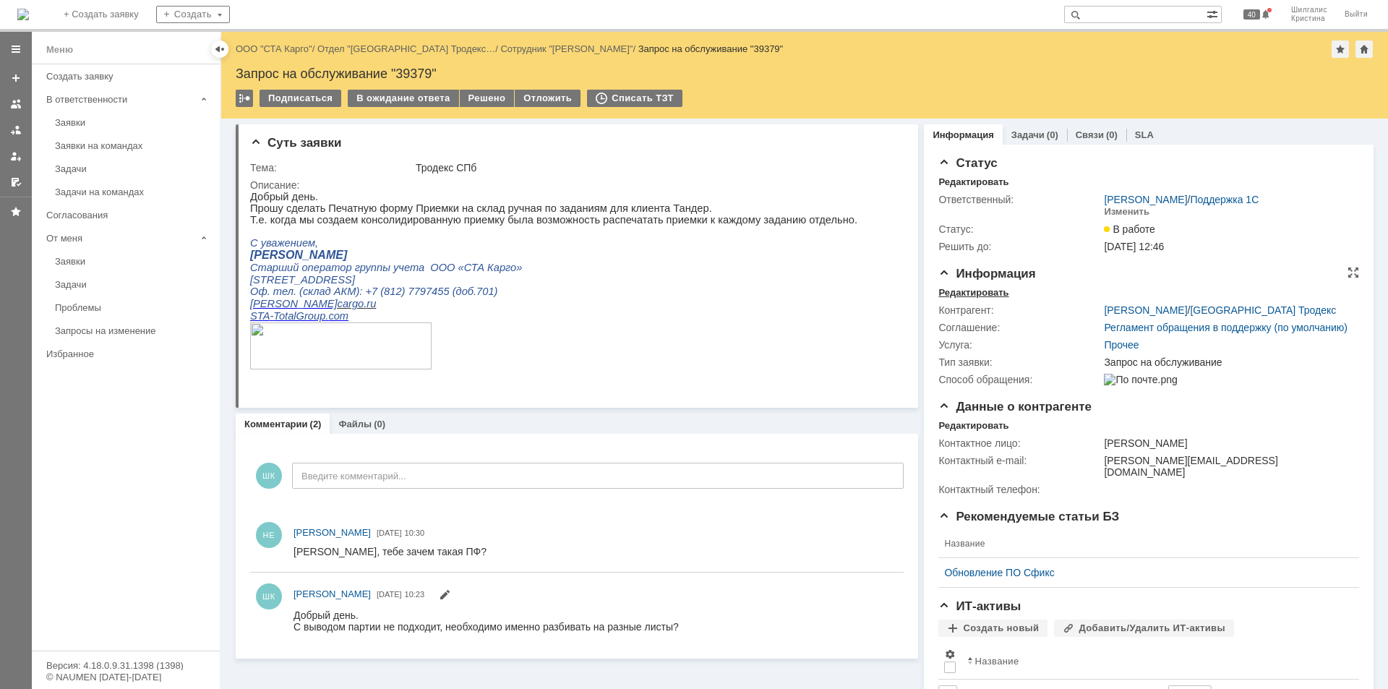
click at [953, 288] on div "Редактировать" at bounding box center [973, 293] width 70 height 12
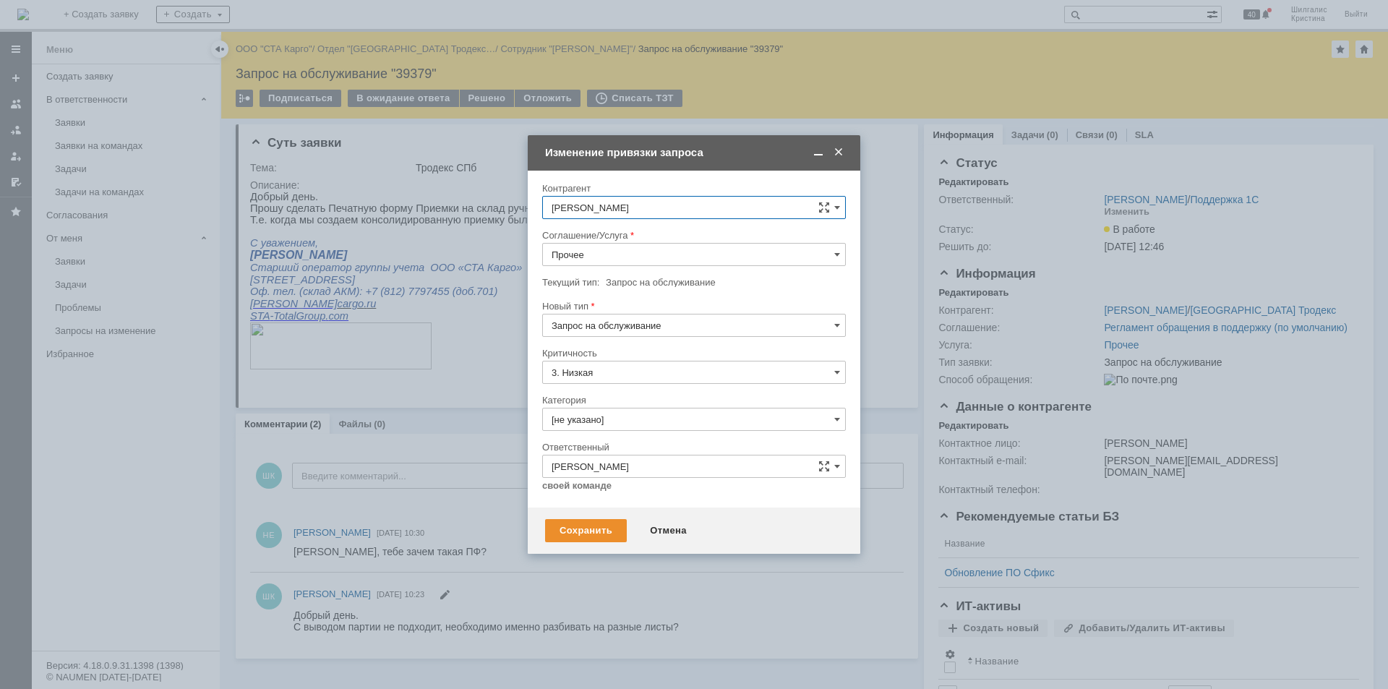
click at [586, 252] on input "Прочее" at bounding box center [694, 254] width 304 height 23
click at [600, 382] on span "WMS Прочее" at bounding box center [693, 382] width 285 height 12
type input "WMS Прочее"
click at [598, 426] on input "[не указано]" at bounding box center [694, 419] width 304 height 23
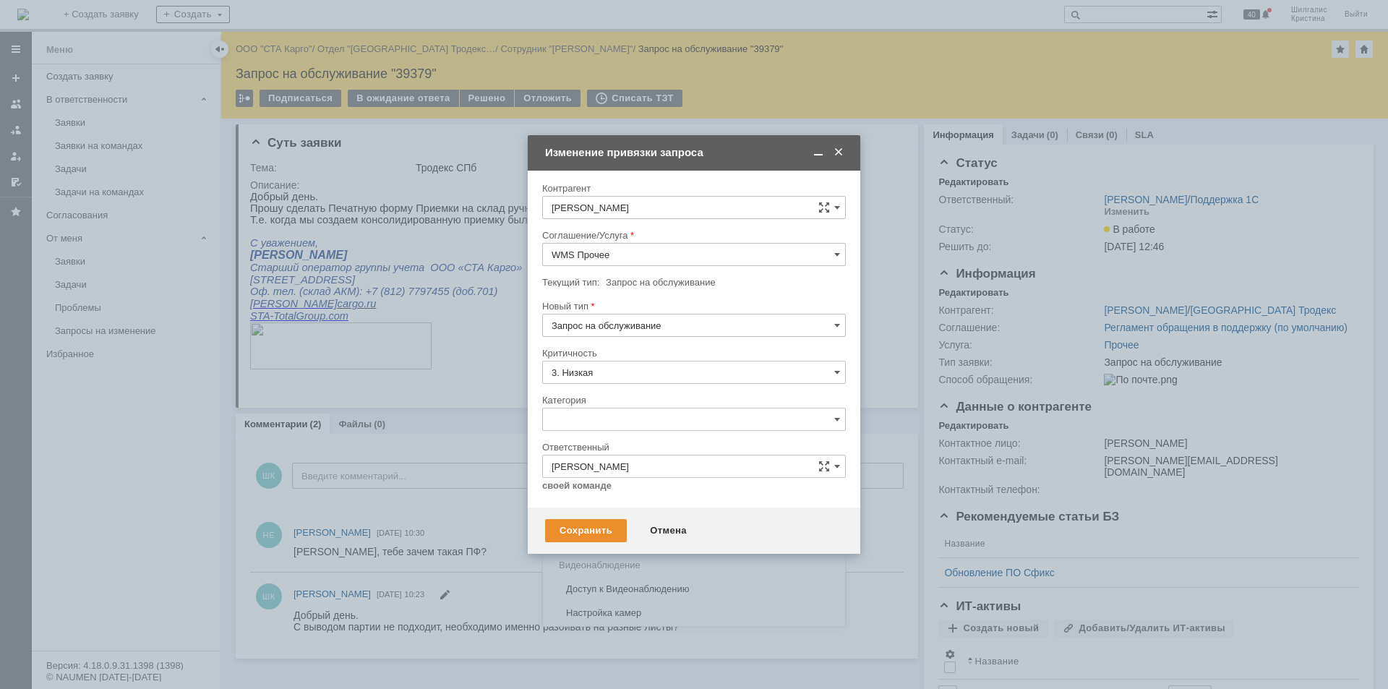
click at [590, 492] on span "Изменение" at bounding box center [693, 494] width 285 height 12
type input "Изменение"
click at [591, 538] on div "Сохранить" at bounding box center [586, 530] width 82 height 23
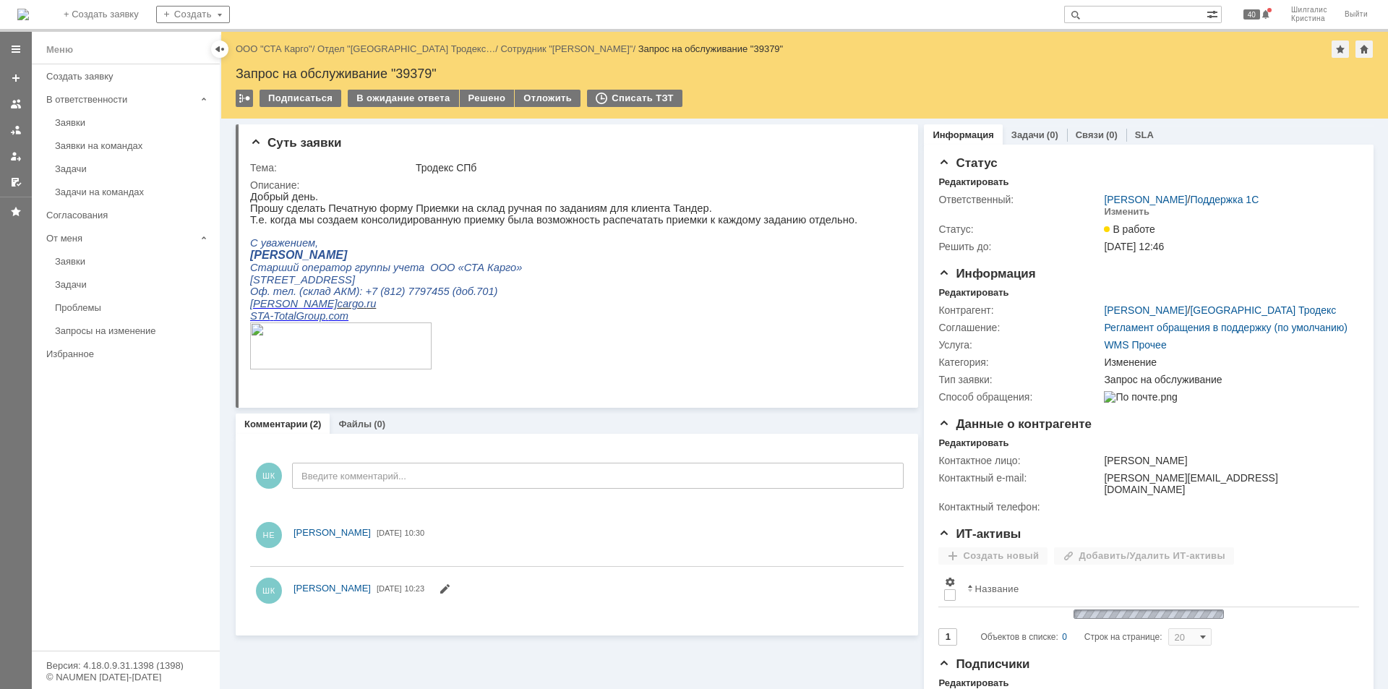
scroll to position [0, 0]
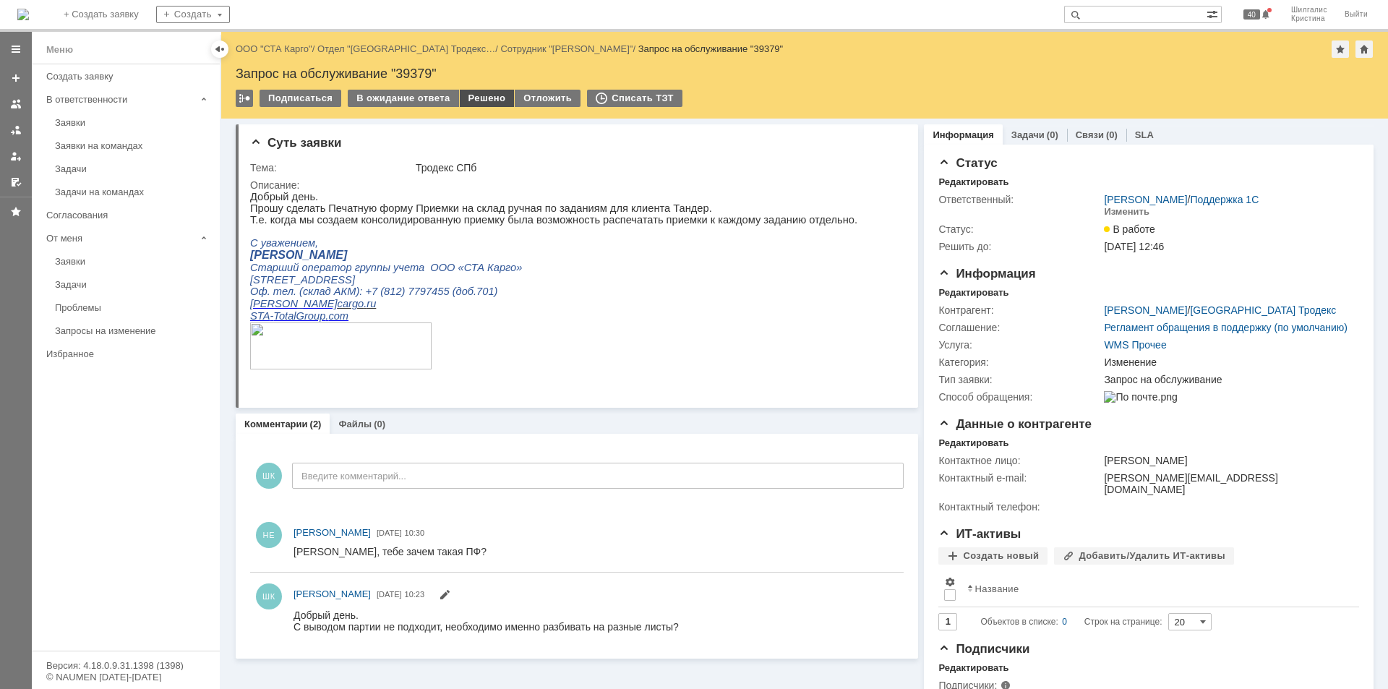
click at [481, 95] on div "Решено" at bounding box center [487, 98] width 55 height 17
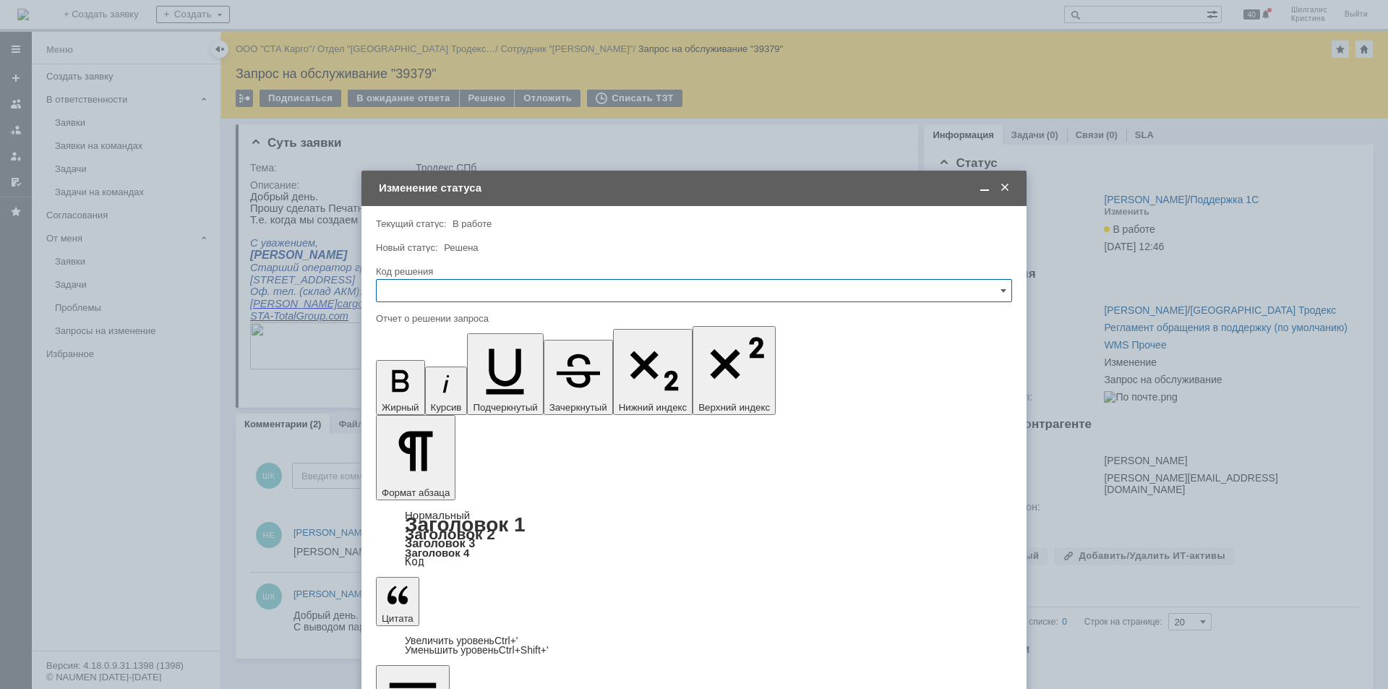
click at [457, 290] on input "text" at bounding box center [694, 290] width 636 height 23
click at [437, 475] on div "Решено" at bounding box center [694, 484] width 635 height 23
drag, startPoint x: 447, startPoint y: 4224, endPoint x: 445, endPoint y: 4208, distance: 16.8
type input "Решено"
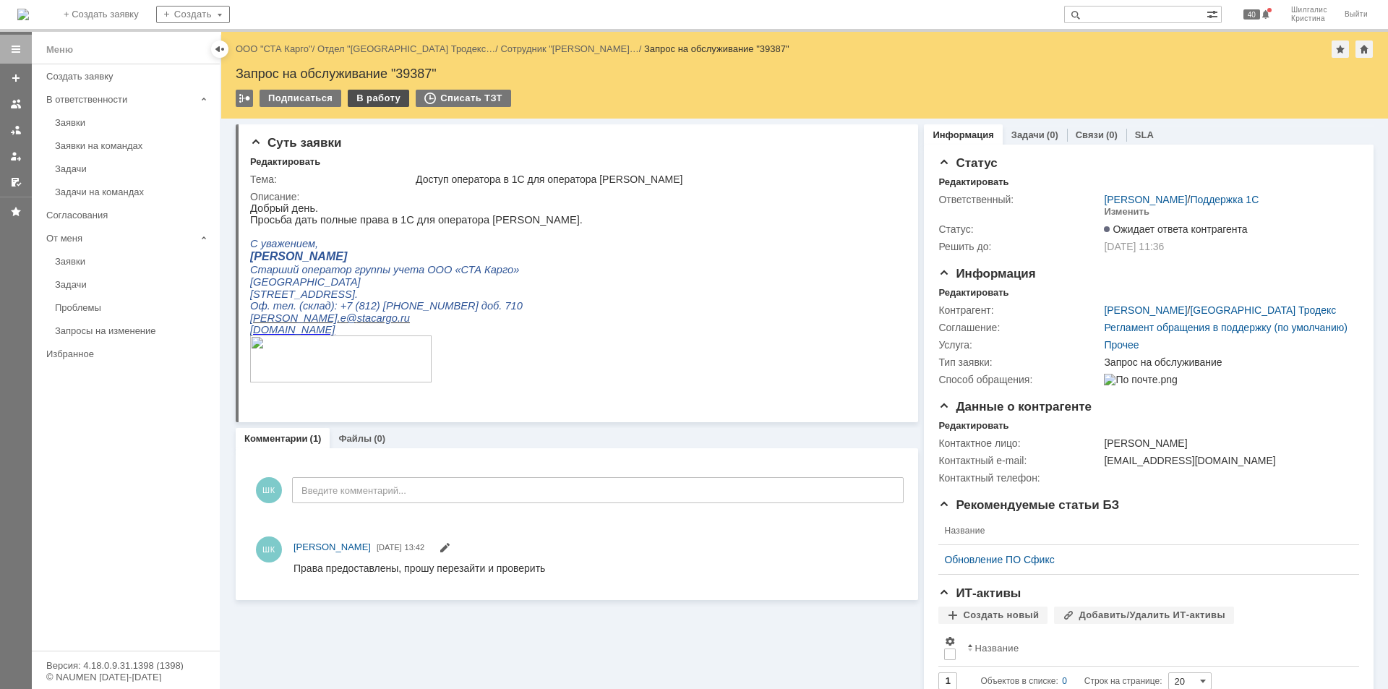
click at [373, 96] on div "В работу" at bounding box center [378, 98] width 61 height 17
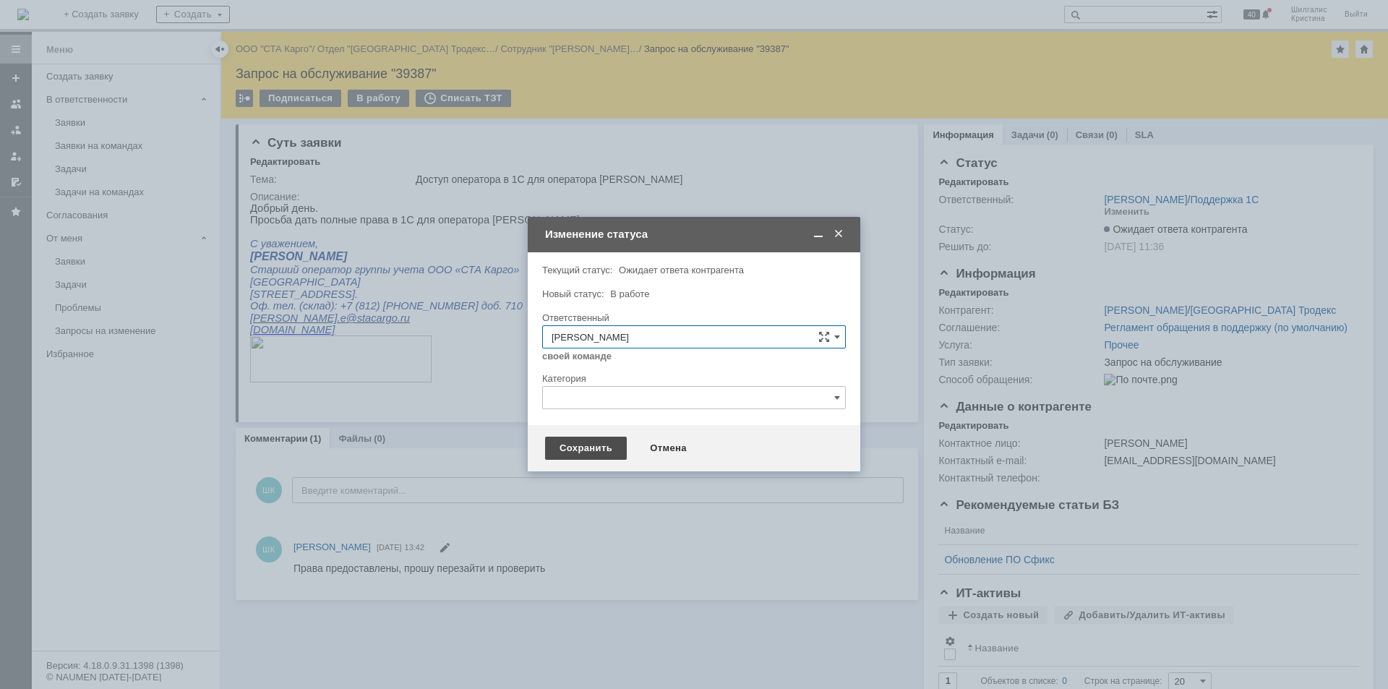
click at [582, 449] on div "Сохранить" at bounding box center [586, 448] width 82 height 23
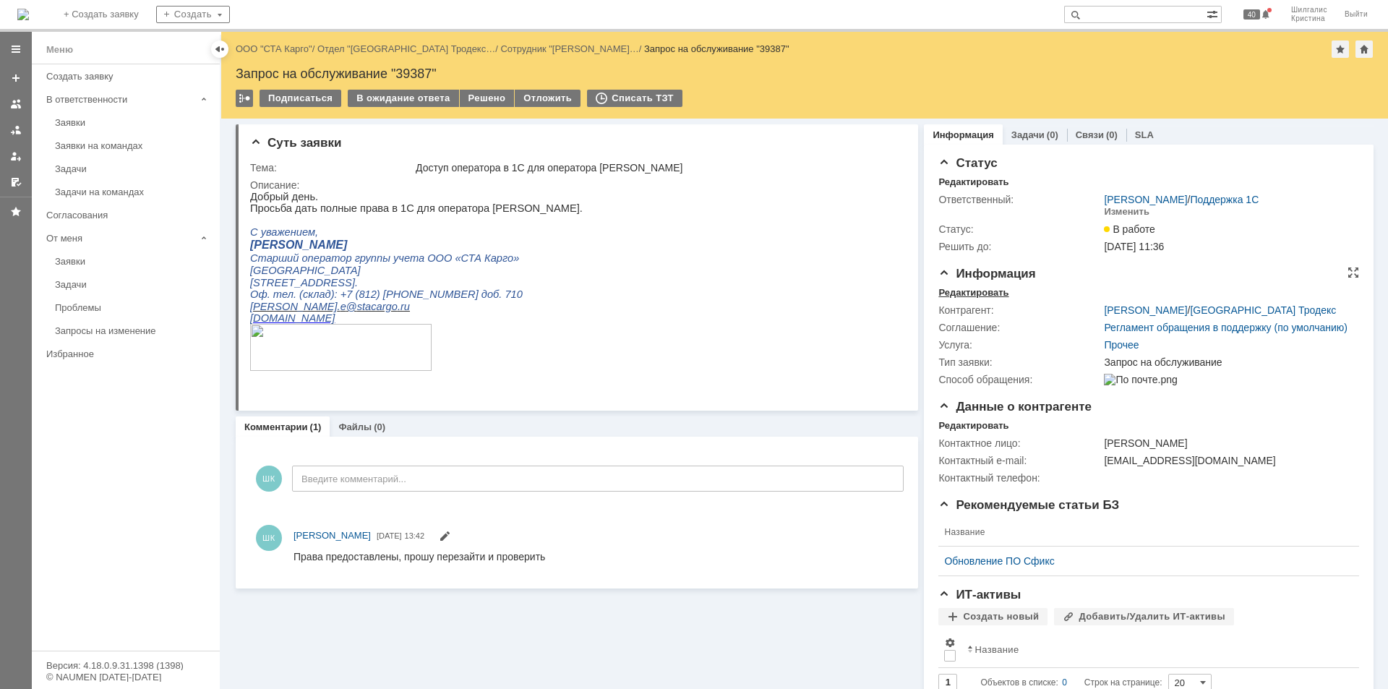
click at [968, 294] on div "Редактировать" at bounding box center [973, 293] width 70 height 12
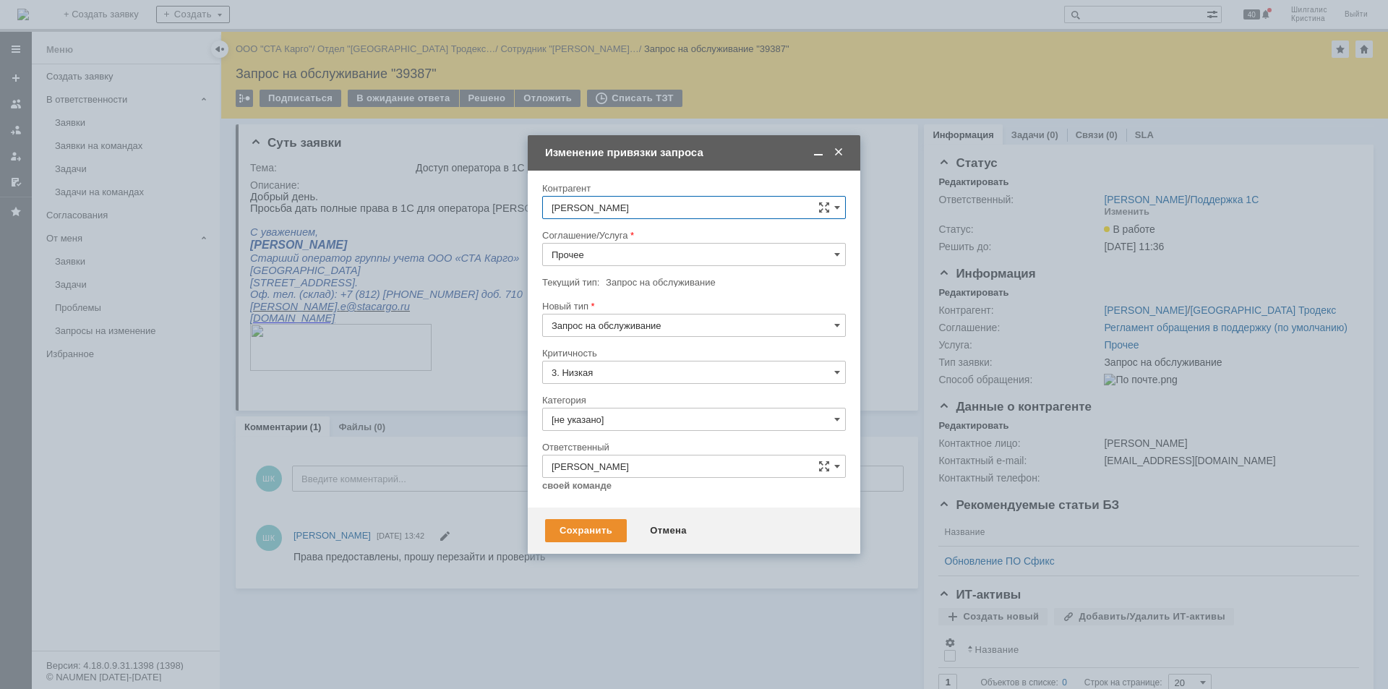
click at [586, 252] on input "Прочее" at bounding box center [694, 254] width 304 height 23
click at [592, 374] on div "WMS Прочее" at bounding box center [694, 381] width 302 height 23
type input "WMS Прочее"
click at [610, 426] on input "[не указано]" at bounding box center [694, 419] width 304 height 23
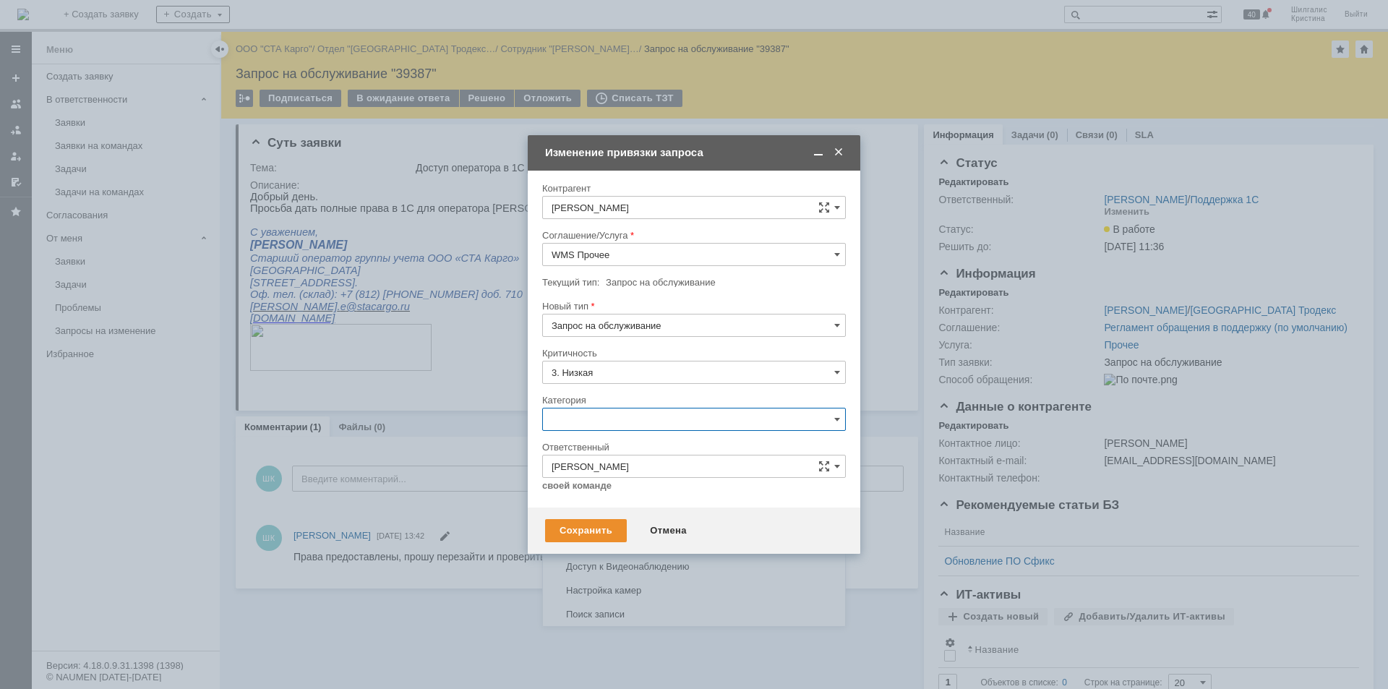
scroll to position [0, 0]
click at [588, 494] on span "Изменение" at bounding box center [693, 494] width 285 height 12
type input "Изменение"
click at [577, 531] on div "Сохранить" at bounding box center [586, 530] width 82 height 23
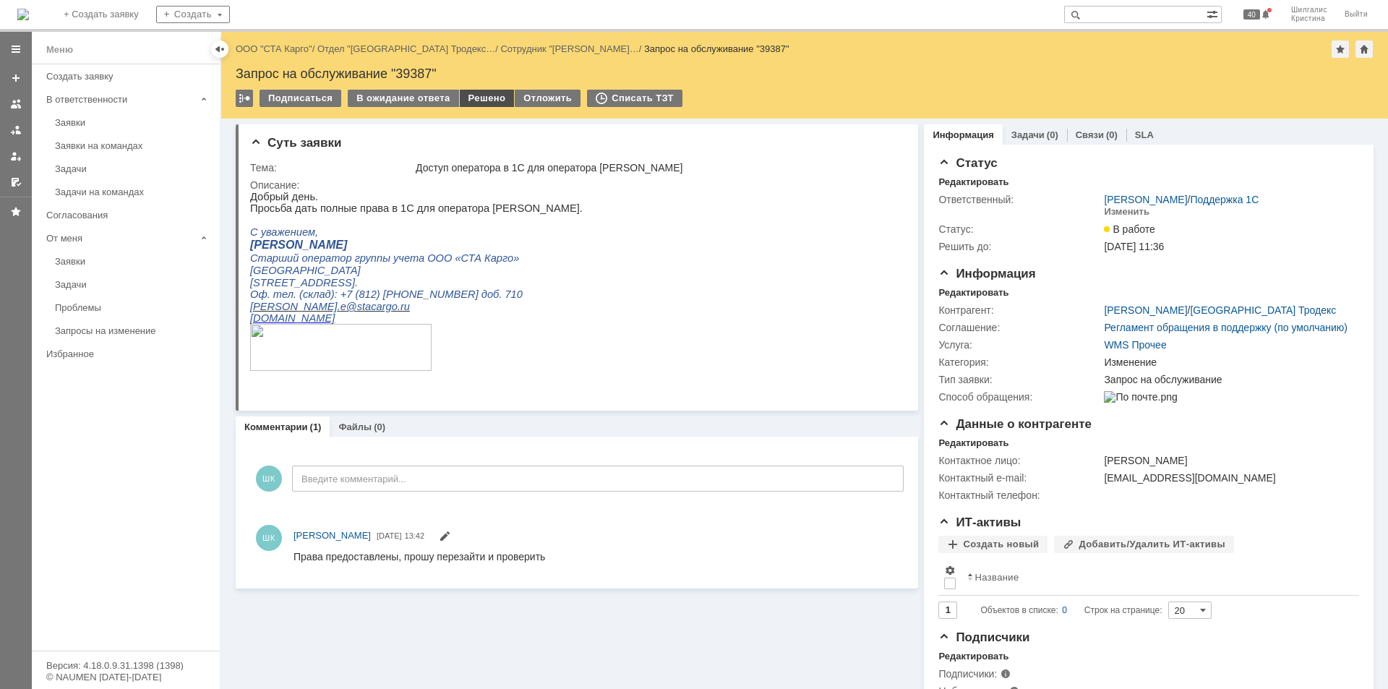
click at [496, 98] on div "Решено" at bounding box center [487, 98] width 55 height 17
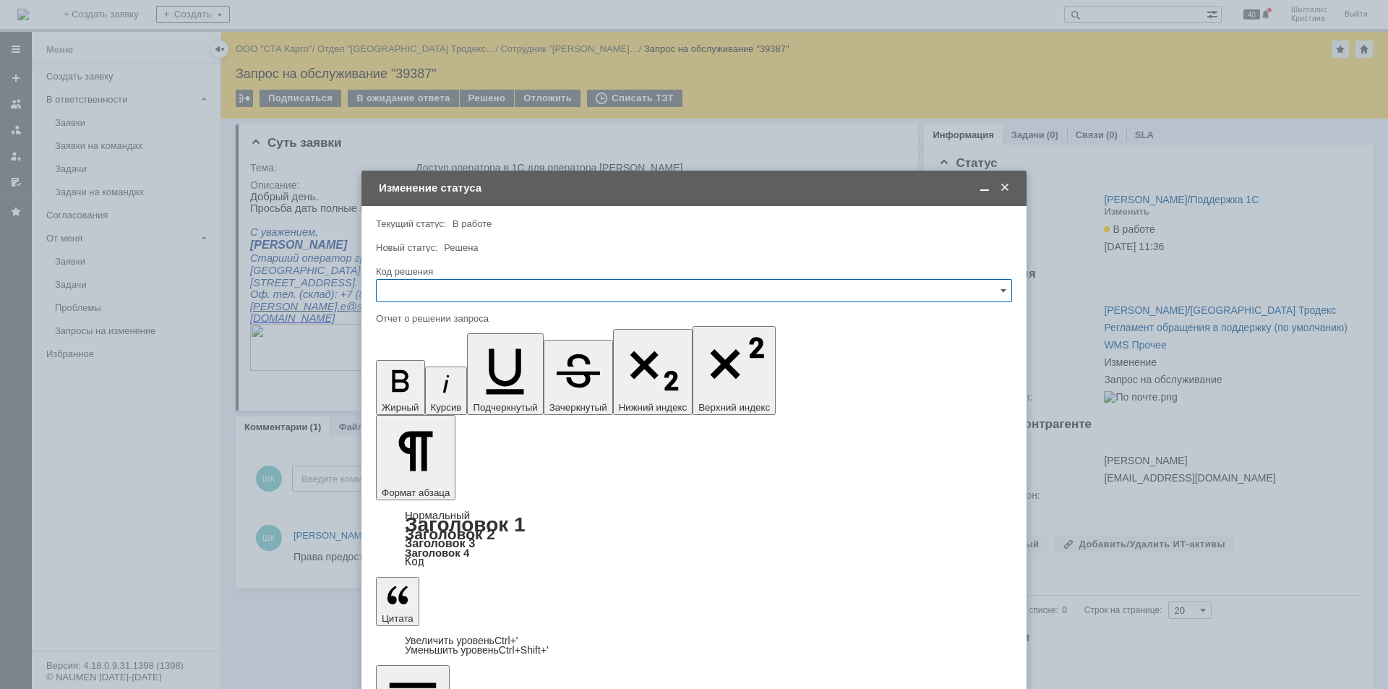
click at [425, 296] on input "text" at bounding box center [694, 290] width 636 height 23
click at [420, 484] on span "Решено" at bounding box center [693, 484] width 617 height 12
type input "Решено"
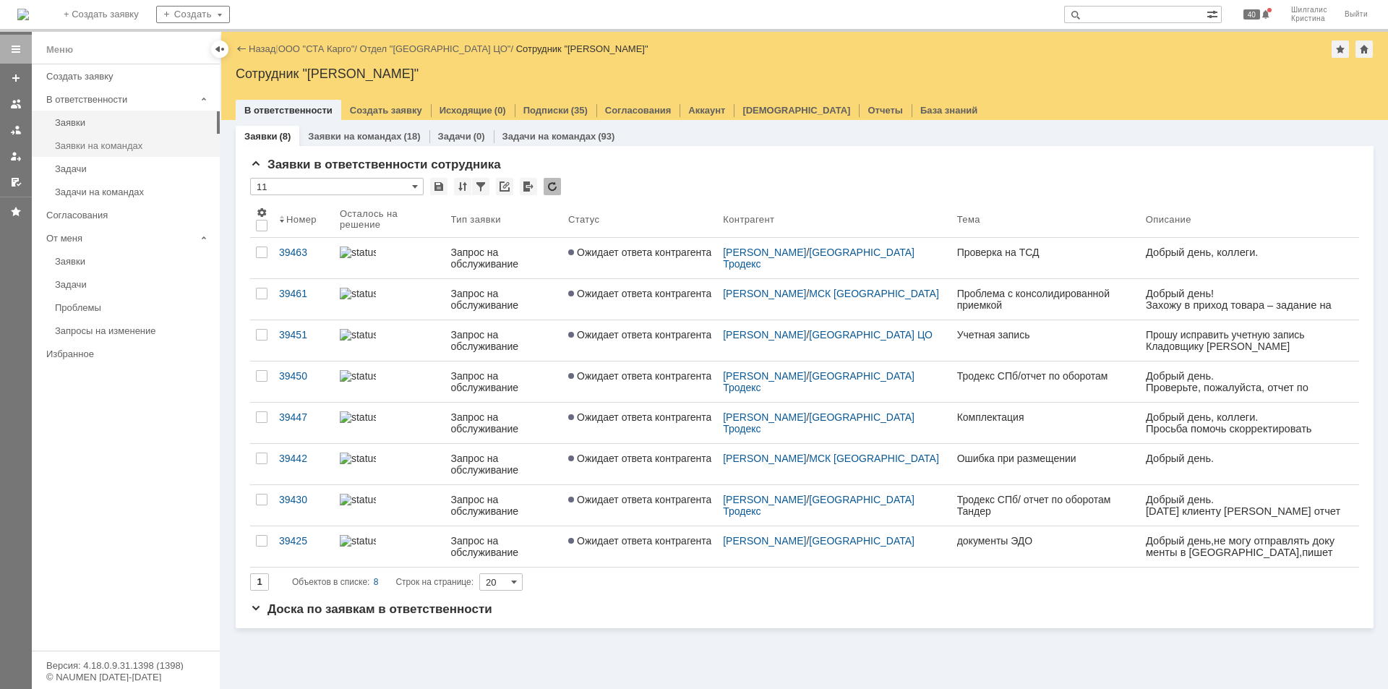
click at [111, 149] on div "Заявки на командах" at bounding box center [133, 145] width 156 height 11
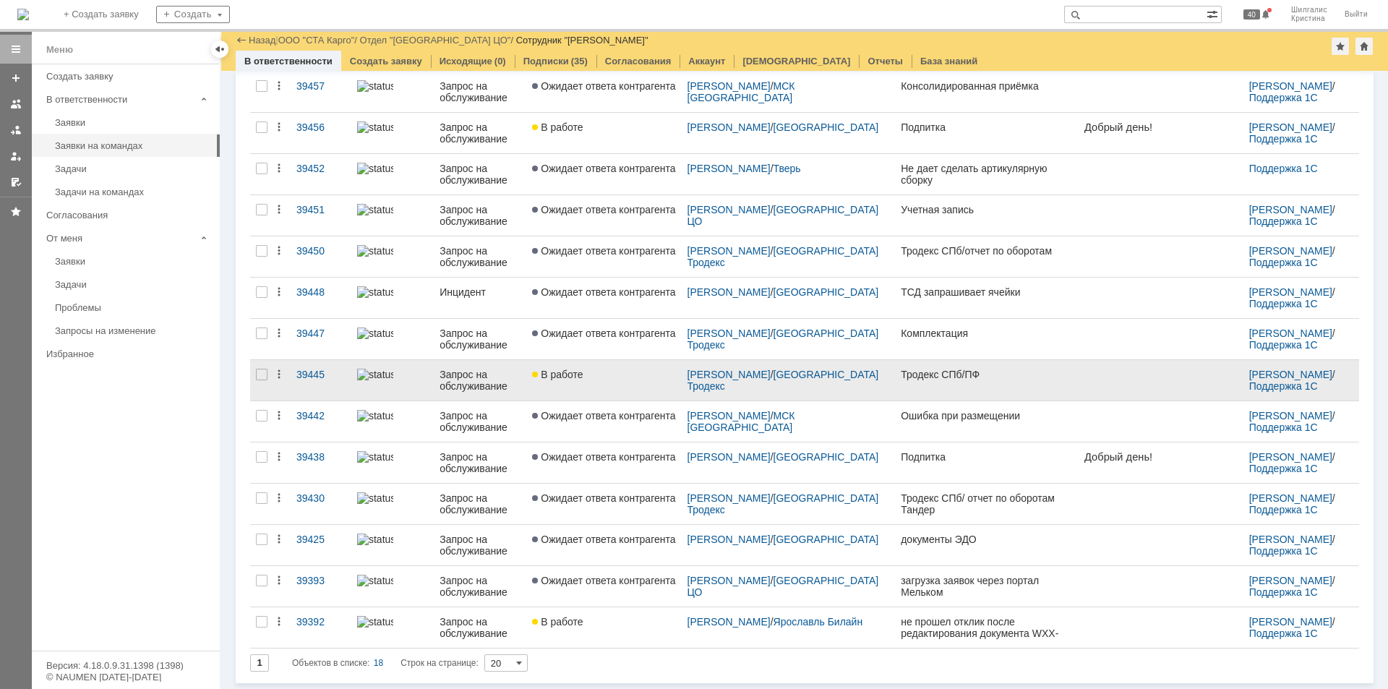
scroll to position [282, 0]
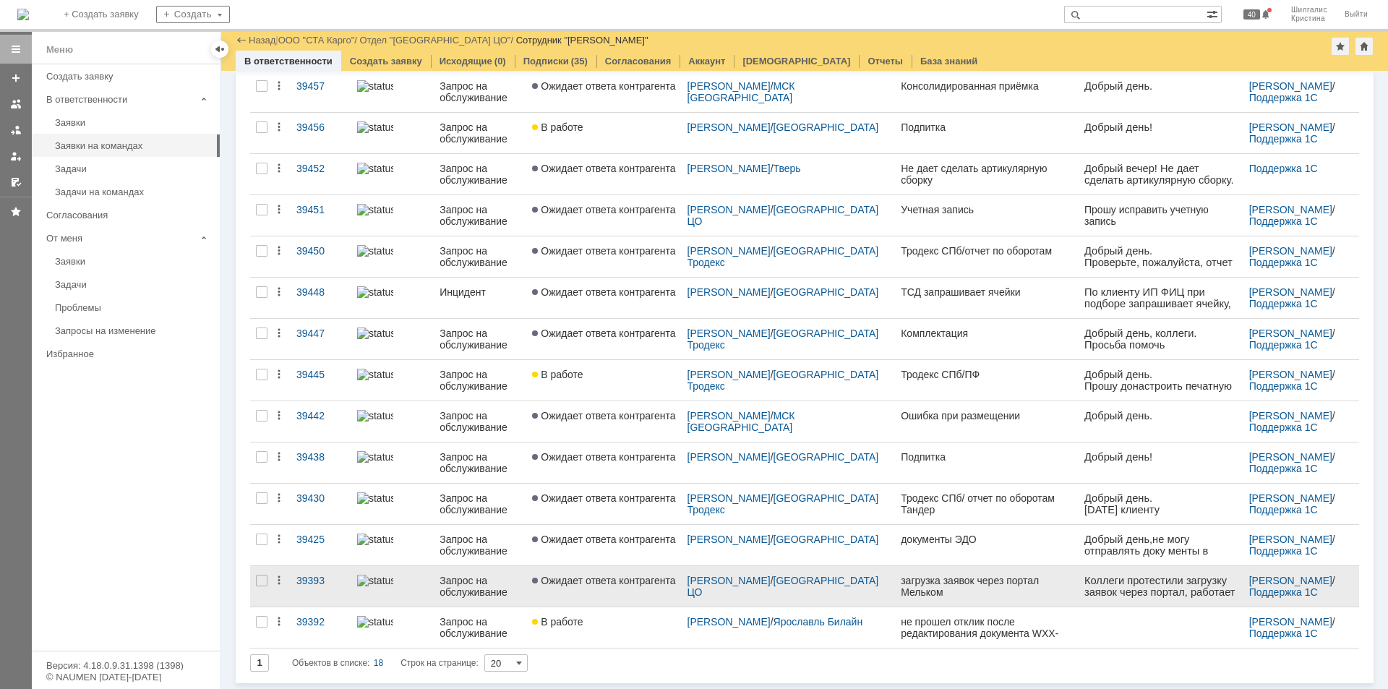
click at [592, 584] on span "Ожидает ответа контрагента" at bounding box center [603, 581] width 143 height 12
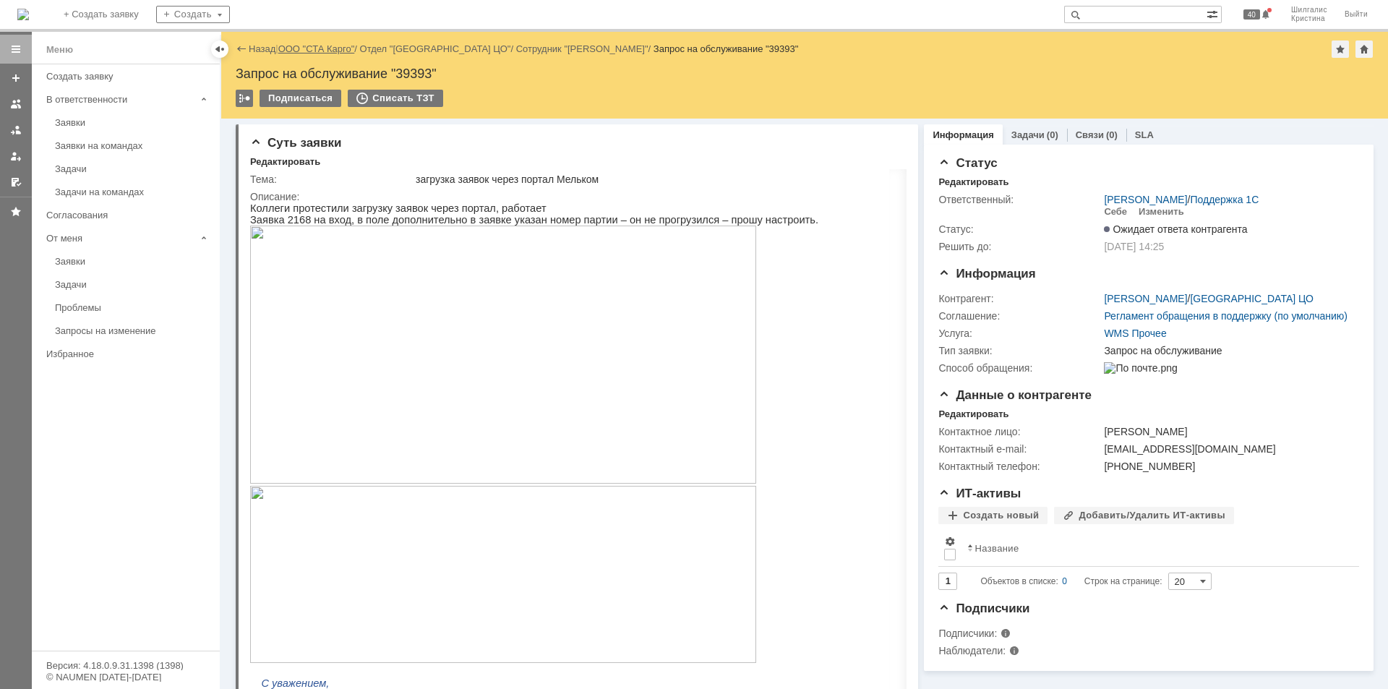
click at [332, 48] on link "ООО "СТА Карго"" at bounding box center [316, 48] width 77 height 11
